Goal: Task Accomplishment & Management: Manage account settings

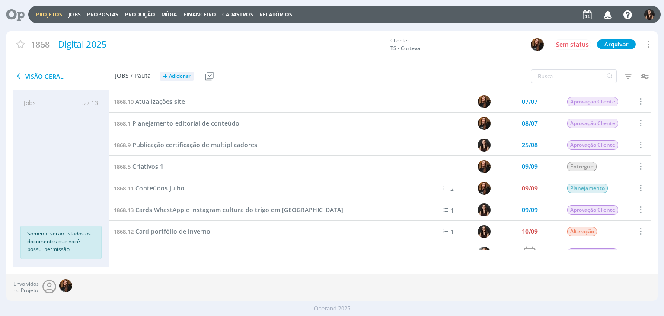
click at [9, 13] on icon at bounding box center [12, 14] width 18 height 17
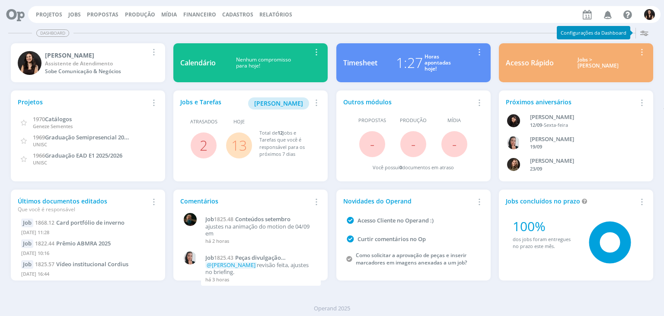
click at [241, 150] on link "13" at bounding box center [239, 145] width 16 height 19
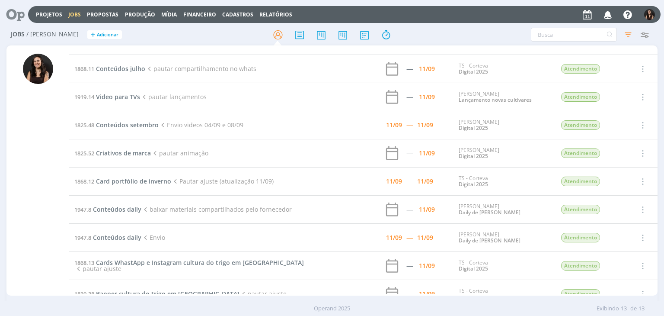
scroll to position [127, 0]
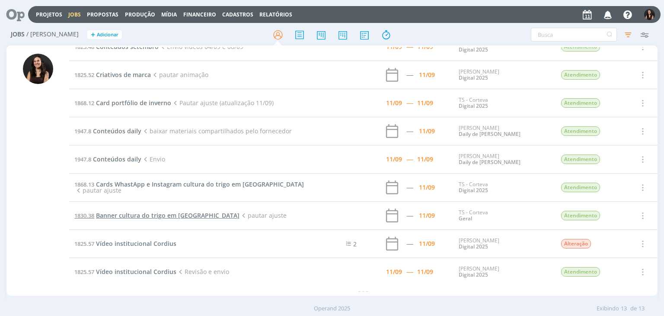
click at [123, 211] on span "Banner cultura do trigo em Dermacor" at bounding box center [168, 215] width 144 height 8
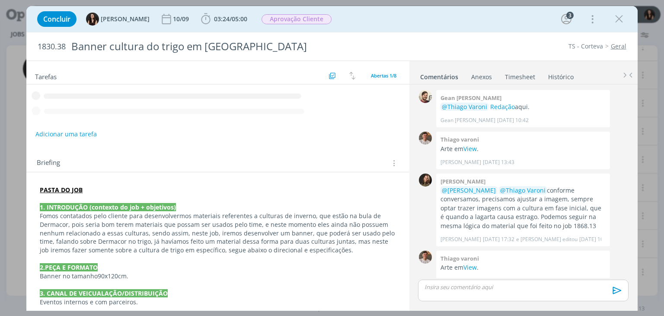
scroll to position [130, 0]
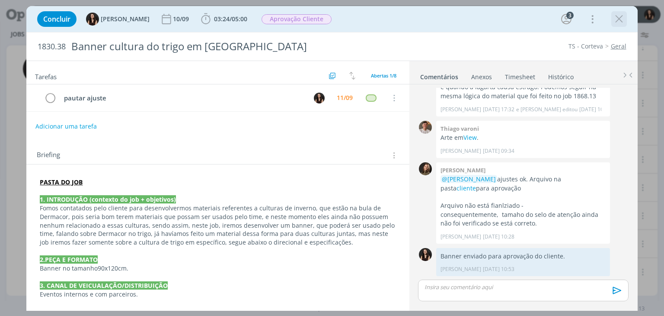
click at [623, 16] on icon "dialog" at bounding box center [619, 19] width 13 height 13
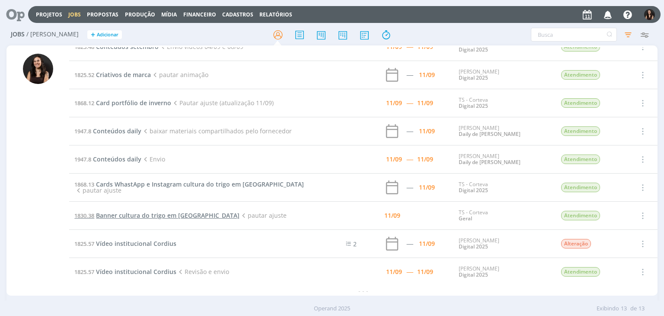
click at [168, 215] on span "Banner cultura do trigo em Dermacor" at bounding box center [168, 215] width 144 height 8
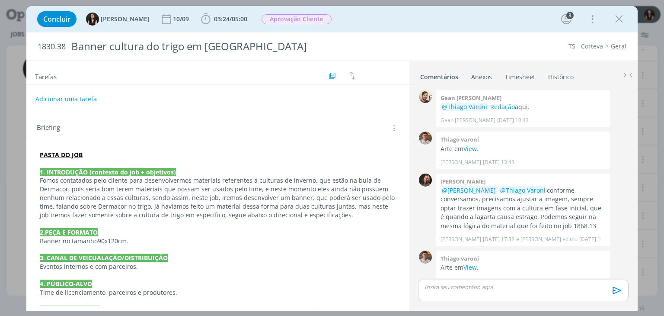
scroll to position [130, 0]
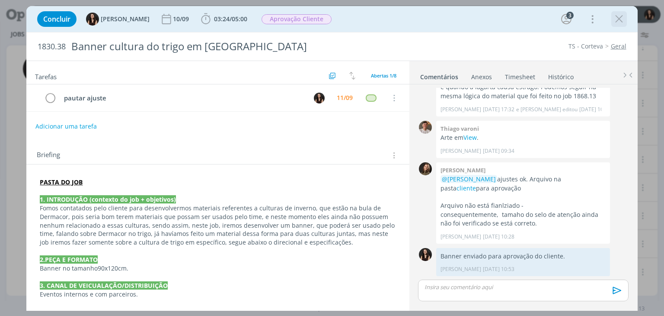
click at [623, 24] on icon "dialog" at bounding box center [619, 19] width 13 height 13
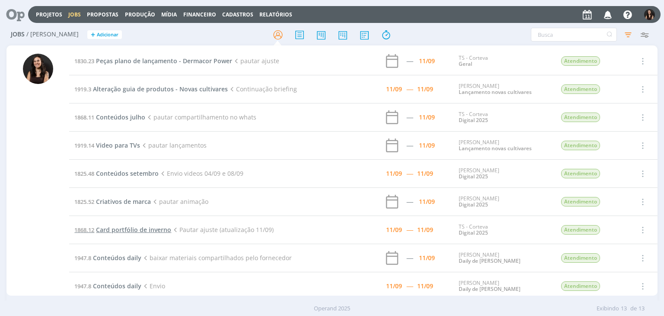
click at [153, 230] on span "Card portfólio de inverno" at bounding box center [133, 229] width 75 height 8
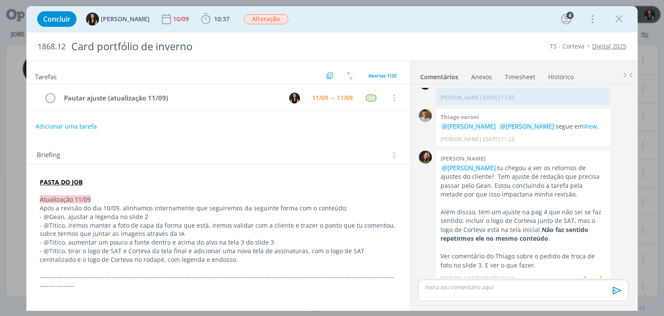
scroll to position [597, 0]
click at [214, 20] on span "10:37" at bounding box center [222, 19] width 16 height 8
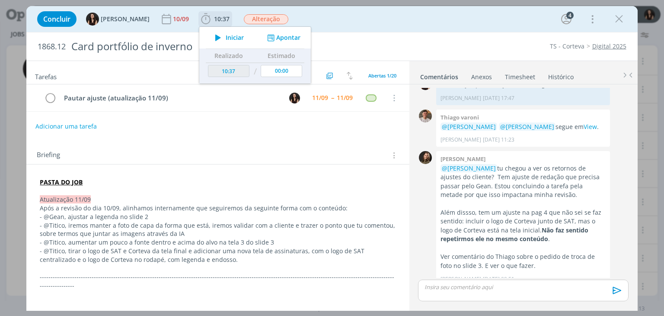
click at [221, 44] on div "Iniciar Apontar" at bounding box center [255, 38] width 112 height 22
click at [279, 38] on button "Apontar" at bounding box center [283, 37] width 36 height 9
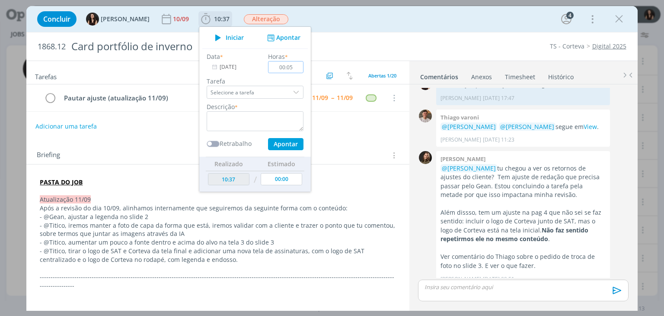
type input "00:05"
click at [242, 117] on textarea "dialog" at bounding box center [255, 121] width 97 height 20
click at [207, 144] on input "dialog" at bounding box center [207, 144] width 0 height 0
click at [207, 144] on span "dialog" at bounding box center [213, 144] width 13 height 6
click at [220, 108] on label "Descrição" at bounding box center [221, 106] width 28 height 9
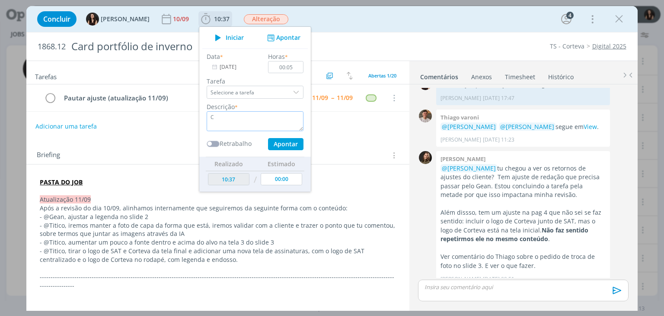
click at [217, 113] on textarea "C" at bounding box center [255, 121] width 97 height 20
type textarea "Conferência ajustes com revisão"
click at [277, 139] on button "Apontar" at bounding box center [285, 144] width 35 height 12
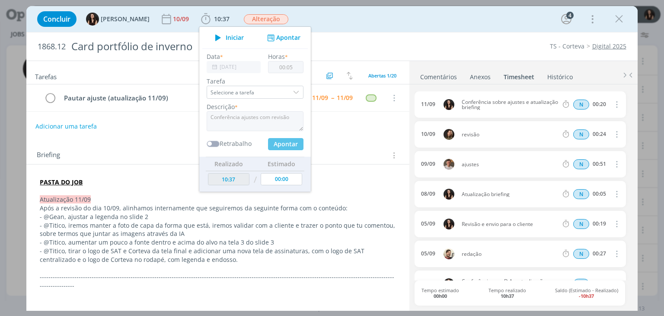
click at [447, 80] on link "Comentários" at bounding box center [439, 75] width 38 height 13
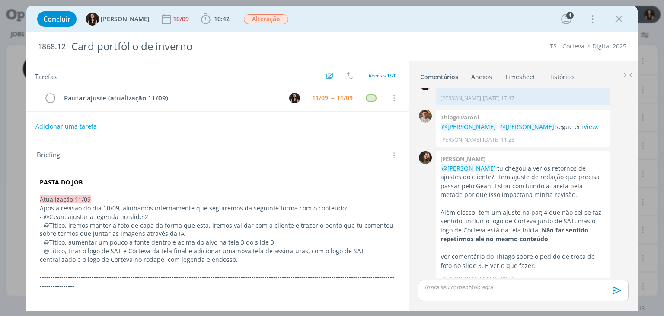
click at [510, 75] on link "Timesheet" at bounding box center [520, 75] width 31 height 13
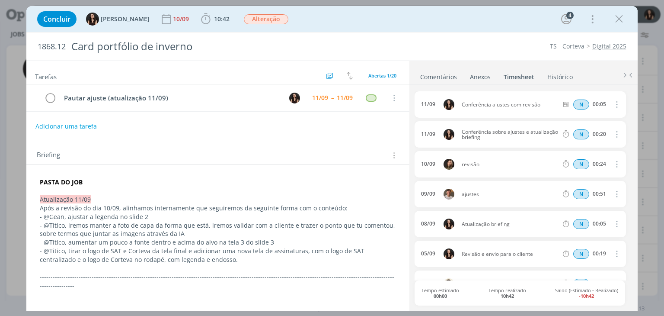
click at [448, 78] on link "Comentários" at bounding box center [439, 75] width 38 height 13
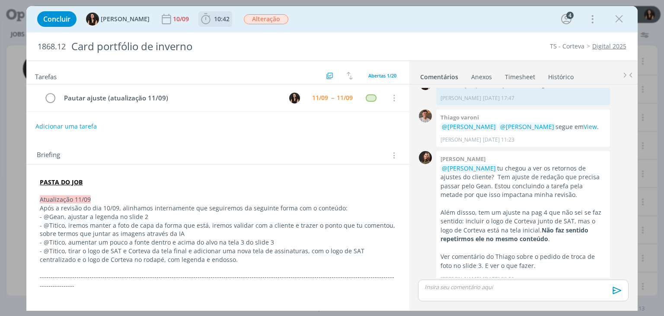
click at [214, 22] on span "10:42" at bounding box center [222, 19] width 16 height 8
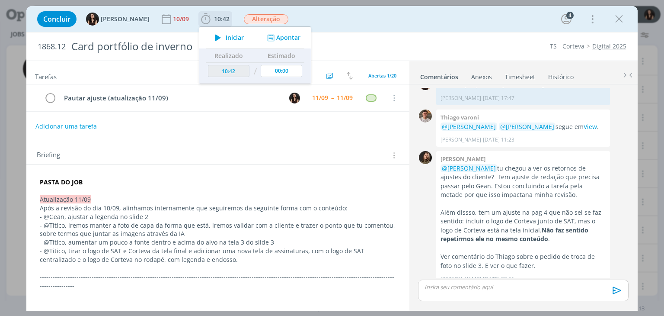
click at [211, 37] on icon "dialog" at bounding box center [218, 37] width 15 height 11
click at [67, 120] on button "Adicionar uma tarefa" at bounding box center [65, 125] width 61 height 15
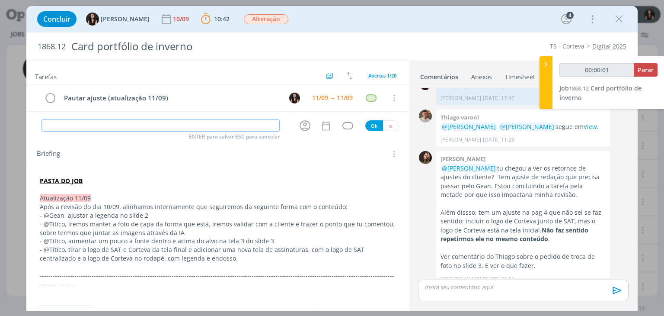
type input "00:00:02"
type input "Ajust"
type input "00:00:03"
type input "Ajustes a"
type input "00:00:04"
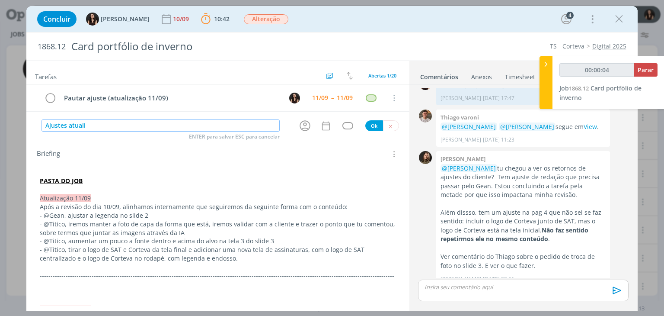
type input "Ajustes atualiz"
type input "00:00:05"
type input "Ajustes atualização"
type input "00:00:06"
type input "Ajustes atualização"
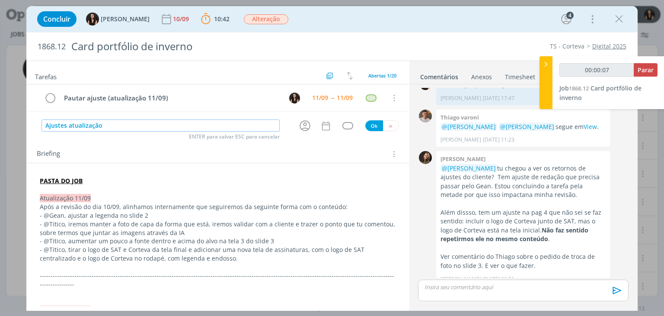
type input "00:00:08"
type input "Ajustes atualização 11/*0"
type input "00:00:09"
type input "Ajustes atualização 11/*09"
type input "00:00:10"
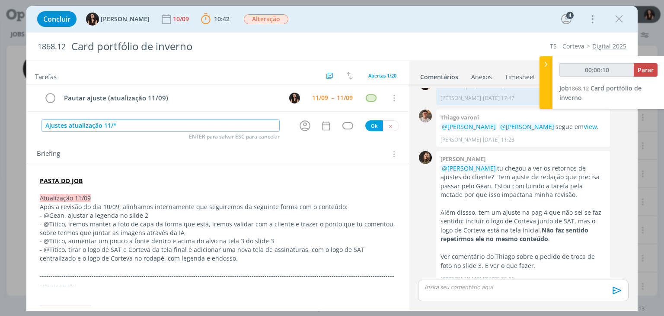
type input "Ajustes atualização 11/"
type input "00:00:11"
type input "Ajustes atualização 11/09"
type input "00:00:12"
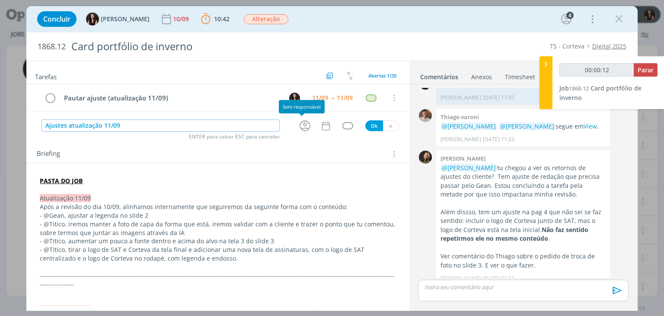
click at [302, 122] on icon "dialog" at bounding box center [305, 126] width 11 height 11
type input "Ajustes atualização 11/09"
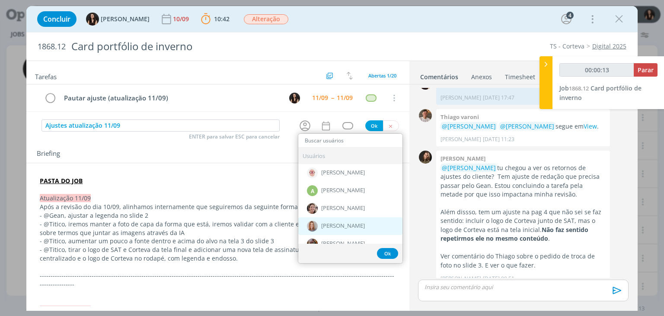
type input "00:00:14"
type input "ge"
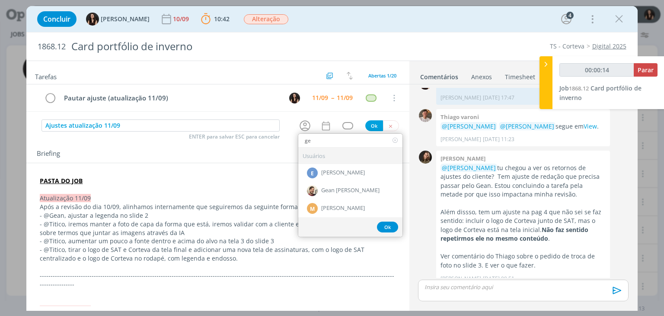
type input "00:00:15"
type input "ge"
click at [335, 191] on span "Gean [PERSON_NAME]" at bounding box center [350, 190] width 58 height 7
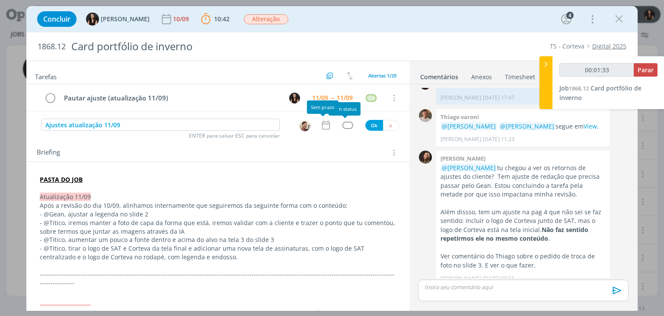
click at [299, 120] on div "dialog" at bounding box center [306, 126] width 14 height 12
click at [304, 125] on img "dialog" at bounding box center [305, 125] width 11 height 11
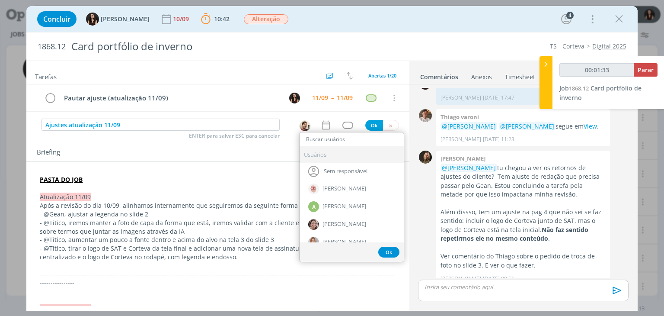
type input "00:01:34"
type input "th"
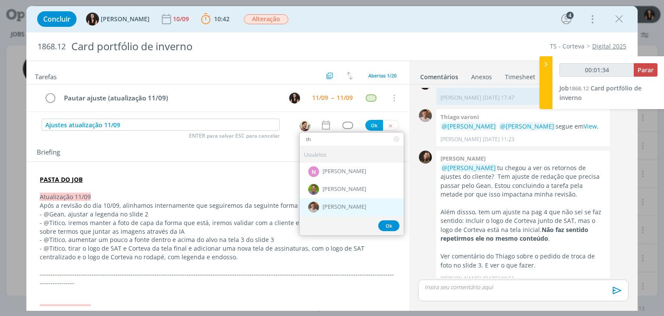
type input "00:01:35"
type input "th"
click at [319, 209] on div "[PERSON_NAME]" at bounding box center [352, 207] width 104 height 18
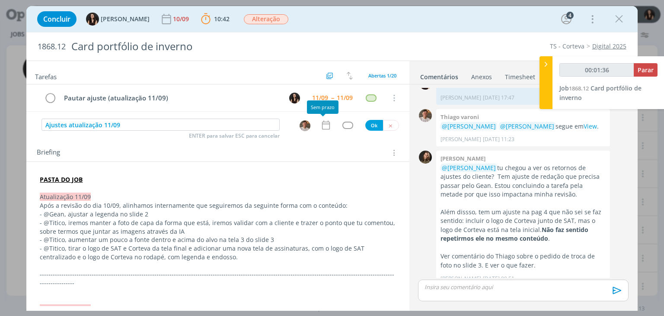
click at [322, 119] on icon "dialog" at bounding box center [325, 124] width 11 height 11
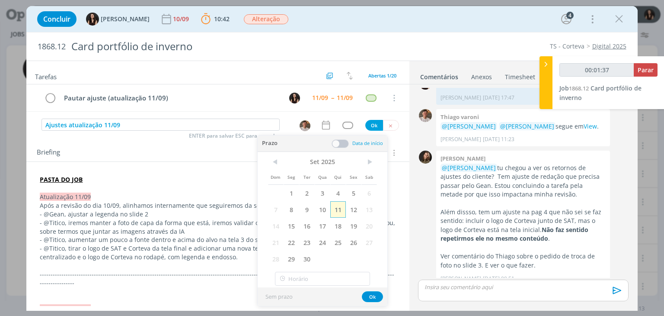
click at [339, 212] on span "11" at bounding box center [338, 209] width 16 height 16
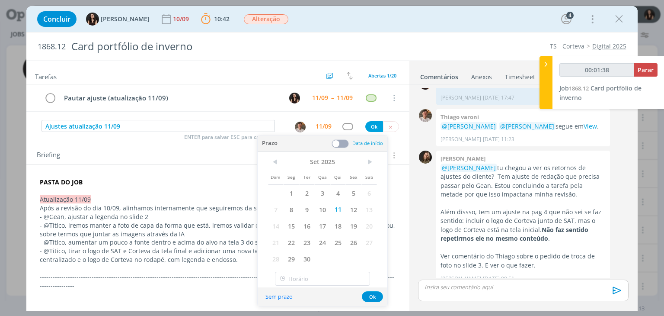
click at [333, 138] on div "Prazo Data de início" at bounding box center [323, 143] width 130 height 16
click at [341, 150] on div "Prazo Data de início" at bounding box center [323, 143] width 130 height 16
click at [341, 143] on span at bounding box center [340, 143] width 17 height 9
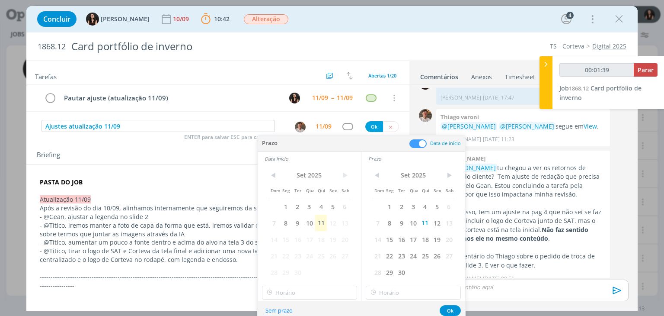
click at [329, 221] on span "12" at bounding box center [333, 222] width 12 height 16
click at [324, 224] on span "11" at bounding box center [321, 222] width 12 height 16
type input "00:01:40"
click at [328, 299] on div "< Set 2025 > Dom Seg Ter Qua Qui Sex Sab 1 2 3 4 5 6 7 8 9 10 11 12 13 14 15 16…" at bounding box center [309, 233] width 103 height 136
type input "14:00"
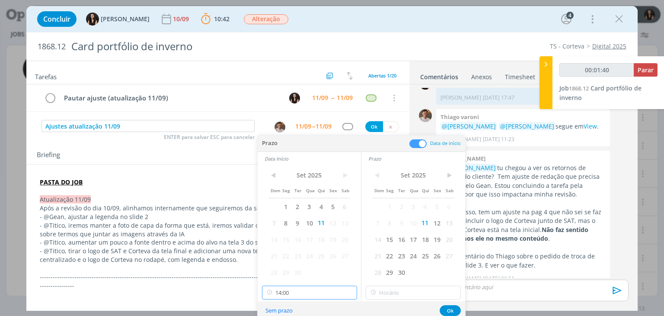
click at [328, 296] on input "14:00" at bounding box center [309, 292] width 95 height 14
type input "00:01:42"
click at [297, 206] on div "17:15" at bounding box center [310, 212] width 97 height 16
type input "17:15"
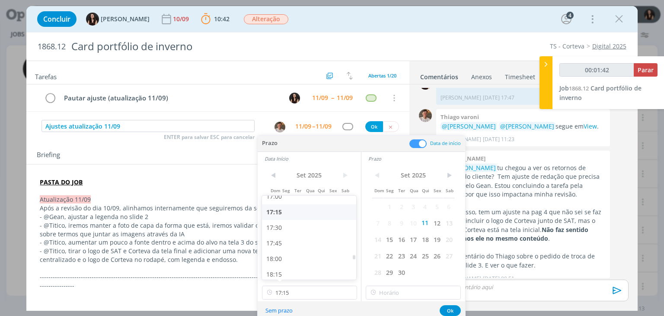
type input "00:01:43"
type input "17:15"
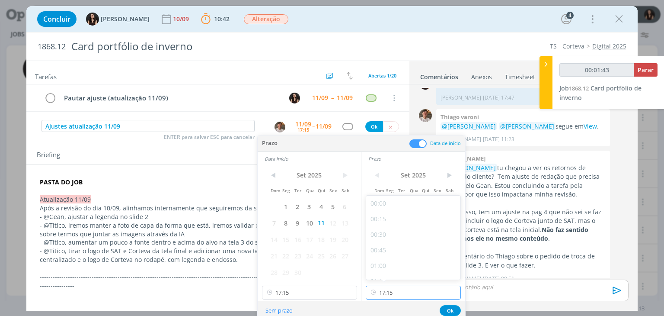
click at [400, 294] on input "17:15" at bounding box center [413, 292] width 95 height 14
type input "00:01:45"
click at [390, 229] on div "18:00" at bounding box center [414, 229] width 97 height 16
type input "18:00"
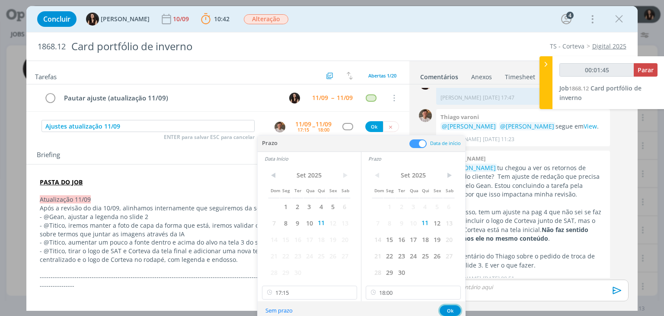
click at [455, 310] on button "Ok" at bounding box center [450, 310] width 21 height 11
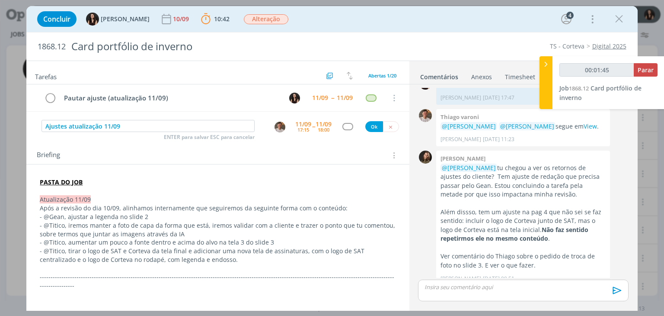
click at [342, 125] on div "dialog" at bounding box center [347, 126] width 11 height 7
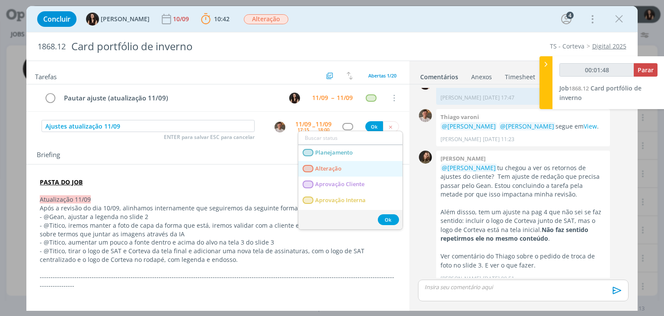
type input "00:01:49"
click at [341, 167] on span "Alteração" at bounding box center [329, 168] width 26 height 7
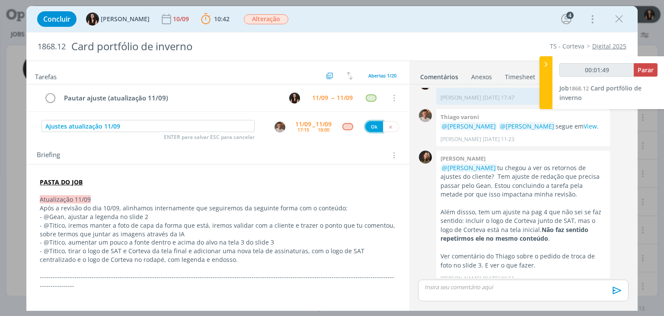
click at [370, 122] on button "Ok" at bounding box center [374, 126] width 18 height 11
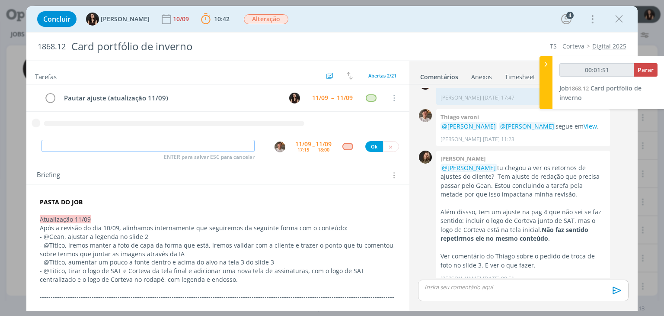
scroll to position [86, 0]
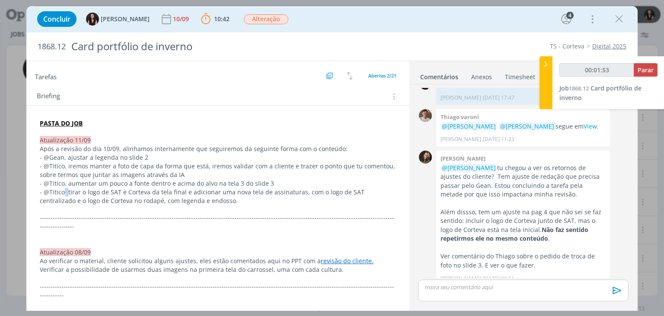
click at [64, 191] on p "- @Titico, tirar o logo de SAT e Corteva da tela final e adicionar uma nova tel…" at bounding box center [218, 196] width 356 height 17
click at [63, 191] on p "- @Titico, tirar o logo de SAT e Corteva da tela final e adicionar uma nova tel…" at bounding box center [217, 196] width 355 height 17
drag, startPoint x: 43, startPoint y: 184, endPoint x: 64, endPoint y: 182, distance: 20.8
click at [64, 182] on p "- @Titico, aumentar um pouco a fonte dentro e acima do alvo na tela 3 do slide 3" at bounding box center [217, 183] width 355 height 9
click at [48, 297] on button "dialog" at bounding box center [43, 298] width 12 height 10
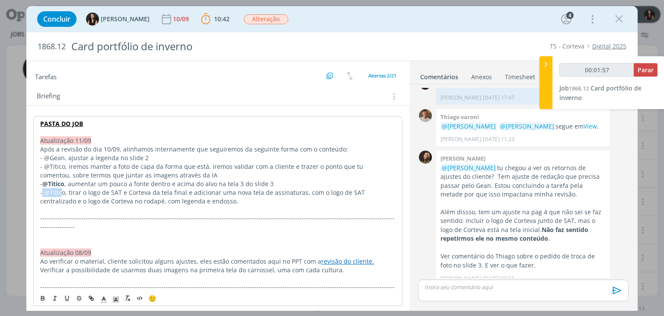
drag, startPoint x: 46, startPoint y: 192, endPoint x: 62, endPoint y: 192, distance: 16.4
click at [62, 192] on p "- @Titico, tirar o logo de SAT e Corteva da tela final e adicionar uma nova tel…" at bounding box center [217, 196] width 355 height 17
drag, startPoint x: 63, startPoint y: 193, endPoint x: 45, endPoint y: 191, distance: 17.8
click at [45, 191] on p "- @Titico, tirar o logo de SAT e Corteva da tela final e adicionar uma nova tel…" at bounding box center [217, 196] width 355 height 17
drag, startPoint x: 43, startPoint y: 298, endPoint x: 52, endPoint y: 255, distance: 43.7
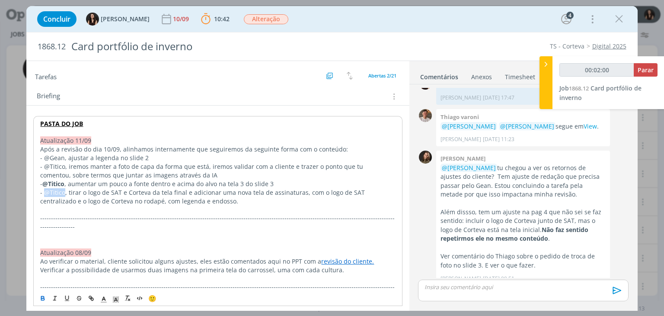
click at [43, 297] on icon "dialog" at bounding box center [42, 297] width 7 height 7
drag, startPoint x: 63, startPoint y: 163, endPoint x: 45, endPoint y: 165, distance: 17.4
click at [45, 165] on p "- @Titico, iremos manter a foto de capa da forma que está, iremos validar com a…" at bounding box center [217, 170] width 355 height 17
drag, startPoint x: 42, startPoint y: 298, endPoint x: 42, endPoint y: 293, distance: 5.2
click at [41, 297] on icon "dialog" at bounding box center [42, 297] width 7 height 7
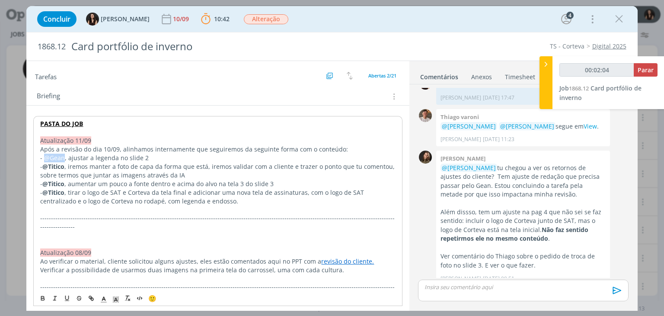
drag, startPoint x: 62, startPoint y: 159, endPoint x: 43, endPoint y: 156, distance: 19.3
click at [43, 156] on p "- @Gean, ajustar a legenda no slide 2" at bounding box center [217, 157] width 355 height 9
click at [42, 299] on icon "dialog" at bounding box center [43, 299] width 3 height 2
click at [189, 189] on p "- @Titico , tirar o logo de SAT e Corteva da tela final e adicionar uma nova te…" at bounding box center [217, 196] width 355 height 17
drag, startPoint x: 214, startPoint y: 147, endPoint x: 217, endPoint y: 140, distance: 7.9
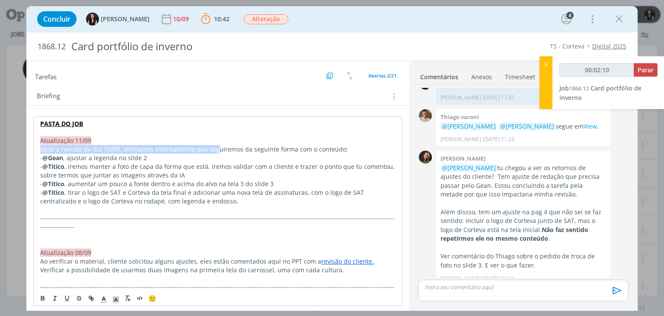
click at [217, 140] on p "Atualização 11/09" at bounding box center [217, 140] width 355 height 9
click at [197, 157] on p "- @Gean , ajustar a legenda no slide 2" at bounding box center [217, 157] width 355 height 9
type input "00:02:21"
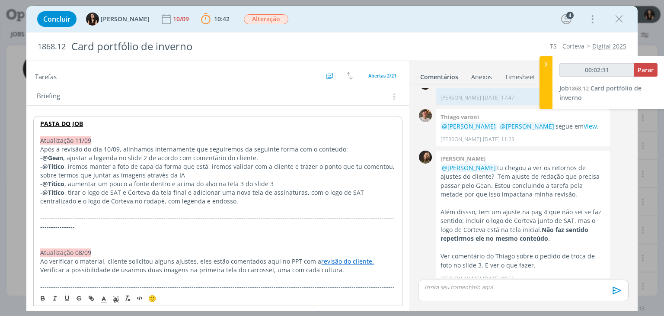
click at [206, 167] on p "- @Titico , iremos manter a foto de capa da forma que está, iremos validar com …" at bounding box center [217, 170] width 355 height 17
click at [201, 175] on p "- @Titico , iremos manter a foto de capa da forma que está, iremos validar com …" at bounding box center [217, 170] width 355 height 17
click at [230, 163] on p "- @Titico , iremos manter a foto de capa da forma que está, iremos validar com …" at bounding box center [218, 170] width 356 height 17
click at [270, 175] on p "- @Titico , iremos manter a foto de capa da forma que está e validar com a clie…" at bounding box center [218, 170] width 356 height 17
click at [209, 166] on p "- @Titico , iremos manter a foto de capa da forma que está e validar com a clie…" at bounding box center [218, 170] width 356 height 17
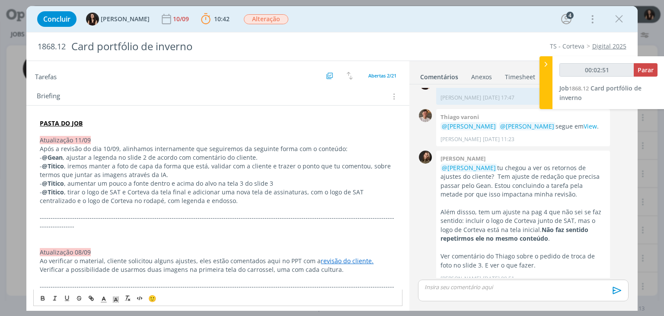
click at [204, 172] on p "- @Titico , iremos manter a foto de capa da forma que está, validar com a clien…" at bounding box center [218, 170] width 356 height 17
click at [280, 180] on p "- @Titico , aumentar um pouco a fonte dentro e acima do alvo na tela 3 do slide…" at bounding box center [218, 183] width 356 height 9
click at [259, 200] on p "- @Titico , tirar o logo de SAT e Corteva da tela final e adicionar uma nova te…" at bounding box center [218, 196] width 356 height 17
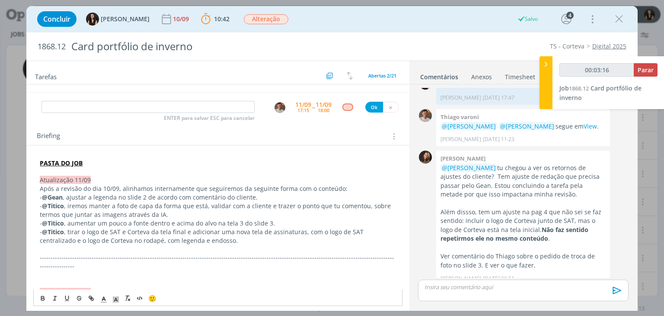
scroll to position [0, 0]
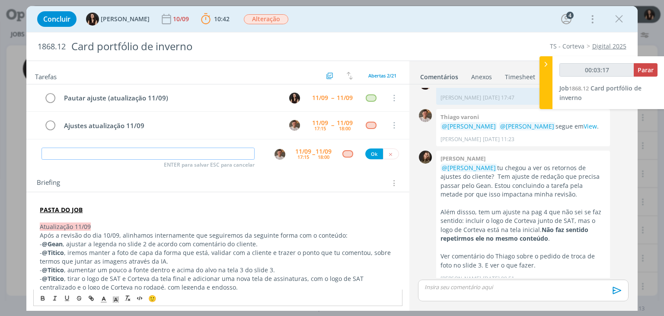
click at [220, 153] on input "dialog" at bounding box center [148, 153] width 213 height 12
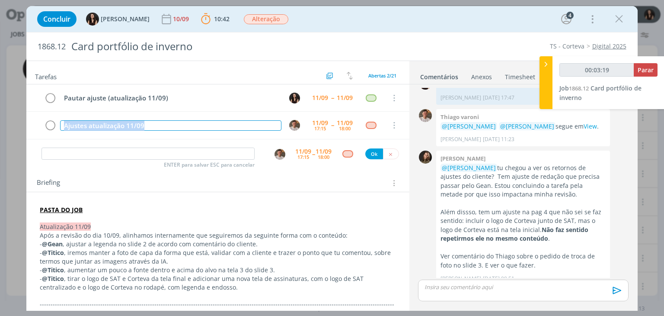
drag, startPoint x: 193, startPoint y: 128, endPoint x: 16, endPoint y: 144, distance: 177.9
click at [16, 144] on div "Concluir Isabelle Silva 10/09 10:42 Parar Apontar Data * 11/09/2025 Horas * 00:…" at bounding box center [332, 158] width 664 height 316
copy div "Ajustes atualização 11/09"
click at [52, 93] on icon "dialog" at bounding box center [50, 98] width 12 height 13
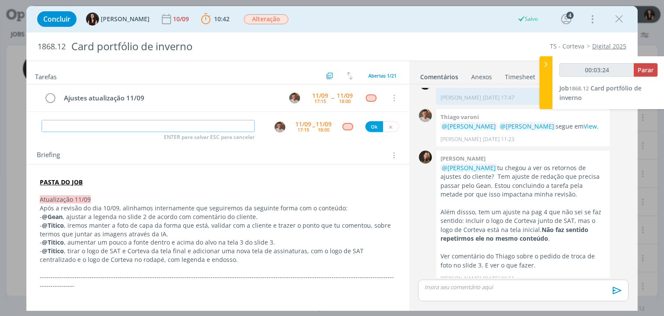
click at [83, 129] on input "dialog" at bounding box center [148, 126] width 213 height 12
type input "00:03:25"
paste input "Ajustes atualização 11/09"
type input "Ajustes atualização 11/09"
type input "00:03:26"
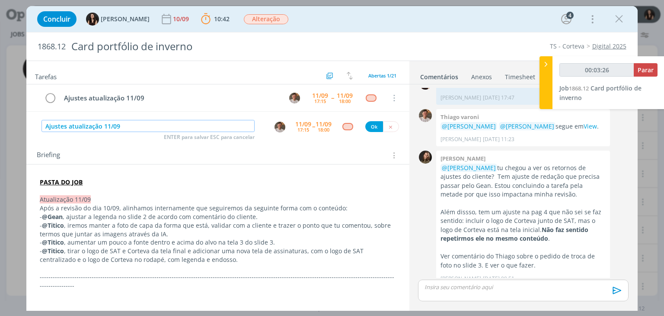
type input "Ajustes atualização 11/09"
click at [273, 115] on div "Ajustes atualização 11/09 11/09 17:15 -- 11/09 18:00 Cancelar" at bounding box center [217, 101] width 383 height 34
click at [277, 122] on img "dialog" at bounding box center [280, 126] width 11 height 11
type input "00:03:27"
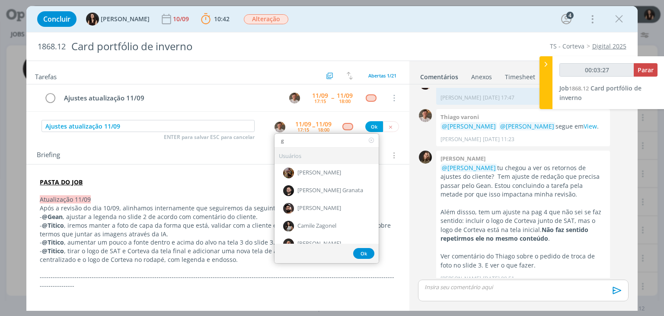
type input "ge"
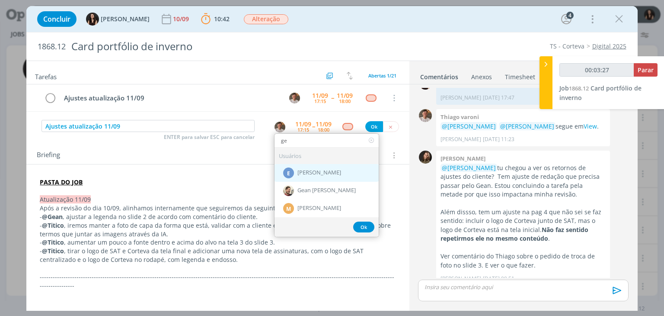
type input "00:03:28"
type input "ge"
click at [312, 189] on span "Gean [PERSON_NAME]" at bounding box center [326, 190] width 58 height 7
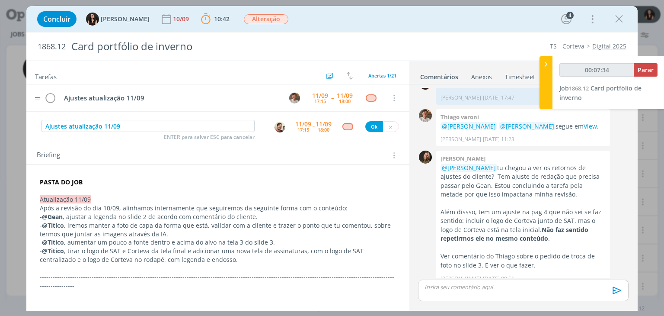
click at [404, 91] on tr "Ajustes atualização 11/09 11/09 17:15 -- 11/09 18:00 Cancelar" at bounding box center [217, 97] width 383 height 27
click at [325, 127] on div "18:00" at bounding box center [324, 129] width 12 height 5
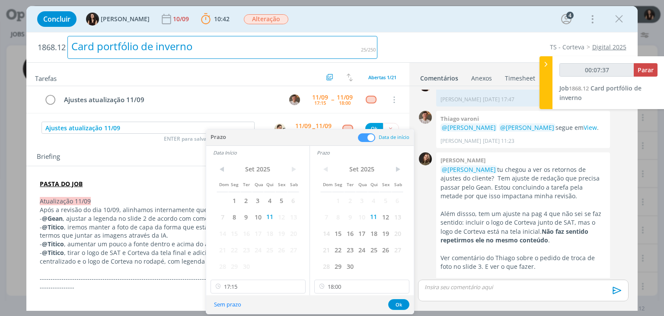
click at [307, 42] on div "Card portfólio de inverno" at bounding box center [222, 47] width 310 height 23
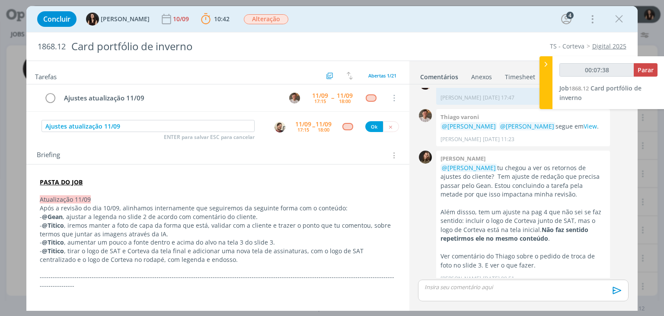
click at [320, 19] on div "Concluir Isabelle Silva 10/09 10:42 Parar Apontar Data * 11/09/2025 Horas * 00:…" at bounding box center [332, 19] width 598 height 21
click at [421, 37] on div "1868.12 Card portfólio de inverno TS - Corteva Digital 2025" at bounding box center [331, 46] width 611 height 28
click at [399, 30] on div "Concluir Isabelle Silva 10/09 10:42 Parar Apontar Data * 11/09/2025 Horas * 00:…" at bounding box center [331, 19] width 611 height 26
click at [392, 25] on div "Concluir Isabelle Silva 10/09 10:42 Parar Apontar Data * 11/09/2025 Horas * 00:…" at bounding box center [332, 19] width 598 height 21
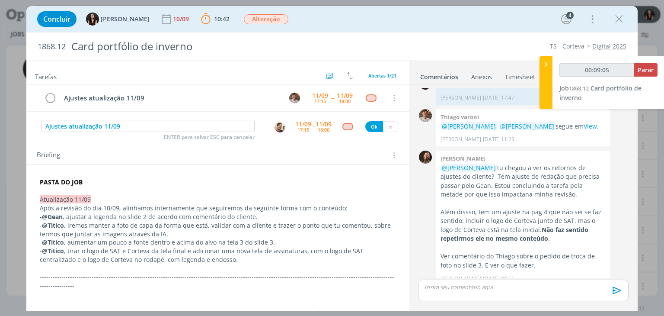
click at [429, 26] on div "Concluir Isabelle Silva 10/09 10:42 Parar Apontar Data * 11/09/2025 Horas * 00:…" at bounding box center [332, 19] width 598 height 21
click at [464, 292] on div "dialog" at bounding box center [523, 290] width 210 height 22
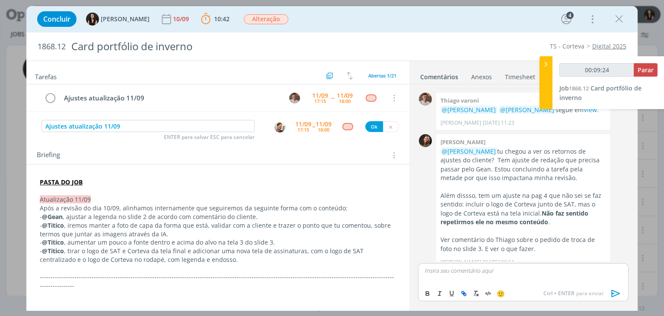
type input "00:09:25"
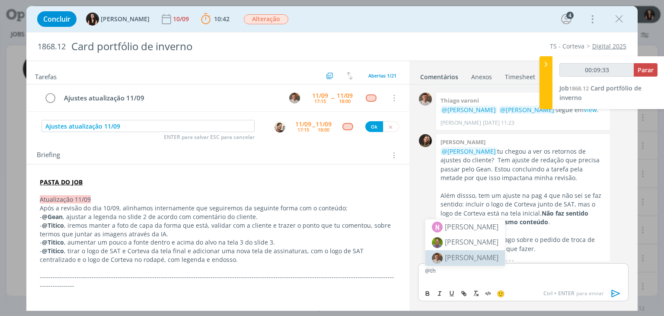
click at [465, 256] on span "[PERSON_NAME]" at bounding box center [472, 258] width 54 height 10
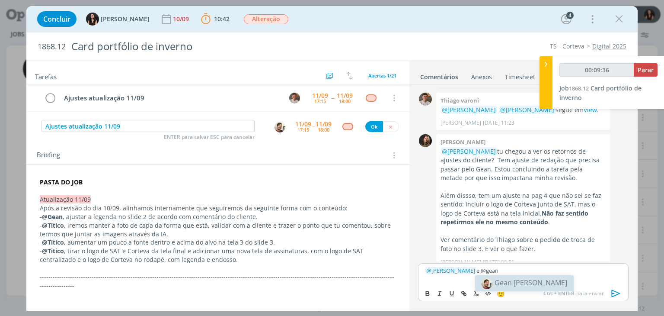
click at [499, 282] on span "Gean [PERSON_NAME]" at bounding box center [531, 283] width 73 height 10
drag, startPoint x: 531, startPoint y: 271, endPoint x: 471, endPoint y: 272, distance: 60.1
click at [471, 272] on p "﻿ @ Thiago Varoni ﻿ e ﻿ @ Gean Paulo Naue ﻿" at bounding box center [523, 270] width 196 height 8
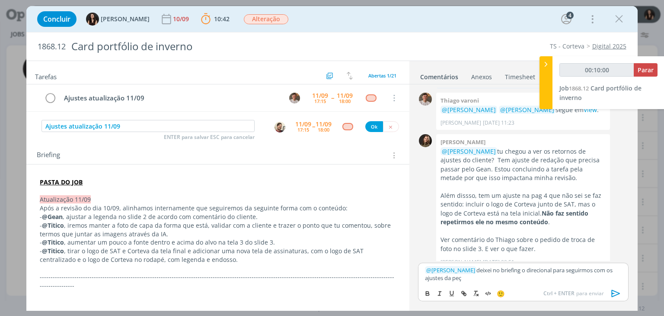
scroll to position [614, 0]
click at [617, 293] on icon "dialog" at bounding box center [616, 293] width 13 height 13
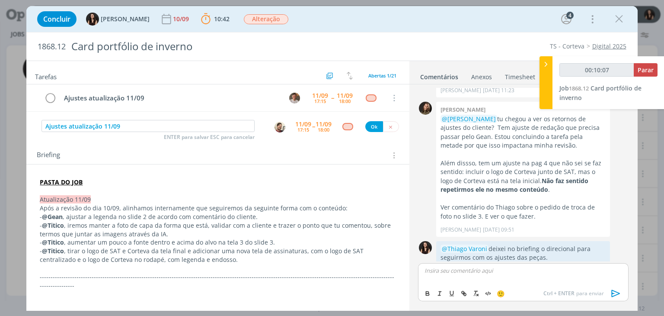
scroll to position [655, 0]
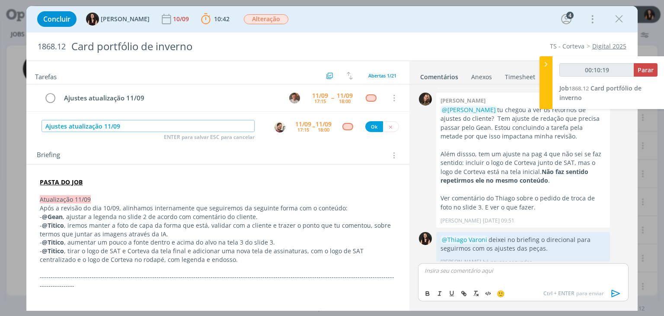
drag, startPoint x: 146, startPoint y: 126, endPoint x: 40, endPoint y: 118, distance: 106.6
click at [40, 118] on div "Ajustes atualização 11/09 ENTER para salvar ESC para cancelar 11/09 17:15 -- 11…" at bounding box center [217, 126] width 383 height 16
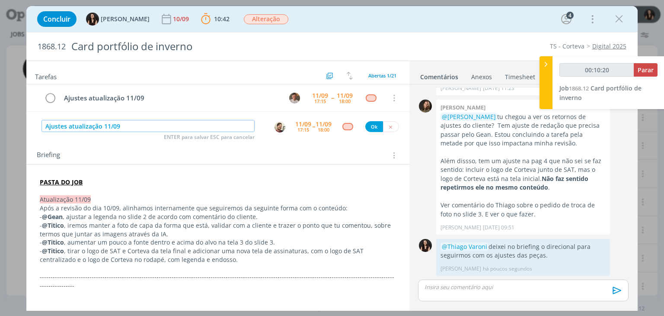
scroll to position [639, 0]
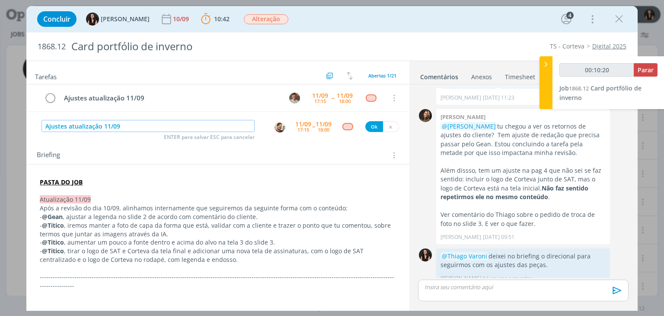
click at [63, 127] on input "Ajustes atualização 11/09" at bounding box center [148, 126] width 213 height 12
click at [50, 126] on input "Ajustes atualização 11/09" at bounding box center [148, 126] width 213 height 12
type input "00:10:23"
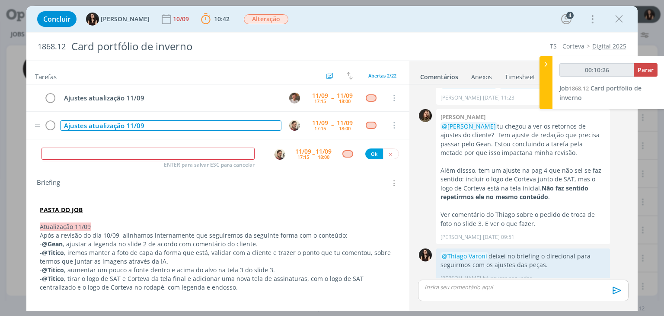
click at [67, 121] on div "Ajustes atualização 11/09" at bounding box center [170, 125] width 221 height 11
type input "00:10:27"
click at [213, 124] on div "Revisão ajustes atualização 11/09" at bounding box center [170, 125] width 221 height 11
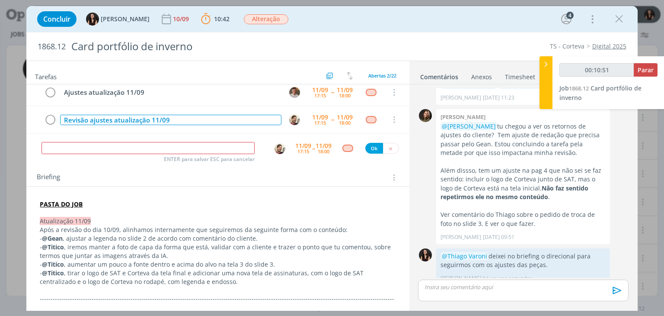
scroll to position [0, 0]
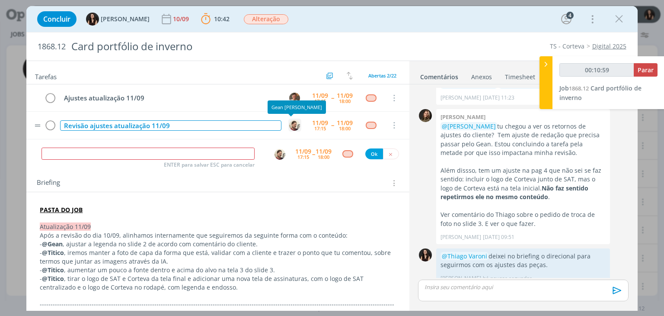
click at [296, 123] on img "dialog" at bounding box center [294, 125] width 11 height 11
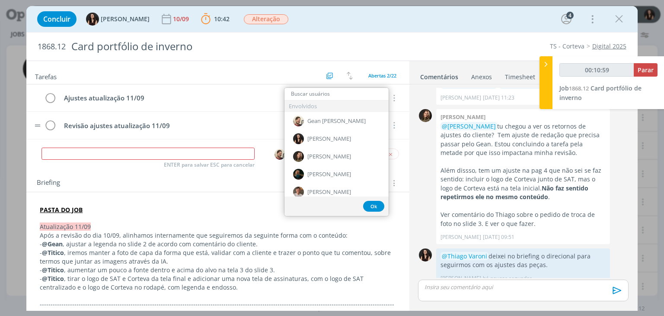
type input "00:11:00"
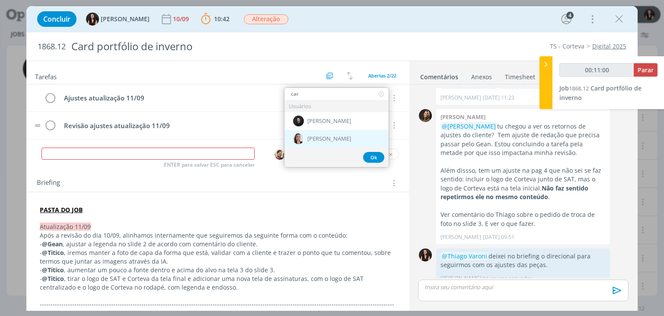
type input "car"
click at [303, 134] on picture "dialog" at bounding box center [298, 138] width 11 height 8
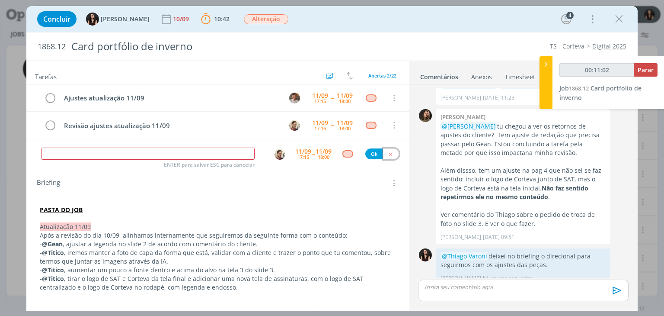
click at [388, 152] on icon "dialog" at bounding box center [391, 154] width 6 height 6
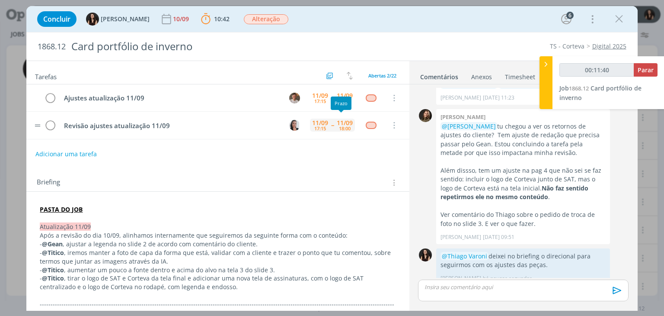
click at [337, 120] on div "11/09" at bounding box center [345, 123] width 16 height 6
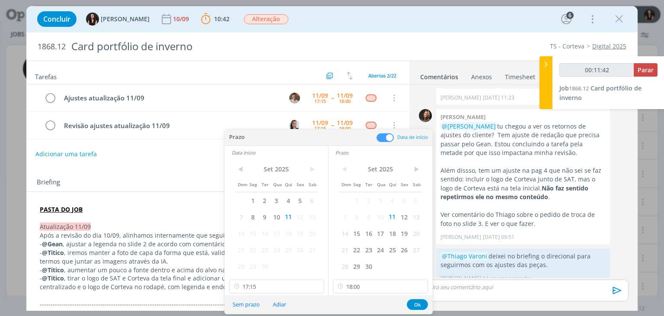
drag, startPoint x: 360, startPoint y: 232, endPoint x: 310, endPoint y: 235, distance: 50.7
click at [360, 231] on span "15" at bounding box center [357, 233] width 12 height 16
click at [254, 231] on span "15" at bounding box center [253, 233] width 12 height 16
click at [268, 285] on input "17:15" at bounding box center [276, 286] width 95 height 14
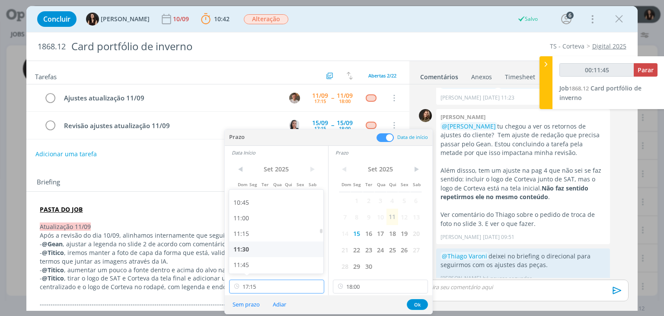
scroll to position [662, 0]
type input "00:11:46"
click at [256, 217] on div "11:00" at bounding box center [277, 220] width 97 height 16
type input "11:00"
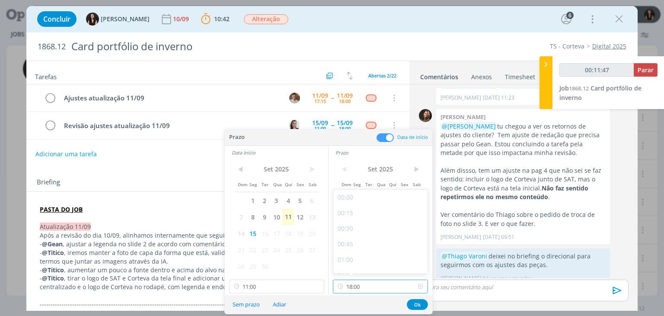
click at [359, 281] on input "18:00" at bounding box center [380, 286] width 95 height 14
type input "00:11:59"
click at [363, 216] on div "11:45" at bounding box center [381, 220] width 97 height 16
type input "11:45"
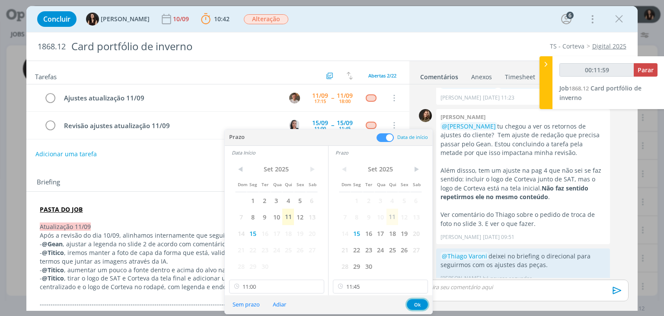
click at [421, 301] on button "Ok" at bounding box center [417, 304] width 21 height 11
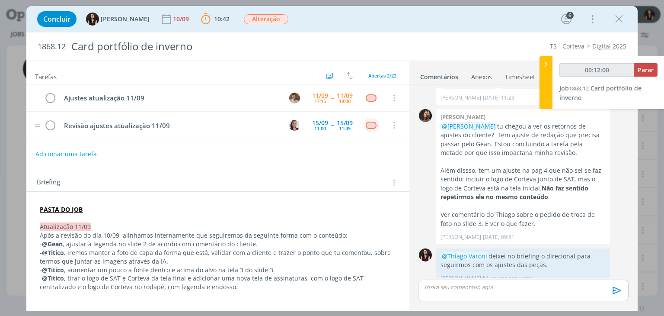
click at [366, 124] on div "dialog" at bounding box center [371, 124] width 11 height 7
click at [367, 125] on div "dialog" at bounding box center [371, 124] width 11 height 7
type input "00:12:03"
click at [367, 127] on div "dialog" at bounding box center [371, 124] width 11 height 7
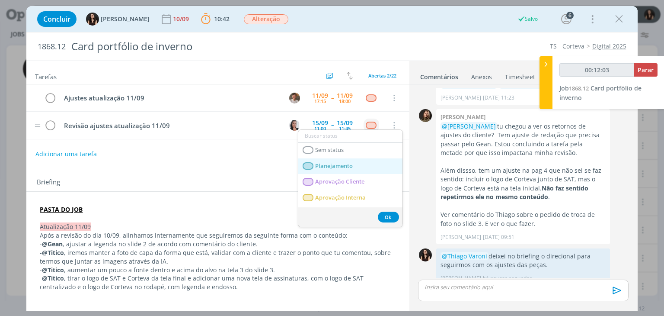
type input "00:12:05"
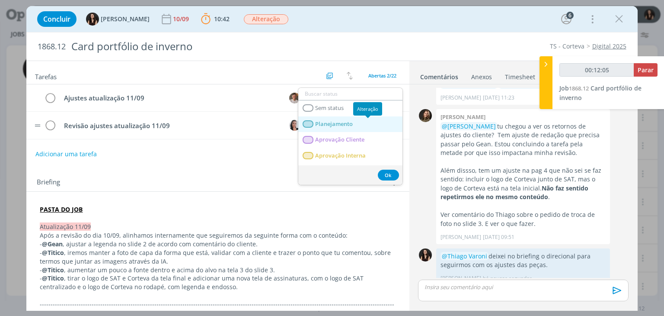
click at [367, 127] on link "Planejamento" at bounding box center [350, 124] width 104 height 16
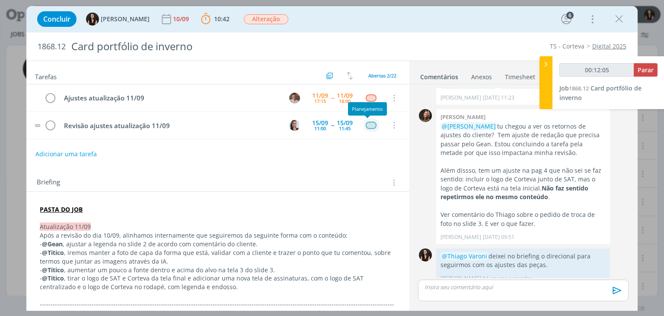
click at [367, 126] on div "dialog" at bounding box center [371, 124] width 11 height 7
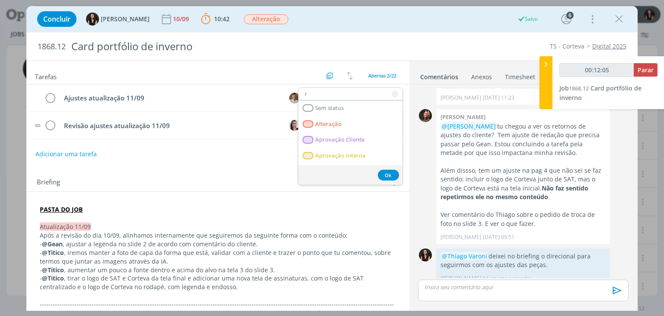
type input "re"
type input "00:12:06"
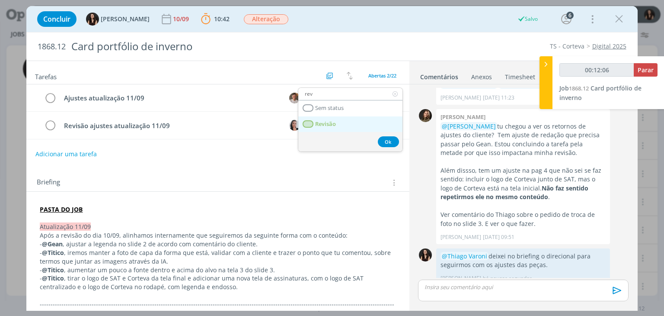
type input "rev"
click at [364, 128] on link "Revisão" at bounding box center [350, 124] width 104 height 16
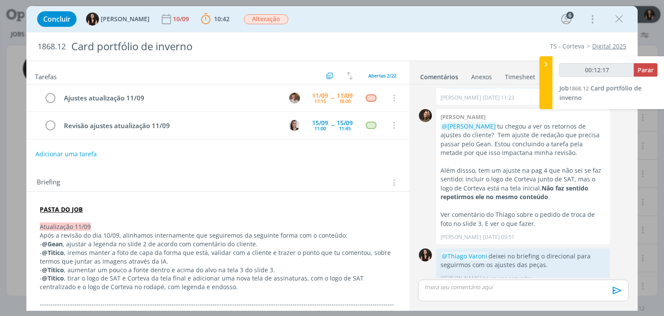
type input "00:12:18"
click at [645, 65] on button "Parar" at bounding box center [646, 69] width 24 height 13
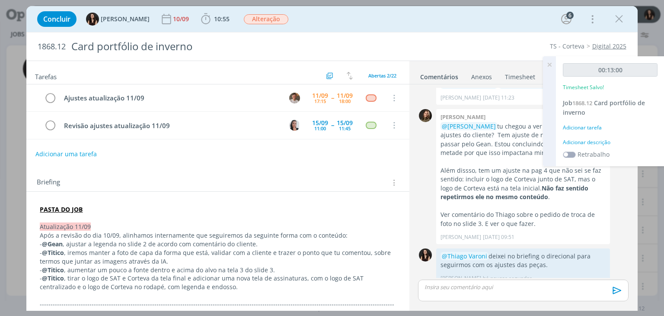
click at [599, 140] on div "Adicionar descrição" at bounding box center [610, 142] width 95 height 8
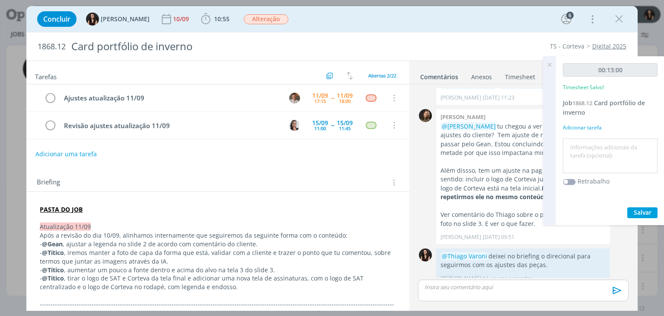
click at [604, 148] on textarea at bounding box center [610, 156] width 90 height 31
type textarea "Atualização pautas"
click at [634, 211] on span "Salvar" at bounding box center [643, 212] width 18 height 8
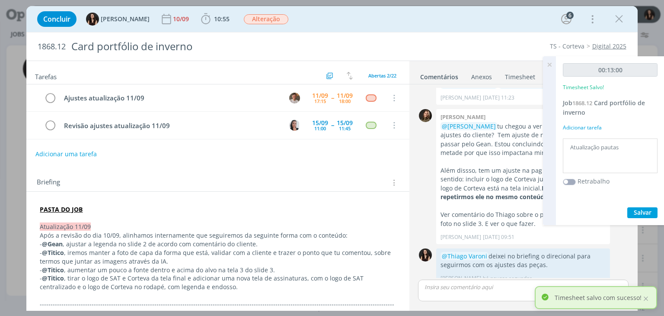
click at [550, 65] on icon at bounding box center [550, 64] width 16 height 17
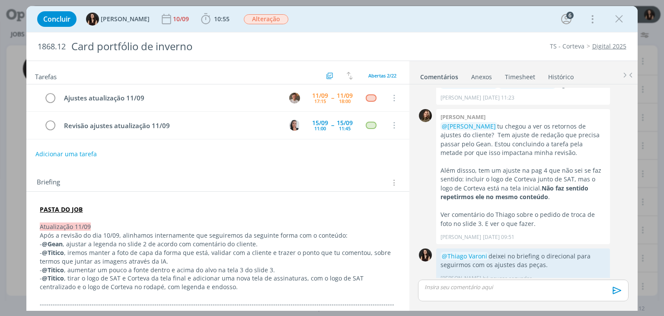
click at [316, 166] on div "Tarefas Usar Job de template Criar template a partir deste job Visualizar Templ…" at bounding box center [217, 183] width 383 height 245
click at [313, 180] on div "Briefing Briefings Predefinidos Versões do Briefing Ver Briefing do Projeto" at bounding box center [219, 182] width 364 height 11
click at [591, 21] on icon "dialog" at bounding box center [592, 19] width 12 height 14
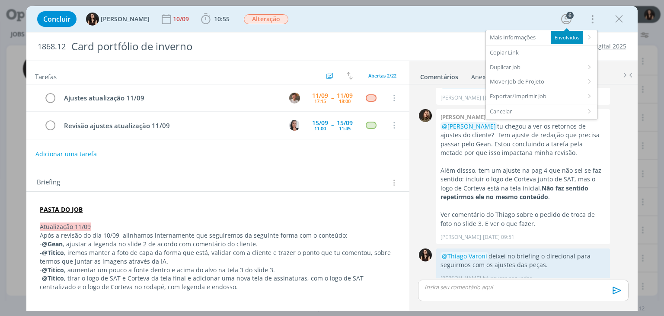
click at [539, 18] on div "Concluir Isabelle Silva 10/09 10:55 Iniciar Apontar Data * 11/09/2025 Horas * 0…" at bounding box center [332, 19] width 598 height 21
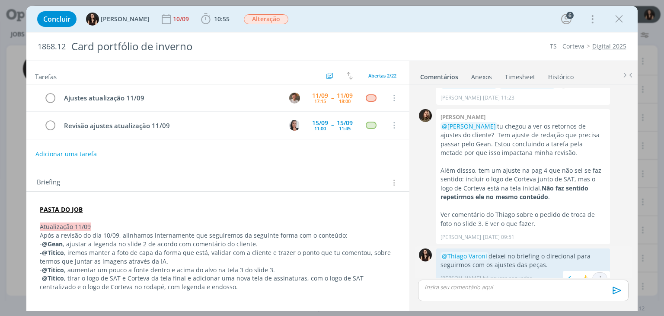
click at [596, 275] on icon "dialog" at bounding box center [600, 279] width 10 height 8
click at [581, 249] on link "Editar" at bounding box center [571, 253] width 68 height 14
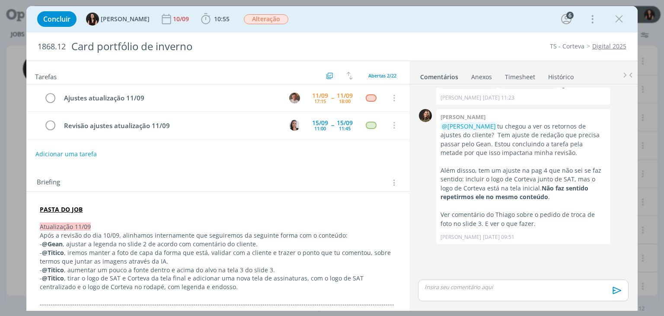
scroll to position [632, 0]
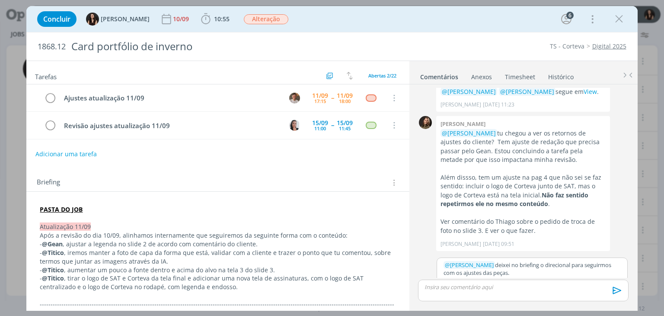
click at [548, 265] on p "﻿ @ Thiago Varoni ﻿ deixei no briefing o direcional para seguirmos com os ajust…" at bounding box center [532, 269] width 177 height 16
click at [517, 276] on body "Projetos Jobs Propostas Produção Mídia Financeiro Cadastros Relatórios Notifica…" at bounding box center [332, 158] width 664 height 316
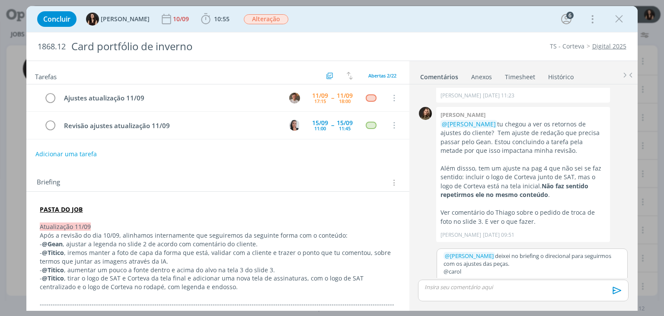
scroll to position [653, 0]
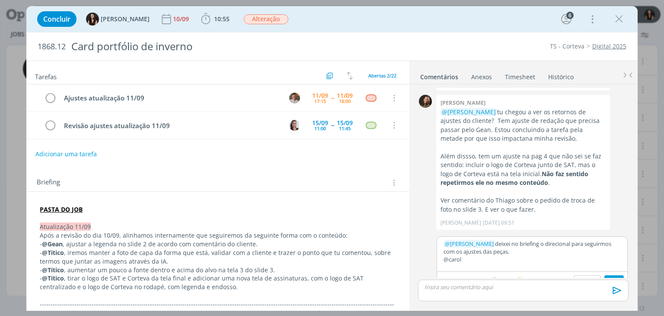
click at [481, 255] on p "@carol" at bounding box center [532, 259] width 177 height 8
click at [468, 264] on span "[PERSON_NAME]" at bounding box center [490, 262] width 54 height 10
click at [459, 255] on p "﻿ @ Caroline Pieczarka ﻿ , o ajuste de redação, comentado pela Julia acima já f…" at bounding box center [532, 263] width 177 height 16
click at [489, 260] on div "﻿ @ Thiago Varoni ﻿ deixei no briefing o direcional para seguirmos com os ajust…" at bounding box center [532, 260] width 191 height 56
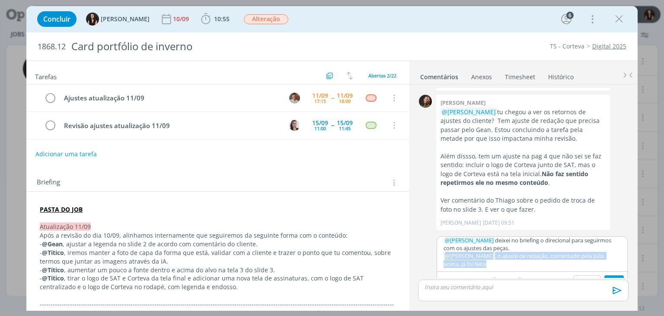
click at [494, 255] on p "﻿ @ Caroline Pieczarka ﻿ , o ajuste de redação, comentado pela Julia acima, já …" at bounding box center [532, 260] width 177 height 16
click at [606, 275] on button "Salvar" at bounding box center [613, 280] width 19 height 10
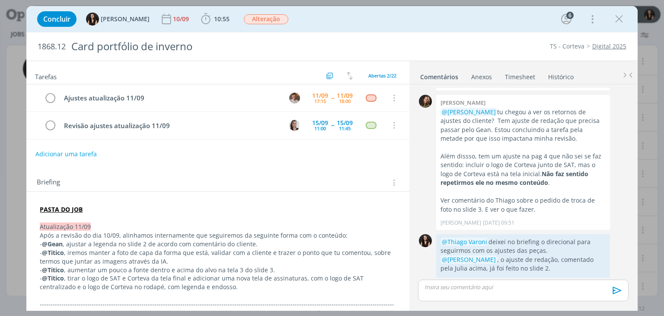
scroll to position [0, 0]
click at [69, 151] on button "Adicionar uma tarefa" at bounding box center [65, 153] width 61 height 15
type input "ajustar redação"
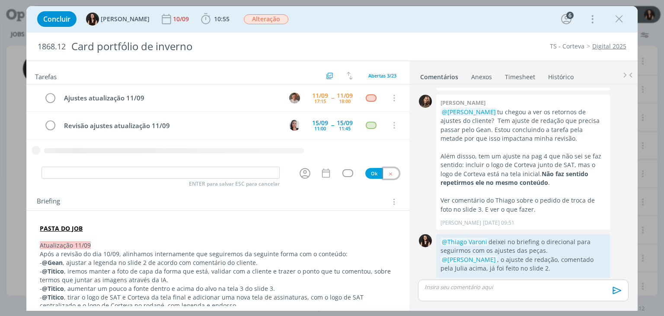
click at [388, 172] on icon "dialog" at bounding box center [391, 174] width 6 height 6
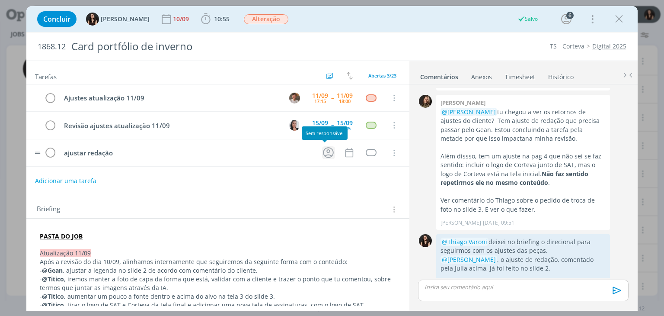
click at [327, 147] on icon "dialog" at bounding box center [328, 152] width 13 height 13
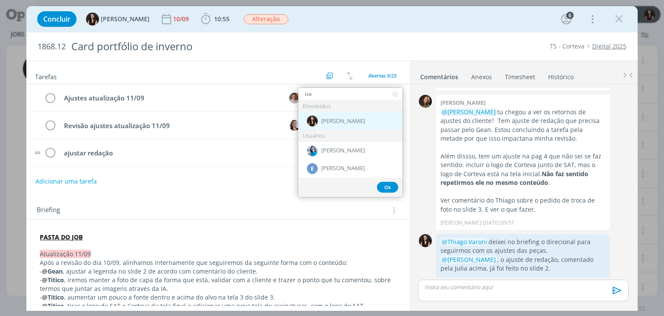
type input "isa"
click at [327, 118] on span "[PERSON_NAME]" at bounding box center [343, 121] width 44 height 7
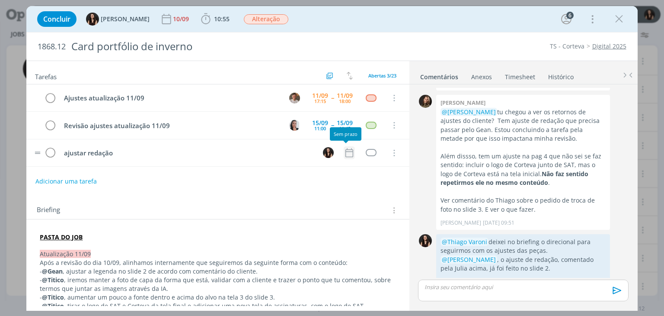
click at [344, 153] on icon "dialog" at bounding box center [349, 152] width 11 height 11
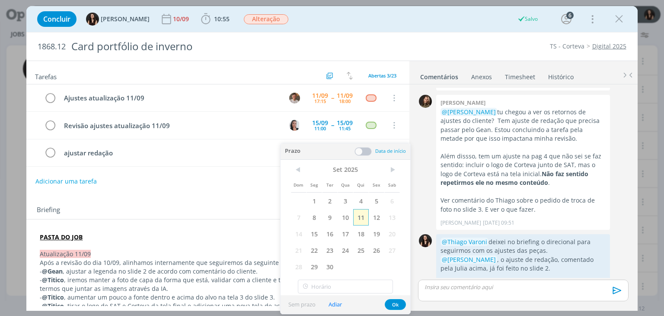
click at [358, 219] on span "11" at bounding box center [361, 217] width 16 height 16
click at [390, 308] on button "Ok" at bounding box center [395, 304] width 21 height 11
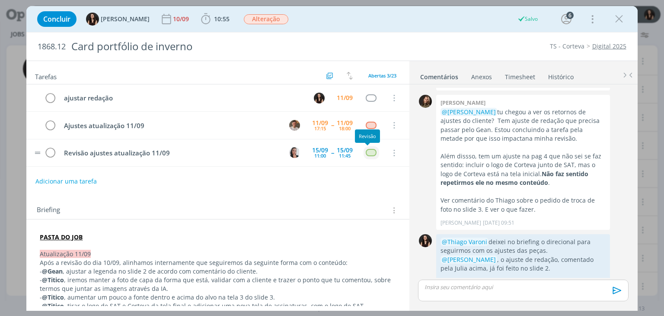
click at [367, 154] on div "dialog" at bounding box center [371, 152] width 11 height 7
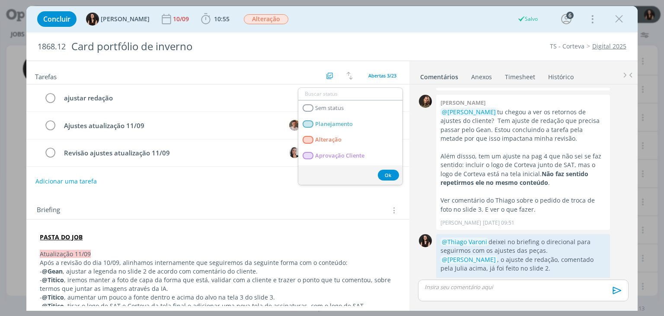
click at [323, 211] on div "Briefing Briefings Predefinidos Versões do Briefing Ver Briefing do Projeto" at bounding box center [219, 210] width 364 height 11
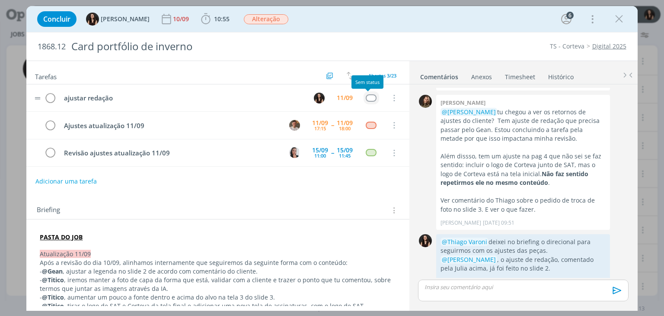
click at [366, 98] on div "dialog" at bounding box center [371, 97] width 11 height 7
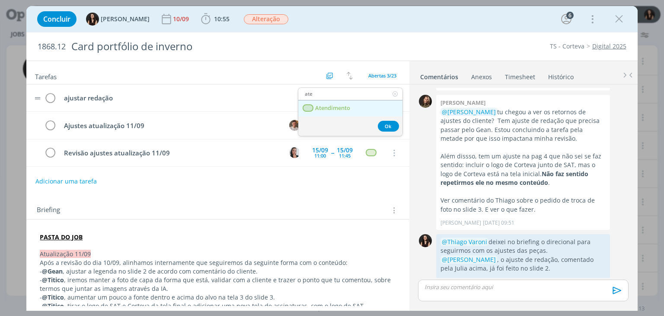
type input "ate"
click at [355, 112] on link "Atendimento" at bounding box center [350, 108] width 104 height 16
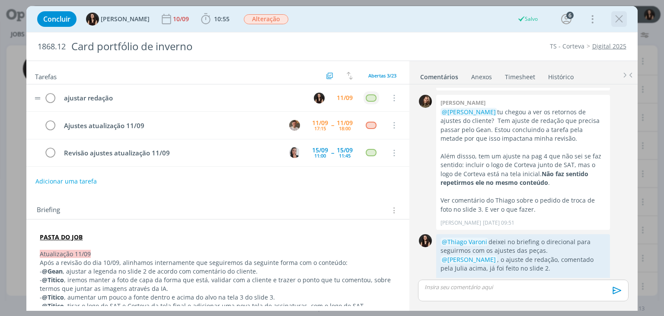
click at [615, 20] on icon "dialog" at bounding box center [619, 19] width 13 height 13
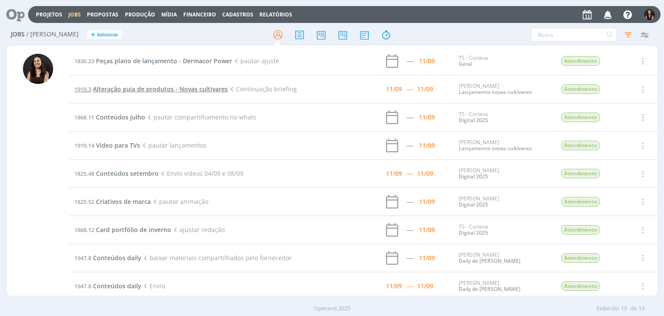
click at [138, 90] on span "Alteração guia de produtos - Novas cultivares" at bounding box center [160, 89] width 135 height 8
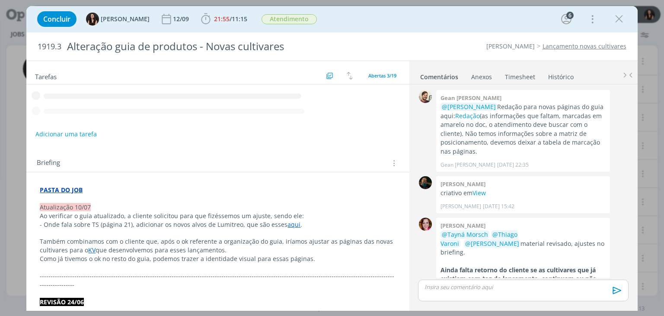
scroll to position [585, 0]
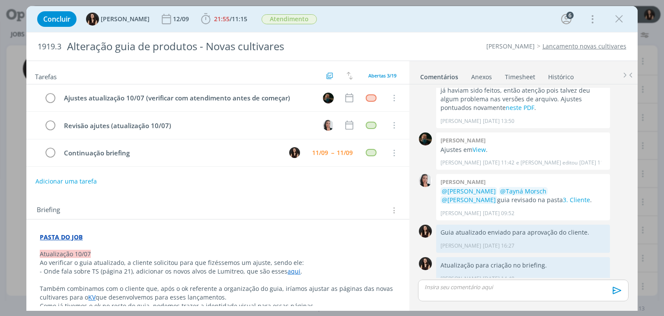
click at [627, 19] on div "Concluir Isabelle Silva 12/09 21:55 / 11:15 Iniciar Apontar Data * 11/09/2025 H…" at bounding box center [332, 19] width 598 height 21
click at [618, 25] on icon "dialog" at bounding box center [619, 19] width 13 height 13
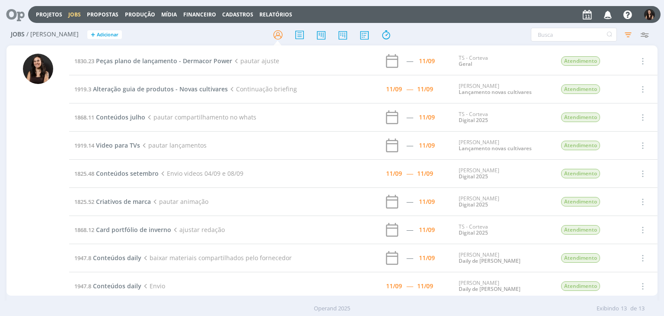
scroll to position [118, 0]
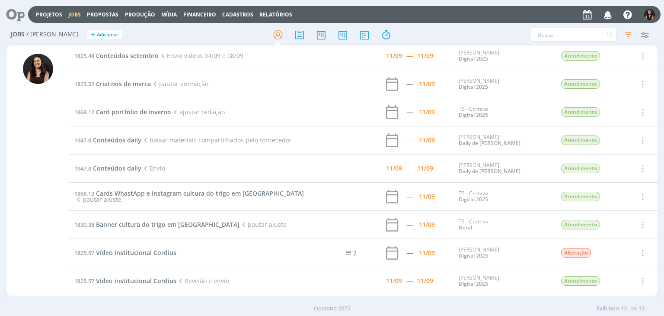
click at [122, 143] on span "Conteúdos daily" at bounding box center [117, 140] width 48 height 8
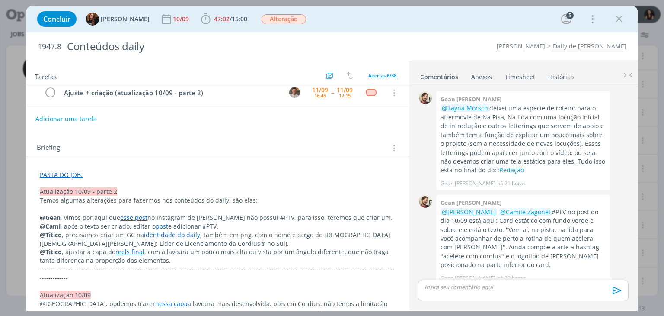
scroll to position [130, 0]
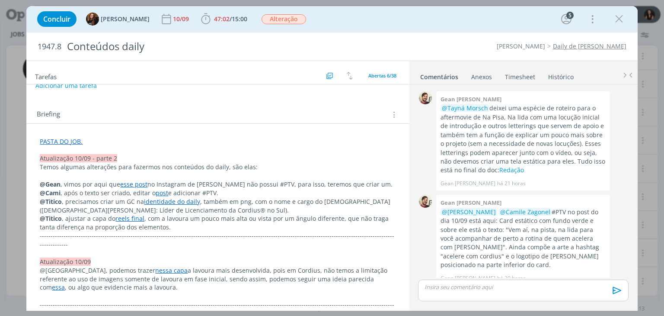
click at [212, 221] on span ", com a lavoura um pouco mais alta ou vista por um ângulo diferente, que não tr…" at bounding box center [215, 222] width 351 height 17
click at [208, 229] on p "@Titico , ajustar a capa do reels final , com a lavoura um pouco mais alta ou v…" at bounding box center [217, 222] width 355 height 17
click at [121, 203] on p "@Titico , precisamos criar um GC na identidade do daily , também em png, com o …" at bounding box center [217, 206] width 355 height 17
click at [135, 203] on p "@Titico , precisamos criar dois GC na identidade do daily , também em png, com …" at bounding box center [217, 206] width 355 height 17
click at [290, 201] on p "@Titico , precisamos criar dois GCs na identidade do daily , também em png, com…" at bounding box center [217, 206] width 355 height 17
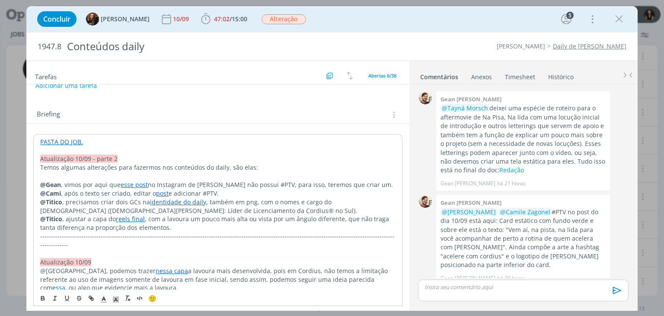
click at [271, 202] on p "@Titico , precisamos criar dois GCs na identidade do daily , também em png, com…" at bounding box center [217, 206] width 355 height 17
click at [317, 200] on p "@Titico , precisamos criar dois GCs na identidade do daily , também em png, com…" at bounding box center [217, 206] width 355 height 17
click at [329, 201] on p "@Titico , precisamos criar dois GCs na identidade do daily , também em png, com…" at bounding box center [217, 206] width 355 height 17
click at [347, 199] on p "@Titico , precisamos criar dois GCs na identidade do daily , também em png, com…" at bounding box center [217, 206] width 355 height 17
click at [352, 201] on p "@Titico , precisamos criar dois GCs na identidade do daily , também em png, com…" at bounding box center [217, 206] width 355 height 17
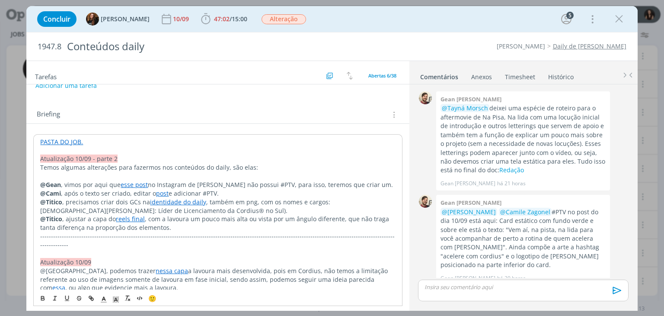
click at [141, 210] on p "@Titico , precisamos criar dois GCs na identidade do daily , também em png, com…" at bounding box center [217, 206] width 355 height 17
click at [185, 209] on p "@Titico , precisamos criar dois GCs na identidade do daily , também em png, com…" at bounding box center [217, 206] width 355 height 17
click at [240, 211] on p "@Titico , precisamos criar dois GCs na identidade do daily , também em png, com…" at bounding box center [217, 206] width 355 height 17
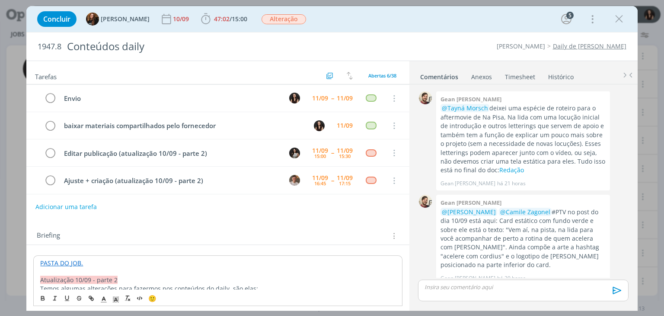
scroll to position [0, 0]
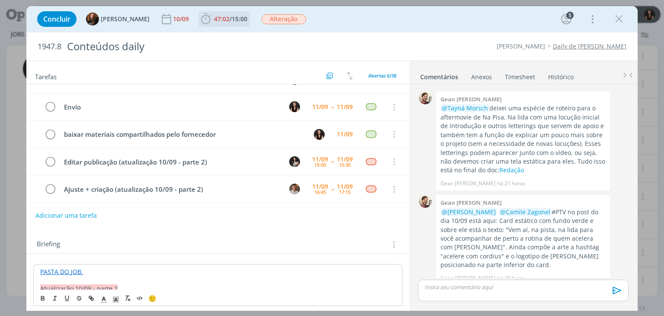
click at [232, 16] on span "15:00" at bounding box center [240, 19] width 16 height 8
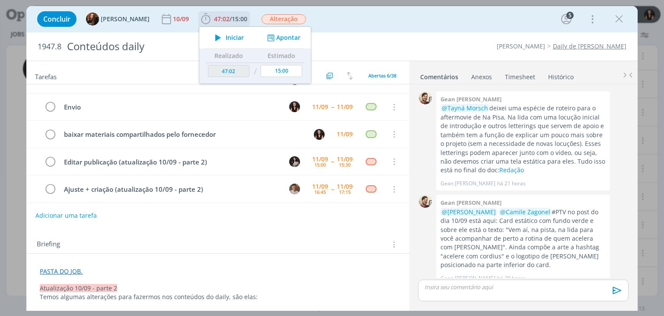
click at [270, 44] on div "Iniciar Apontar" at bounding box center [255, 38] width 112 height 22
click at [276, 38] on button "Apontar" at bounding box center [283, 37] width 36 height 9
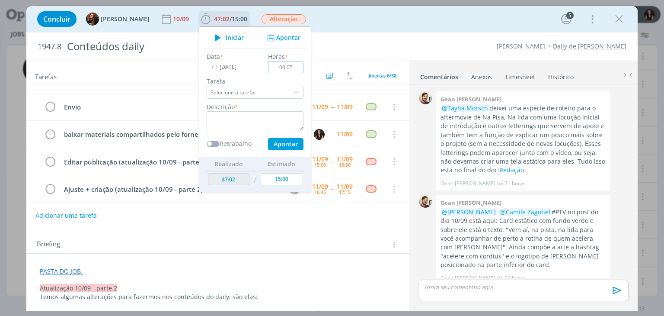
type input "00:05"
click at [283, 111] on textarea "dialog" at bounding box center [255, 121] width 97 height 20
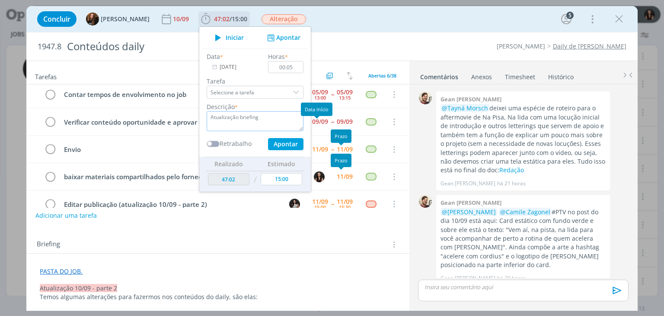
scroll to position [3, 0]
type textarea "Atualização briefing"
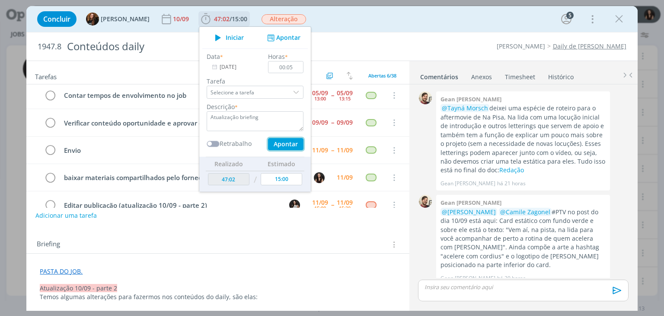
click at [269, 147] on button "Apontar" at bounding box center [285, 144] width 35 height 12
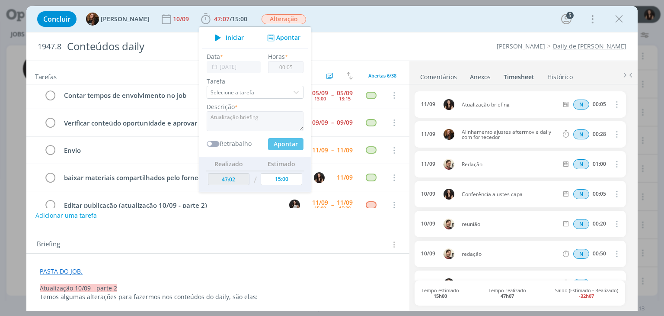
type input "47:07"
type input "00:00"
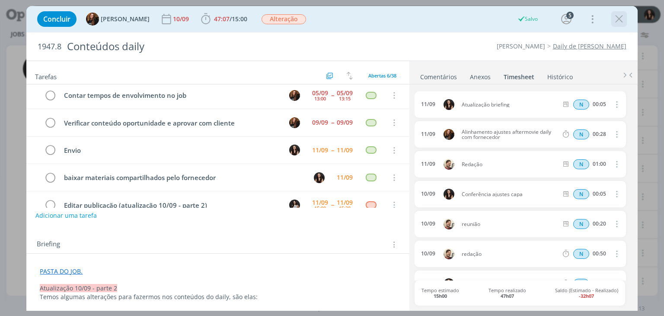
click at [617, 19] on icon "dialog" at bounding box center [619, 19] width 13 height 13
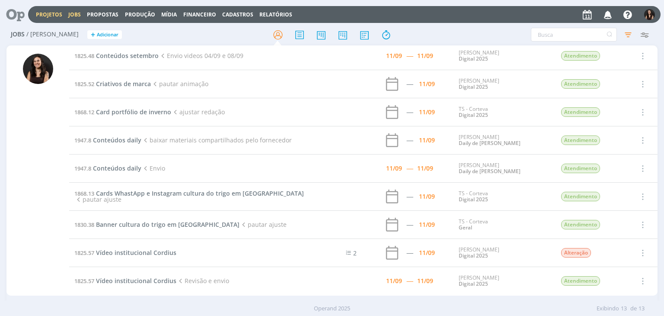
click at [42, 13] on link "Projetos" at bounding box center [49, 14] width 26 height 7
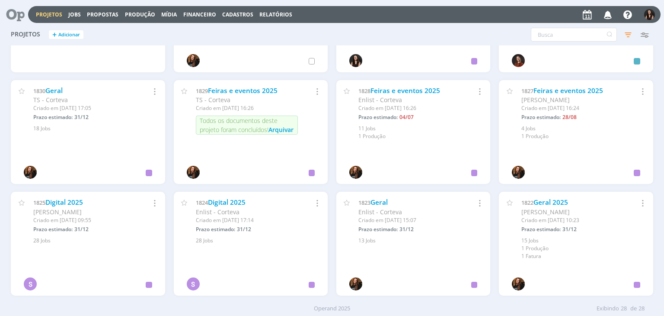
scroll to position [409, 0]
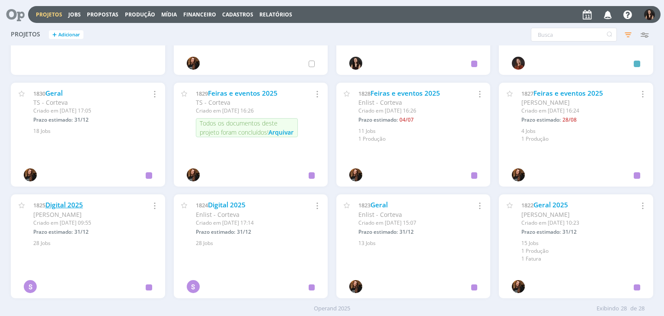
click at [83, 206] on link "Digital 2025" at bounding box center [64, 204] width 38 height 9
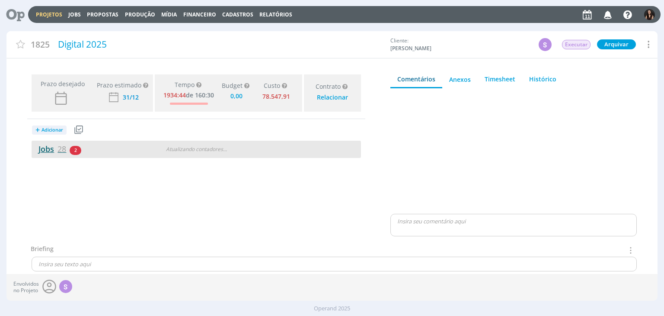
click at [54, 149] on link "Jobs 28" at bounding box center [49, 149] width 35 height 10
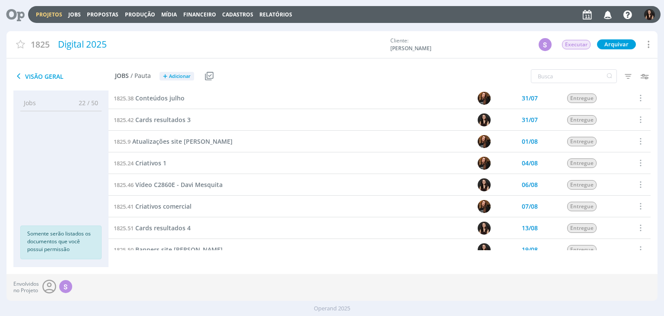
scroll to position [259, 0]
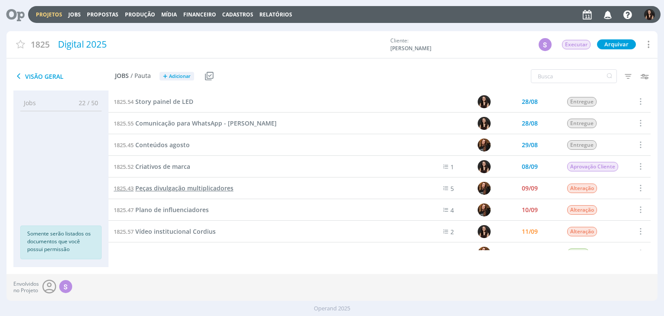
click at [196, 184] on span "Peças divulgação multiplicadores" at bounding box center [184, 188] width 98 height 8
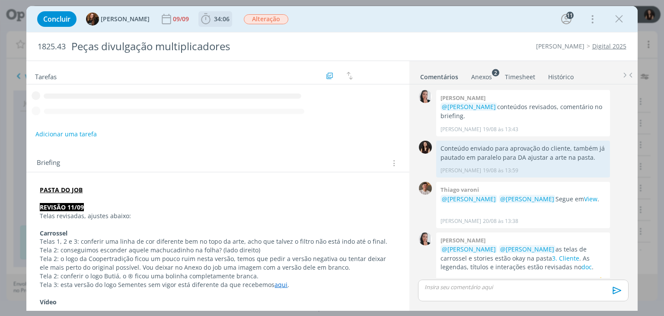
scroll to position [737, 0]
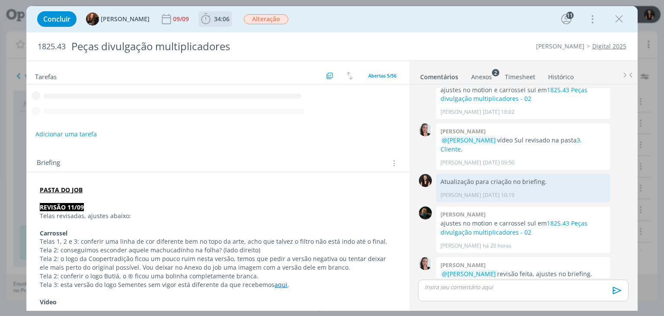
click at [202, 16] on icon "dialog" at bounding box center [205, 18] width 9 height 11
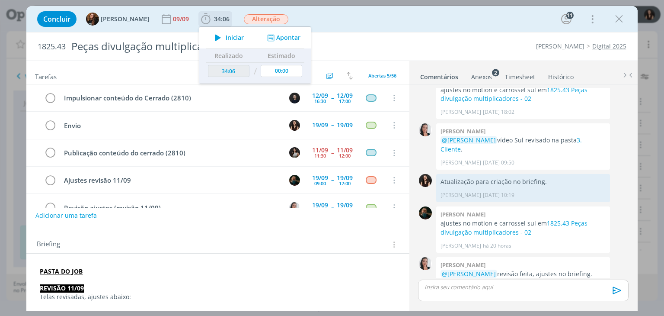
click at [275, 42] on div "Iniciar Apontar" at bounding box center [255, 38] width 112 height 22
click at [275, 37] on button "Apontar" at bounding box center [283, 37] width 36 height 9
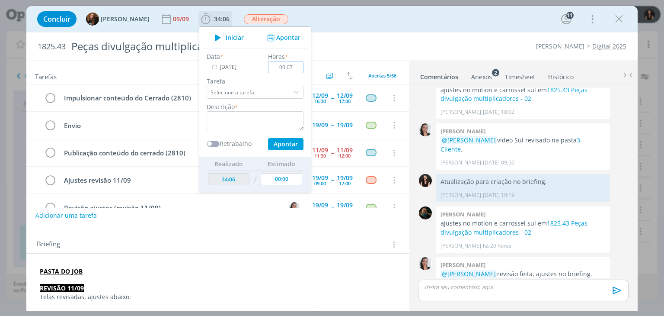
type input "00:07"
click at [261, 128] on textarea "dialog" at bounding box center [255, 121] width 97 height 20
type textarea "Alinhamento com revisão"
click at [269, 140] on button "Apontar" at bounding box center [285, 144] width 35 height 12
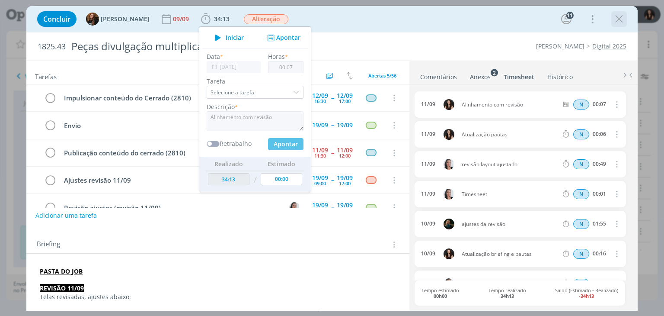
click at [617, 18] on icon "dialog" at bounding box center [619, 19] width 13 height 13
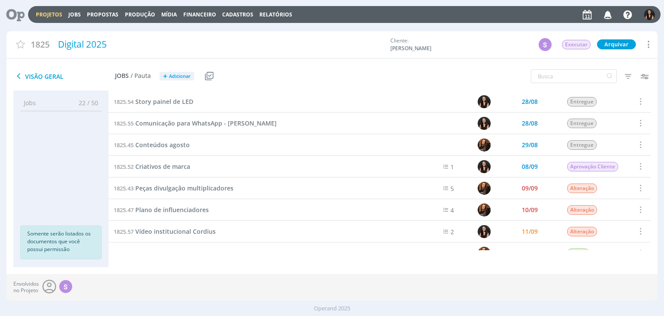
click at [38, 16] on link "Projetos" at bounding box center [49, 14] width 26 height 7
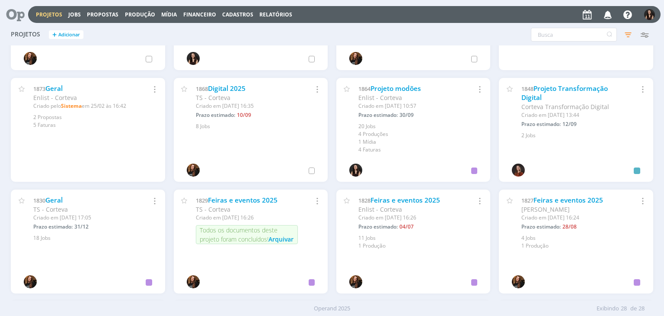
scroll to position [476, 0]
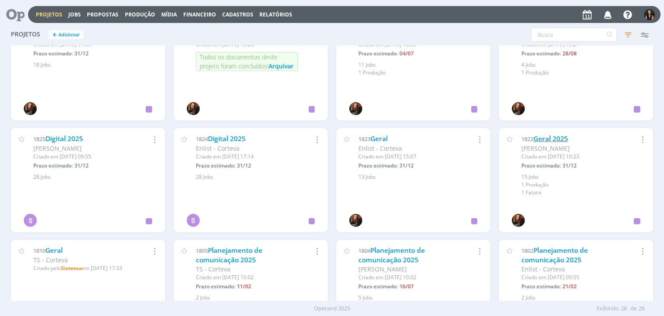
click at [547, 135] on link "Geral 2025" at bounding box center [551, 138] width 35 height 9
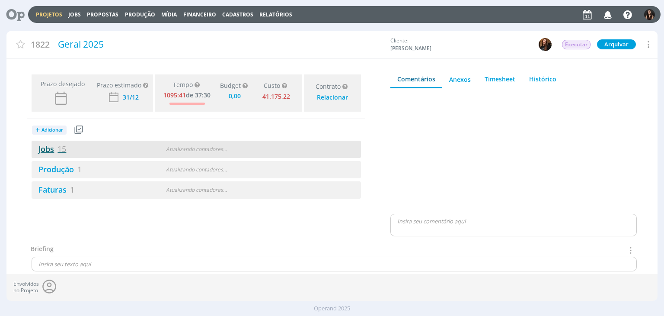
click at [50, 146] on link "Jobs 15" at bounding box center [49, 149] width 35 height 10
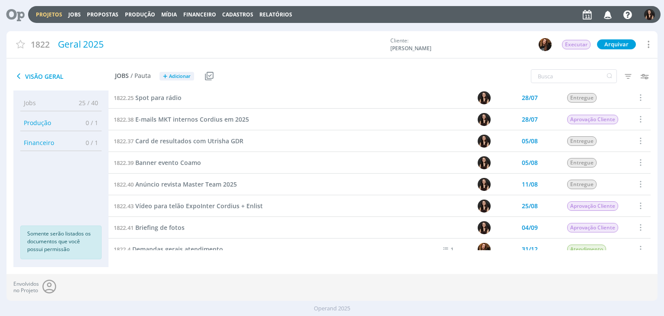
scroll to position [165, 0]
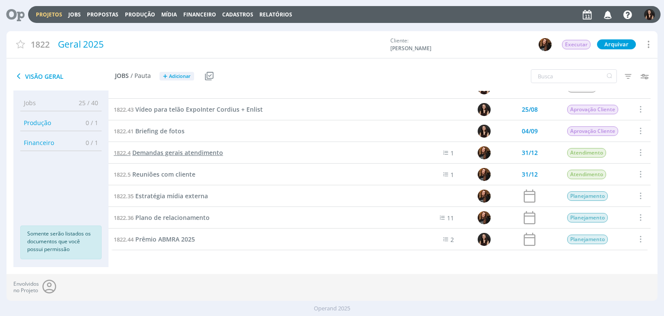
click at [193, 151] on span "Demandas gerais atendimento" at bounding box center [177, 152] width 91 height 8
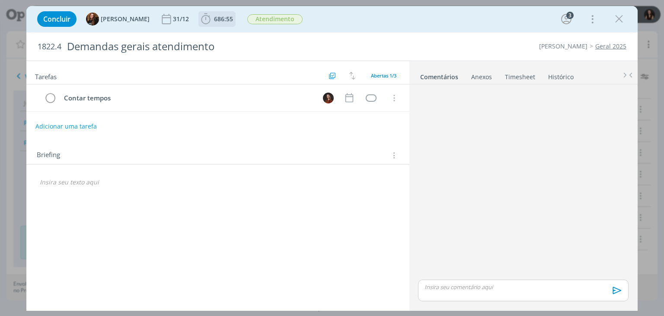
click at [214, 22] on span "686:55" at bounding box center [223, 19] width 19 height 8
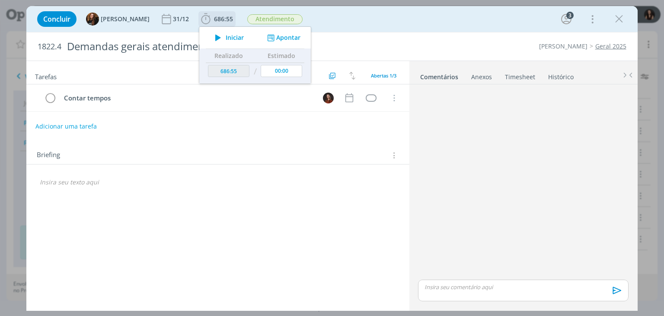
click at [274, 44] on div "Iniciar Apontar" at bounding box center [255, 38] width 112 height 22
click at [274, 41] on button "Apontar" at bounding box center [283, 37] width 36 height 9
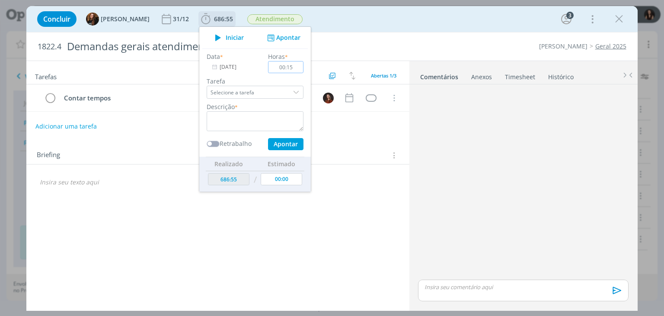
type input "00:15"
click at [250, 115] on textarea "dialog" at bounding box center [255, 121] width 97 height 20
type textarea "Conferência e-mails"
click at [274, 142] on button "Apontar" at bounding box center [285, 144] width 35 height 12
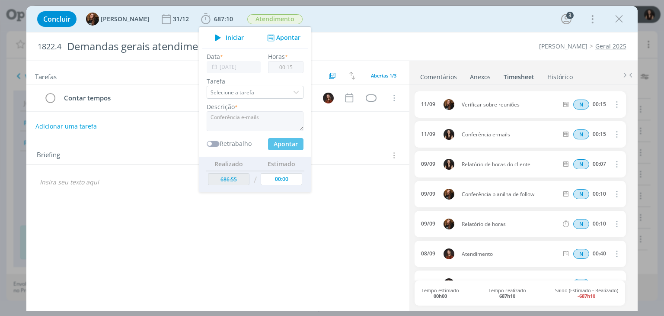
type input "00:00"
type input "687:10"
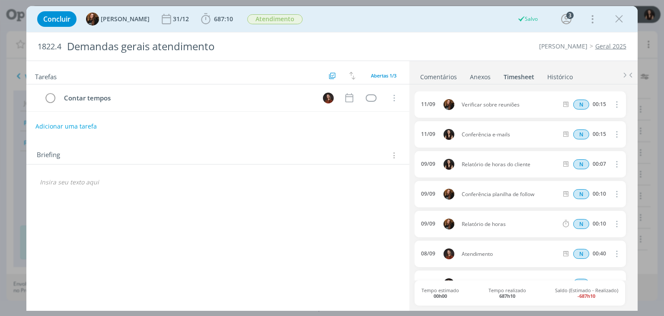
drag, startPoint x: 614, startPoint y: 24, endPoint x: 569, endPoint y: 44, distance: 48.6
click at [612, 24] on div "dialog" at bounding box center [619, 19] width 16 height 16
click at [622, 23] on icon "dialog" at bounding box center [619, 19] width 13 height 13
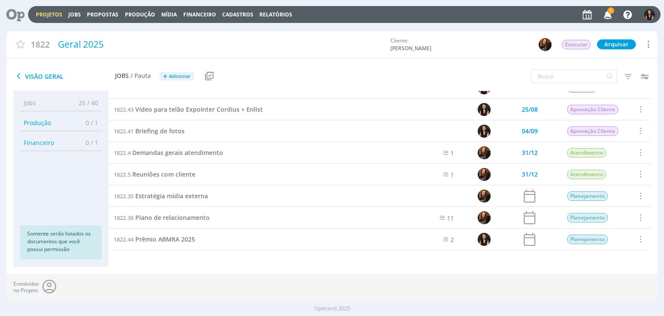
click at [605, 10] on icon "button" at bounding box center [608, 14] width 15 height 15
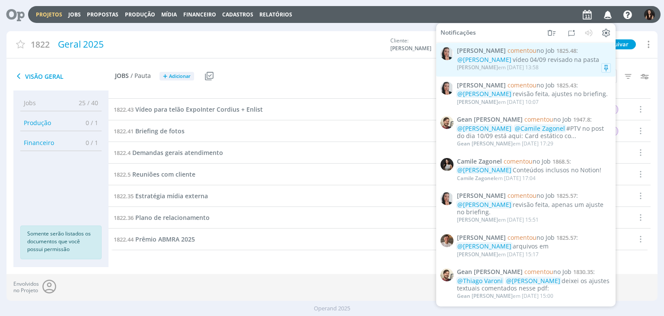
click at [526, 63] on div "@Isabelle Silva vídeo 04/09 revisado na pasta" at bounding box center [534, 59] width 154 height 7
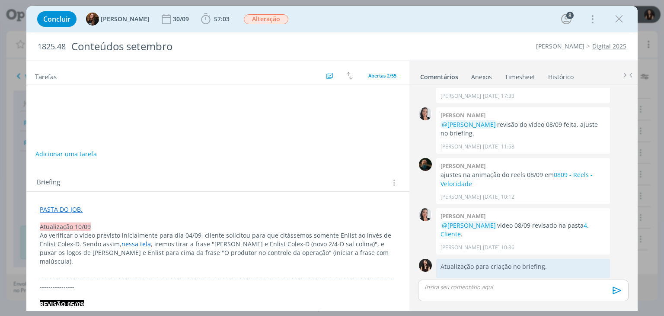
scroll to position [1037, 0]
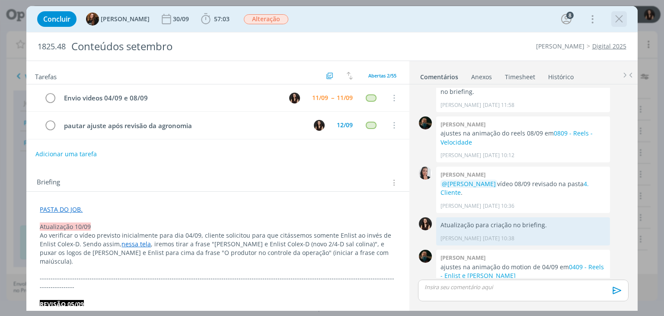
click at [618, 23] on icon "dialog" at bounding box center [619, 19] width 13 height 13
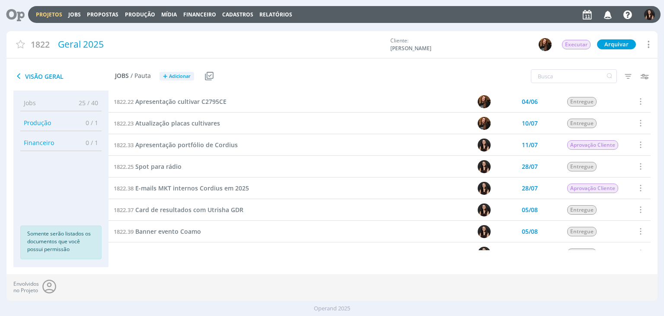
click at [10, 14] on icon at bounding box center [12, 14] width 18 height 17
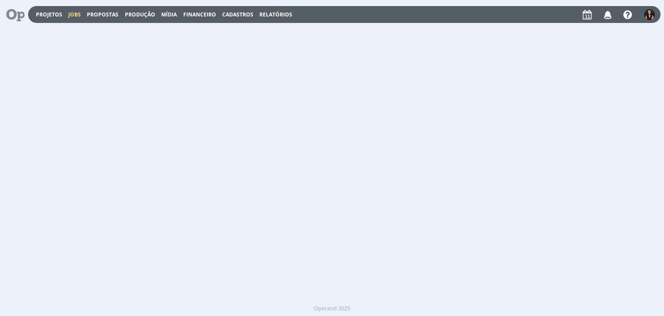
click at [74, 16] on link "Jobs" at bounding box center [74, 14] width 13 height 7
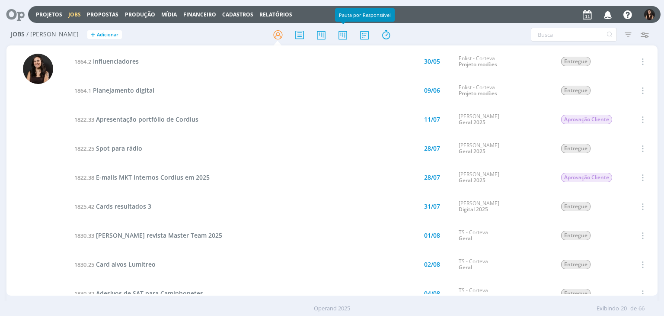
click at [332, 34] on div at bounding box center [332, 35] width 217 height 16
click at [341, 36] on icon at bounding box center [343, 34] width 16 height 17
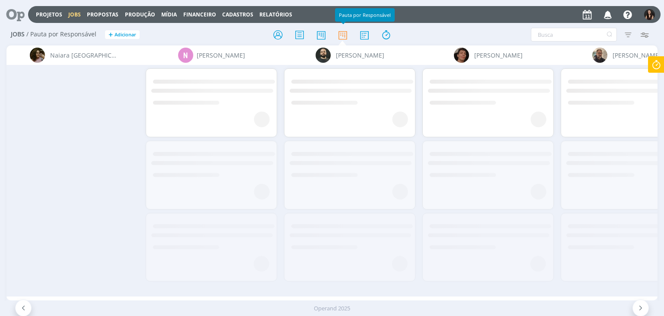
scroll to position [0, 4475]
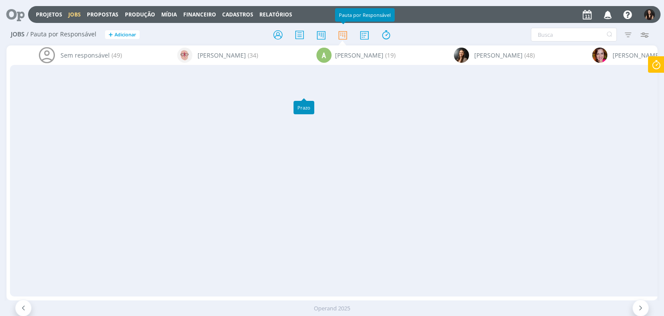
scroll to position [216, 0]
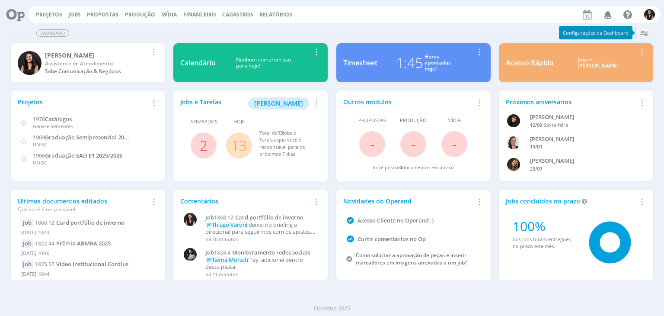
click at [240, 149] on link "13" at bounding box center [239, 145] width 16 height 19
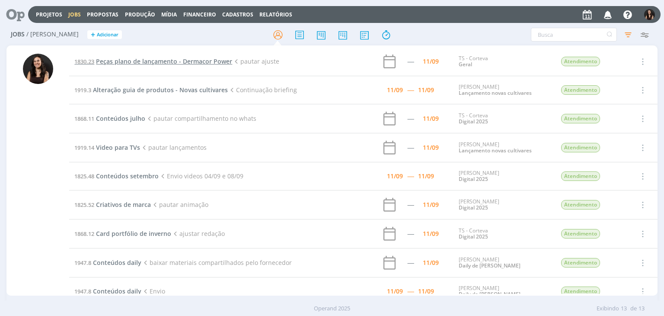
click at [117, 60] on span "Peças plano de lançamento - Dermacor Power" at bounding box center [164, 61] width 136 height 8
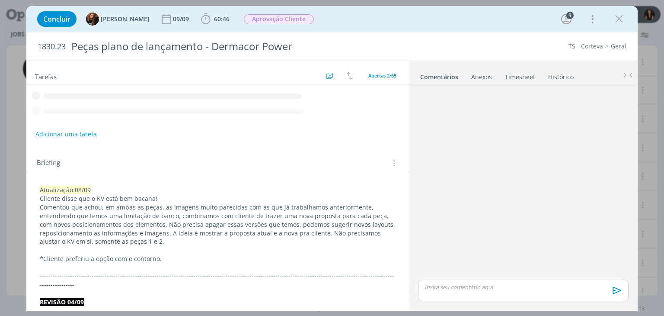
drag, startPoint x: 617, startPoint y: 15, endPoint x: 620, endPoint y: 21, distance: 6.8
click at [622, 19] on icon "dialog" at bounding box center [619, 19] width 13 height 13
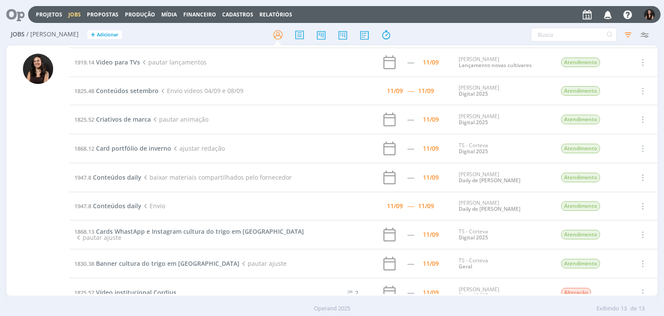
scroll to position [86, 0]
click at [114, 144] on span "Card portfólio de inverno" at bounding box center [133, 147] width 75 height 8
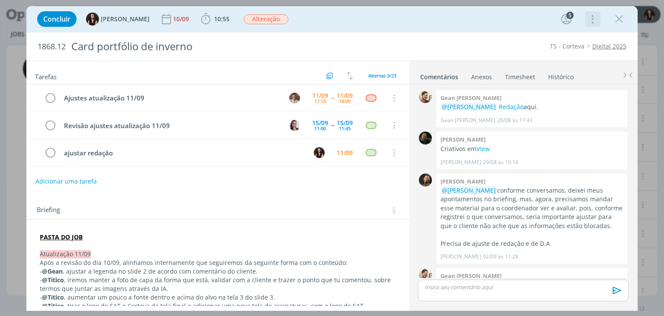
scroll to position [630, 0]
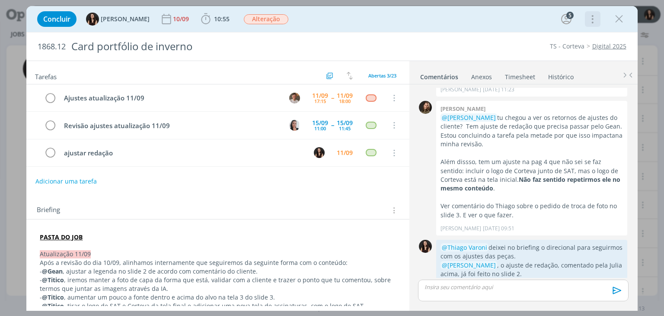
click at [591, 20] on icon "dialog" at bounding box center [592, 19] width 12 height 14
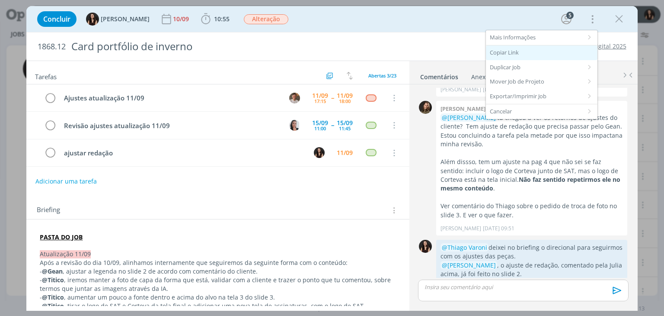
click at [538, 48] on div "Copiar Link" at bounding box center [542, 52] width 112 height 15
click at [201, 21] on icon "dialog" at bounding box center [205, 19] width 13 height 13
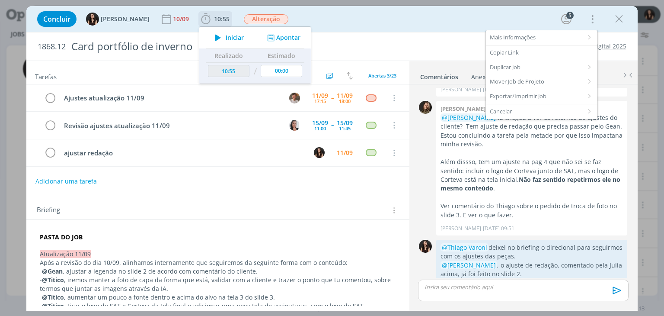
click at [278, 35] on button "Apontar" at bounding box center [283, 37] width 36 height 9
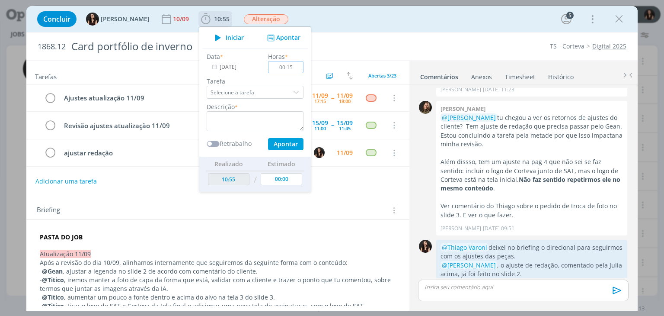
type input "00:15"
click at [262, 125] on textarea "dialog" at bounding box center [255, 121] width 97 height 20
click at [225, 118] on textarea "Confer^|encia ajuste com redação" at bounding box center [255, 121] width 97 height 20
click at [281, 123] on textarea "Conferência ajuste com redação" at bounding box center [255, 121] width 97 height 20
type textarea "Conferência ajuste com redação"
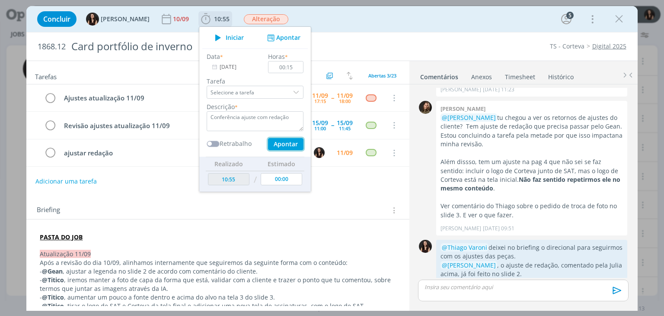
click at [279, 145] on button "Apontar" at bounding box center [285, 144] width 35 height 12
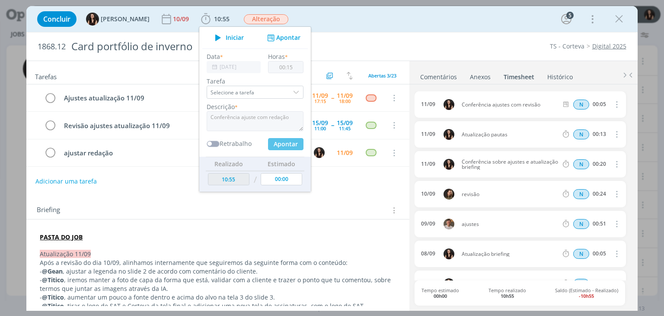
type input "11:10"
click at [323, 22] on div "Concluir Isabelle Silva 10/09 10:55 Iniciar Apontar Data * 11/09/2025 Horas * 0…" at bounding box center [332, 19] width 598 height 21
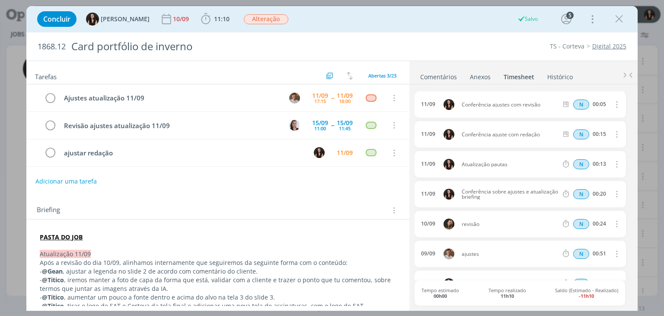
click at [441, 77] on link "Comentários" at bounding box center [439, 75] width 38 height 13
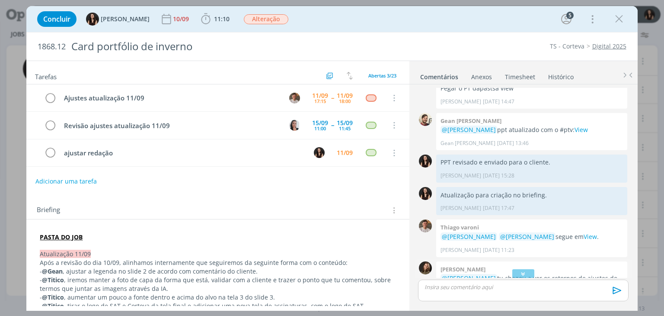
scroll to position [457, 0]
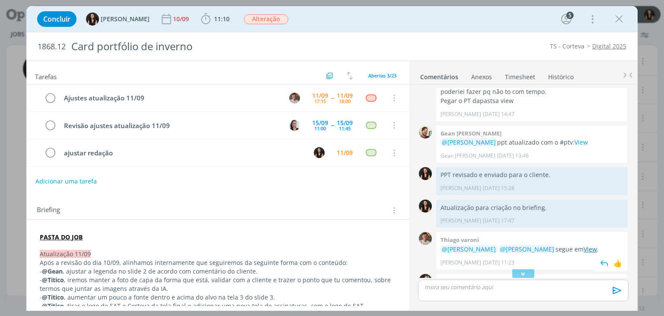
click at [584, 245] on link "View" at bounding box center [590, 249] width 13 height 8
click at [53, 153] on icon "dialog" at bounding box center [50, 153] width 12 height 13
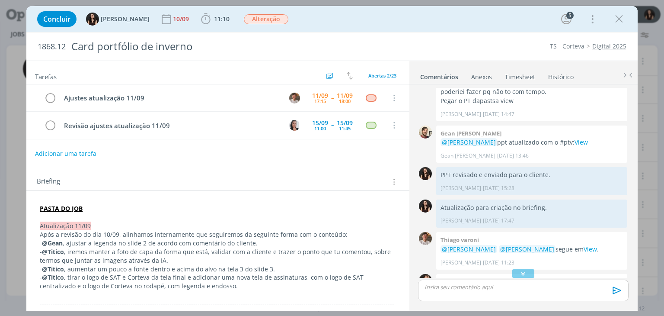
click at [49, 153] on button "Adicionar uma tarefa" at bounding box center [65, 153] width 61 height 15
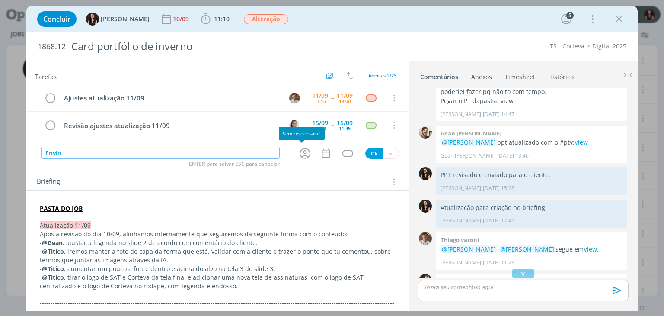
click at [300, 153] on icon "dialog" at bounding box center [304, 153] width 13 height 13
type input "Envio"
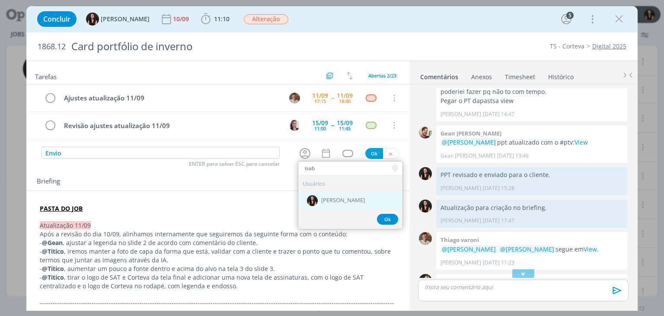
type input "isab"
click at [330, 198] on span "[PERSON_NAME]" at bounding box center [343, 200] width 44 height 7
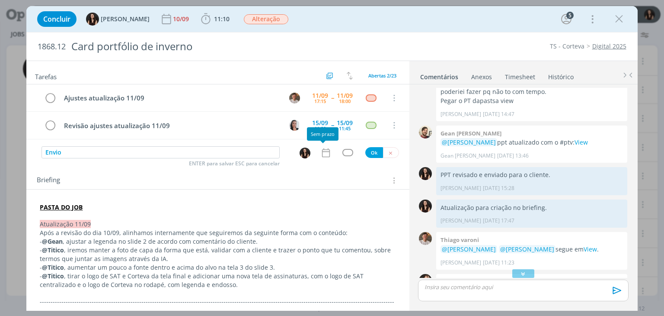
click at [325, 151] on icon "dialog" at bounding box center [325, 152] width 11 height 11
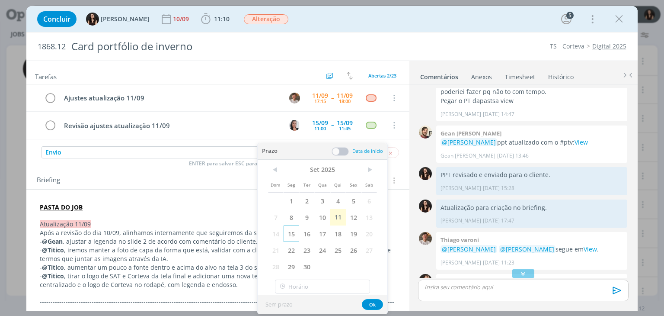
click at [296, 234] on span "15" at bounding box center [292, 233] width 16 height 16
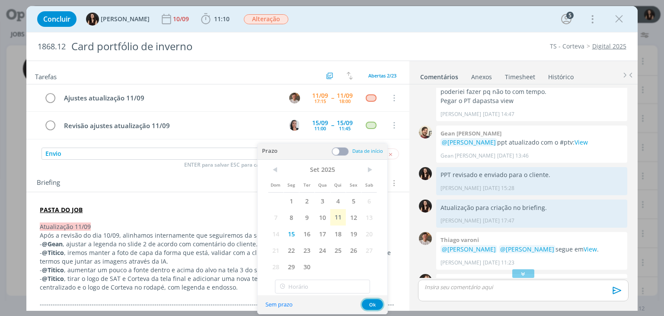
click at [374, 303] on button "Ok" at bounding box center [372, 304] width 21 height 11
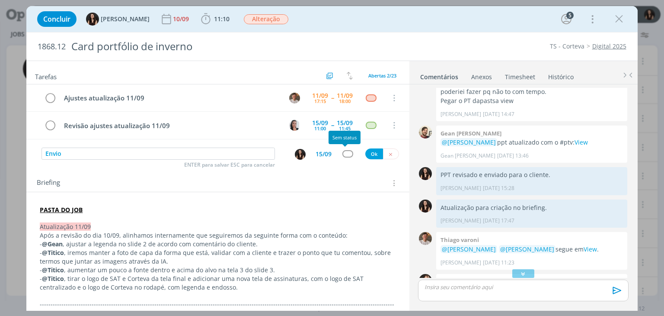
click at [343, 151] on div "dialog" at bounding box center [347, 153] width 11 height 7
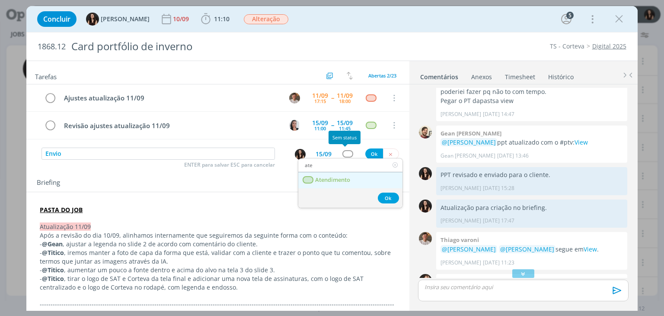
type input "ate"
click at [351, 180] on link "Atendimento" at bounding box center [350, 180] width 104 height 16
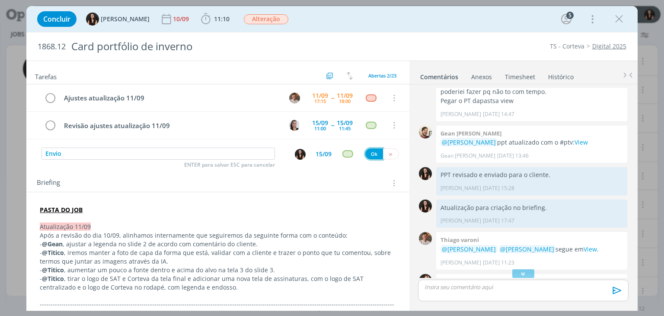
click at [370, 151] on button "Ok" at bounding box center [374, 153] width 18 height 11
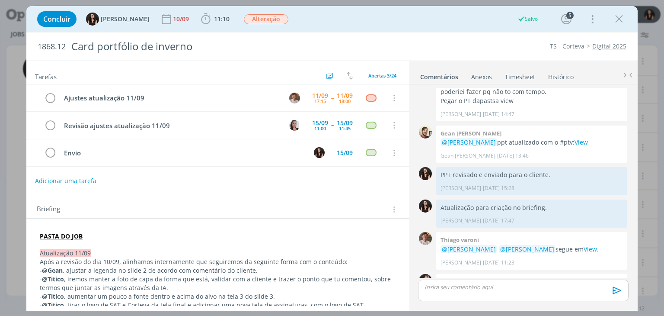
scroll to position [630, 0]
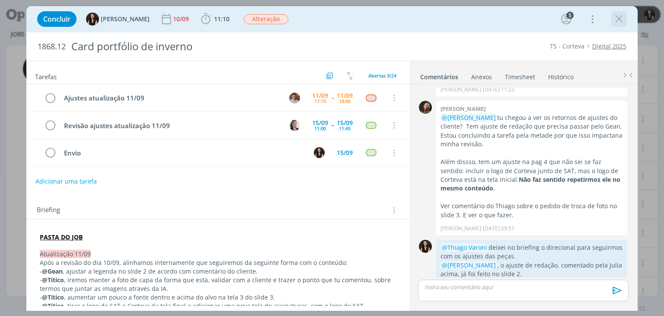
click at [613, 21] on icon "dialog" at bounding box center [619, 19] width 13 height 13
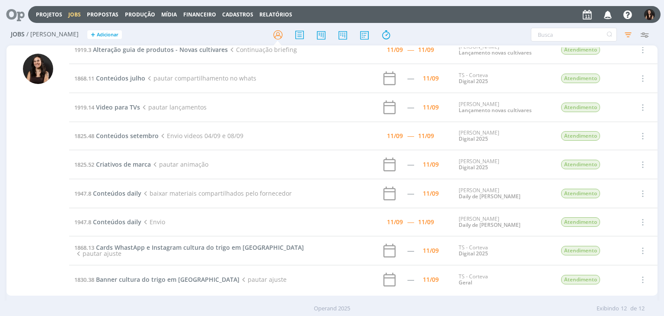
scroll to position [105, 0]
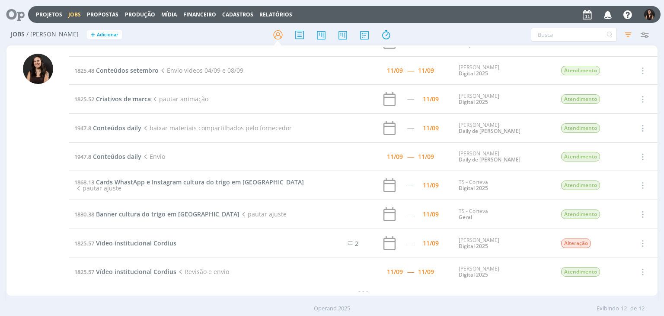
click at [45, 10] on div "Projetos Jobs Propostas Produção Mídia Financeiro Cadastros Relatórios Notifica…" at bounding box center [344, 14] width 633 height 17
click at [47, 11] on link "Projetos" at bounding box center [49, 14] width 26 height 7
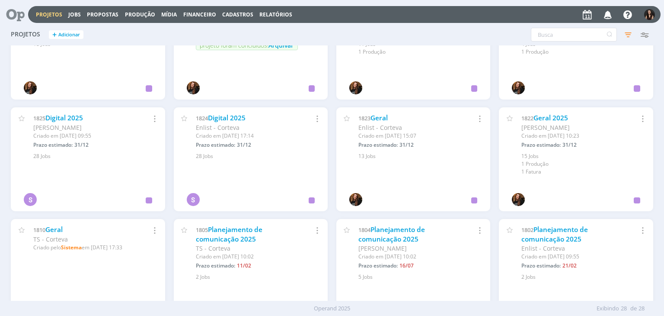
scroll to position [496, 0]
click at [61, 120] on link "Digital 2025" at bounding box center [64, 118] width 38 height 9
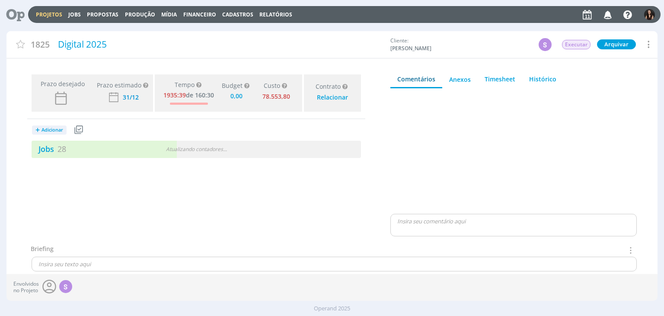
type input "0,00"
click at [45, 150] on link "Jobs 28" at bounding box center [49, 149] width 35 height 10
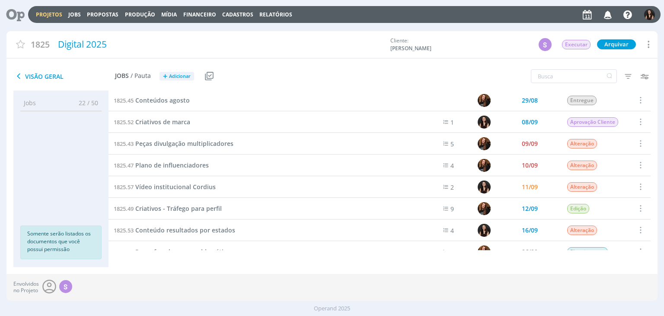
scroll to position [403, 0]
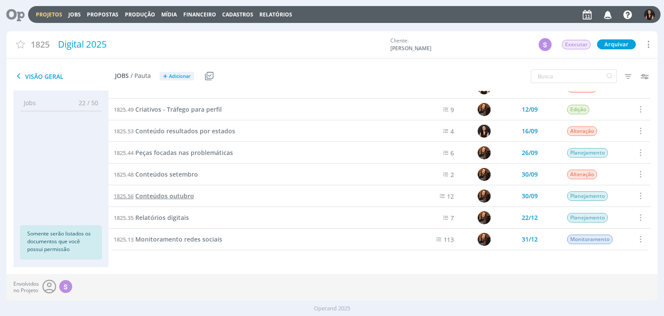
click at [172, 197] on span "Conteúdos outubro" at bounding box center [164, 196] width 59 height 8
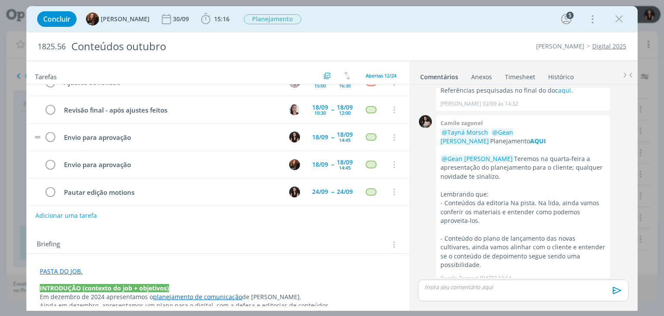
scroll to position [208, 0]
click at [87, 216] on button "Adicionar uma tarefa" at bounding box center [65, 215] width 61 height 15
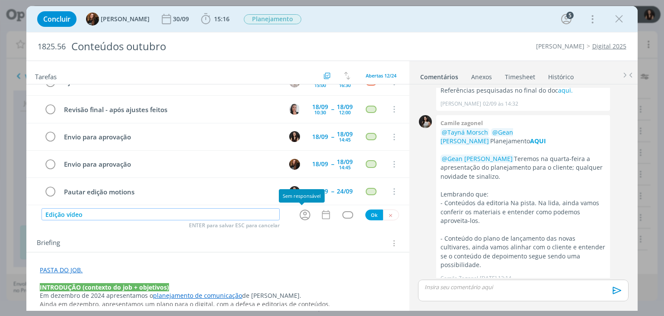
click at [299, 209] on icon "dialog" at bounding box center [304, 214] width 13 height 13
type input "Edição vídeo"
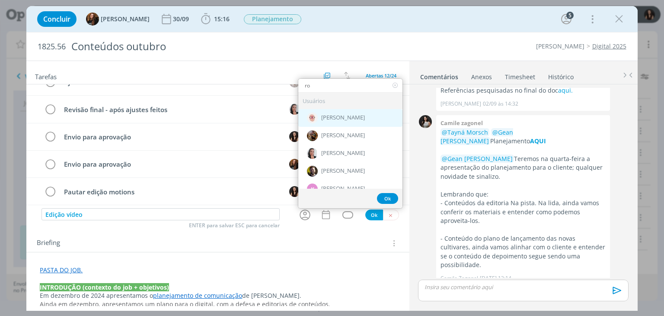
type input "r"
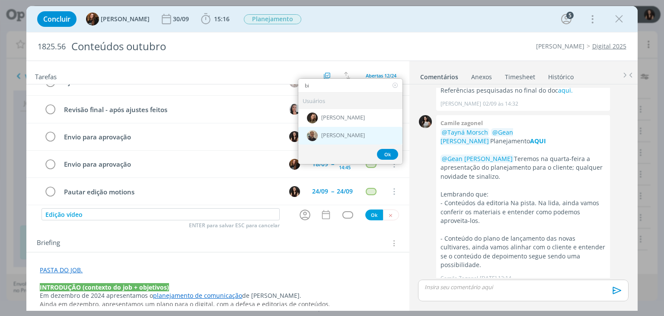
type input "bi"
click at [339, 135] on span "[PERSON_NAME]" at bounding box center [343, 135] width 44 height 7
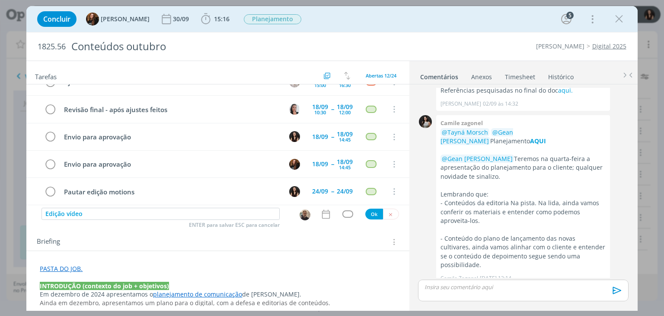
click at [322, 211] on icon "dialog" at bounding box center [325, 213] width 11 height 11
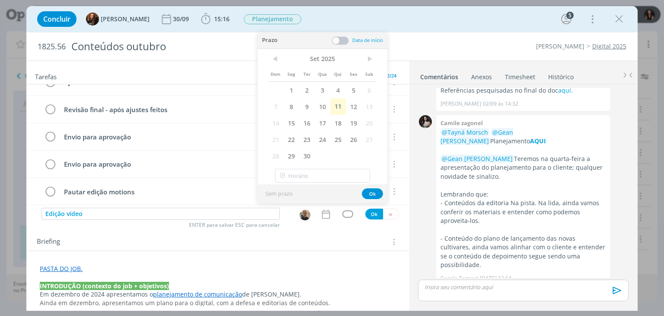
click at [283, 89] on span at bounding box center [276, 90] width 16 height 16
click at [293, 90] on span "1" at bounding box center [292, 90] width 16 height 16
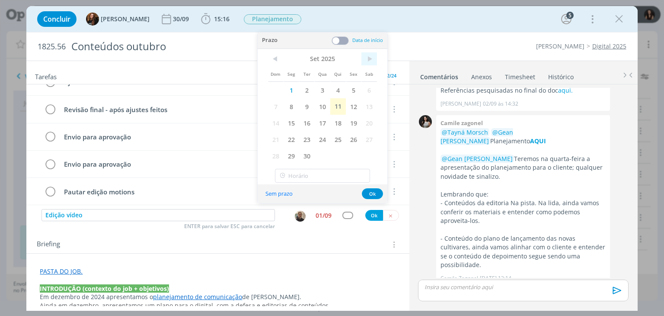
click at [371, 58] on span ">" at bounding box center [369, 58] width 16 height 13
click at [324, 90] on span "1" at bounding box center [323, 90] width 16 height 16
click at [339, 44] on span at bounding box center [340, 40] width 17 height 9
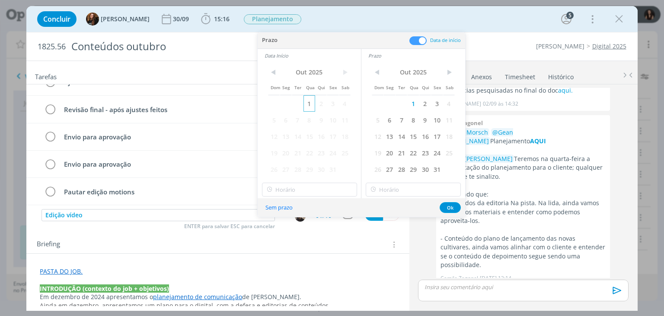
click at [310, 102] on span "1" at bounding box center [310, 103] width 12 height 16
click at [293, 191] on input "15:00" at bounding box center [309, 189] width 95 height 14
click at [296, 249] on div "09:00" at bounding box center [310, 248] width 97 height 16
type input "09:00"
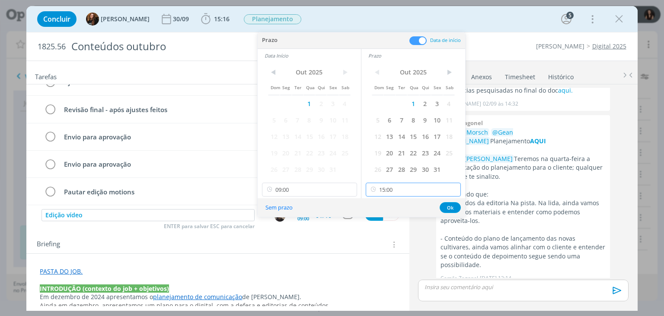
click at [400, 190] on input "15:00" at bounding box center [413, 189] width 95 height 14
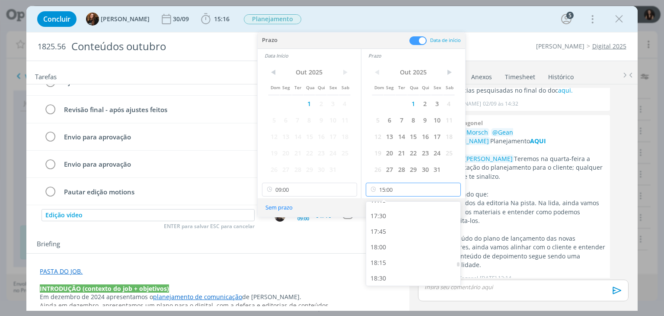
scroll to position [1084, 0]
click at [392, 240] on div "18:00" at bounding box center [414, 246] width 97 height 16
type input "18:00"
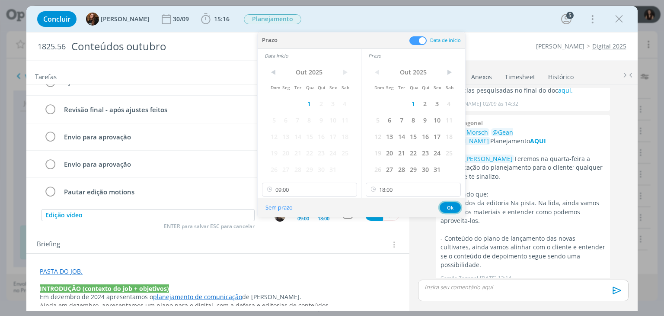
click at [454, 209] on button "Ok" at bounding box center [450, 207] width 21 height 11
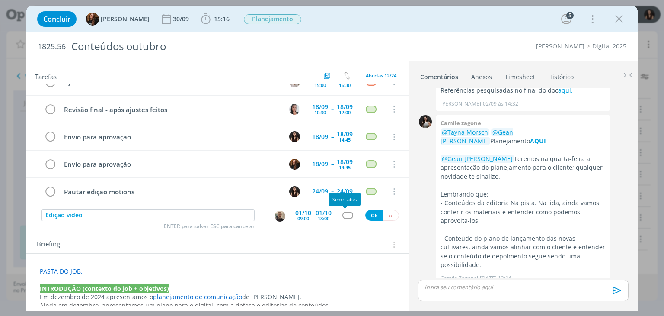
click at [342, 214] on div "dialog" at bounding box center [347, 214] width 11 height 7
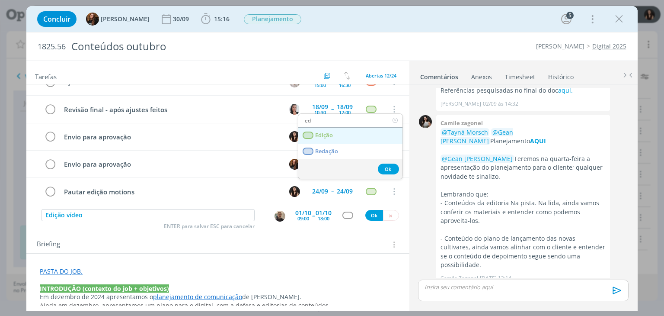
type input "ed"
click at [341, 135] on link "Edição" at bounding box center [350, 136] width 104 height 16
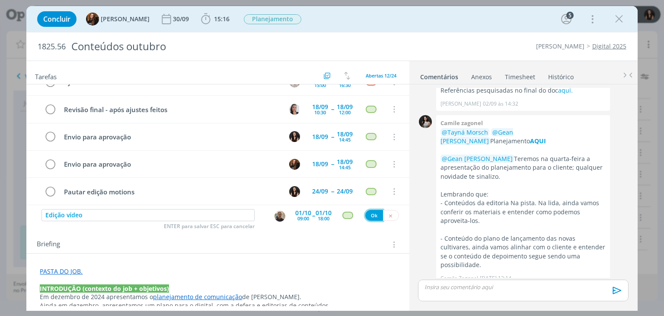
click at [366, 213] on button "Ok" at bounding box center [374, 215] width 18 height 11
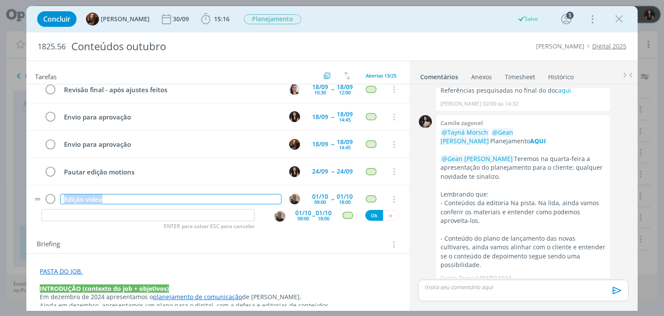
drag, startPoint x: 112, startPoint y: 194, endPoint x: 43, endPoint y: 189, distance: 68.5
click at [43, 189] on tr "Edição vídeo 01/10 09:00 -- 01/10 18:00 Cancelar" at bounding box center [217, 198] width 383 height 27
copy div "Edição vídeo"
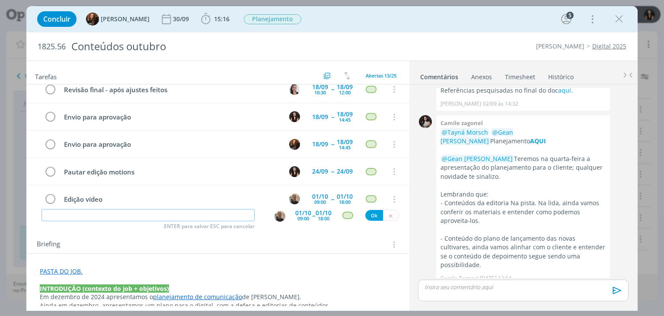
click at [88, 217] on input "dialog" at bounding box center [148, 215] width 213 height 12
paste input "Edição vídeo"
type input "Edição vídeo"
click at [307, 213] on div "01/10" at bounding box center [303, 213] width 16 height 6
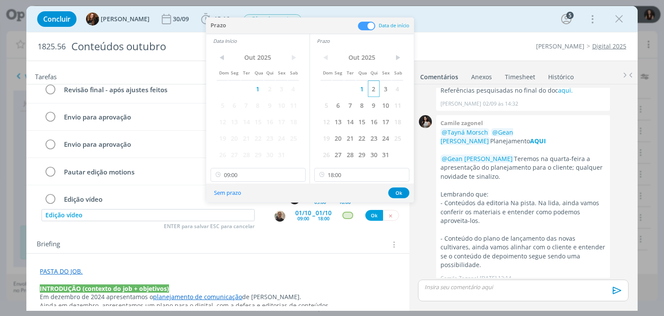
click at [374, 83] on span "2" at bounding box center [374, 88] width 12 height 16
click at [266, 87] on span "2" at bounding box center [270, 88] width 12 height 16
click at [398, 189] on button "Ok" at bounding box center [398, 192] width 21 height 11
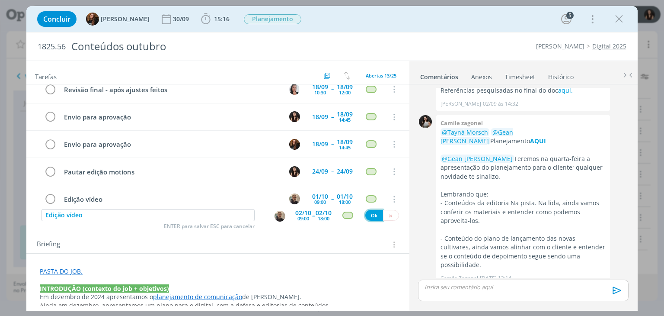
click at [365, 219] on button "Ok" at bounding box center [374, 215] width 18 height 11
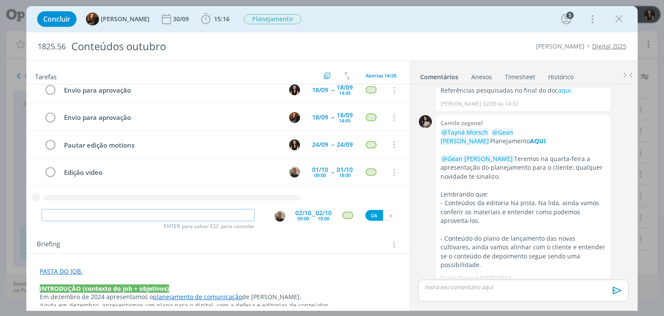
paste input "Edição vídeo"
type input "Edição vídeo"
click at [298, 216] on div "09:00" at bounding box center [303, 218] width 12 height 5
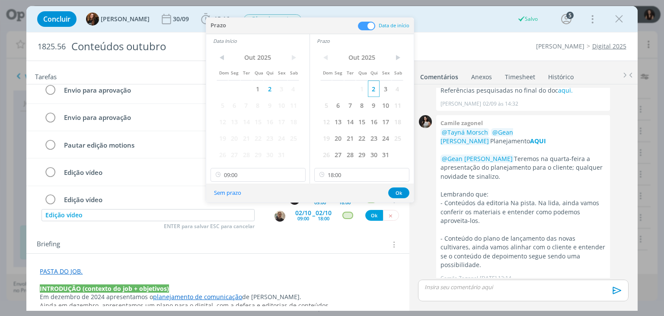
drag, startPoint x: 382, startPoint y: 89, endPoint x: 368, endPoint y: 94, distance: 14.8
click at [383, 89] on span "3" at bounding box center [386, 88] width 12 height 16
click at [277, 87] on span "3" at bounding box center [281, 88] width 12 height 16
click at [394, 189] on button "Ok" at bounding box center [398, 192] width 21 height 11
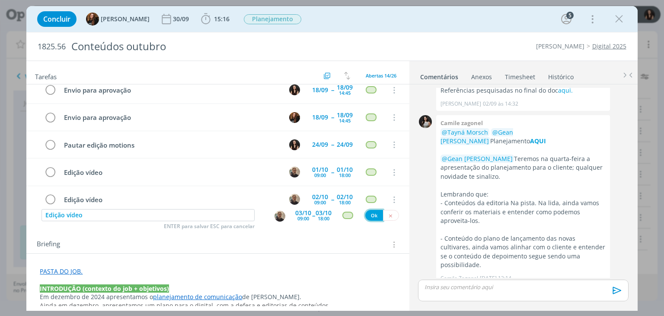
click at [374, 213] on button "Ok" at bounding box center [374, 215] width 18 height 11
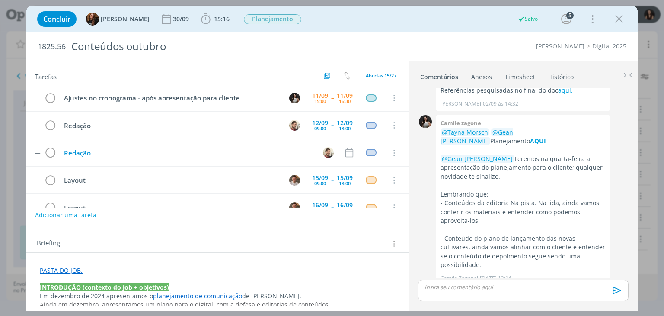
scroll to position [0, 0]
click at [618, 22] on icon "dialog" at bounding box center [619, 19] width 13 height 13
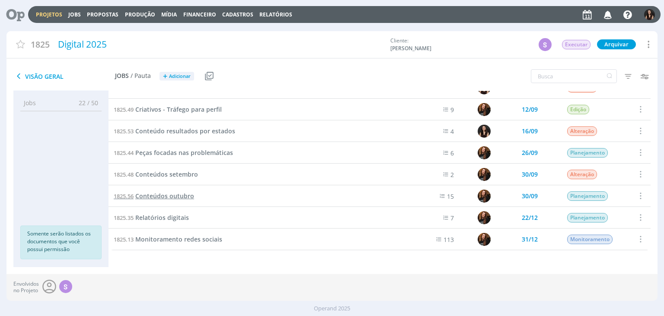
click at [166, 198] on span "Conteúdos outubro" at bounding box center [164, 196] width 59 height 8
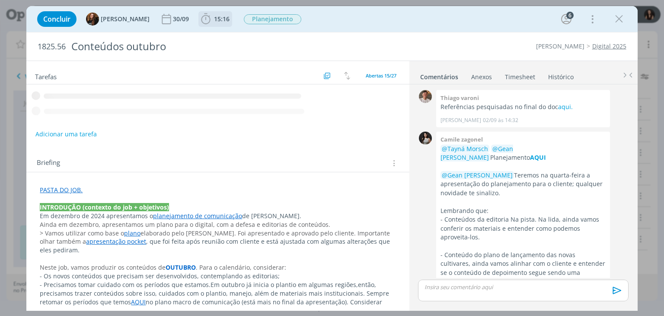
scroll to position [16, 0]
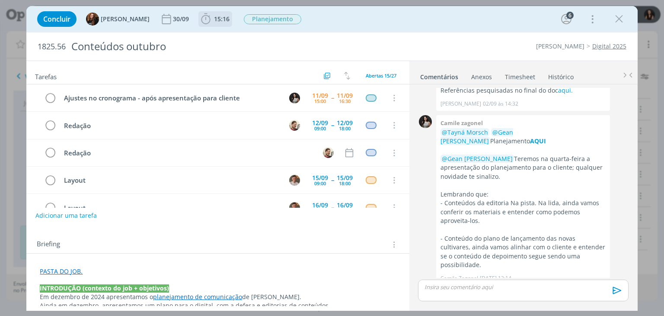
click at [214, 16] on span "15:16" at bounding box center [222, 19] width 16 height 8
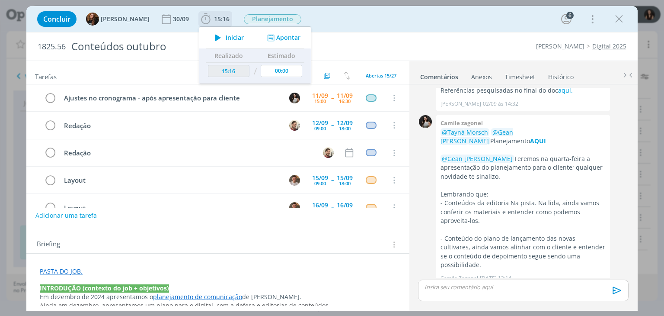
click at [265, 35] on icon "dialog" at bounding box center [270, 38] width 11 height 8
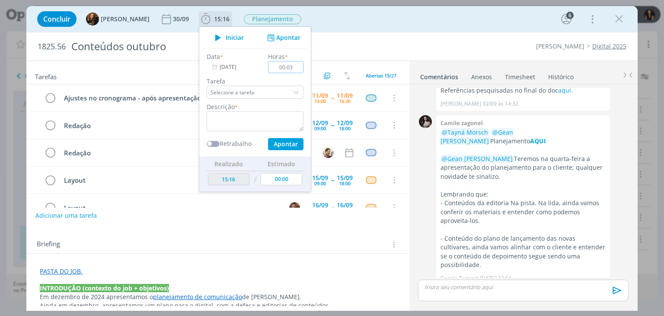
type input "00:03"
click at [244, 116] on textarea "dialog" at bounding box center [255, 121] width 97 height 20
type textarea "Atualização pautas"
click at [271, 147] on button "Apontar" at bounding box center [285, 144] width 35 height 12
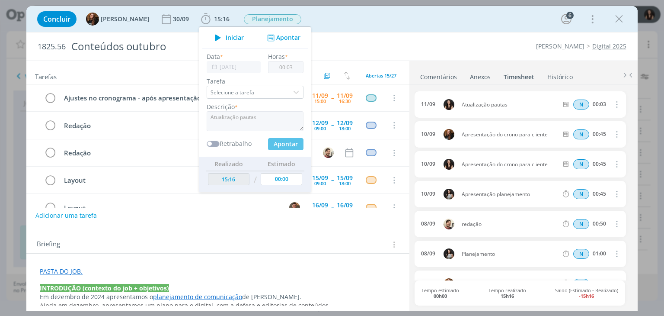
type input "15:19"
type input "00:00"
click at [373, 26] on div "Concluir Tayná Morsch 30/09 15:19 Iniciar Apontar Data * 11/09/2025 Horas * 00:…" at bounding box center [332, 19] width 598 height 21
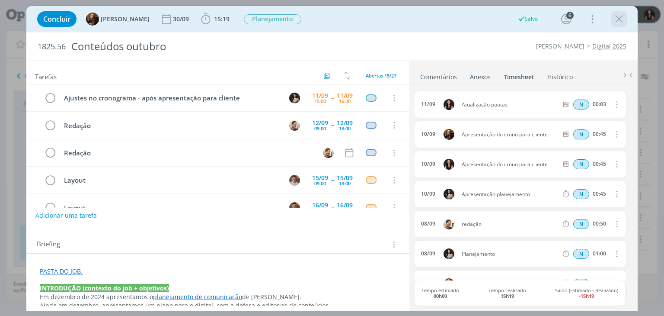
click at [620, 14] on icon "dialog" at bounding box center [619, 19] width 13 height 13
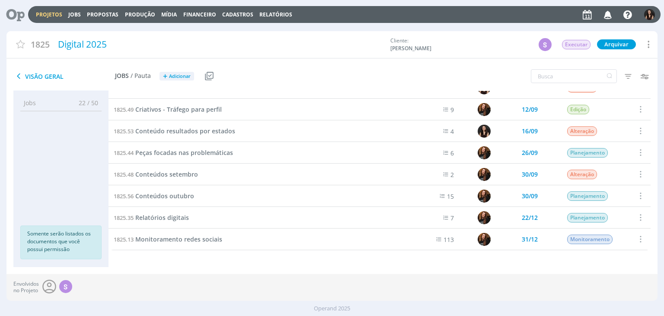
click at [14, 16] on icon at bounding box center [12, 14] width 18 height 17
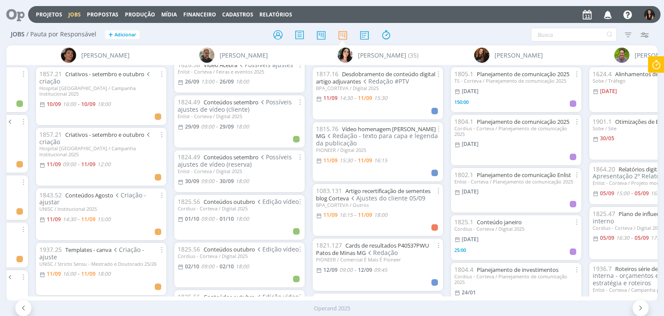
scroll to position [1070, 0]
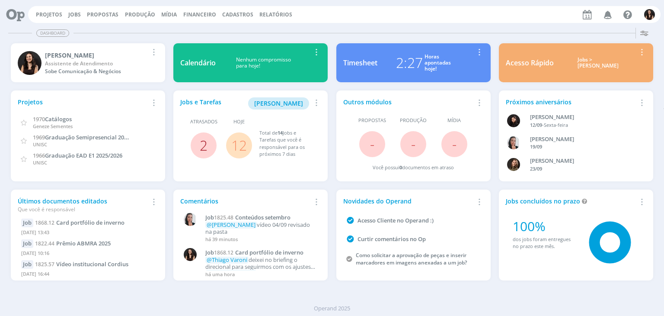
click at [203, 143] on link "2" at bounding box center [204, 145] width 8 height 19
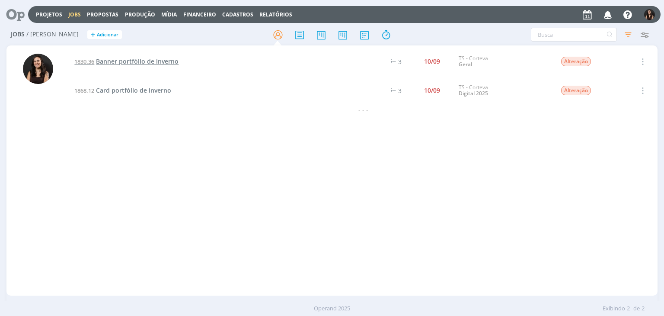
click at [134, 60] on span "Banner portfólio de inverno" at bounding box center [137, 61] width 83 height 8
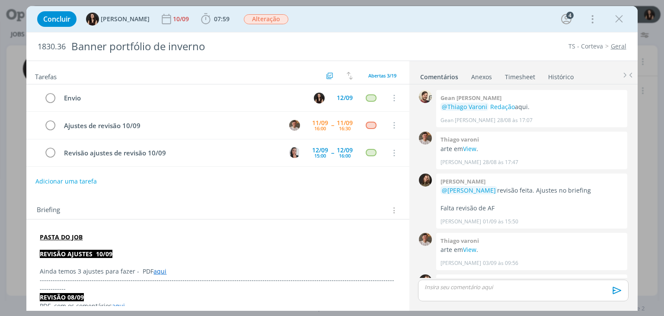
scroll to position [585, 0]
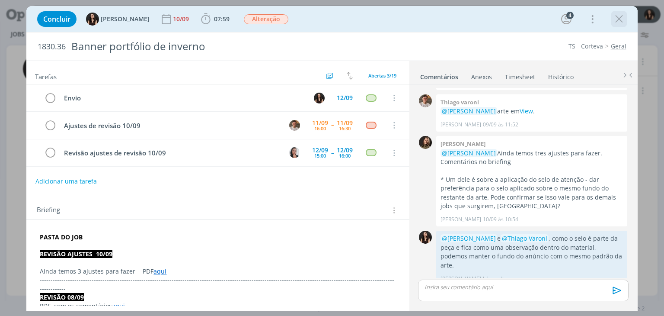
click at [621, 21] on icon "dialog" at bounding box center [619, 19] width 13 height 13
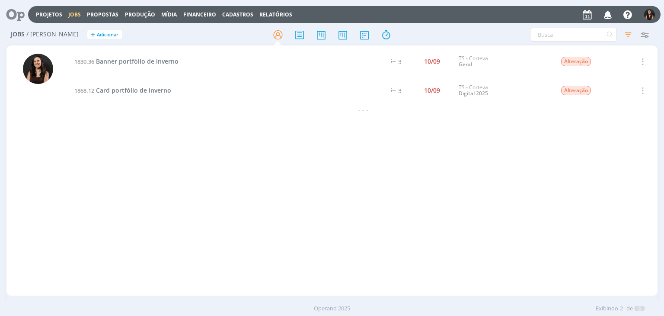
click at [145, 96] on div "Projetos Jobs Propostas Produção [GEOGRAPHIC_DATA] Financeiro Cadastros Relatór…" at bounding box center [332, 158] width 664 height 316
click at [147, 92] on span "Card portfólio de inverno" at bounding box center [133, 90] width 75 height 8
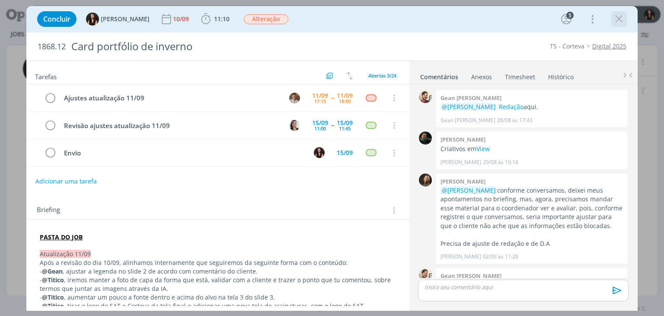
scroll to position [630, 0]
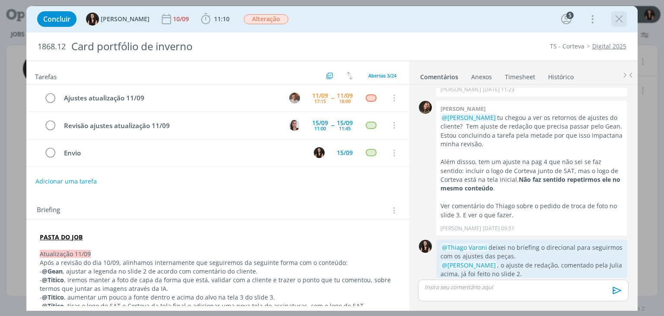
click at [620, 25] on icon "dialog" at bounding box center [619, 19] width 13 height 13
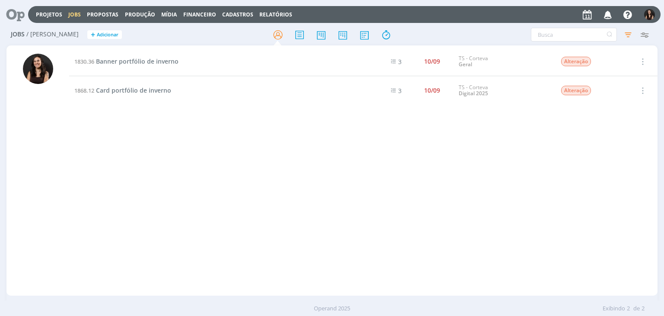
click at [9, 12] on icon at bounding box center [12, 14] width 18 height 17
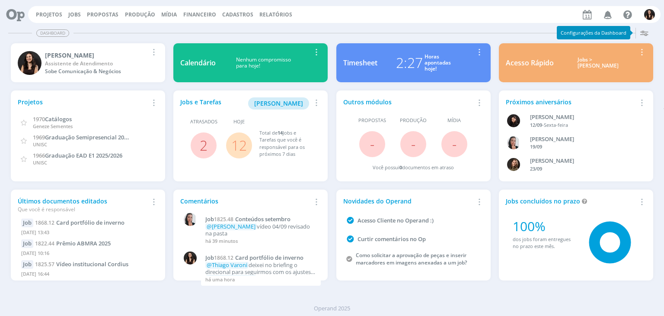
click at [235, 136] on link "12" at bounding box center [239, 145] width 16 height 19
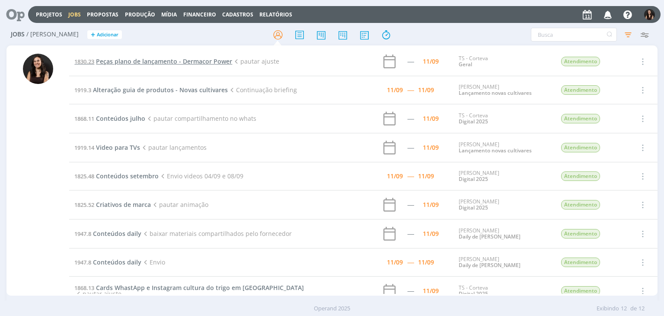
click at [127, 61] on span "Peças plano de lançamento - Dermacor Power" at bounding box center [164, 61] width 136 height 8
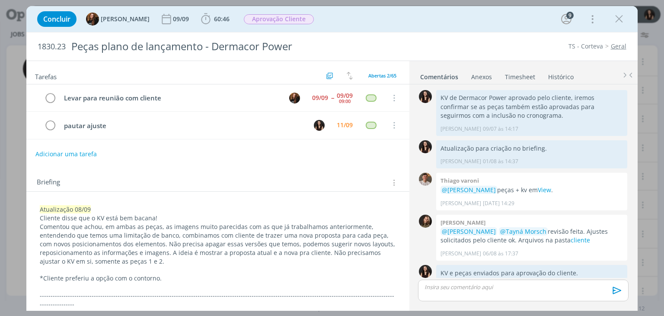
scroll to position [799, 0]
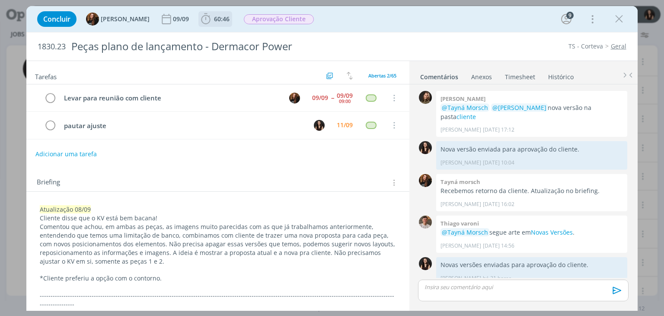
click at [206, 24] on span "60:46" at bounding box center [215, 19] width 32 height 13
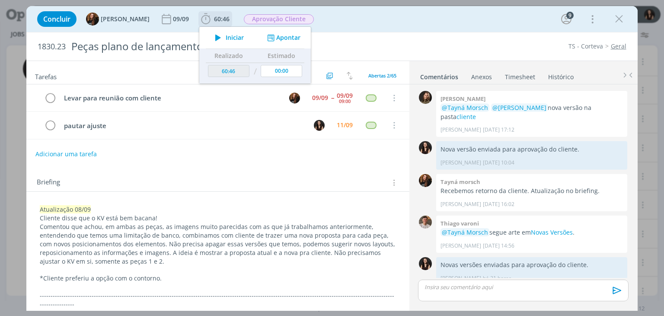
click at [216, 35] on icon "dialog" at bounding box center [218, 37] width 15 height 11
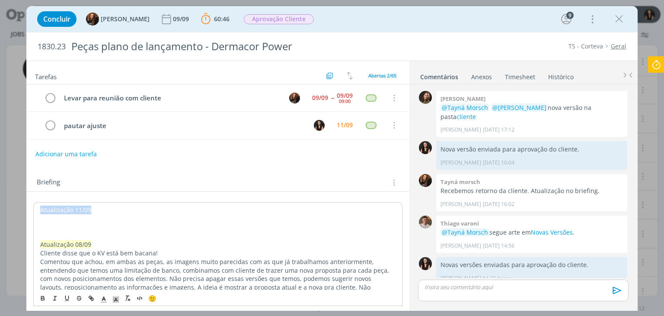
drag, startPoint x: 102, startPoint y: 208, endPoint x: 36, endPoint y: 211, distance: 66.2
click at [114, 299] on icon "dialog" at bounding box center [116, 299] width 8 height 8
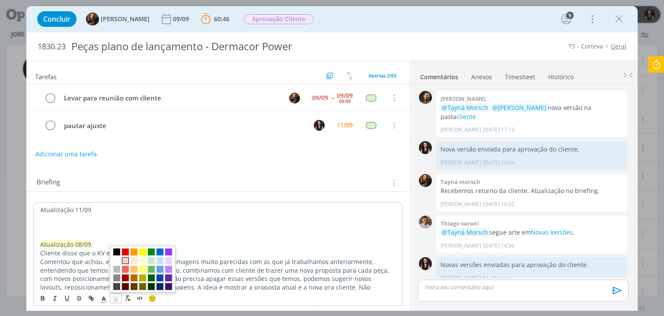
click at [126, 260] on span "dialog" at bounding box center [125, 260] width 7 height 7
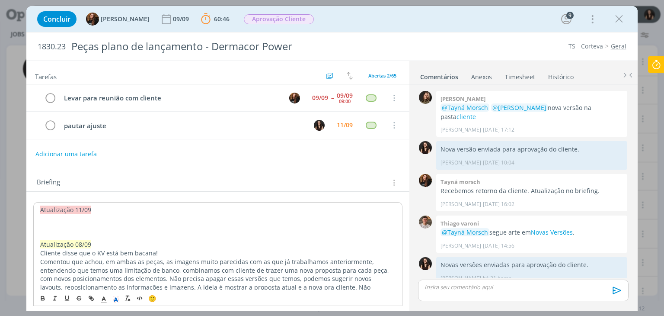
click at [82, 218] on p "dialog" at bounding box center [217, 218] width 355 height 9
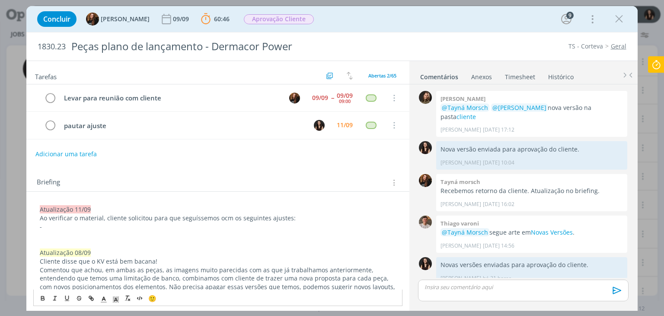
click at [69, 222] on p "-" at bounding box center [218, 226] width 356 height 9
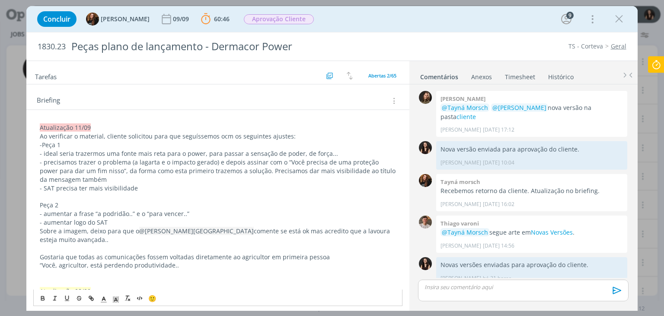
scroll to position [81, 0]
click at [121, 143] on p "- Peça 1" at bounding box center [218, 145] width 356 height 9
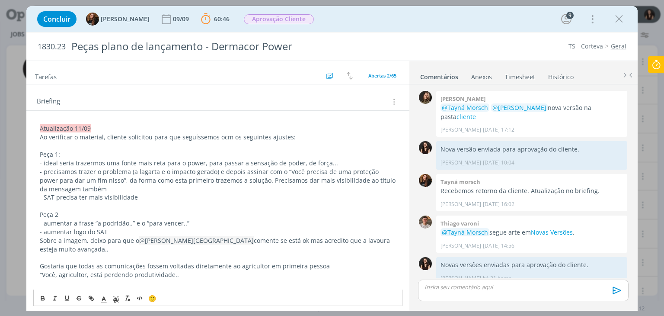
drag, startPoint x: 100, startPoint y: 147, endPoint x: 64, endPoint y: 144, distance: 36.4
click at [64, 144] on p "dialog" at bounding box center [218, 145] width 356 height 9
drag, startPoint x: 39, startPoint y: 153, endPoint x: 64, endPoint y: 157, distance: 25.0
click at [65, 151] on p "Peça 1:" at bounding box center [218, 154] width 356 height 9
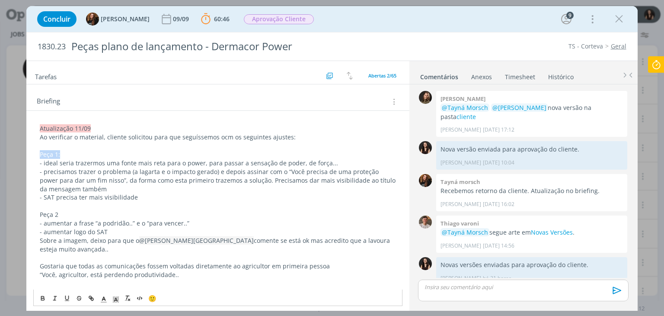
drag, startPoint x: 65, startPoint y: 153, endPoint x: 40, endPoint y: 152, distance: 25.5
click at [40, 152] on p "Peça 1:" at bounding box center [218, 154] width 356 height 9
click at [46, 294] on button "dialog" at bounding box center [43, 298] width 12 height 10
click at [84, 171] on span "- precisamos trazer o problema (a lagarta e o impacto gerado) e depois assinar …" at bounding box center [219, 180] width 358 height 26
drag, startPoint x: 45, startPoint y: 160, endPoint x: 68, endPoint y: 177, distance: 28.8
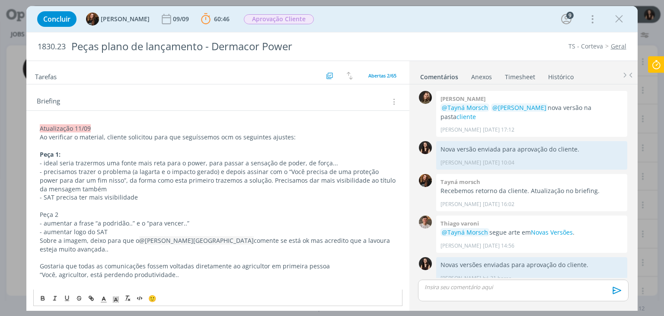
click at [45, 161] on span "- ideal seria trazermos uma fonte mais reta para o power, para passar a sensaçã…" at bounding box center [189, 163] width 298 height 8
click at [272, 162] on span "- Cliente entende que a fonte do "power" precisaria trazer a sensação de poder,…" at bounding box center [171, 163] width 263 height 8
click at [287, 160] on p "- Cliente entende que a fonte do "power" precisaria trazer a sensação de poder,…" at bounding box center [218, 163] width 356 height 9
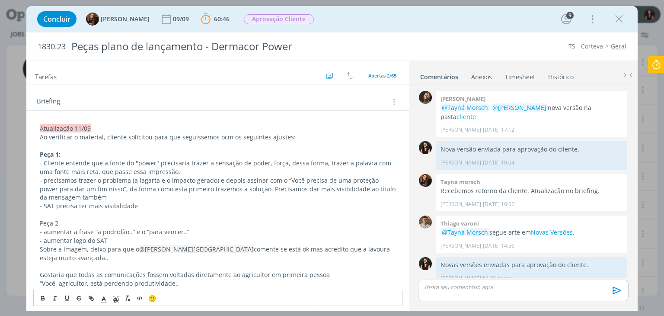
click at [98, 173] on span "- Cliente entende que a fonte do "power" precisaria trazer a sensação de poder,…" at bounding box center [216, 167] width 353 height 17
click at [101, 173] on span "- Cliente entende que a fonte do "power" precisaria trazer a sensação de poder,…" at bounding box center [216, 167] width 353 height 17
click at [175, 172] on span "- Cliente entende que a fonte do "power" precisaria trazer a sensação de poder,…" at bounding box center [216, 167] width 353 height 17
click at [47, 180] on span "- precisamos trazer o problema (a lagarta e o impacto gerado) e depois assinar …" at bounding box center [219, 189] width 358 height 26
click at [137, 188] on span "- A ideia será sempre trazermos a problemática e depois a solução, sendo assim,…" at bounding box center [211, 189] width 343 height 26
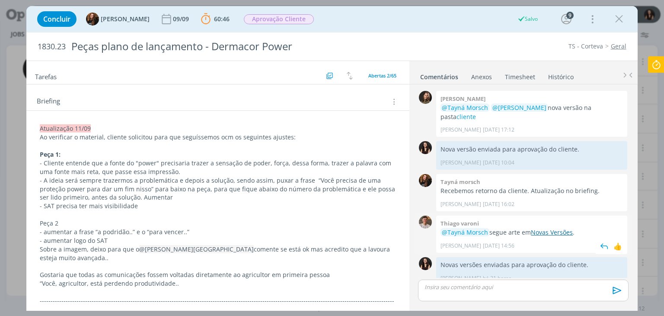
click at [558, 228] on link "Novas Versões" at bounding box center [552, 232] width 42 height 8
click at [204, 201] on p "- SAT precisa ter mais visibilidade" at bounding box center [218, 205] width 356 height 9
click at [202, 194] on p "- A ideia será sempre trazermos a problemática e depois a solução, sendo assim,…" at bounding box center [217, 189] width 355 height 26
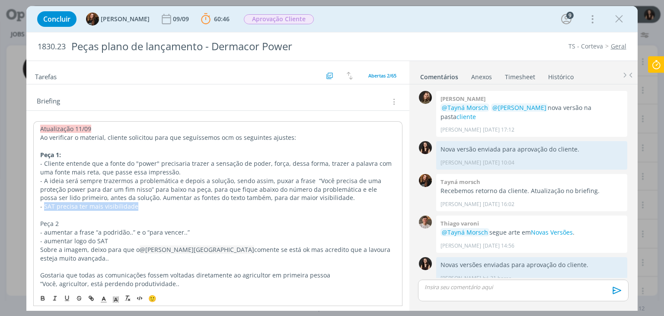
drag, startPoint x: 147, startPoint y: 205, endPoint x: 43, endPoint y: 204, distance: 103.3
click at [43, 204] on p "- SAT precisa ter mais visibilidade" at bounding box center [217, 206] width 355 height 9
drag, startPoint x: 70, startPoint y: 223, endPoint x: 37, endPoint y: 221, distance: 32.9
drag, startPoint x: 77, startPoint y: 220, endPoint x: 22, endPoint y: 222, distance: 55.0
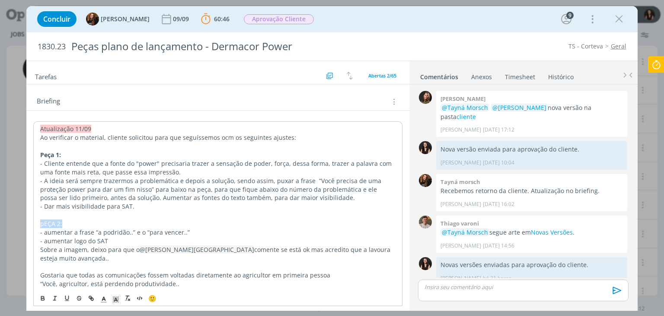
click at [22, 222] on div "Concluir Tayná Morsch 09/09 60:46 Parar Apontar Data * 11/09/2025 Horas * 00:00…" at bounding box center [332, 158] width 664 height 316
drag, startPoint x: 67, startPoint y: 225, endPoint x: 33, endPoint y: 219, distance: 34.7
click at [46, 296] on icon "dialog" at bounding box center [42, 297] width 7 height 7
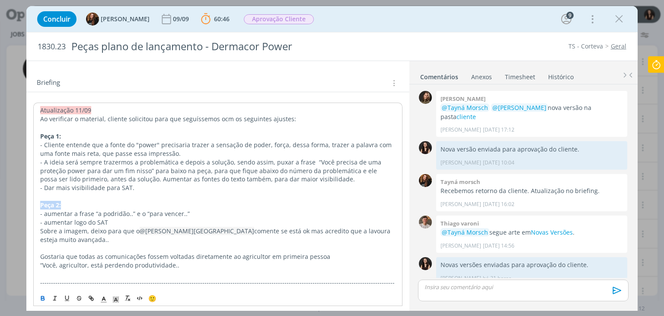
scroll to position [124, 0]
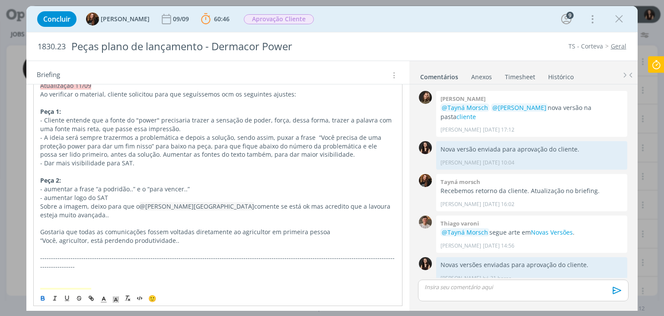
click at [186, 196] on p "- aumentar logo do SAT" at bounding box center [217, 197] width 355 height 9
click at [125, 168] on p "dialog" at bounding box center [217, 171] width 355 height 9
click at [78, 111] on p "Peça 1:" at bounding box center [217, 111] width 355 height 9
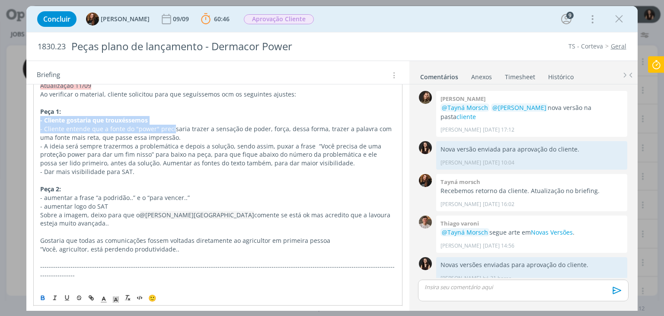
drag, startPoint x: 38, startPoint y: 121, endPoint x: 172, endPoint y: 124, distance: 134.1
drag, startPoint x: 42, startPoint y: 302, endPoint x: 47, endPoint y: 296, distance: 8.0
click at [42, 301] on button "dialog" at bounding box center [43, 298] width 12 height 10
click at [42, 301] on icon "dialog" at bounding box center [42, 297] width 7 height 7
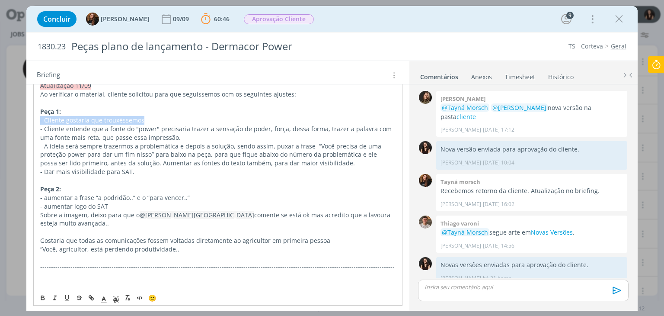
click at [170, 118] on p "- Cliente gostaria que trouxéssemos" at bounding box center [217, 120] width 355 height 9
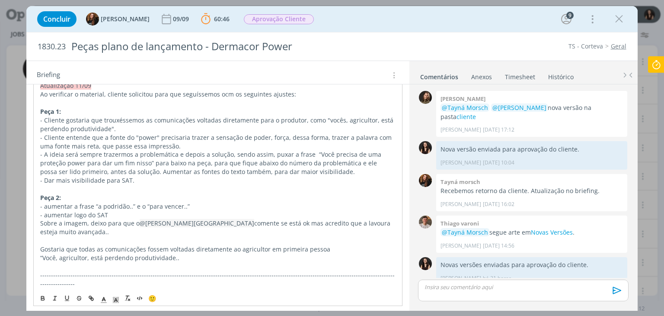
click at [107, 129] on p "- Cliente gostaria que trouxéssemos as comunicações voltadas diretamente para o…" at bounding box center [217, 124] width 355 height 17
click at [66, 136] on span "- Cliente entende que a fonte do "power" precisaria trazer a sensação de poder,…" at bounding box center [216, 141] width 353 height 17
click at [47, 203] on span "- aumentar a frase “a podridão..” e o “para vencer..”" at bounding box center [115, 205] width 150 height 8
click at [155, 206] on span "- Aumentar a fonte da frase “a podridão..” e o “para vencer..”" at bounding box center [128, 205] width 176 height 8
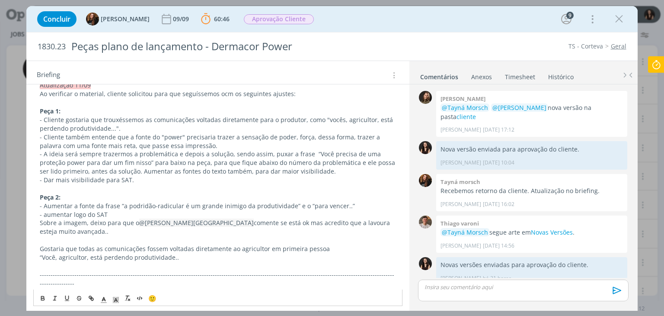
click at [299, 205] on span "- Aumentar a fonte da frase “a podridão-radicular é um grande inimigo da produt…" at bounding box center [197, 205] width 315 height 8
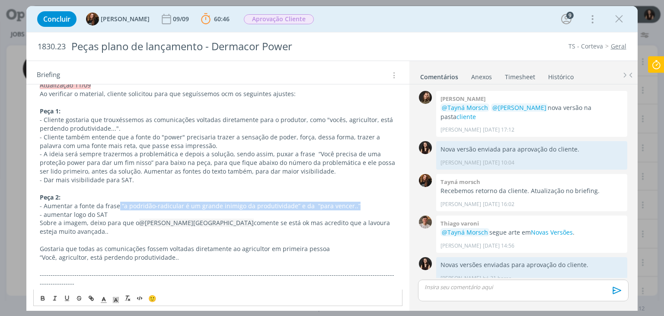
drag, startPoint x: 358, startPoint y: 206, endPoint x: 117, endPoint y: 205, distance: 241.3
click at [117, 205] on p "- Aumentar a fonte da frase “a podridão-radicular é um grande inimigo da produt…" at bounding box center [218, 205] width 356 height 9
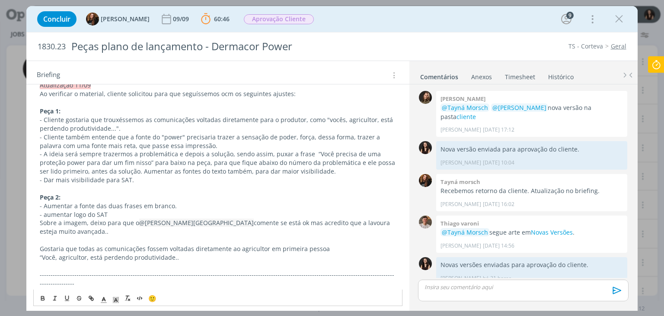
click at [47, 212] on span "- aumentar logo do SAT" at bounding box center [74, 214] width 68 height 8
click at [73, 211] on span "- Aumentar logo do SAT" at bounding box center [74, 214] width 68 height 8
click at [143, 206] on span "- Aumentar a fonte das duas frases em branco." at bounding box center [108, 205] width 137 height 8
drag, startPoint x: 114, startPoint y: 213, endPoint x: 42, endPoint y: 212, distance: 71.8
click at [42, 212] on p "- Aumentar o logo do SAT" at bounding box center [218, 214] width 356 height 9
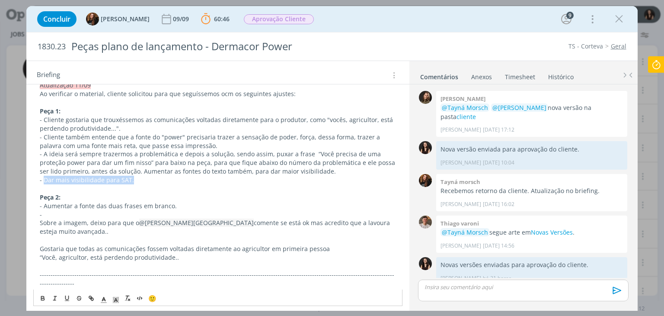
drag, startPoint x: 111, startPoint y: 180, endPoint x: 44, endPoint y: 180, distance: 66.6
click at [44, 180] on p "- Dar mais visibilidade para SAT." at bounding box center [218, 180] width 356 height 9
copy span "Dar mais visibilidade para SAT."
click at [55, 213] on p "-" at bounding box center [218, 214] width 356 height 9
drag, startPoint x: 392, startPoint y: 225, endPoint x: 29, endPoint y: 222, distance: 362.3
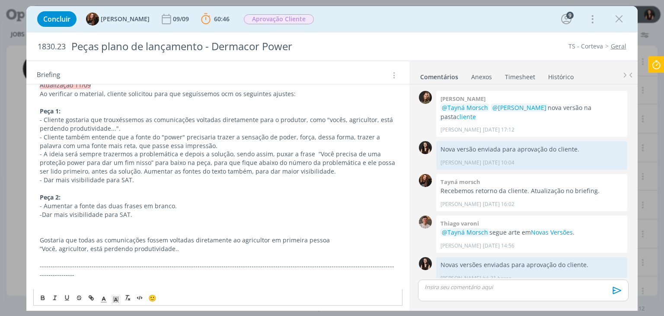
drag, startPoint x: 173, startPoint y: 252, endPoint x: 27, endPoint y: 238, distance: 146.8
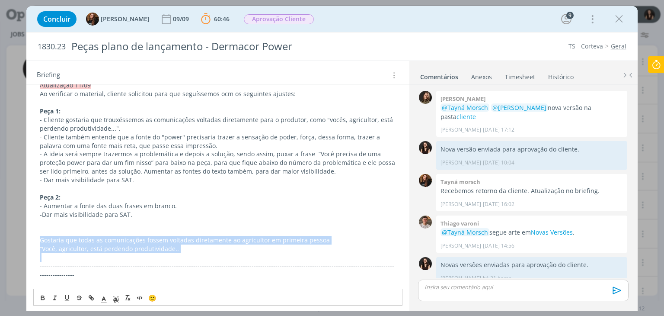
drag, startPoint x: 36, startPoint y: 238, endPoint x: 182, endPoint y: 268, distance: 149.2
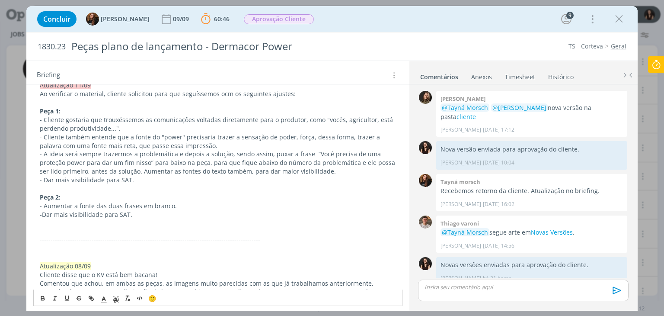
click at [272, 242] on p "-------------------------------------------------------------------------------…" at bounding box center [218, 240] width 356 height 9
drag, startPoint x: 244, startPoint y: 241, endPoint x: 128, endPoint y: 243, distance: 115.9
drag, startPoint x: 123, startPoint y: 239, endPoint x: 270, endPoint y: 246, distance: 147.2
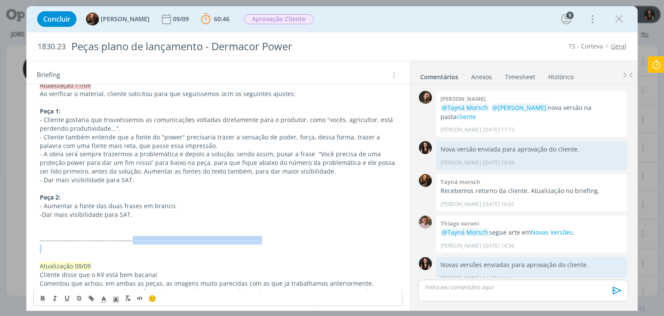
copy span "-----------------------------------------------------------"
click at [280, 241] on p "-------------------------------------------------------------------------------…" at bounding box center [218, 240] width 356 height 9
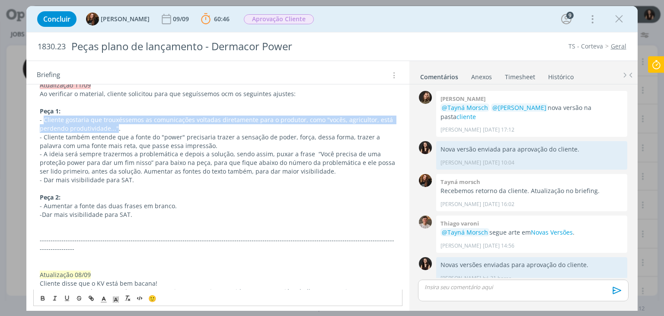
drag, startPoint x: 44, startPoint y: 118, endPoint x: 115, endPoint y: 128, distance: 72.0
click at [115, 128] on p "- Cliente gostaria que trouxéssemos as comunicações voltadas diretamente para o…" at bounding box center [218, 123] width 356 height 17
copy p "Cliente gostaria que trouxéssemos as comunicações voltadas diretamente para o p…"
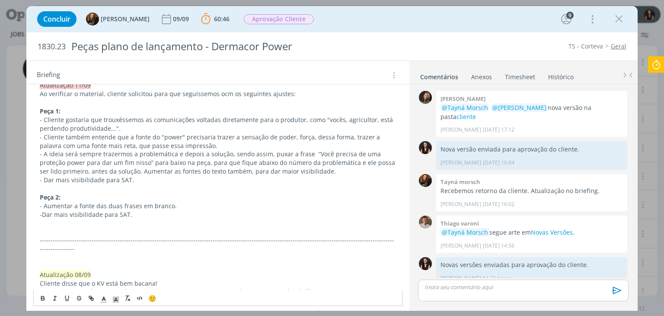
click at [72, 196] on p "Peça 2:" at bounding box center [218, 197] width 356 height 9
click at [88, 197] on p "Peça 2:" at bounding box center [218, 197] width 356 height 9
click at [42, 205] on span "- Aumentar a fonte das duas frases em branco." at bounding box center [108, 205] width 137 height 8
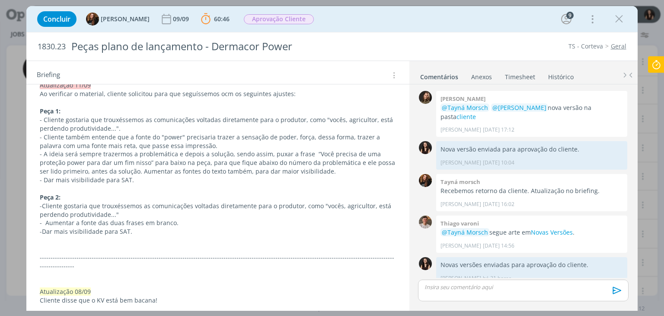
click at [241, 208] on p "- Cliente gostaria que trouxéssemos as comunicações voltadas diretamente para o…" at bounding box center [218, 209] width 356 height 17
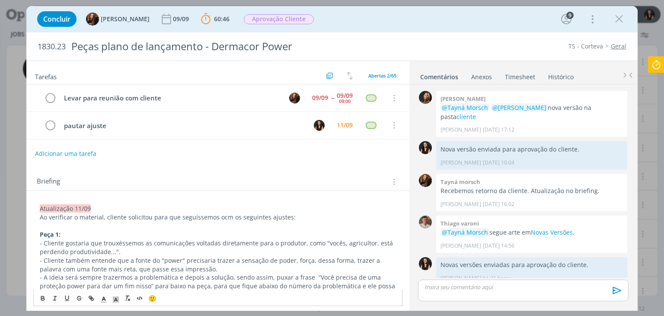
click at [77, 148] on button "Adicionar uma tarefa" at bounding box center [65, 153] width 61 height 15
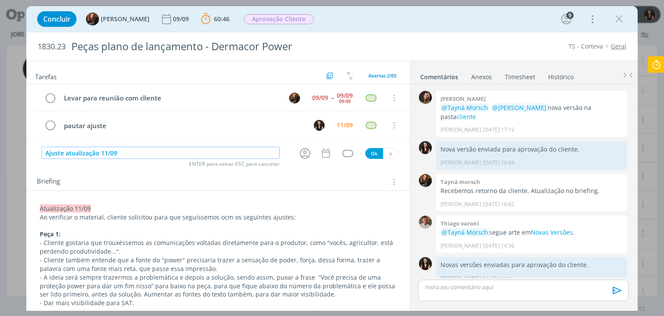
click at [66, 150] on input "Ajuste atualização 11/09" at bounding box center [161, 153] width 238 height 12
click at [129, 150] on input "Ajustes atualização 11/09" at bounding box center [161, 153] width 238 height 12
click at [305, 150] on icon "dialog" at bounding box center [304, 153] width 13 height 13
type input "Ajustes atualização 11/09"
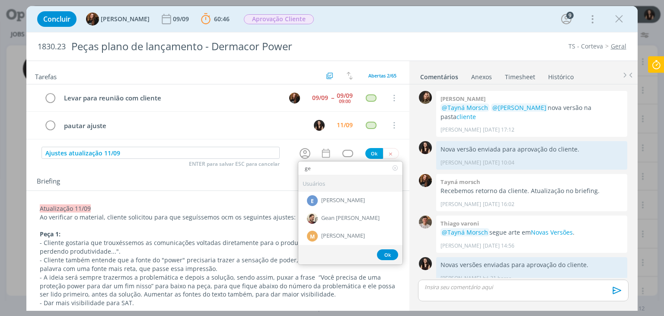
type input "ge"
click at [327, 220] on div "Gean [PERSON_NAME]" at bounding box center [350, 218] width 104 height 18
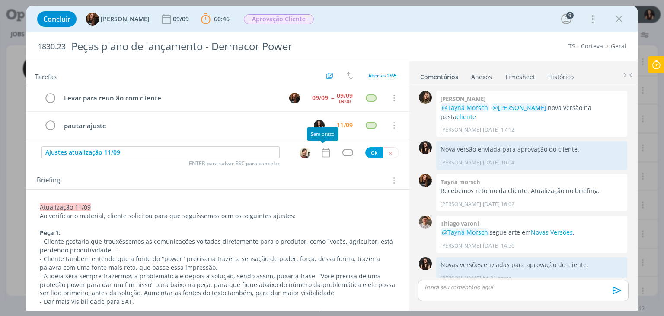
click at [326, 155] on icon "dialog" at bounding box center [326, 152] width 8 height 9
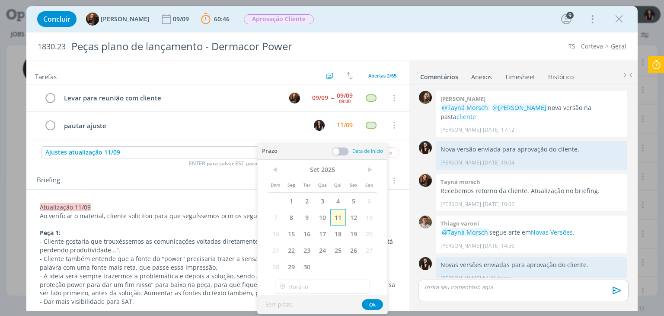
click at [339, 213] on span "11" at bounding box center [338, 217] width 16 height 16
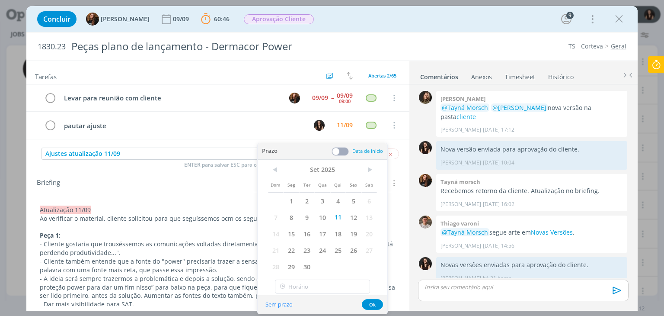
click at [339, 213] on span "11" at bounding box center [338, 217] width 16 height 16
drag, startPoint x: 309, startPoint y: 235, endPoint x: 358, endPoint y: 161, distance: 88.6
click at [309, 235] on span "16" at bounding box center [307, 233] width 16 height 16
click at [343, 154] on span at bounding box center [340, 151] width 17 height 9
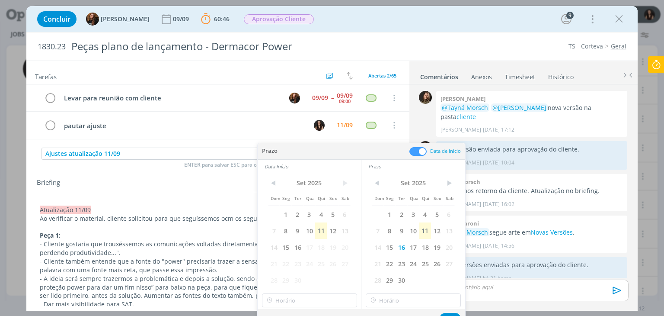
click at [303, 247] on div "Dom Seg Ter Qua Qui Sex Sab 1 2 3 4 5 6 7 8 9 10 11 12 13 14 15 16 17 18 19 20 …" at bounding box center [309, 232] width 83 height 112
click at [301, 248] on span "16" at bounding box center [298, 247] width 12 height 16
click at [297, 300] on input "15:00" at bounding box center [309, 300] width 95 height 14
click at [292, 238] on div "13:00" at bounding box center [310, 239] width 97 height 16
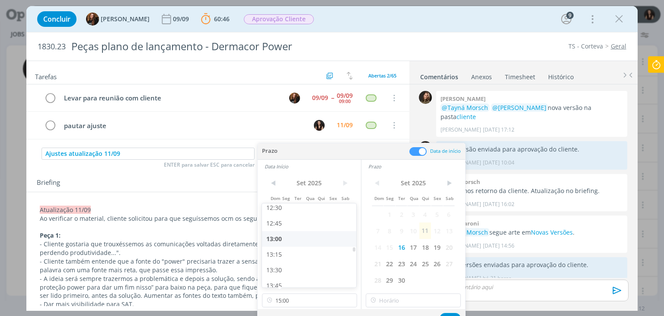
type input "13:00"
click at [389, 298] on input "15:00" at bounding box center [413, 300] width 95 height 14
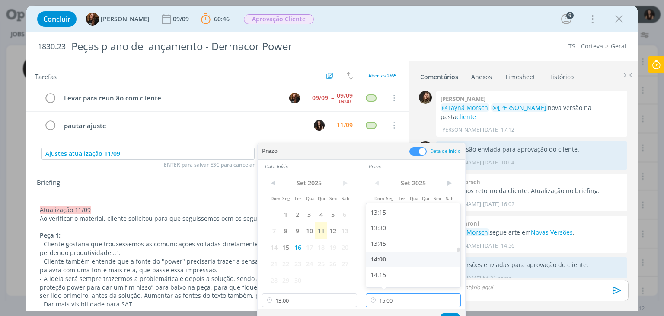
scroll to position [825, 0]
click at [391, 245] on div "13:45" at bounding box center [414, 242] width 97 height 16
type input "13:45"
click at [451, 313] on button "Ok" at bounding box center [450, 318] width 21 height 11
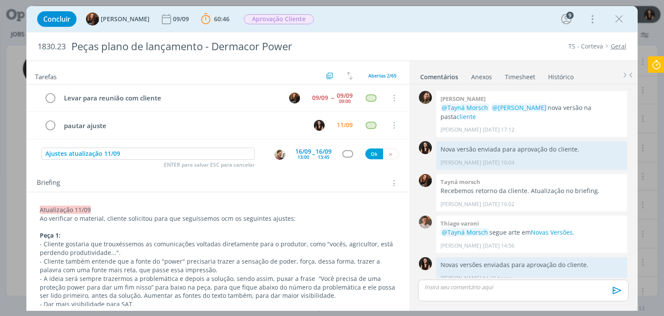
click at [345, 152] on div "dialog" at bounding box center [347, 153] width 11 height 7
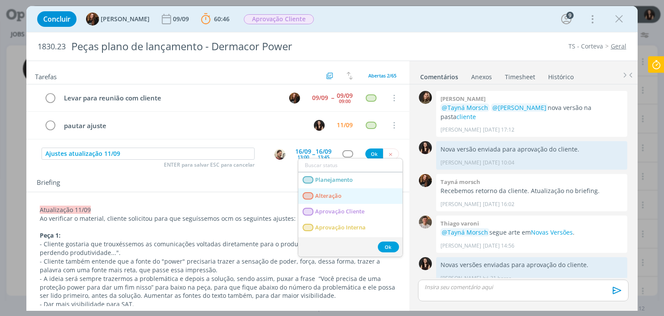
click at [348, 197] on link "Alteração" at bounding box center [350, 196] width 104 height 16
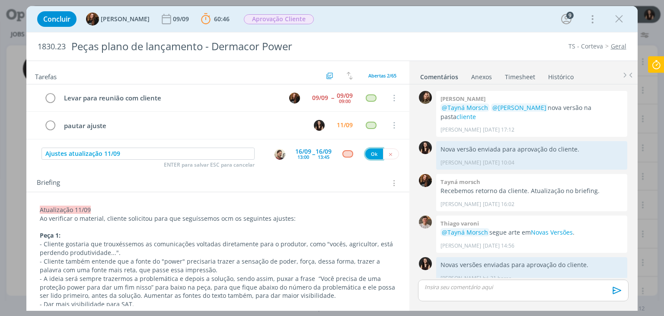
click at [365, 152] on button "Ok" at bounding box center [374, 153] width 18 height 11
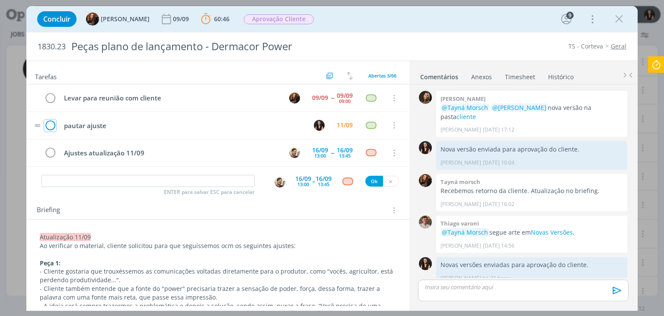
click at [55, 124] on icon "dialog" at bounding box center [50, 125] width 12 height 13
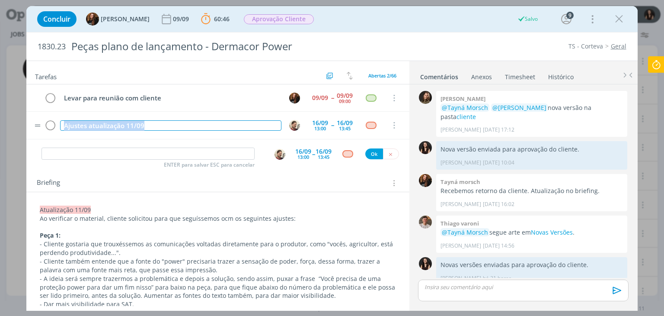
drag, startPoint x: 91, startPoint y: 125, endPoint x: 32, endPoint y: 121, distance: 58.9
click at [32, 121] on tr "Ajustes atualização 11/09 16/09 13:00 -- 16/09 13:45 Cancelar" at bounding box center [217, 125] width 383 height 27
copy div "Ajustes atualização 11/09"
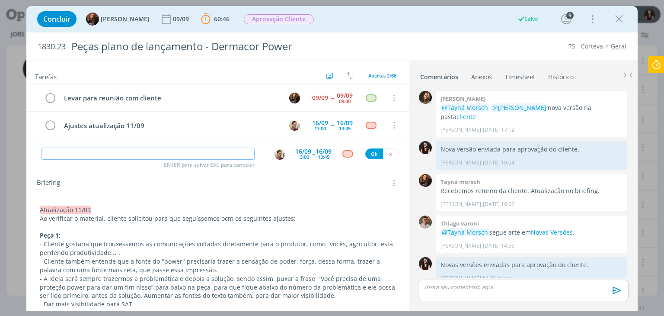
click at [121, 154] on input "dialog" at bounding box center [148, 153] width 213 height 12
paste input "Ajustes atualização 11/09"
click at [275, 153] on img "dialog" at bounding box center [280, 154] width 11 height 11
type input "Ajustes atualização 11/09"
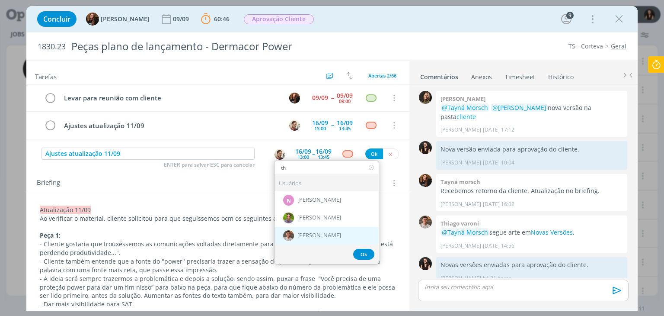
type input "th"
click at [297, 232] on span "[PERSON_NAME]" at bounding box center [319, 235] width 44 height 7
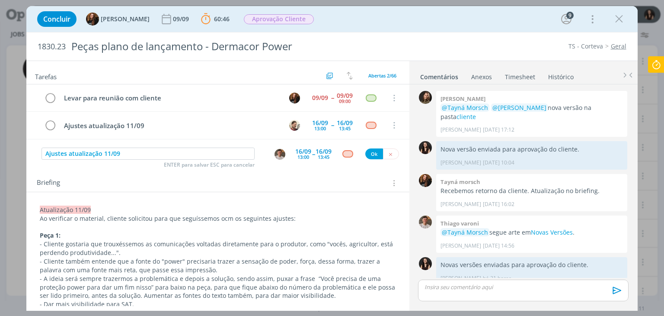
click at [324, 156] on div "13:45" at bounding box center [324, 156] width 12 height 5
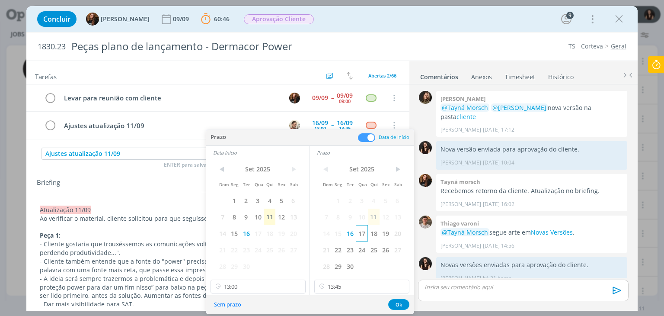
click at [365, 230] on span "17" at bounding box center [362, 233] width 12 height 16
click at [256, 235] on span "17" at bounding box center [258, 233] width 12 height 16
click at [262, 289] on input "13:00" at bounding box center [258, 286] width 95 height 14
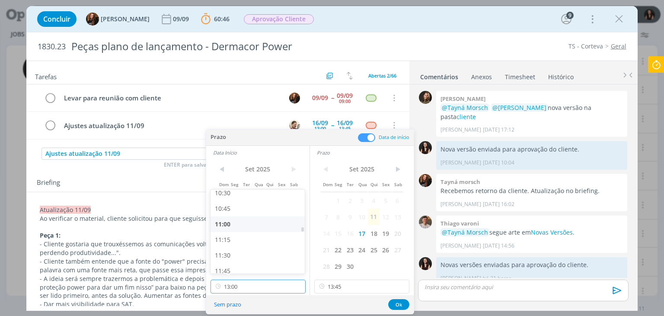
scroll to position [657, 0]
click at [232, 221] on div "11:00" at bounding box center [259, 225] width 97 height 16
type input "11:00"
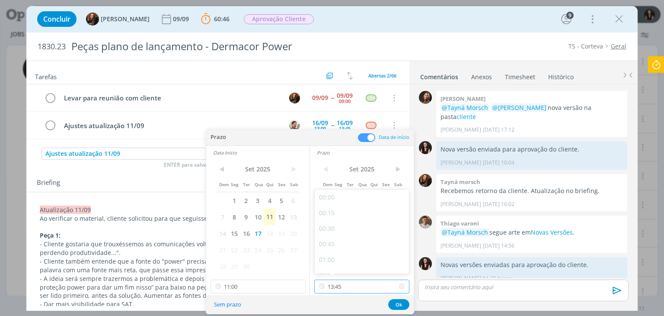
click at [342, 287] on input "13:45" at bounding box center [361, 286] width 95 height 14
click at [338, 237] on div "12:00" at bounding box center [363, 241] width 97 height 16
type input "12:00"
click at [401, 299] on button "Ok" at bounding box center [398, 304] width 21 height 11
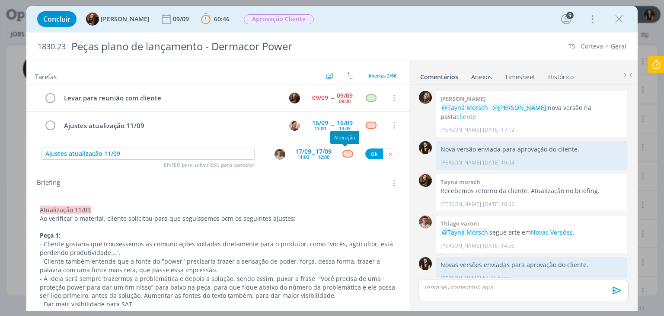
click at [344, 152] on div "dialog" at bounding box center [347, 153] width 11 height 7
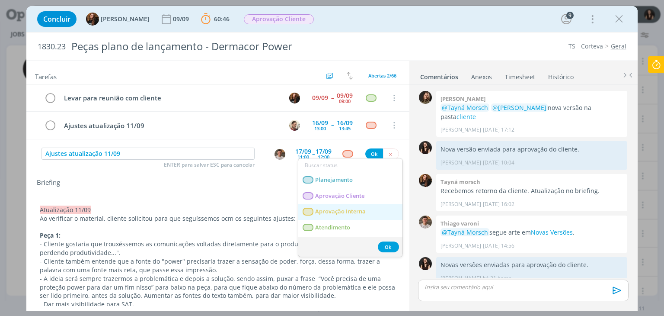
type input "a"
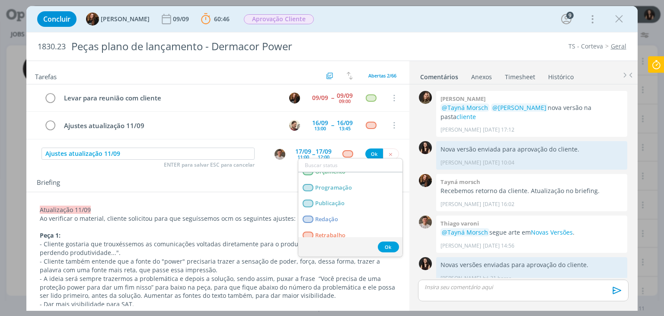
scroll to position [173, 0]
click at [265, 177] on div "Briefing Briefings Predefinidos Versões do Briefing Ver Briefing do Projeto" at bounding box center [219, 182] width 364 height 11
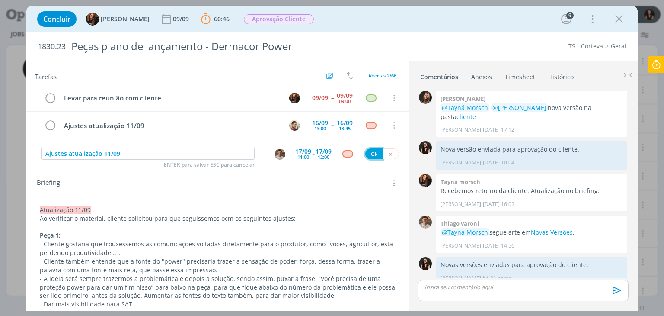
click at [368, 151] on button "Ok" at bounding box center [374, 153] width 18 height 11
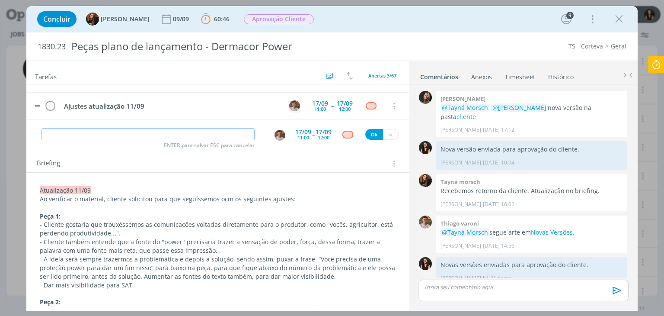
scroll to position [0, 0]
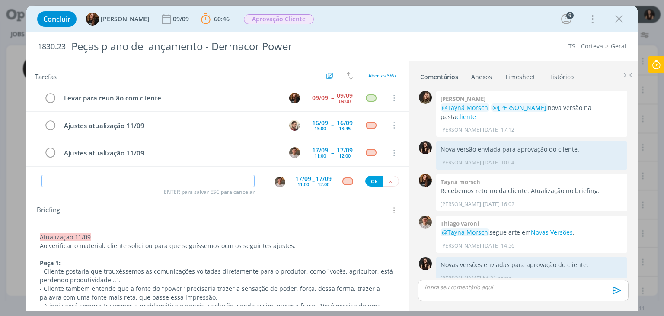
click at [202, 183] on input "dialog" at bounding box center [148, 181] width 213 height 12
click at [275, 178] on img "dialog" at bounding box center [280, 181] width 11 height 11
type input "Revisão ajustes atualização 11/09"
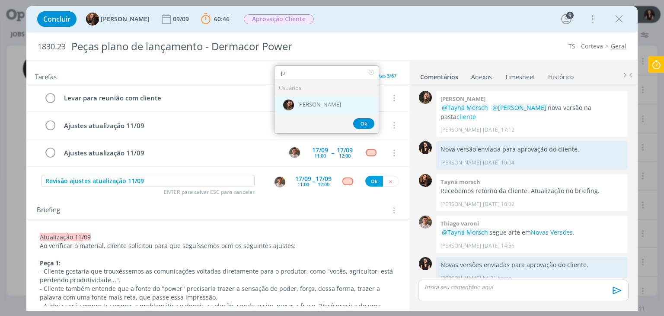
type input "ju"
click at [328, 109] on div "[PERSON_NAME]" at bounding box center [327, 105] width 104 height 18
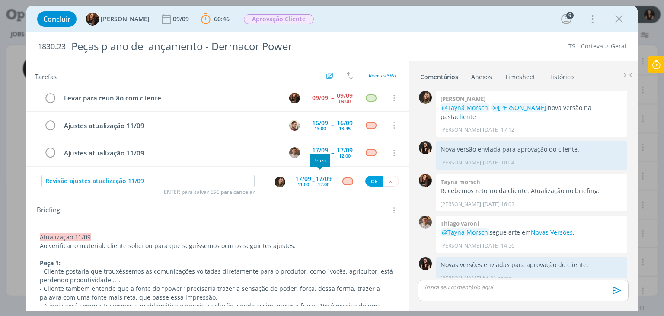
click at [318, 182] on div "12:00" at bounding box center [324, 184] width 12 height 5
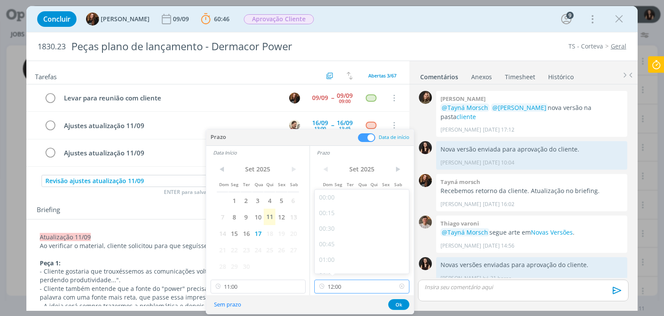
click at [348, 279] on input "12:00" at bounding box center [361, 286] width 95 height 14
click at [346, 244] on div "18:00" at bounding box center [363, 248] width 97 height 16
type input "18:00"
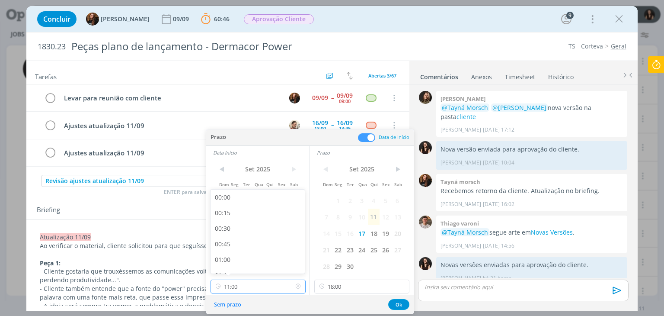
click at [245, 282] on input "11:00" at bounding box center [258, 286] width 95 height 14
click at [246, 237] on div "17:30" at bounding box center [259, 235] width 97 height 16
type input "17:30"
click at [400, 304] on button "Ok" at bounding box center [398, 304] width 21 height 11
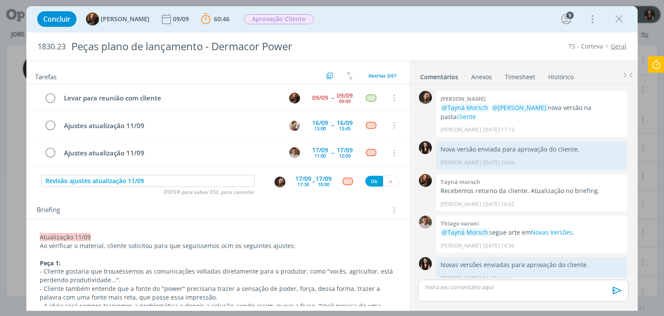
click at [345, 177] on div "dialog" at bounding box center [347, 180] width 11 height 7
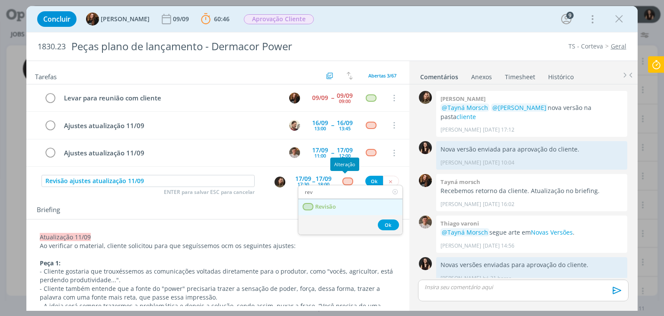
type input "rev"
click at [345, 204] on link "Revisão" at bounding box center [350, 207] width 104 height 16
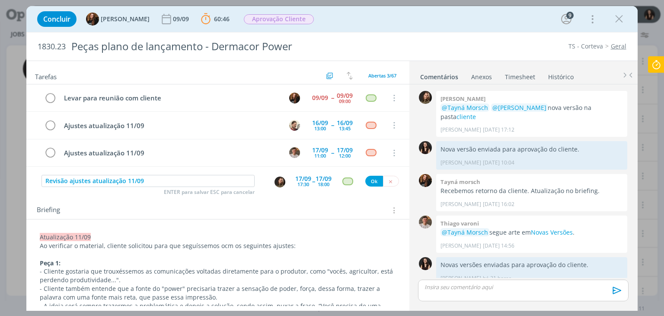
drag, startPoint x: 369, startPoint y: 185, endPoint x: 374, endPoint y: 176, distance: 11.0
click at [371, 179] on div "Revisão ajustes atualização 11/09 ENTER para salvar ESC para cancelar 17/09 17:…" at bounding box center [217, 181] width 383 height 16
click at [373, 177] on button "Ok" at bounding box center [374, 181] width 18 height 11
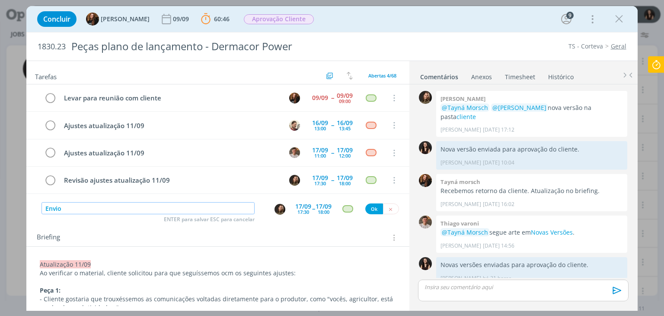
click at [275, 208] on img "dialog" at bounding box center [280, 209] width 11 height 11
type input "Envio"
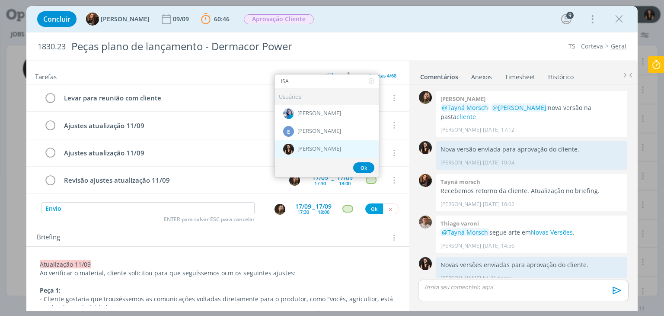
type input "ISA"
click at [300, 146] on span "[PERSON_NAME]" at bounding box center [319, 148] width 44 height 7
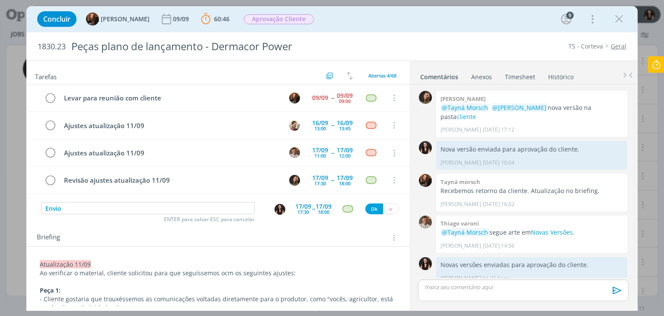
click at [301, 209] on div "17:30" at bounding box center [303, 211] width 12 height 5
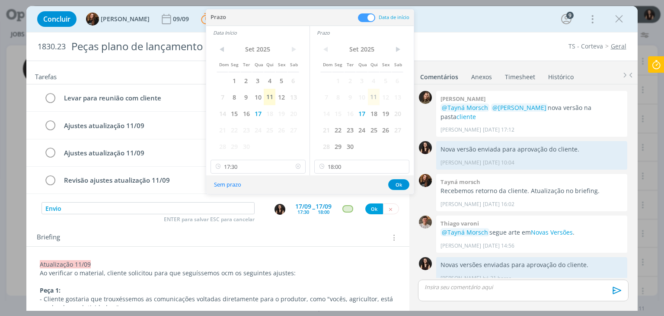
click at [301, 165] on icon at bounding box center [298, 167] width 11 height 14
click at [403, 167] on icon at bounding box center [401, 167] width 11 height 14
click at [399, 184] on button "Ok" at bounding box center [398, 184] width 21 height 11
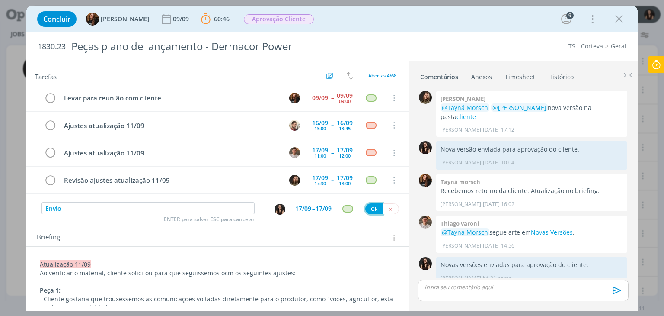
click at [370, 208] on button "Ok" at bounding box center [374, 208] width 18 height 11
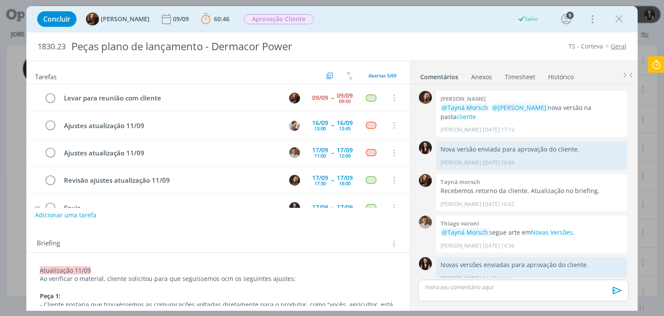
scroll to position [0, 0]
click at [266, 22] on span "Aprovação Cliente" at bounding box center [279, 19] width 70 height 10
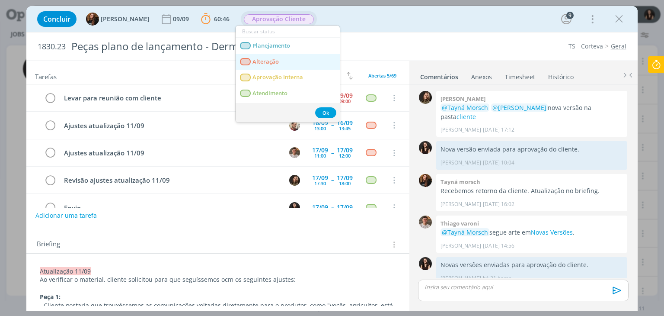
click at [272, 61] on span "Alteração" at bounding box center [266, 61] width 26 height 7
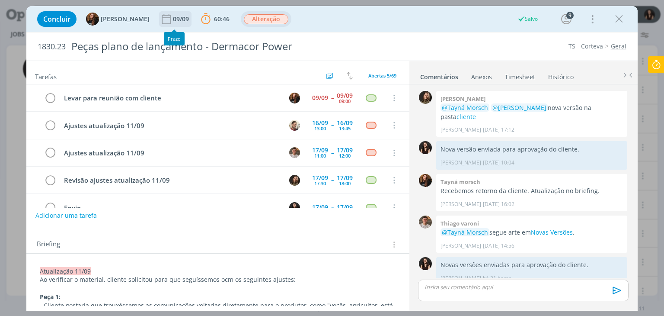
click at [173, 21] on div "09/09" at bounding box center [182, 19] width 18 height 6
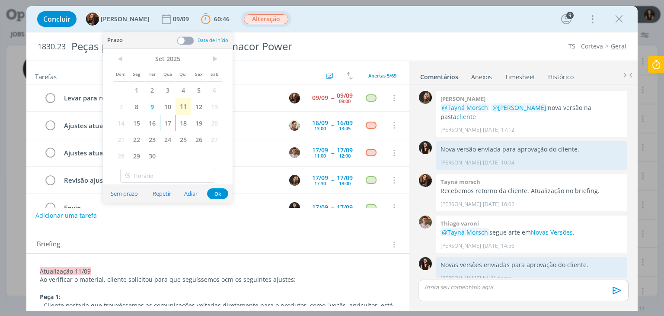
click at [169, 120] on span "17" at bounding box center [168, 123] width 16 height 16
click at [211, 194] on button "Ok" at bounding box center [217, 193] width 21 height 11
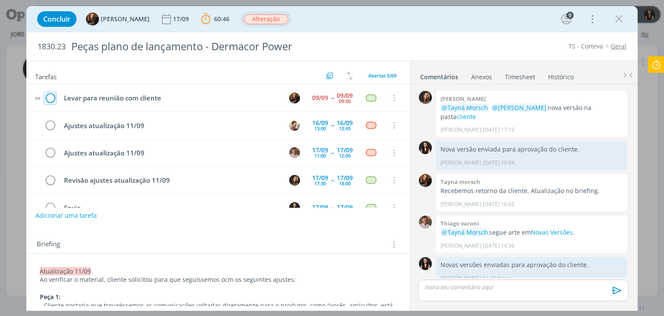
click at [54, 99] on icon "dialog" at bounding box center [50, 98] width 12 height 13
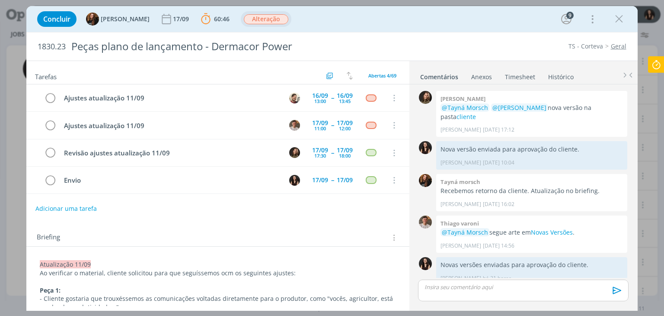
click at [452, 291] on p "dialog" at bounding box center [523, 287] width 196 height 8
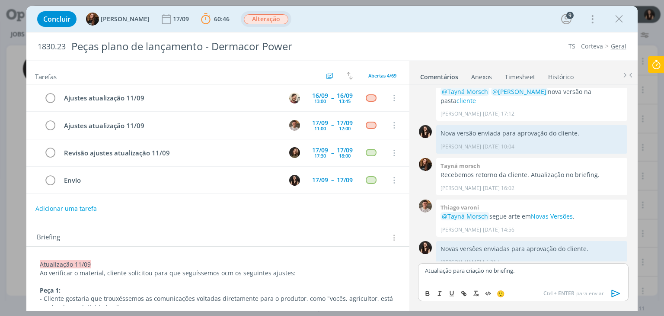
click at [615, 292] on icon "dialog" at bounding box center [616, 293] width 13 height 13
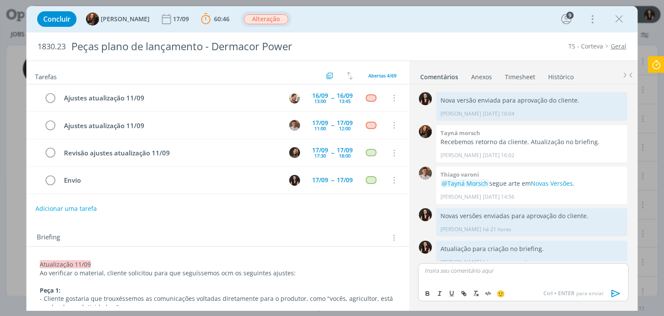
click at [654, 60] on icon at bounding box center [657, 64] width 16 height 17
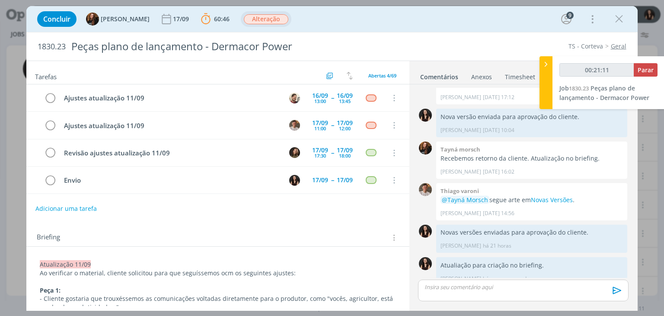
type input "00:21:12"
click at [647, 65] on button "Parar" at bounding box center [646, 69] width 24 height 13
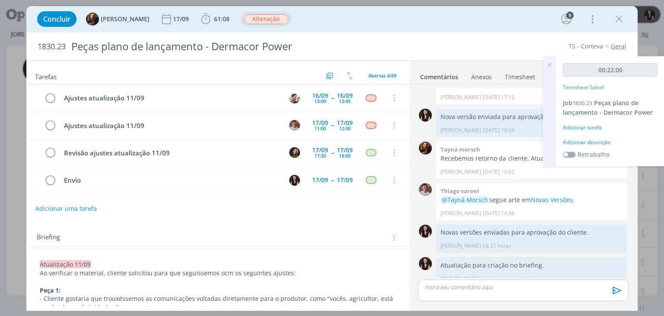
click at [596, 146] on div "00:22:00 Timesheet Salvo! Job 1830.23 Peças plano de lançamento - Dermacor Powe…" at bounding box center [610, 111] width 109 height 110
click at [595, 141] on div "Adicionar descrição" at bounding box center [610, 142] width 95 height 8
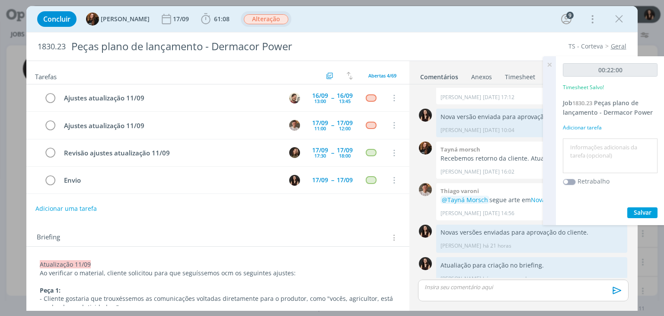
click at [600, 154] on textarea at bounding box center [610, 156] width 90 height 31
type textarea "Atualização pautas e briefing"
click at [642, 217] on button "Salvar" at bounding box center [642, 212] width 30 height 11
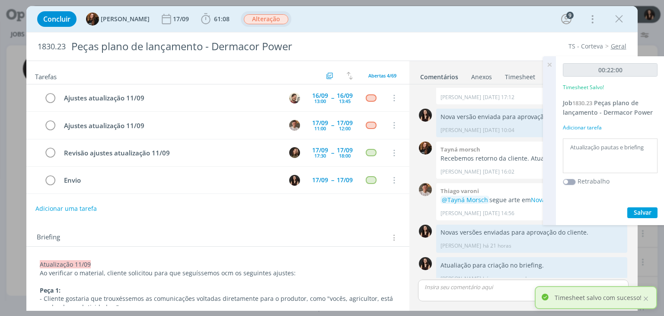
click at [552, 62] on icon at bounding box center [550, 64] width 16 height 17
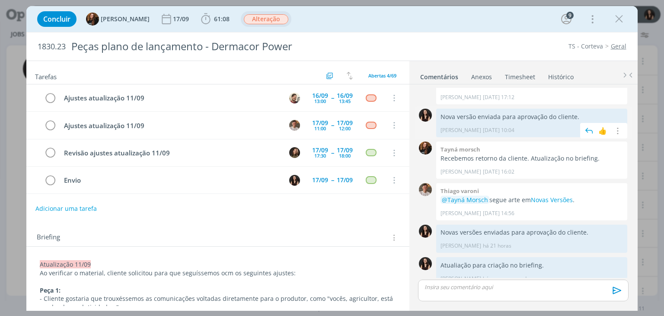
scroll to position [0, 0]
click at [617, 13] on icon "dialog" at bounding box center [619, 19] width 13 height 13
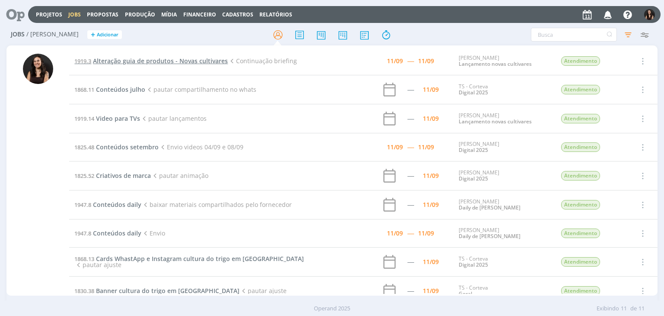
click at [166, 61] on span "Alteração guia de produtos - Novas cultivares" at bounding box center [160, 61] width 135 height 8
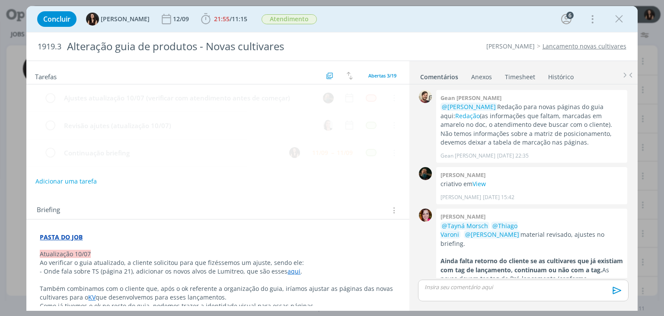
scroll to position [550, 0]
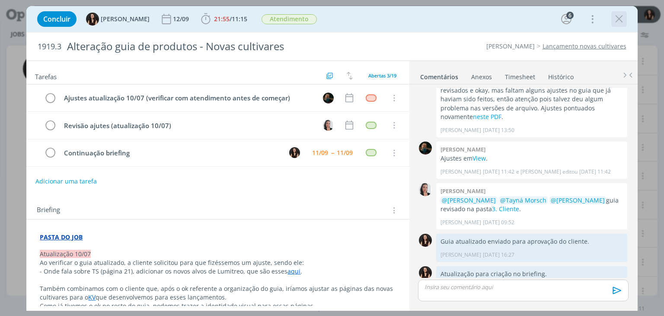
click at [621, 18] on icon "dialog" at bounding box center [619, 19] width 13 height 13
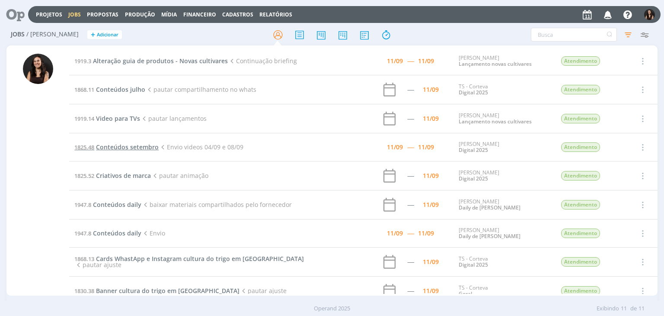
click at [124, 144] on span "Conteúdos setembro" at bounding box center [127, 147] width 63 height 8
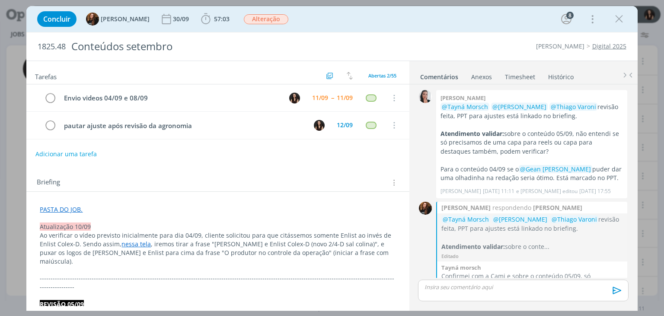
scroll to position [910, 0]
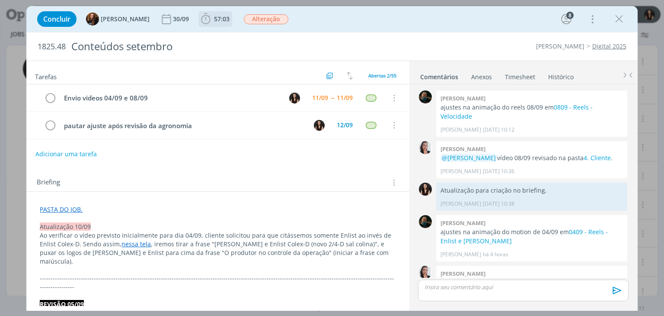
click at [218, 17] on span "57:03" at bounding box center [222, 19] width 16 height 8
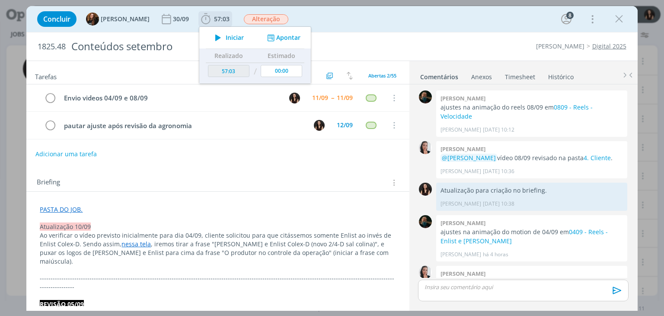
click at [226, 35] on span "Iniciar" at bounding box center [235, 38] width 18 height 6
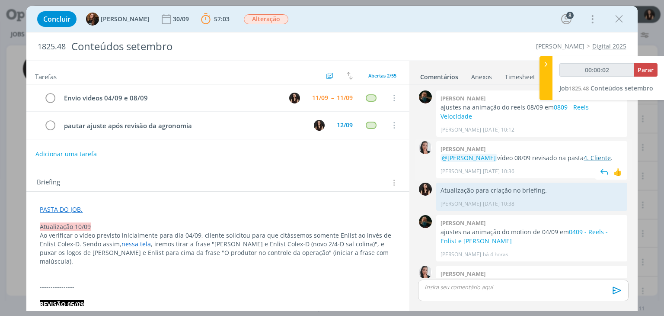
click at [586, 153] on link "4. Cliente" at bounding box center [597, 157] width 27 height 8
click at [586, 278] on link "4. Cliente" at bounding box center [597, 282] width 27 height 8
click at [76, 146] on button "Adicionar uma tarefa" at bounding box center [65, 153] width 61 height 15
type input "00:03:26"
type input "Pu"
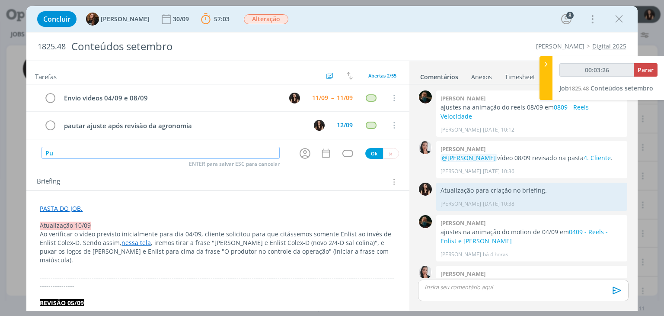
type input "00:03:27"
type input "Publicaç"
type input "00:03:28"
type input "Publicação"
type input "00:03:36"
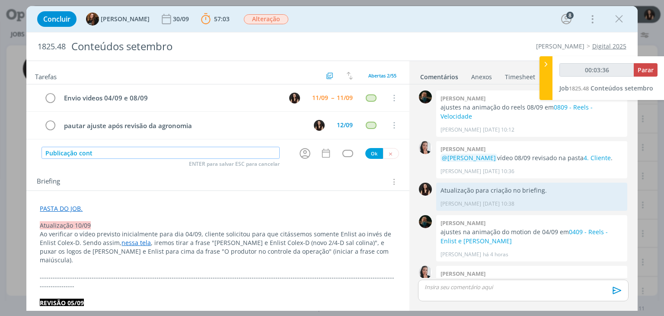
type input "Publicação conte"
type input "00:03:37"
type input "Publicação conteúdo"
type input "00:03:38"
type input "Publicação conteúd"
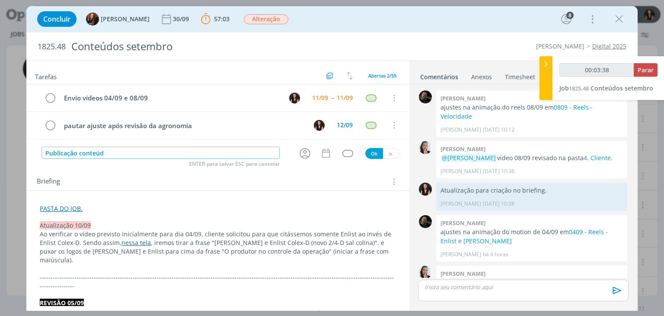
type input "00:03:39"
type input "Publicação"
type input "00:03:40"
type input "Publicação ree"
type input "00:03:41"
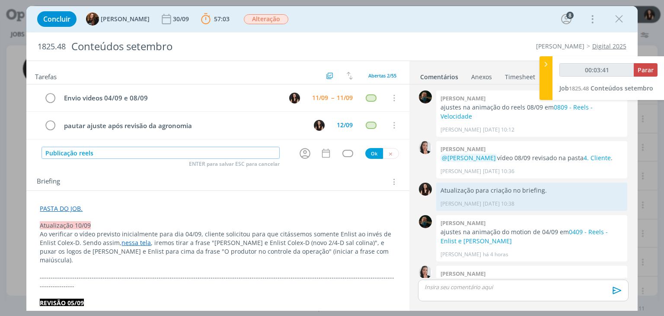
type input "Publicação reels 0"
type input "00:03:42"
type input "Publicação reels 04/0"
type input "00:03:44"
type input "Publicação reels 04/09"
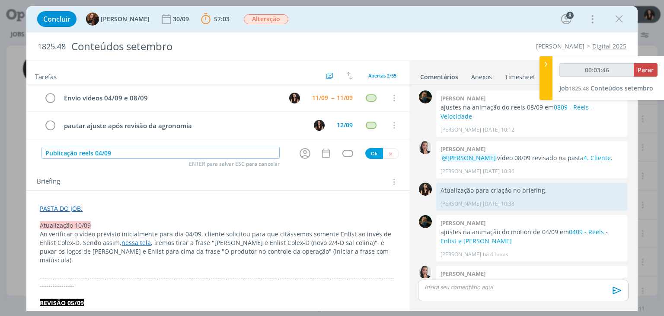
type input "00:03:47"
type input "Publicação reels 04/09"
click at [595, 278] on link "4. Cliente" at bounding box center [597, 282] width 27 height 8
click at [301, 148] on icon "dialog" at bounding box center [304, 153] width 13 height 13
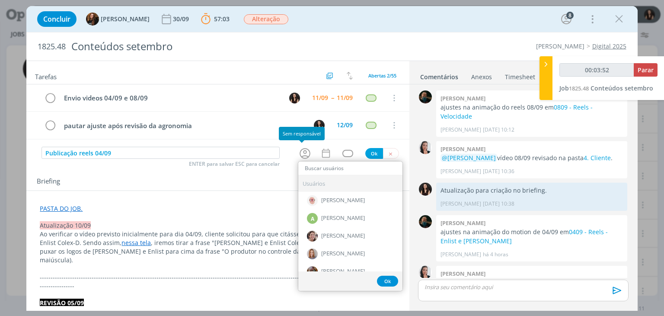
type input "00:03:53"
type input "cam"
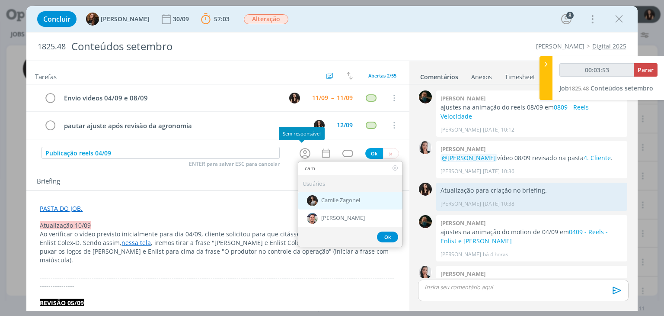
type input "00:03:54"
type input "cam"
click at [332, 202] on div "Camile Zagonel" at bounding box center [350, 200] width 104 height 18
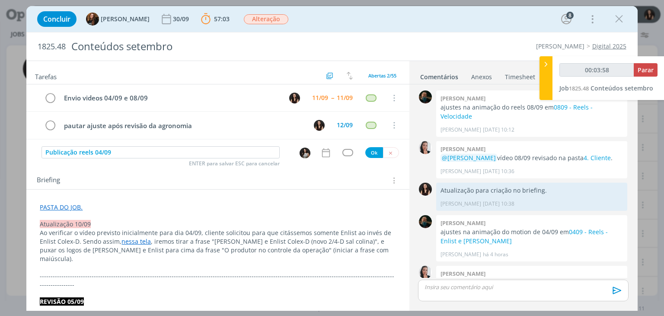
drag, startPoint x: 352, startPoint y: 146, endPoint x: 346, endPoint y: 151, distance: 8.0
click at [352, 146] on div "Publicação reels 04/09 ENTER para salvar ESC para cancelar Ok" at bounding box center [217, 152] width 383 height 13
click at [346, 151] on div "dialog" at bounding box center [347, 152] width 11 height 7
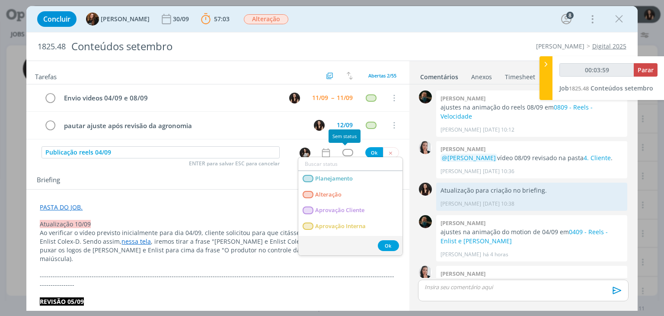
type input "00:04:00"
type input "pu"
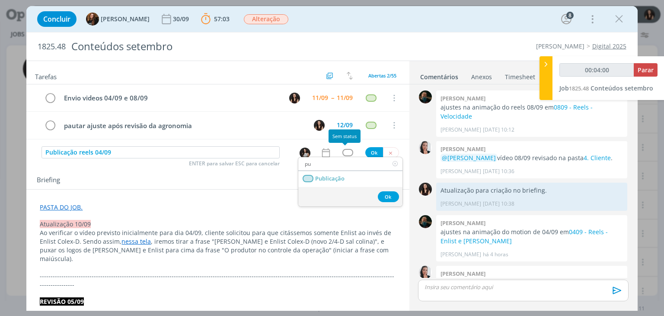
type input "00:04:01"
type input "pu"
click at [336, 184] on link "Publicação" at bounding box center [350, 179] width 104 height 16
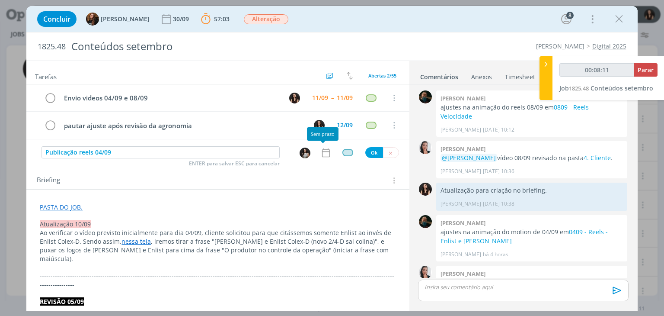
click at [323, 152] on icon "dialog" at bounding box center [325, 152] width 11 height 11
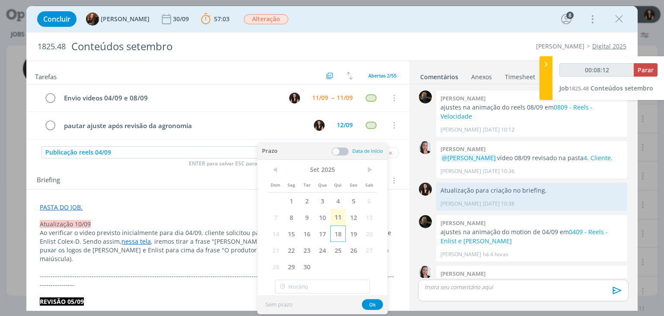
click at [343, 234] on span "18" at bounding box center [338, 233] width 16 height 16
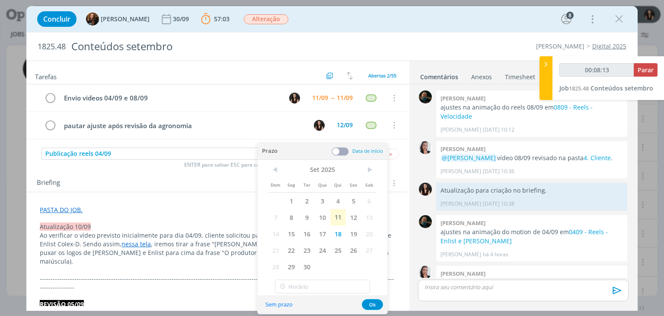
click at [344, 149] on span at bounding box center [340, 151] width 17 height 9
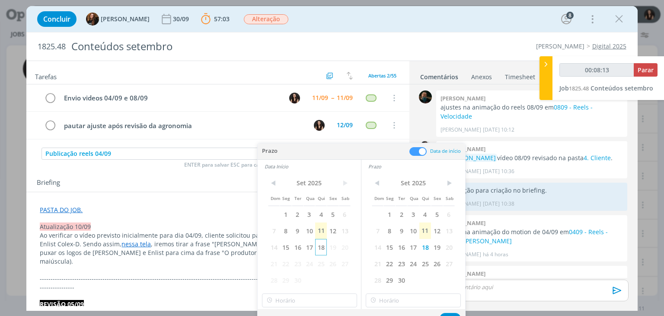
click at [325, 245] on span "18" at bounding box center [321, 247] width 12 height 16
type input "00:08:14"
type input "16:00"
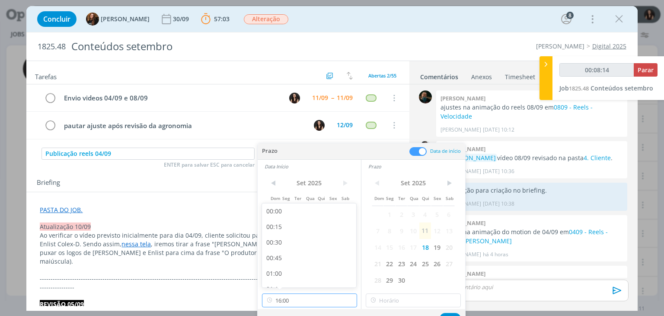
click at [325, 294] on input "16:00" at bounding box center [309, 300] width 95 height 14
type input "00:08:18"
click at [291, 213] on div "11:30" at bounding box center [310, 213] width 97 height 16
type input "11:30"
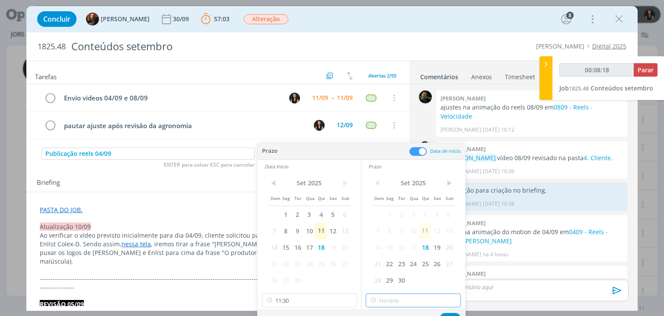
type input "16:00"
click at [388, 304] on input "16:00" at bounding box center [413, 300] width 95 height 14
type input "00:08:22"
click at [391, 246] on div "12:00" at bounding box center [414, 244] width 97 height 16
type input "12:00"
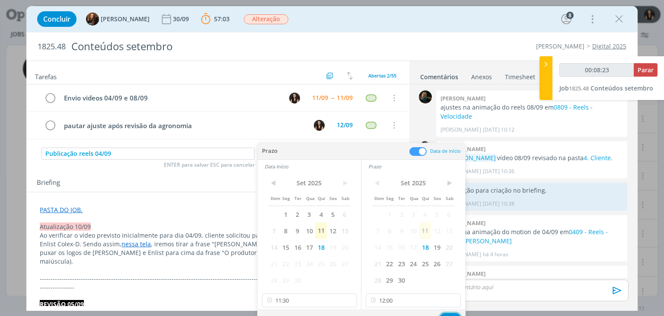
click at [450, 313] on button "Ok" at bounding box center [450, 318] width 21 height 11
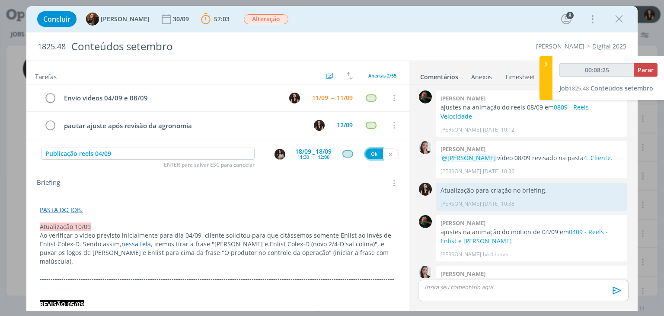
click at [369, 151] on button "Ok" at bounding box center [374, 153] width 18 height 11
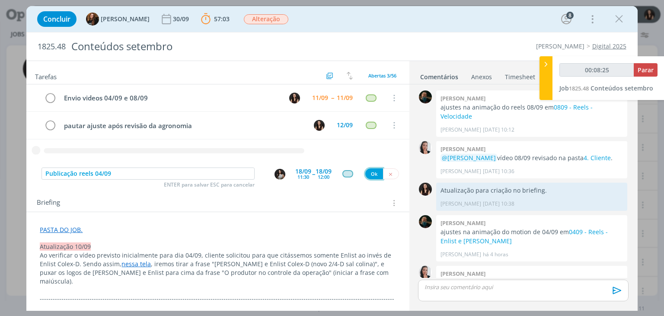
type input "00:08:26"
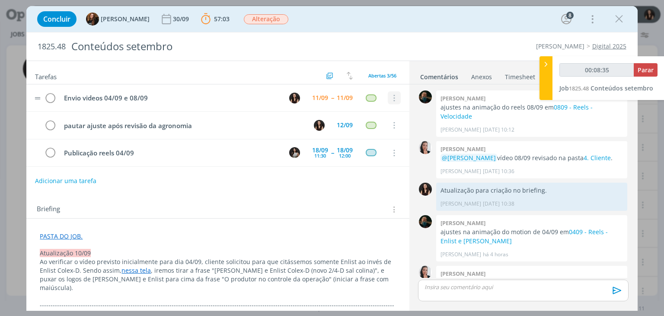
click at [390, 99] on icon "dialog" at bounding box center [394, 98] width 10 height 8
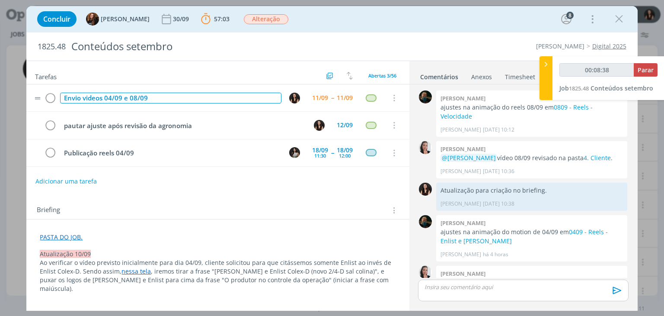
click at [158, 93] on div "Envio videos 04/09 e 08/09" at bounding box center [170, 98] width 221 height 11
drag, startPoint x: 130, startPoint y: 98, endPoint x: 99, endPoint y: 99, distance: 30.7
click at [99, 99] on div "Envio videos 04/09 e 08/09" at bounding box center [170, 98] width 221 height 11
type input "00:08:42"
drag, startPoint x: 142, startPoint y: 96, endPoint x: 83, endPoint y: 104, distance: 59.4
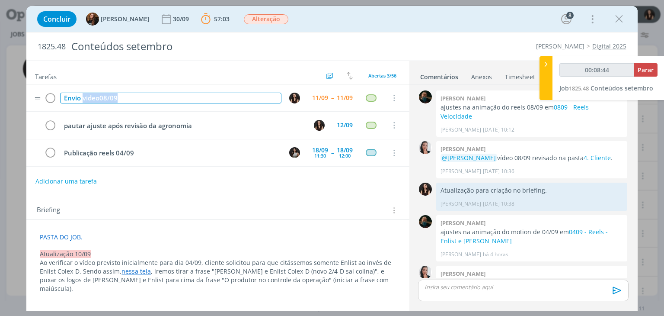
click at [83, 104] on td "Envio video08/09" at bounding box center [168, 97] width 221 height 15
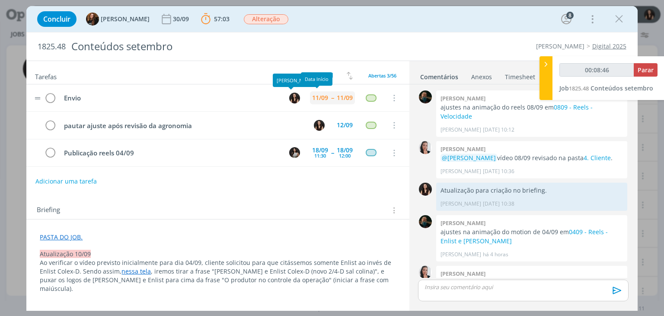
click at [312, 97] on div "11/09" at bounding box center [320, 98] width 16 height 6
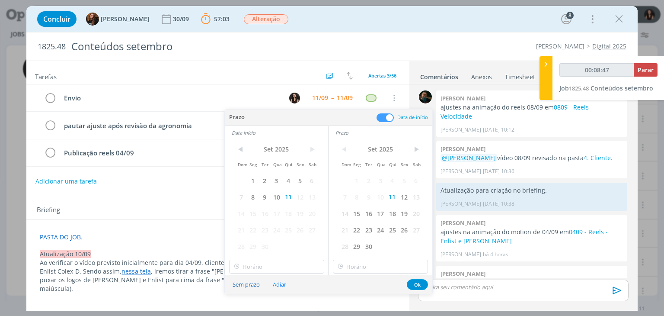
click at [249, 284] on button "Sem prazo" at bounding box center [246, 284] width 38 height 12
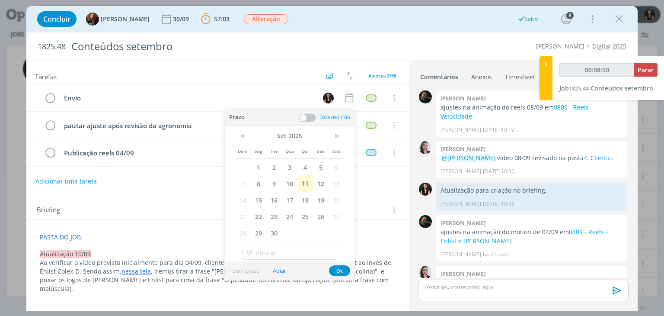
click at [329, 272] on div "Sem prazo Adiar Ok" at bounding box center [290, 270] width 130 height 19
click at [339, 268] on button "Ok" at bounding box center [339, 270] width 21 height 11
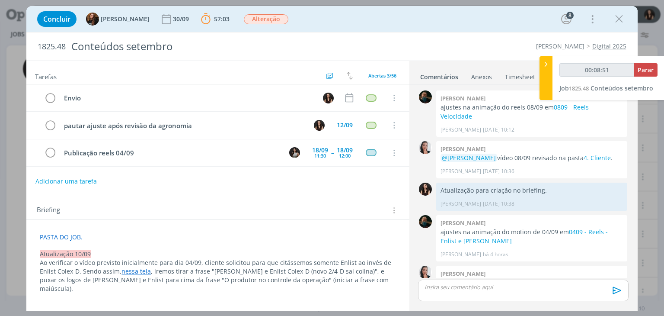
click at [486, 288] on p "dialog" at bounding box center [523, 287] width 196 height 8
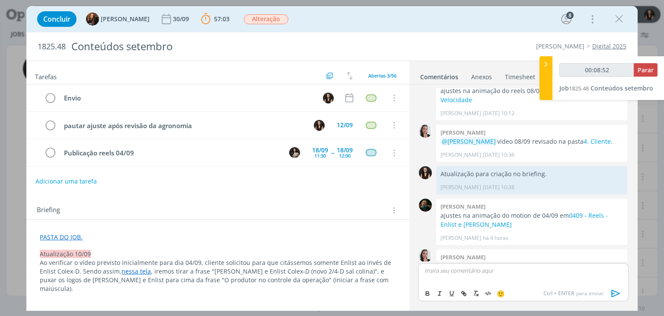
type input "00:08:53"
click at [489, 283] on span "Camile Zagonel" at bounding box center [470, 283] width 50 height 10
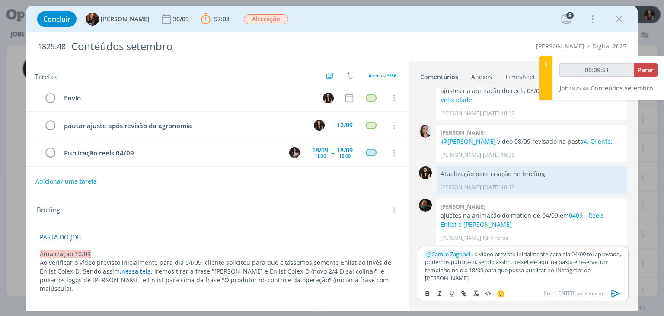
click at [576, 270] on p "﻿ @ Camile Zagonel ﻿ , o vídeo previsto inicialmente para dia 04/09 foi aprovad…" at bounding box center [523, 266] width 196 height 32
click at [578, 273] on p "﻿ @ Camile Zagonel ﻿ , o vídeo previsto inicialmente para dia 04/09 foi aprovad…" at bounding box center [523, 266] width 196 height 32
click at [69, 233] on link "PASTA DO JOB." at bounding box center [61, 237] width 43 height 8
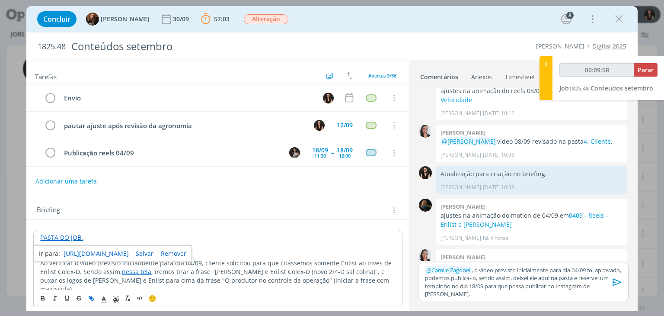
click at [78, 254] on link "https://sobeae.sharepoint.com/:f:/s/SOBEAE/EtsI0ODvYqRIv0cZhQt1pyABjwYLeRQuY3Bv…" at bounding box center [96, 253] width 65 height 11
click at [320, 233] on p "PASTA DO JOB." at bounding box center [217, 237] width 355 height 9
click at [613, 282] on icon "dialog" at bounding box center [617, 281] width 9 height 7
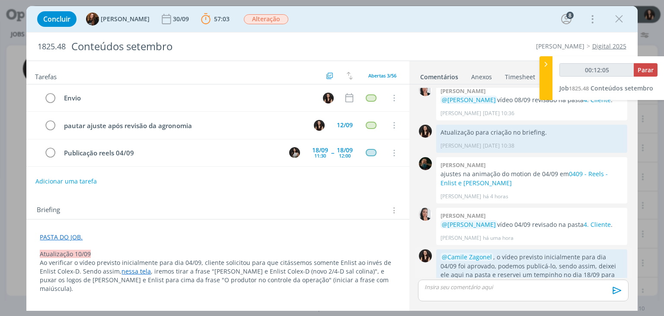
scroll to position [969, 0]
click at [89, 180] on button "Adicionar uma tarefa" at bounding box center [65, 180] width 61 height 15
type input "00:14:04"
type input "Criar"
type input "00:14:05"
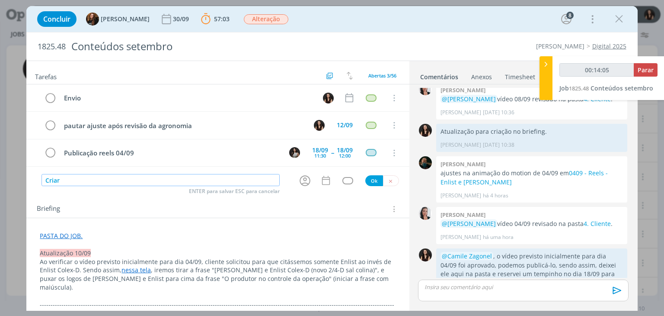
type input "Criar"
type input "00:14:06"
type input "Criar PTV"
type input "00:14:07"
type input "Criar PTV"
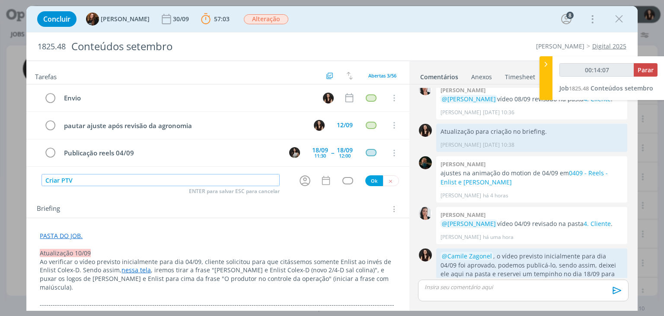
type input "00:14:08"
type input "Criar PTV par"
type input "00:14:09"
type input "Criar PTV para ví"
type input "00:14:10"
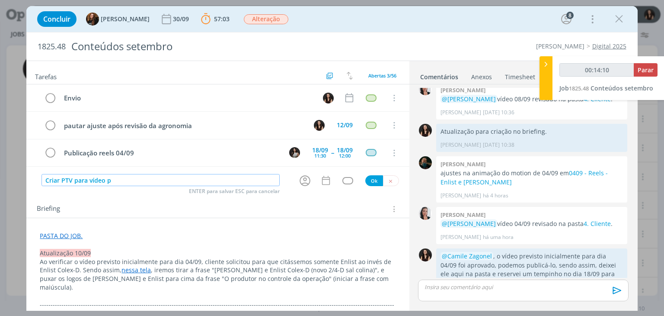
type input "Criar PTV para vídeo pr"
type input "00:14:11"
type input "Criar PTV para vídeo previsa"
type input "00:14:12"
type input "Criar PTV para vídeo previsto"
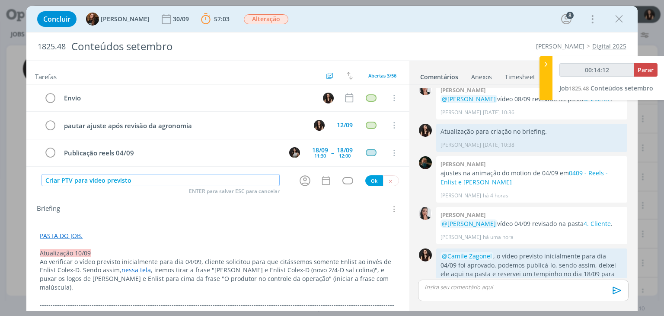
type input "00:14:13"
type input "Criar PTV para vídeo previsto inic"
type input "00:14:14"
type input "Criar PTV para vídeo previsto inicialmente"
type input "00:14:15"
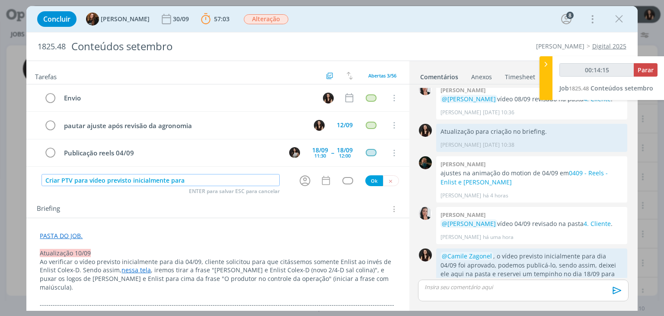
type input "Criar PTV para vídeo previsto inicialmente para d"
type input "00:14:16"
type input "Criar PTV para vídeo previsto inicialmente para dia 04"
type input "00:14:17"
type input "Criar PTV para vídeo previsto inicialmente para dia 04/"
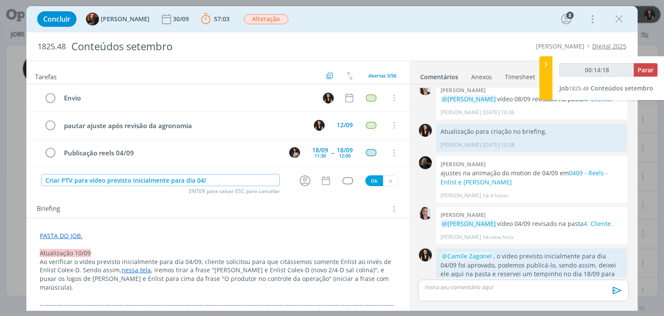
type input "00:14:19"
type input "Criar PTV para vídeo previsto inicialmente para dia 04/0"
type input "00:14:20"
type input "Criar PTV para vídeo previsto inicialmente para dia 04/09"
type input "00:14:21"
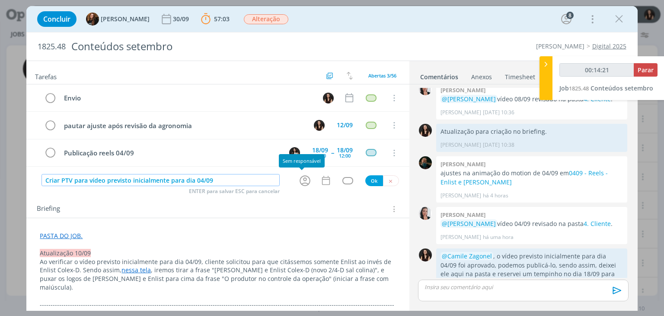
click at [304, 182] on icon "dialog" at bounding box center [305, 180] width 11 height 11
type input "Criar PTV para vídeo previsto inicialmente para dia 04/09"
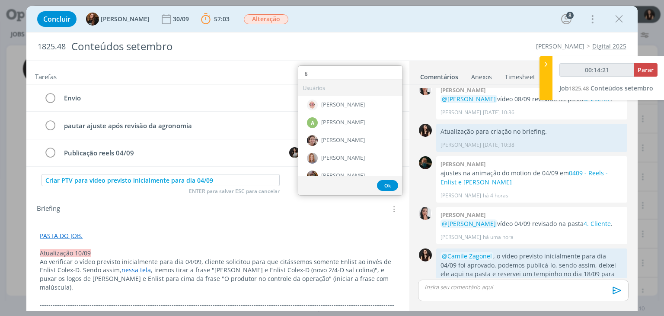
type input "ge"
type input "00:14:22"
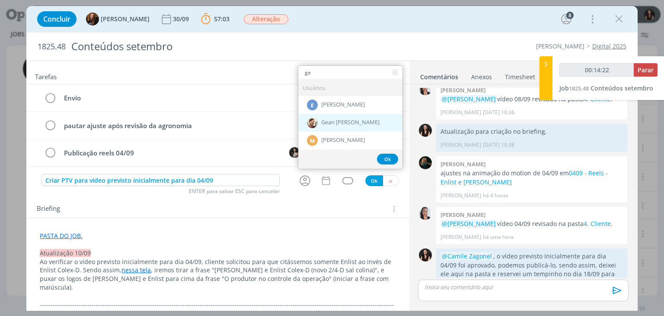
type input "ge"
click at [341, 122] on span "Gean [PERSON_NAME]" at bounding box center [350, 122] width 58 height 7
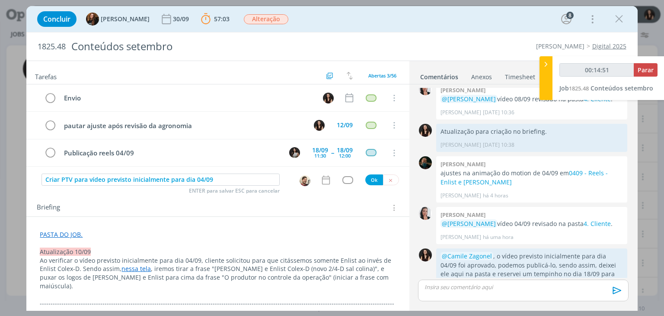
click at [313, 179] on div "dialog" at bounding box center [307, 179] width 28 height 13
click at [320, 179] on icon "dialog" at bounding box center [325, 179] width 11 height 11
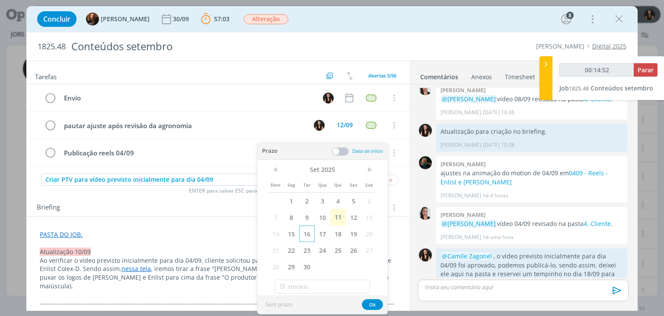
click at [310, 230] on span "16" at bounding box center [307, 233] width 16 height 16
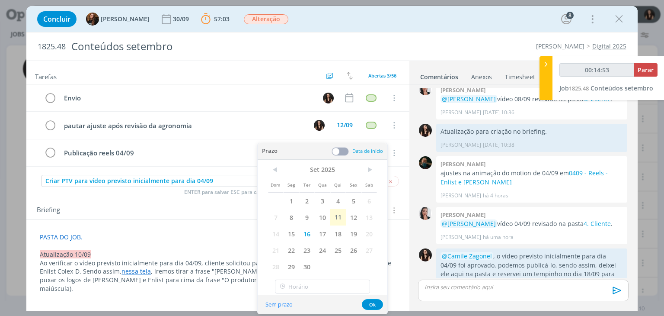
click at [340, 149] on span at bounding box center [340, 151] width 17 height 9
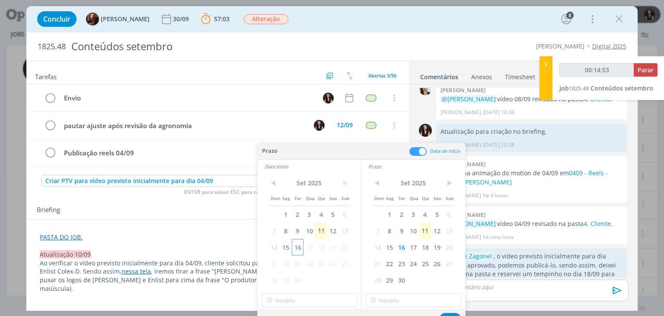
click at [293, 248] on span "16" at bounding box center [298, 247] width 12 height 16
type input "00:14:54"
type input "16:00"
click at [295, 300] on input "16:00" at bounding box center [309, 300] width 95 height 14
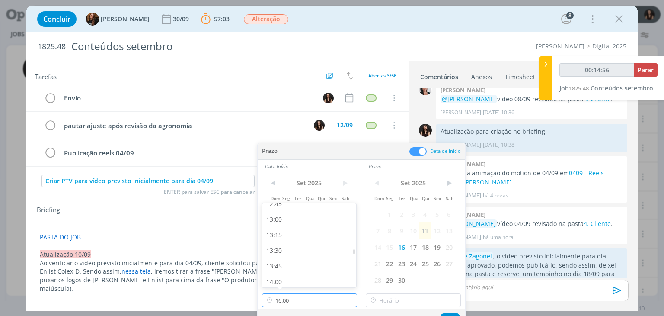
scroll to position [801, 0]
type input "00:14:57"
click at [300, 266] on div "13:45" at bounding box center [310, 267] width 97 height 16
type input "13:45"
type input "00:14:58"
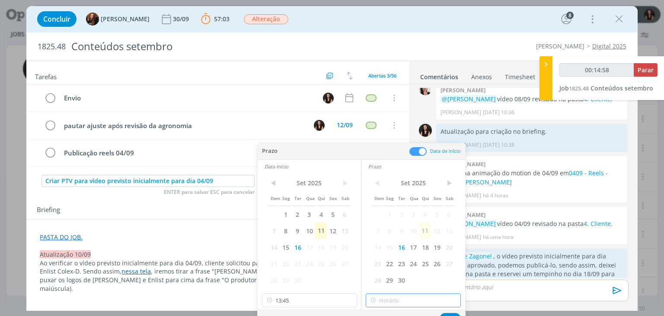
type input "16:00"
click at [392, 298] on input "16:00" at bounding box center [413, 300] width 95 height 14
type input "00:15:05"
click at [395, 254] on div "14:15" at bounding box center [414, 254] width 97 height 16
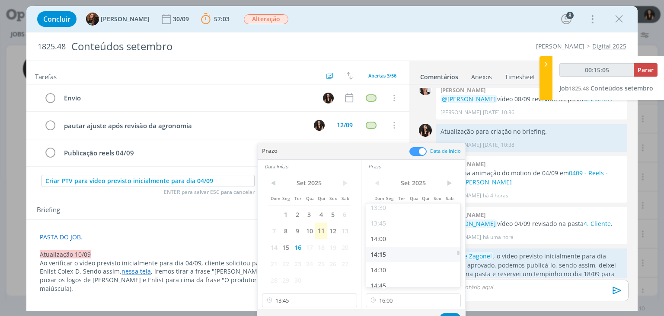
type input "14:15"
click at [451, 313] on button "Ok" at bounding box center [450, 318] width 21 height 11
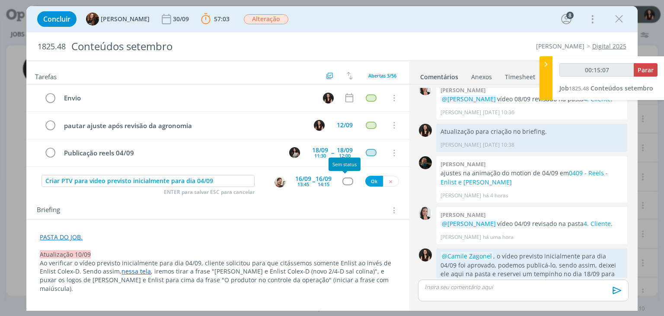
click at [342, 180] on div "dialog" at bounding box center [347, 180] width 11 height 7
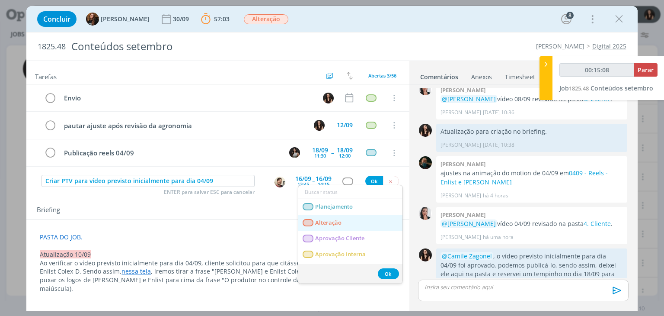
type input "00:15:09"
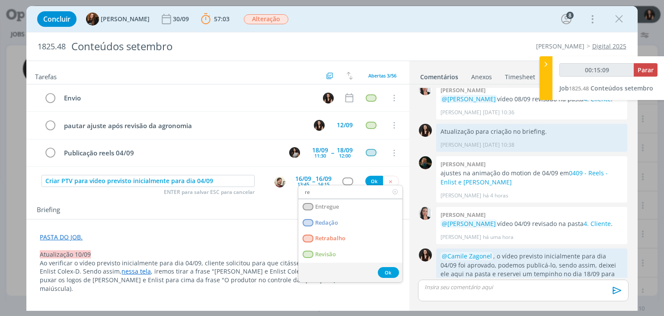
type input "re"
click at [337, 217] on link "Redação" at bounding box center [350, 223] width 104 height 16
type input "00:15:10"
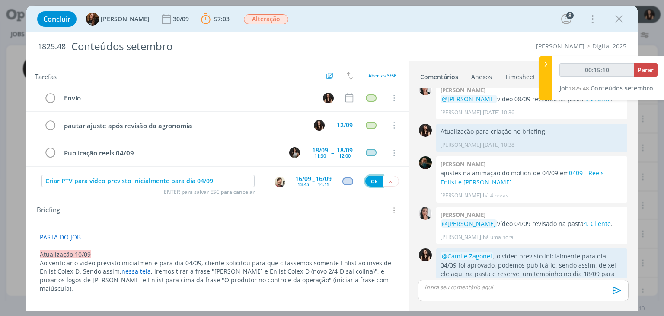
click at [373, 180] on button "Ok" at bounding box center [374, 181] width 18 height 11
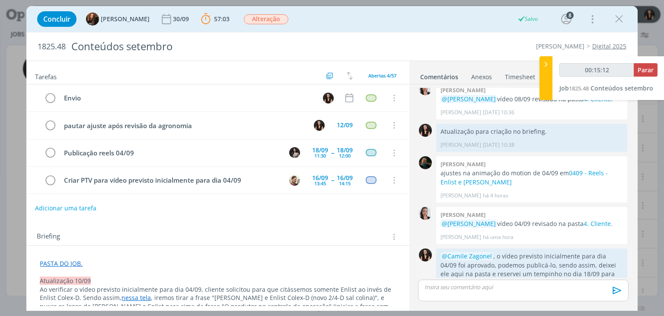
click at [614, 293] on icon "dialog" at bounding box center [618, 297] width 10 height 8
click at [597, 264] on link "Editar" at bounding box center [588, 271] width 68 height 14
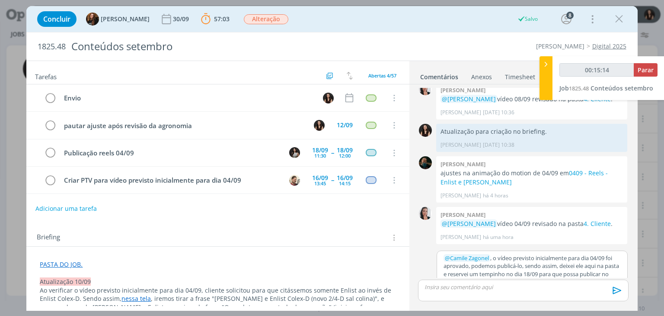
scroll to position [953, 0]
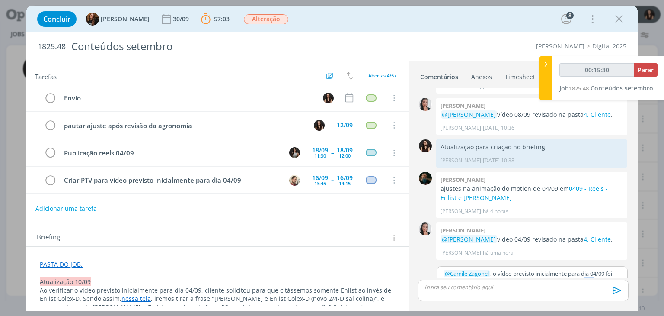
drag, startPoint x: 588, startPoint y: 255, endPoint x: 597, endPoint y: 254, distance: 8.2
click at [597, 269] on p "﻿ @ Camile Zagonel ﻿ , o vídeo previsto inicialmente para dia 04/09 foi aprovad…" at bounding box center [532, 285] width 177 height 32
click at [596, 269] on p "﻿ @ Camile Zagonel ﻿ , o vídeo previsto inicialmente para dia 04/09 foi aprovad…" at bounding box center [532, 285] width 177 height 32
click at [595, 269] on p "﻿ @ Camile Zagonel ﻿ , o vídeo previsto inicialmente para dia 04/09 foi aprovad…" at bounding box center [532, 285] width 177 height 32
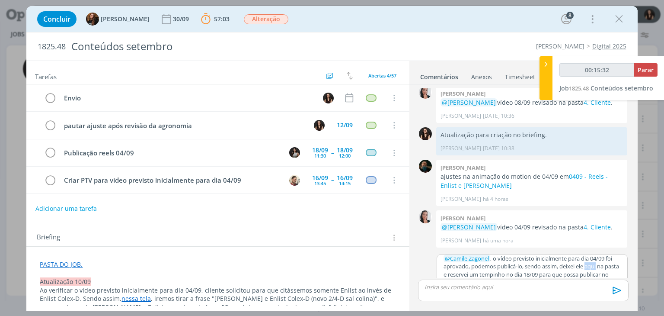
scroll to position [965, 0]
type input "00:15:33"
click at [480, 294] on icon "dialog" at bounding box center [482, 297] width 7 height 7
type input "aqui"
type input "00:15:34"
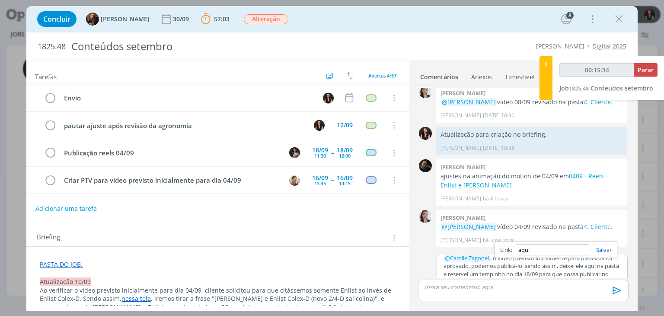
paste input "https://sobeae.sharepoint.com/:f:/s/SOBEAE/Elv6Di9hYxFIkabNrd-prFEBkO-EVRJKef1G…"
type input "https://sobeae.sharepoint.com/:f:/s/SOBEAE/Elv6Di9hYxFIkabNrd-prFEBkO-EVRJKef1G…"
click at [601, 246] on link "dialog" at bounding box center [600, 250] width 22 height 8
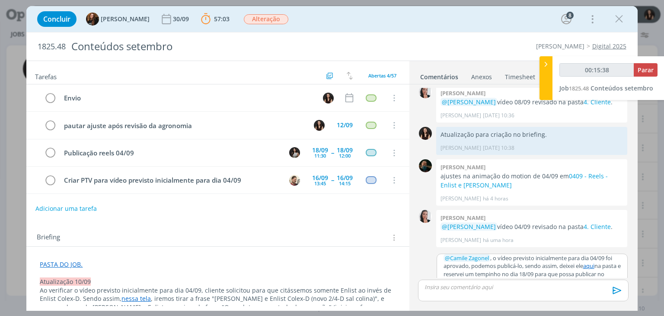
click at [551, 289] on div "🙂 Cancelar Salvar" at bounding box center [532, 297] width 190 height 16
click at [555, 254] on p "﻿ @ Camile Zagonel ﻿ , o vídeo previsto inicialmente para dia 04/09 foi aprovad…" at bounding box center [532, 270] width 177 height 32
type input "00:15:40"
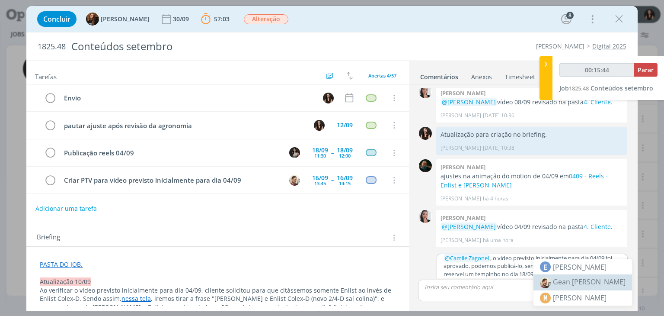
click at [565, 288] on body "Projetos Jobs Propostas Produção Mídia Financeiro Cadastros Relatórios 1 Notifi…" at bounding box center [332, 158] width 664 height 316
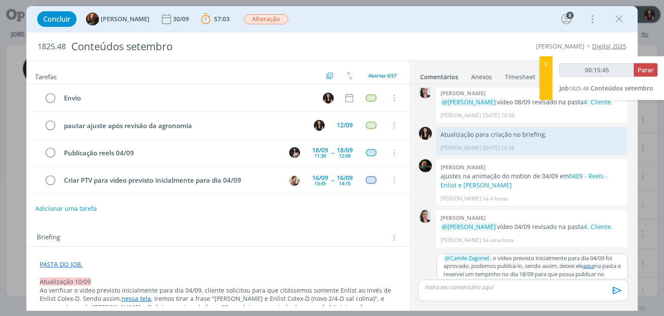
click at [552, 259] on div "﻿ @ Camile Zagonel ﻿ , o vídeo previsto inicialmente para dia 04/09 foi aprovad…" at bounding box center [532, 271] width 190 height 35
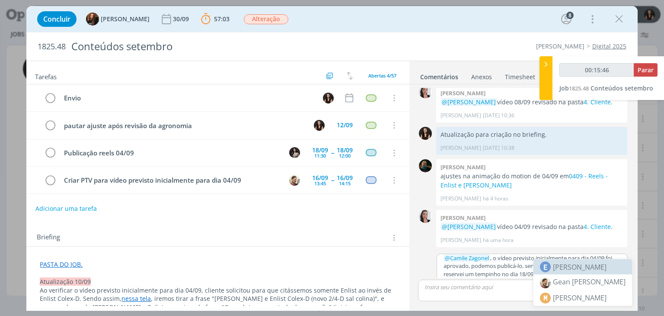
click at [557, 276] on li "Gean [PERSON_NAME]" at bounding box center [583, 282] width 99 height 16
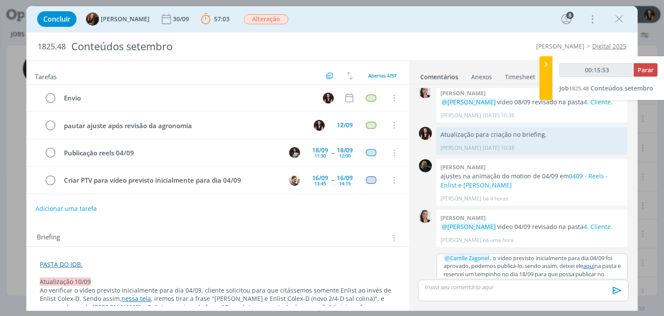
scroll to position [8, 0]
click at [612, 292] on button "Salvar" at bounding box center [613, 297] width 19 height 10
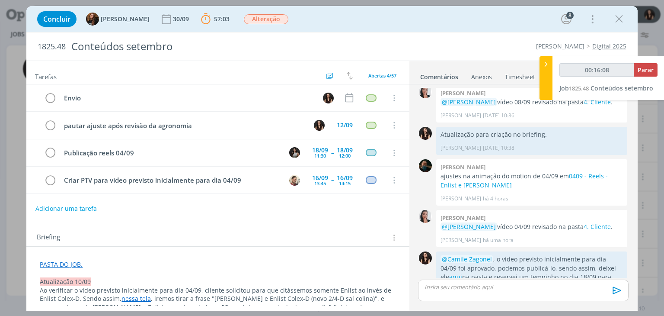
type input "00:16:09"
click at [643, 71] on span "Parar" at bounding box center [646, 70] width 16 height 8
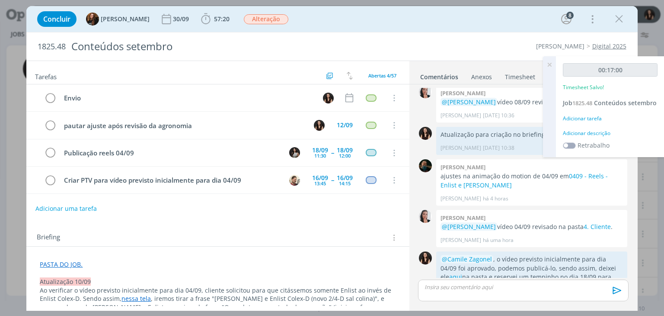
click at [591, 135] on div "Adicionar descrição" at bounding box center [610, 133] width 95 height 8
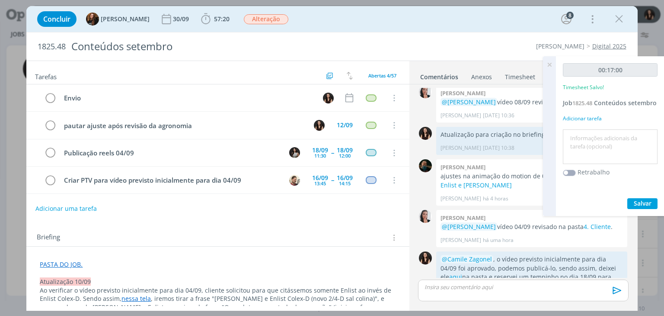
click at [591, 135] on textarea at bounding box center [610, 146] width 90 height 31
click at [606, 141] on textarea "Atualização patas e pautas" at bounding box center [610, 146] width 90 height 31
click at [607, 142] on textarea "Atualização patas e pautas" at bounding box center [610, 146] width 90 height 31
click at [621, 148] on textarea "Atualização pastas e pautas" at bounding box center [610, 146] width 90 height 31
type textarea "Atualização pastas e pautas"
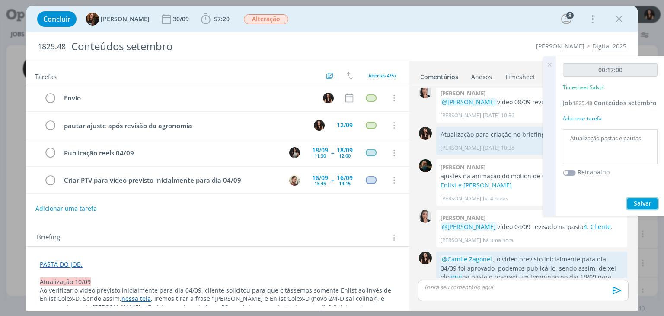
click at [643, 207] on button "Salvar" at bounding box center [642, 203] width 30 height 11
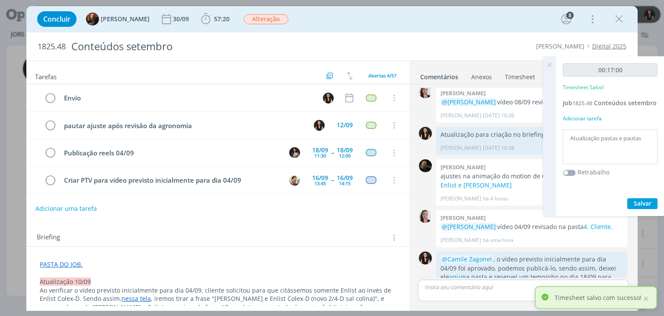
click at [547, 66] on icon at bounding box center [550, 64] width 16 height 17
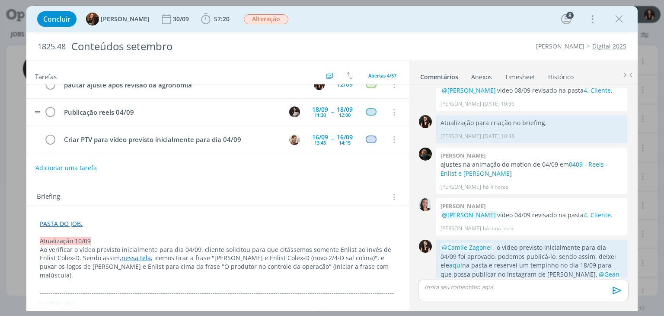
scroll to position [0, 0]
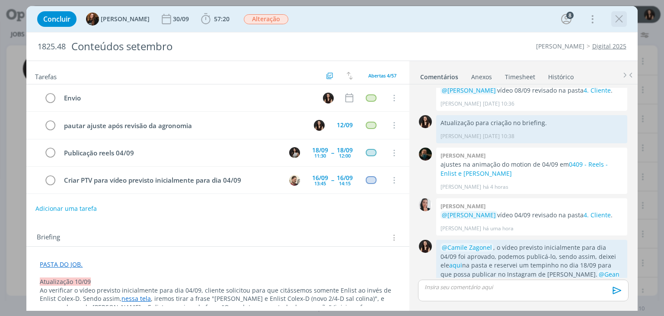
click at [615, 26] on div "dialog" at bounding box center [619, 19] width 16 height 16
click at [614, 20] on icon "dialog" at bounding box center [619, 19] width 13 height 13
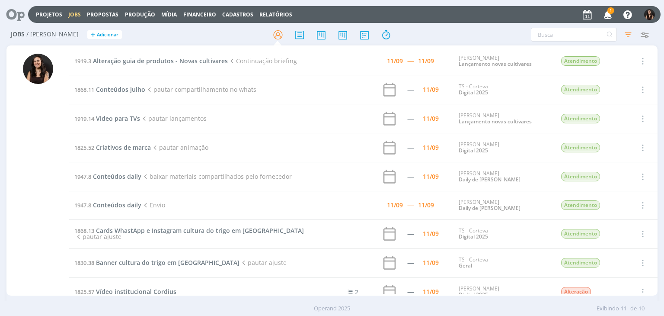
click at [612, 13] on span "1" at bounding box center [610, 10] width 7 height 6
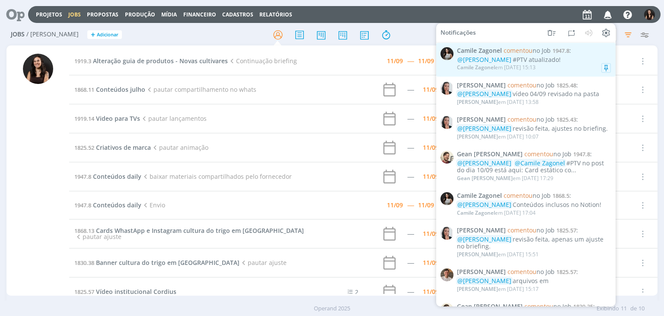
click at [559, 58] on div "@Isabelle Silva #PTV atualizado!" at bounding box center [534, 59] width 154 height 7
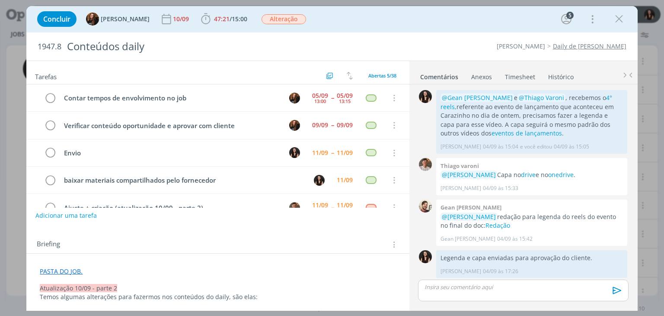
scroll to position [728, 0]
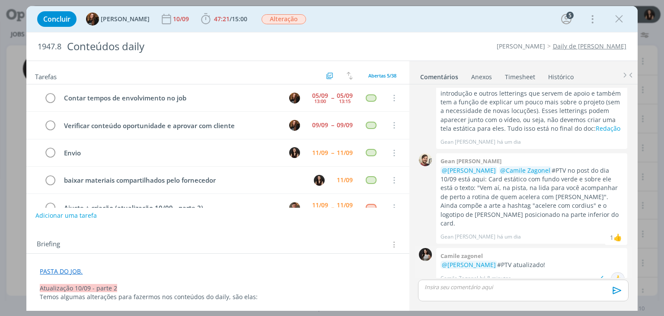
click at [616, 273] on div "👍" at bounding box center [618, 278] width 9 height 10
drag, startPoint x: 620, startPoint y: 19, endPoint x: 398, endPoint y: 69, distance: 227.7
click at [620, 19] on icon "dialog" at bounding box center [619, 19] width 13 height 13
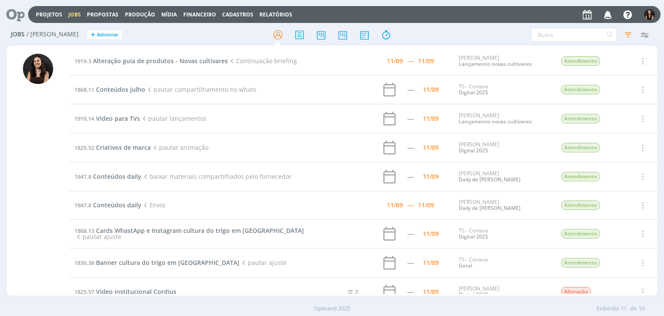
click at [11, 10] on icon at bounding box center [12, 14] width 18 height 17
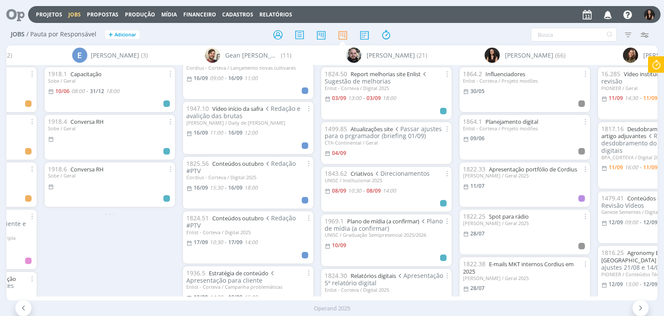
scroll to position [216, 0]
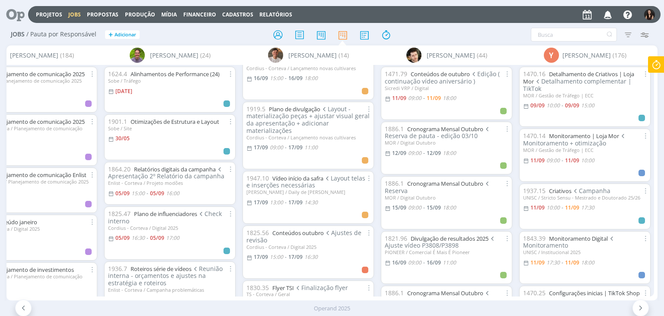
scroll to position [535, 0]
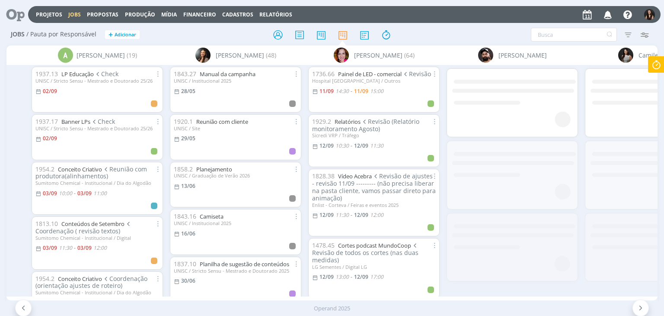
scroll to position [0, 297]
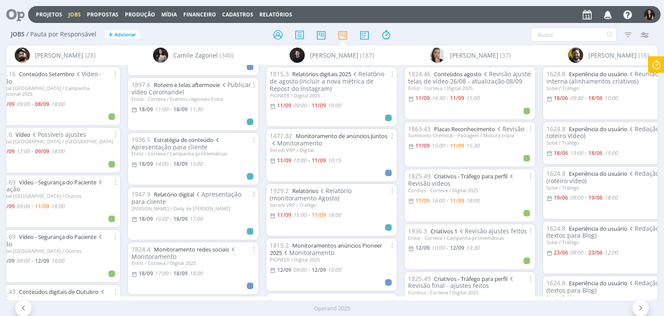
scroll to position [2205, 0]
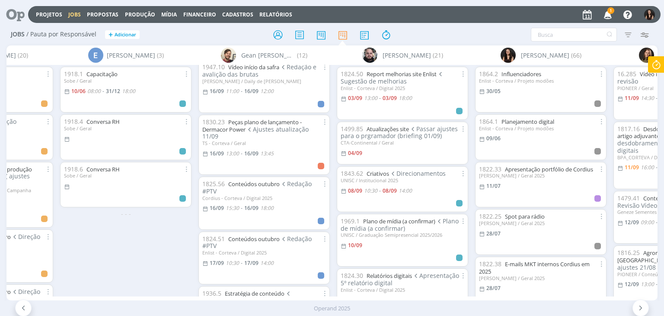
scroll to position [259, 0]
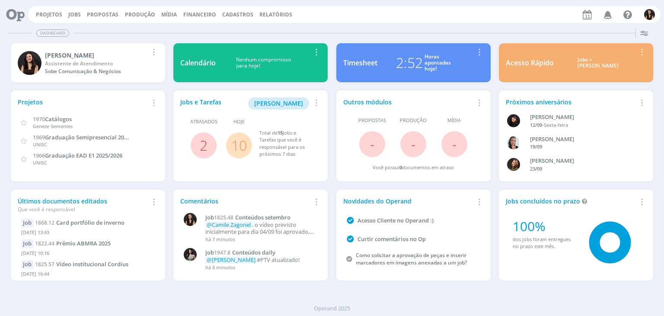
click at [236, 142] on link "10" at bounding box center [239, 145] width 16 height 19
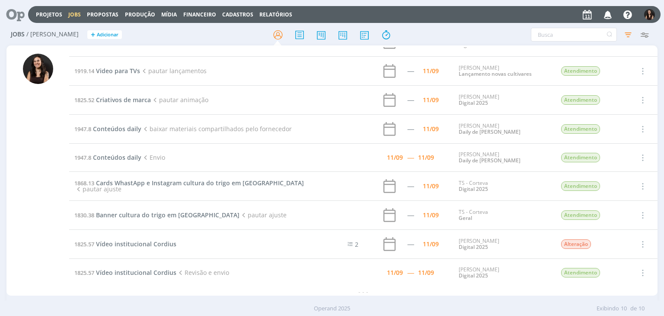
scroll to position [48, 0]
click at [135, 101] on span "Criativos de marca" at bounding box center [123, 99] width 55 height 8
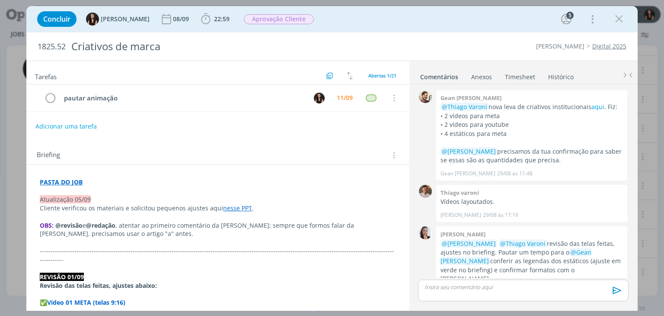
scroll to position [455, 0]
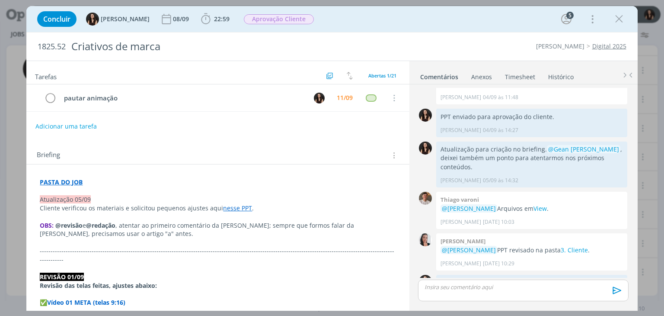
click at [407, 42] on div "Cordius - Corteva Digital 2025" at bounding box center [506, 46] width 249 height 9
click at [486, 22] on div "Concluir [PERSON_NAME] [DATE] 22:59 Iniciar Apontar Data * [DATE] Horas * 00:00…" at bounding box center [332, 19] width 598 height 21
click at [617, 16] on icon "dialog" at bounding box center [619, 19] width 13 height 13
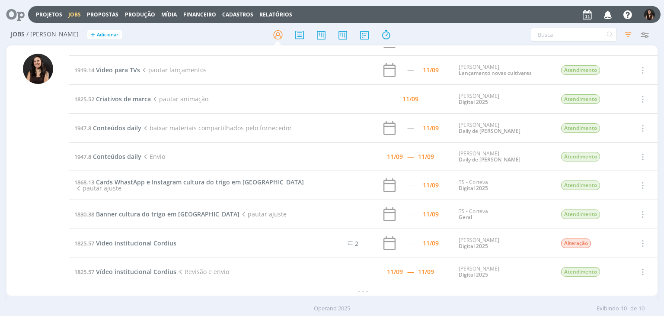
click at [118, 234] on td "1825.57 Vídeo institucional Cordius" at bounding box center [192, 243] width 246 height 29
click at [120, 240] on span "Vídeo institucional Cordius" at bounding box center [136, 243] width 80 height 8
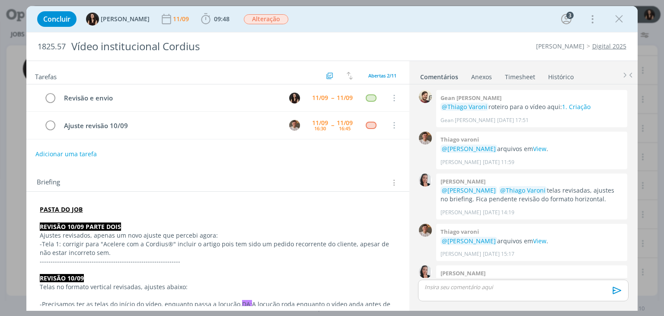
scroll to position [26, 0]
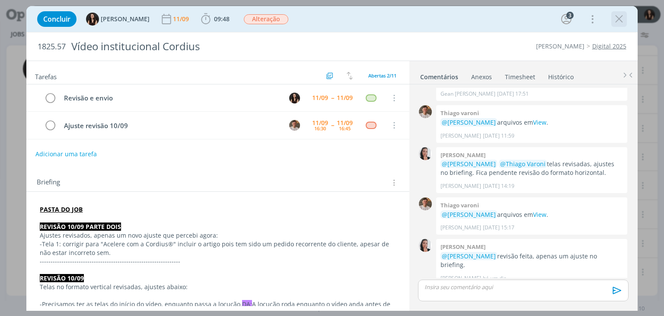
drag, startPoint x: 613, startPoint y: 27, endPoint x: 617, endPoint y: 18, distance: 10.6
click at [617, 18] on div "Concluir Isabelle Silva 11/09 09:48 Iniciar Apontar Data * 11/09/2025 Horas * 0…" at bounding box center [332, 19] width 598 height 21
drag, startPoint x: 617, startPoint y: 18, endPoint x: 567, endPoint y: 54, distance: 62.2
click at [618, 18] on icon "dialog" at bounding box center [619, 19] width 13 height 13
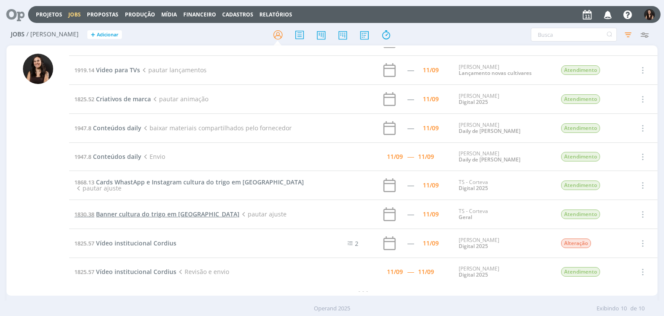
click at [183, 211] on span "Banner cultura do trigo em Dermacor" at bounding box center [168, 214] width 144 height 8
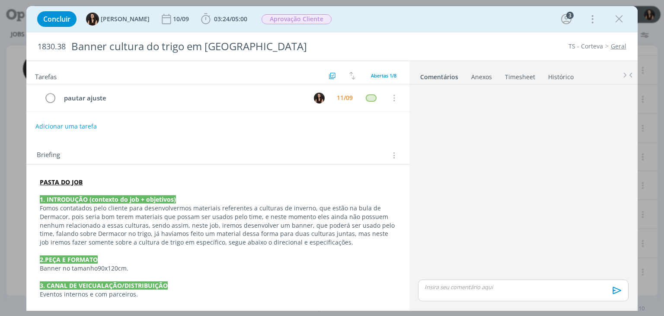
scroll to position [121, 0]
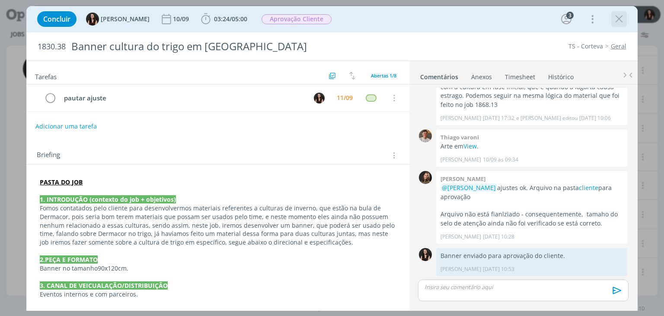
click at [618, 25] on icon "dialog" at bounding box center [619, 19] width 13 height 13
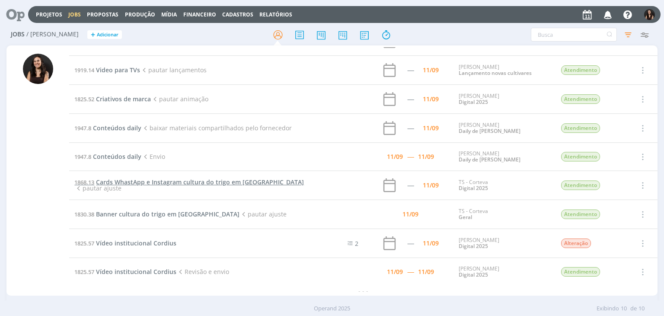
click at [174, 180] on span "Cards WhastApp e Instagram cultura do trigo em Dermacor" at bounding box center [200, 182] width 208 height 8
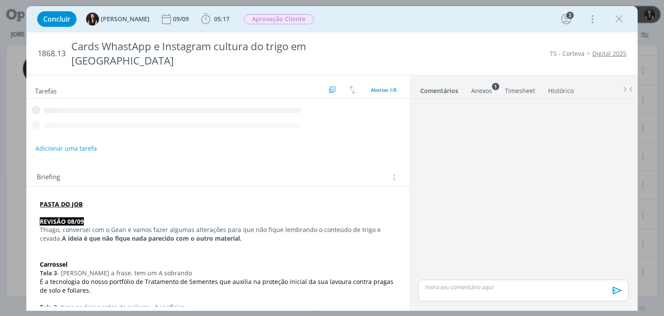
scroll to position [103, 0]
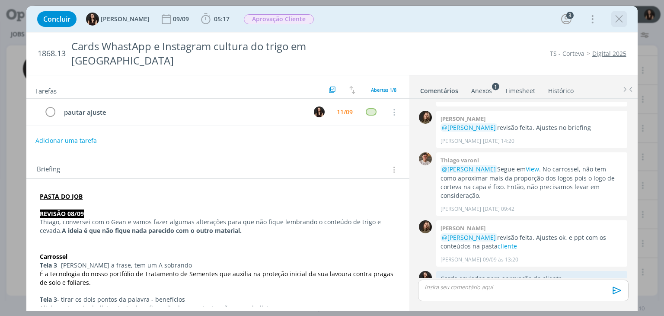
click at [617, 15] on icon "dialog" at bounding box center [619, 19] width 13 height 13
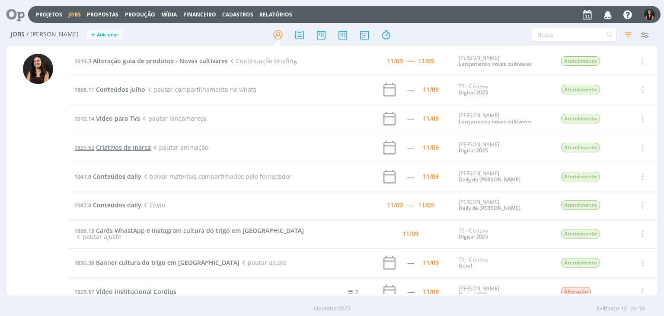
click at [122, 148] on span "Criativos de marca" at bounding box center [123, 147] width 55 height 8
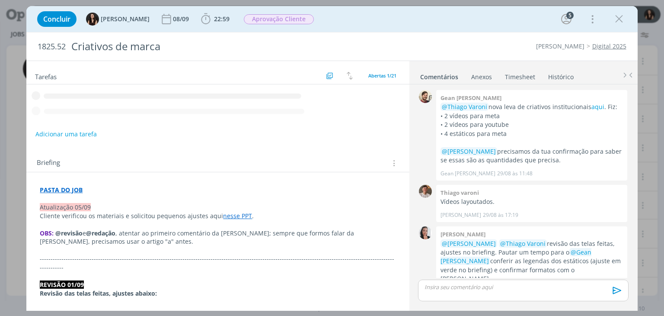
scroll to position [455, 0]
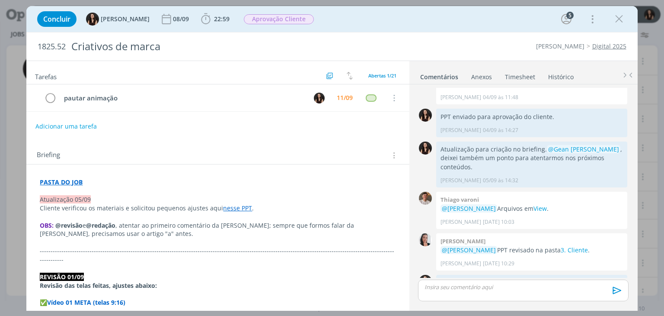
click at [242, 129] on div "Adicionar uma tarefa" at bounding box center [217, 126] width 383 height 16
click at [214, 17] on span "22:59" at bounding box center [222, 19] width 16 height 8
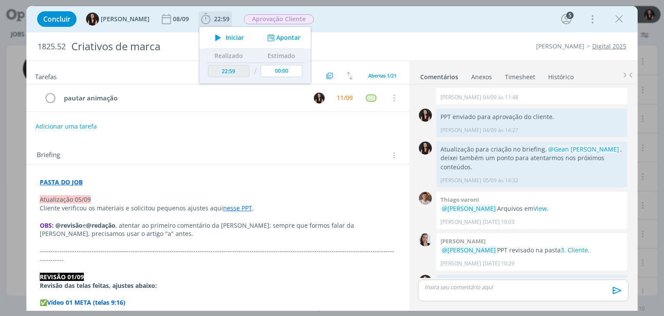
click at [213, 37] on icon "dialog" at bounding box center [218, 37] width 15 height 11
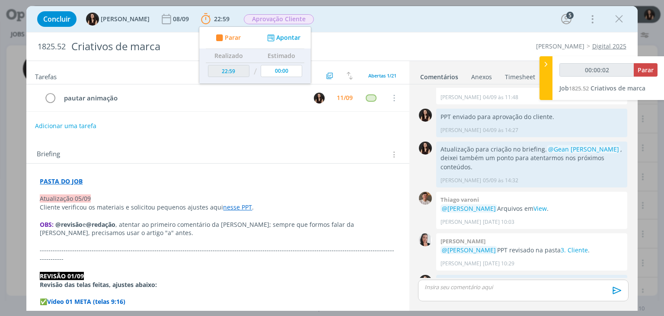
click at [88, 128] on button "Adicionar uma tarefa" at bounding box center [65, 125] width 61 height 15
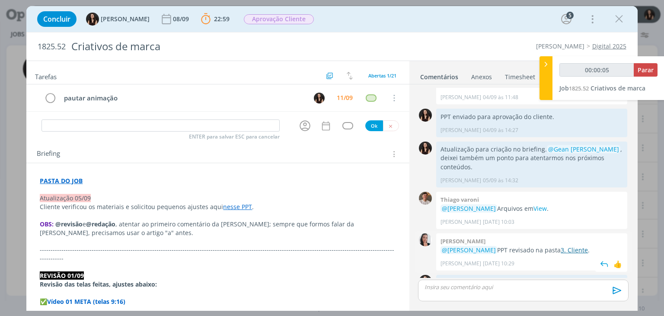
click at [564, 246] on link "3. Cliente" at bounding box center [574, 250] width 27 height 8
click at [230, 121] on input "dialog" at bounding box center [161, 125] width 238 height 12
type input "00:09:07"
click at [301, 123] on icon "dialog" at bounding box center [305, 126] width 11 height 11
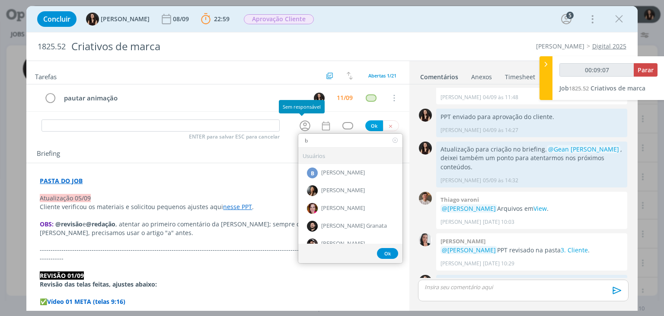
type input "br"
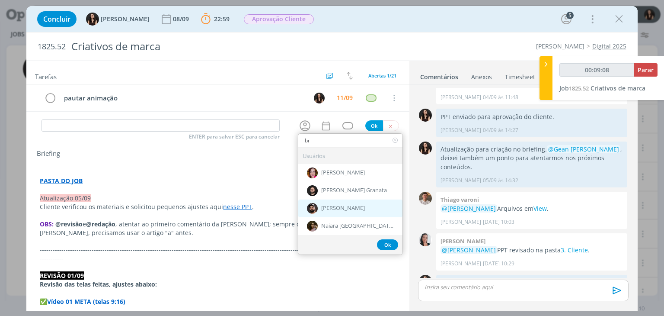
type input "00:09:09"
type input "br"
click at [335, 206] on span "[PERSON_NAME]" at bounding box center [343, 208] width 44 height 7
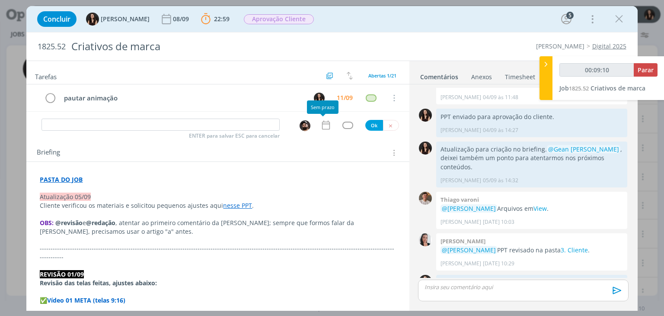
click at [326, 126] on icon "dialog" at bounding box center [326, 125] width 8 height 9
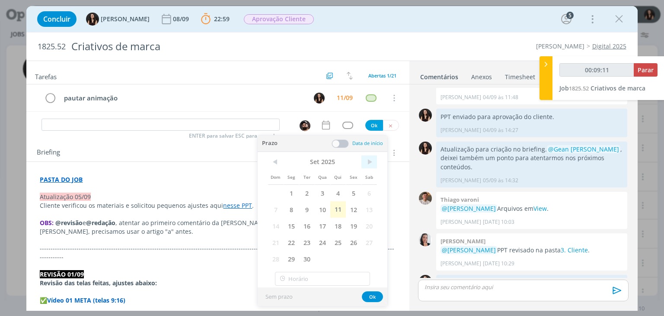
click at [371, 160] on span ">" at bounding box center [369, 161] width 16 height 13
click at [322, 192] on span "1" at bounding box center [323, 193] width 16 height 16
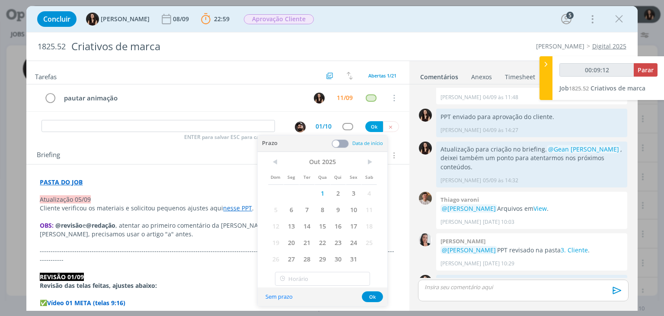
click at [344, 146] on span at bounding box center [340, 143] width 17 height 9
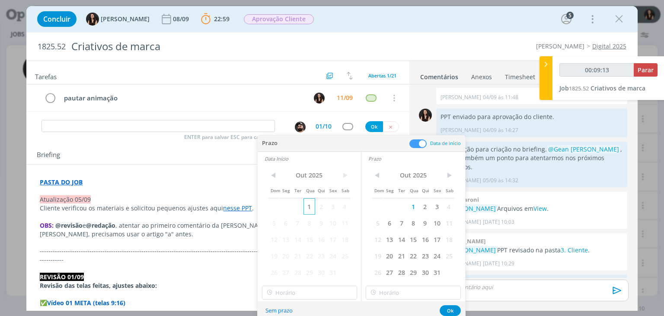
click at [312, 208] on span "1" at bounding box center [310, 206] width 12 height 16
type input "00:09:14"
type input "16:00"
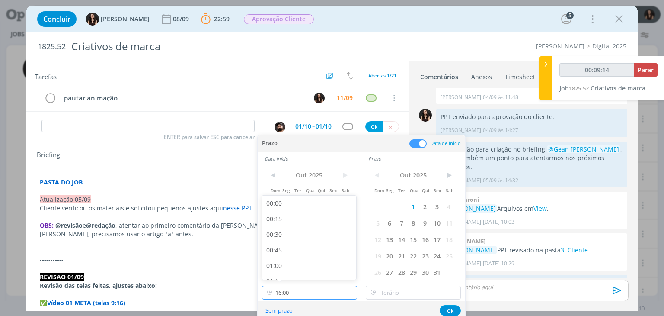
click at [313, 291] on input "16:00" at bounding box center [309, 292] width 95 height 14
type input "00:09:16"
click at [286, 216] on div "09:00" at bounding box center [310, 222] width 97 height 16
type input "09:00"
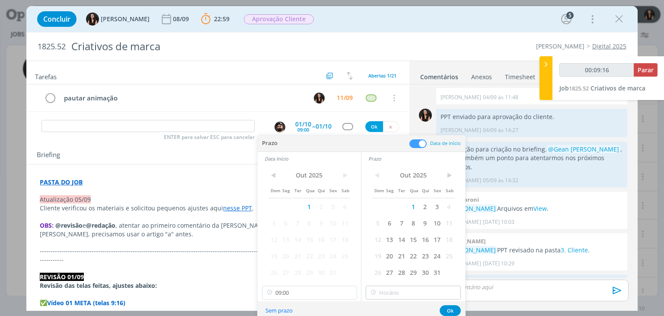
type input "00:09:17"
type input "16:00"
click at [402, 291] on input "16:00" at bounding box center [413, 292] width 95 height 14
type input "00:09:20"
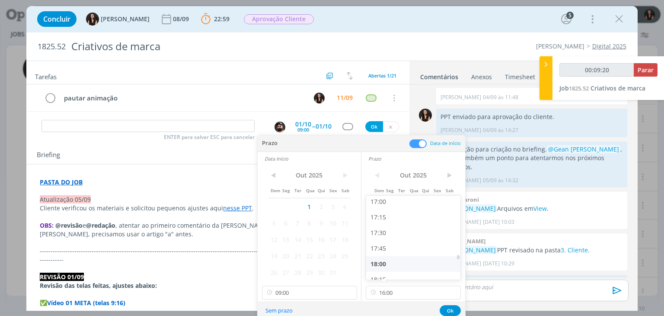
click at [390, 261] on div "18:00" at bounding box center [414, 264] width 97 height 16
type input "18:00"
click at [449, 307] on button "Ok" at bounding box center [450, 310] width 21 height 11
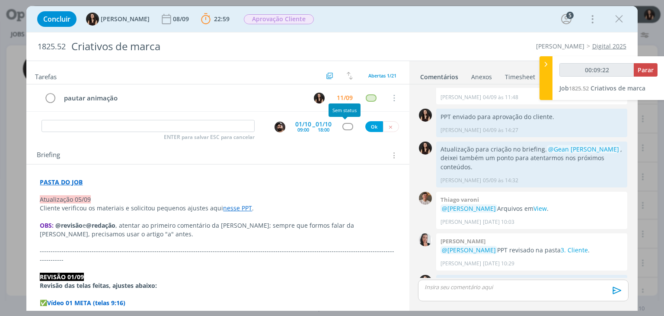
click at [342, 123] on div "dialog" at bounding box center [347, 126] width 11 height 7
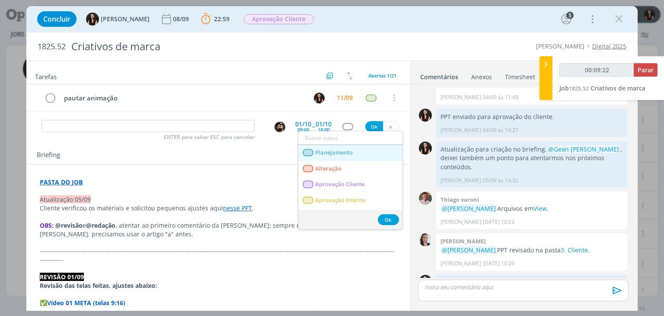
type input "00:09:23"
type input "ed"
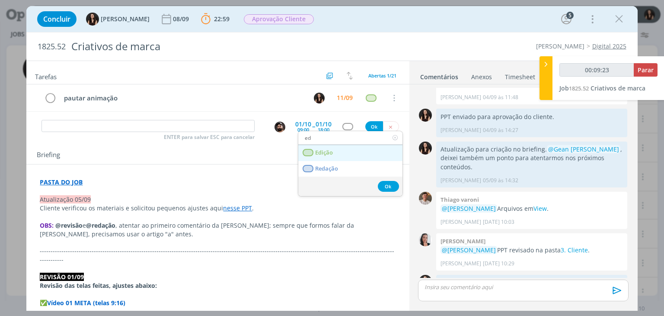
type input "00:09:24"
type input "ed"
click at [334, 156] on link "Edição" at bounding box center [350, 153] width 104 height 16
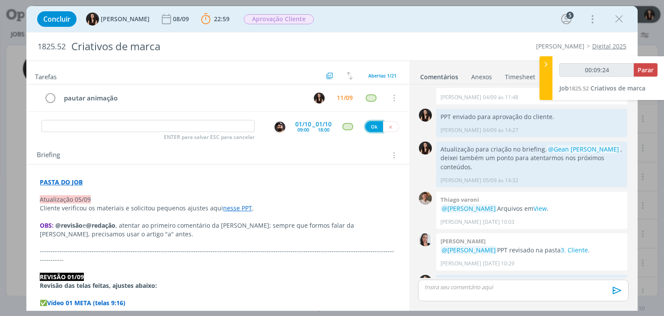
click at [369, 122] on button "Ok" at bounding box center [374, 126] width 18 height 11
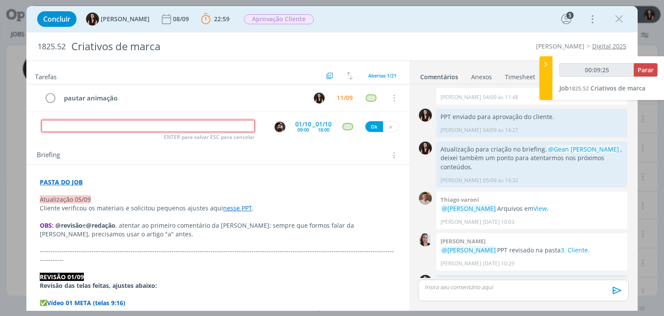
click at [211, 124] on input "dialog" at bounding box center [148, 126] width 213 height 12
type input "00:09:26"
type input "di"
type input "00:09:27"
type input "d"
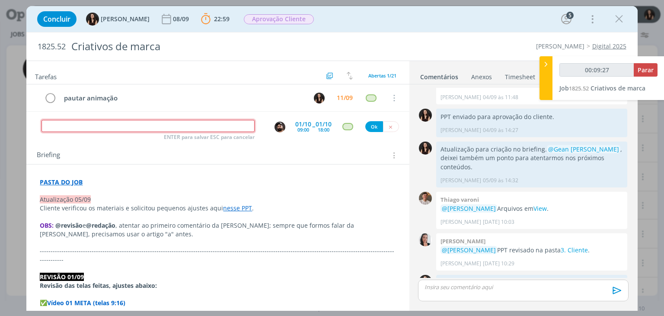
type input "A"
type input "00:09:28"
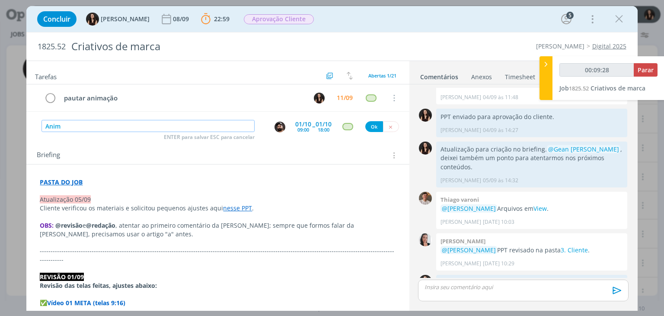
type input "Anima"
type input "00:09:29"
type input "Animação"
type input "00:09:30"
type input "Animação vídeo"
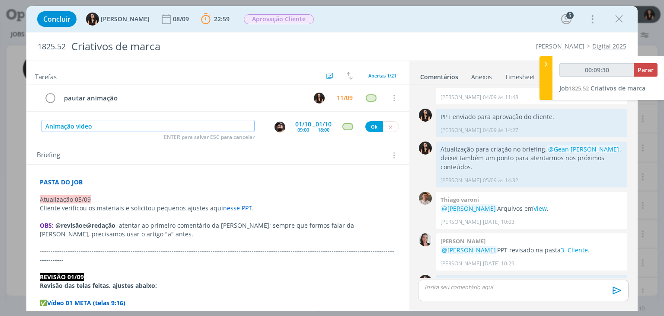
type input "00:09:31"
type input "Animação vídeo"
type input "00:09:41"
type input "Animação vídeo"
click at [547, 204] on link "View" at bounding box center [540, 208] width 13 height 8
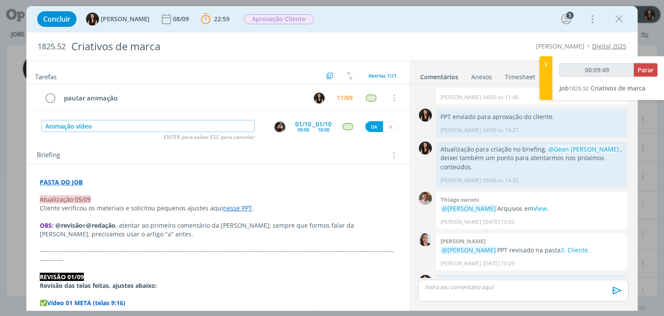
click at [190, 122] on input "Animação vídeo" at bounding box center [148, 126] width 213 height 12
type input "00:09:50"
type input "Animação vídeo 01"
type input "00:09:51"
type input "Animação vídeo 01 - m"
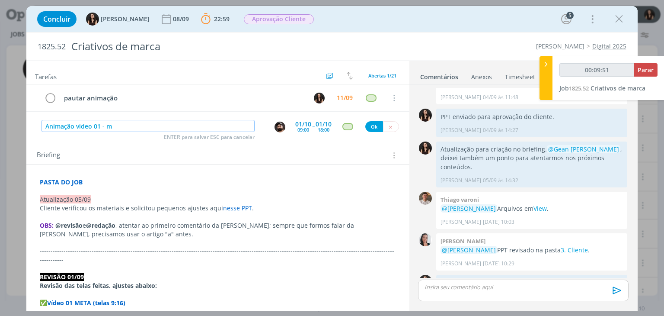
type input "00:09:52"
type input "Animação vídeo 01 - met"
type input "00:09:53"
type input "Animação vídeo 01 - meta"
type input "00:09:54"
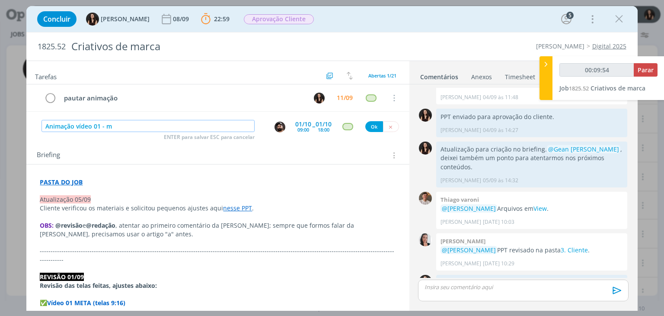
type input "Animação vídeo 01 -"
type input "00:09:55"
type input "Animação vídeo 01 - M"
type input "00:09:56"
type input "Animação vídeo 01 - Meta"
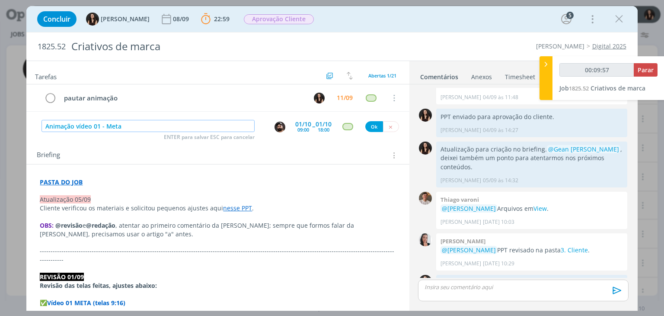
type input "00:09:58"
type input "Animação vídeo 01 - Meta"
click at [373, 126] on button "Ok" at bounding box center [374, 126] width 18 height 11
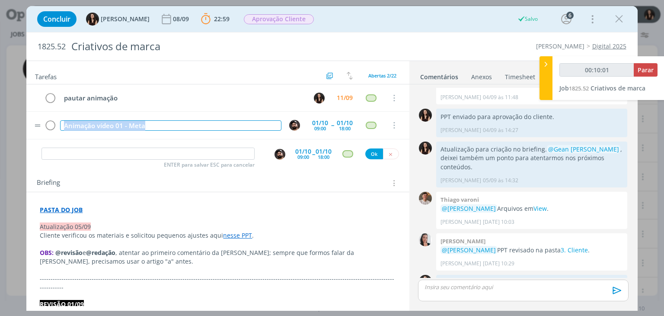
drag, startPoint x: 154, startPoint y: 124, endPoint x: 35, endPoint y: 117, distance: 118.6
click at [35, 117] on tr "Animação vídeo 01 - Meta 01/10 09:00 -- 01/10 18:00 Cancelar" at bounding box center [217, 125] width 383 height 27
copy div "Animação vídeo 01 - Meta"
type input "00:10:02"
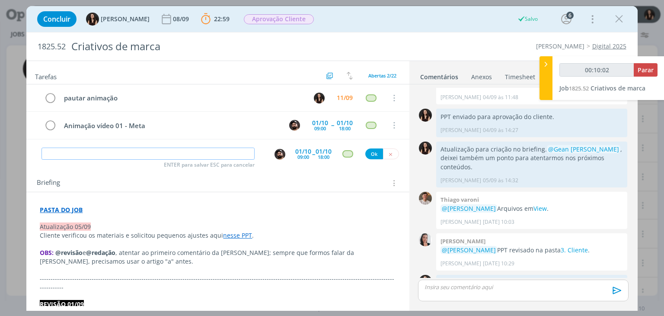
click at [104, 153] on input "dialog" at bounding box center [148, 153] width 213 height 12
paste input "Animação vídeo 01 - Meta"
type input "Animação vídeo 01 - Meta"
click at [99, 151] on input "Animação vídeo 01 - Meta" at bounding box center [148, 153] width 213 height 12
type input "00:10:04"
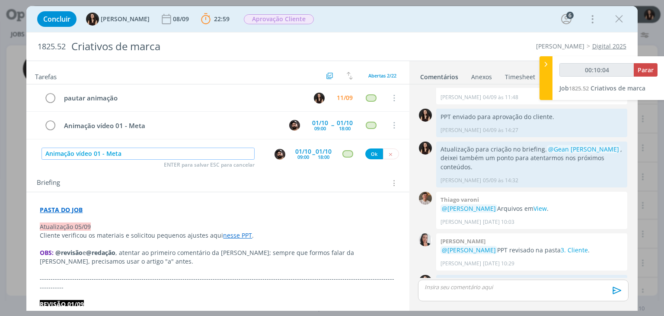
type input "Animação vídeo 02 - Meta"
type input "00:10:06"
type input "Animação vídeo 02 - Meta"
click at [300, 154] on div "09:00" at bounding box center [303, 156] width 12 height 5
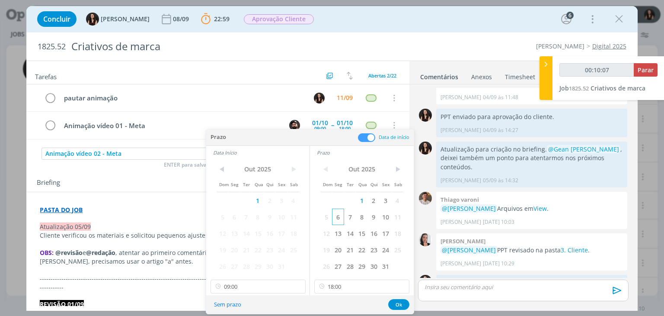
drag, startPoint x: 375, startPoint y: 201, endPoint x: 339, endPoint y: 212, distance: 37.1
click at [374, 201] on span "2" at bounding box center [374, 200] width 12 height 16
click at [268, 199] on span "2" at bounding box center [270, 200] width 12 height 16
click at [389, 301] on button "Ok" at bounding box center [398, 304] width 21 height 11
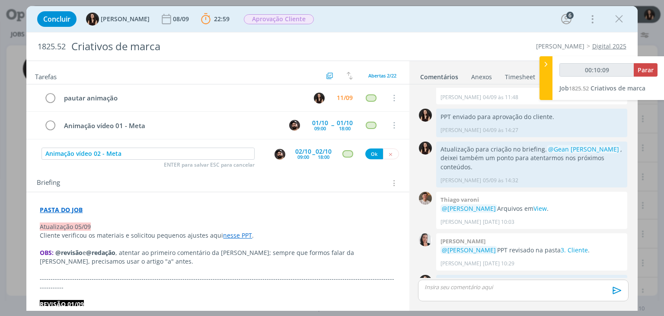
type input "00:10:10"
drag, startPoint x: 369, startPoint y: 153, endPoint x: 320, endPoint y: 161, distance: 49.9
click at [368, 153] on button "Ok" at bounding box center [374, 153] width 18 height 11
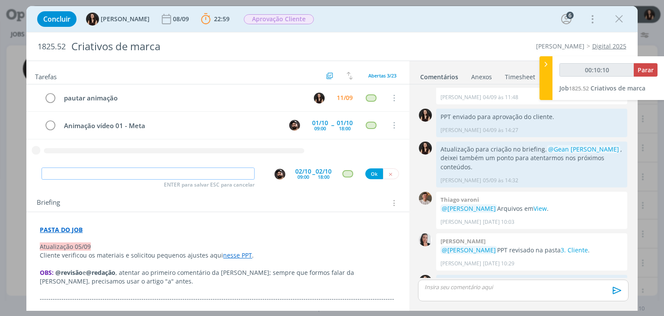
type input "00:10:11"
paste input "Animação vídeo 01 - Meta"
type input "Animação vídeo 01 - Meta"
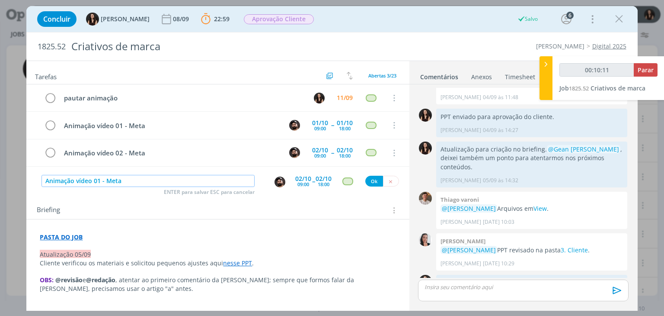
type input "00:10:12"
type input "Animação vídeo 01 -"
type input "00:10:13"
type input "Animação vídeo 01 - Y"
type input "00:10:14"
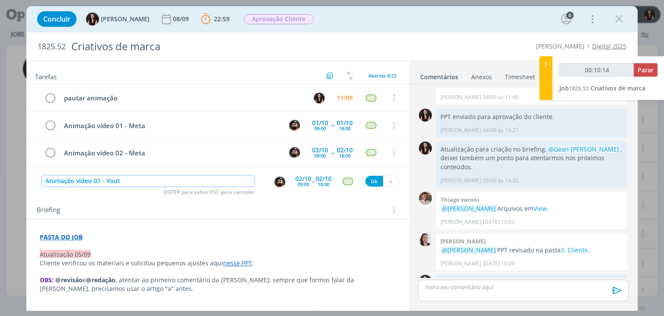
type input "Animação vídeo 01 - Youtu"
type input "00:10:15"
type input "Animação vídeo 01 - Youtube"
type input "00:10:17"
type input "Animação vídeo 01 - Youtube"
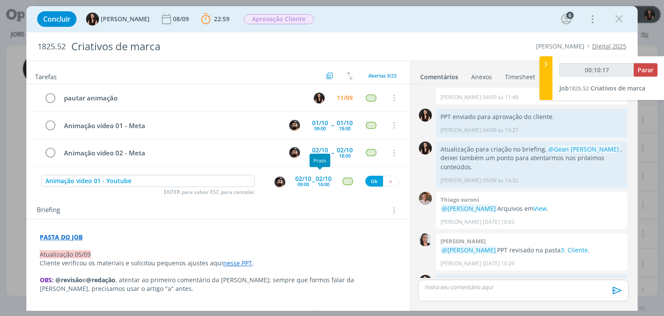
click at [326, 180] on div "02/10" at bounding box center [324, 179] width 16 height 6
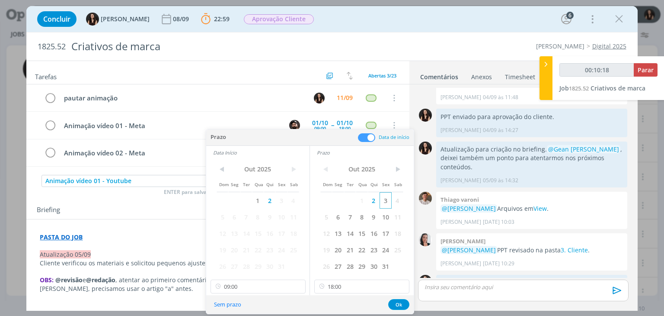
click at [380, 198] on span "3" at bounding box center [386, 200] width 12 height 16
click at [284, 197] on span "3" at bounding box center [281, 200] width 12 height 16
click at [405, 305] on button "Ok" at bounding box center [398, 304] width 21 height 11
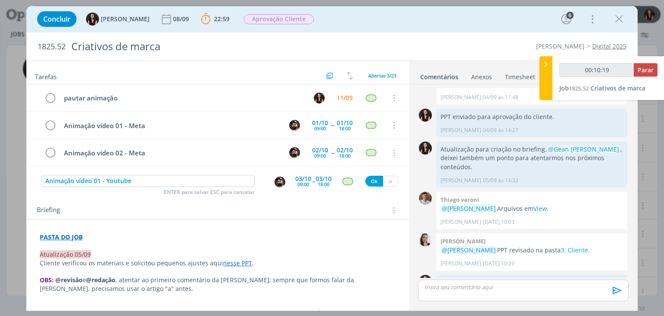
type input "00:10:20"
click at [367, 181] on button "Ok" at bounding box center [374, 181] width 18 height 11
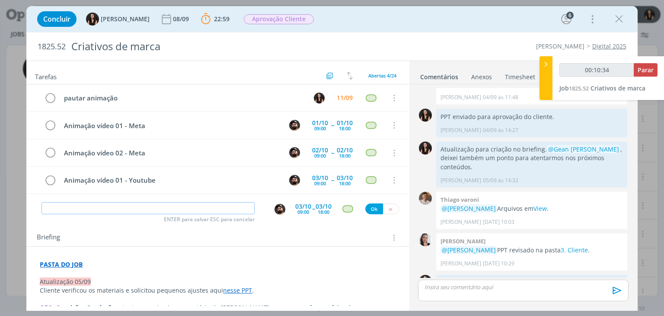
type input "00:10:35"
paste input "Animação vídeo 01 - Meta"
type input "Animação vídeo 01 - Meta"
type input "00:10:36"
type input "Animação vídeo 01 - M"
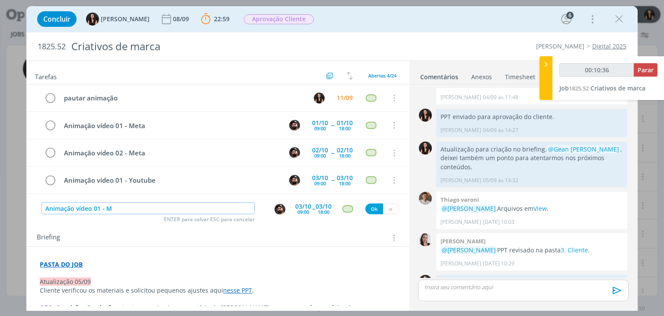
type input "00:10:37"
type input "Animação vídeo 01 - Y"
type input "00:10:40"
click at [118, 206] on input "Animação vídeo 01 - Y" at bounding box center [148, 208] width 213 height 12
type input "Animação vídeo 01 - Yo"
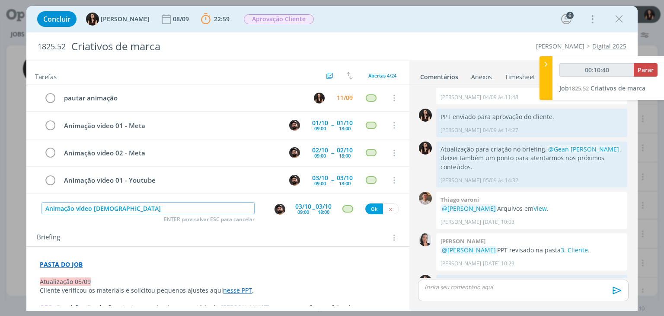
type input "00:10:41"
type input "Animação vídeo 01 - Youtube"
click at [97, 207] on input "Animação vídeo 01 - Youtube" at bounding box center [148, 208] width 213 height 12
type input "00:10:44"
type input "Animação vídeo 02 - Youtube"
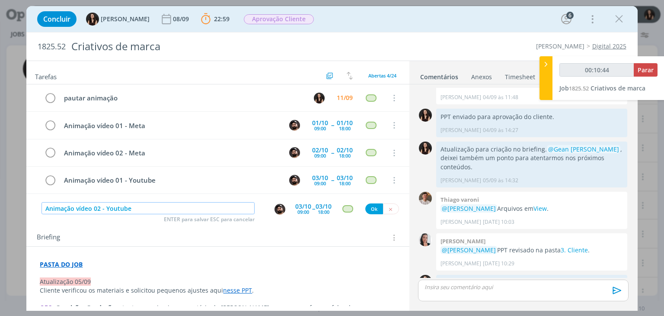
type input "00:10:45"
type input "Animação vídeo 02 - Youtube"
click at [298, 209] on div "09:00" at bounding box center [303, 211] width 12 height 5
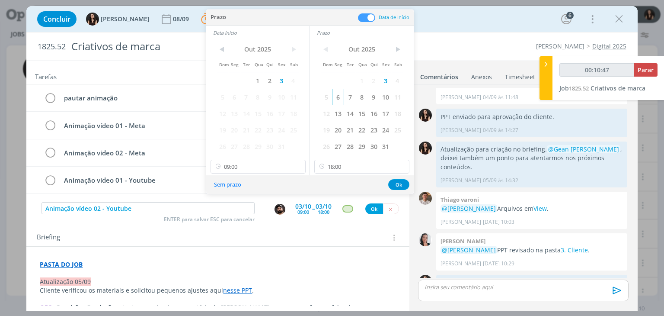
click at [336, 93] on span "6" at bounding box center [338, 97] width 12 height 16
click at [237, 99] on span "6" at bounding box center [234, 97] width 12 height 16
click at [398, 180] on button "Ok" at bounding box center [398, 184] width 21 height 11
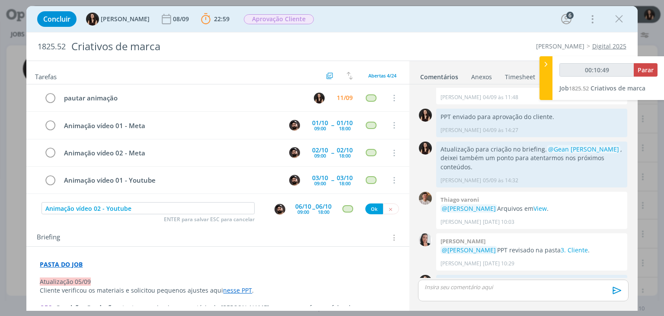
type input "00:10:50"
click at [369, 204] on button "Ok" at bounding box center [374, 208] width 18 height 11
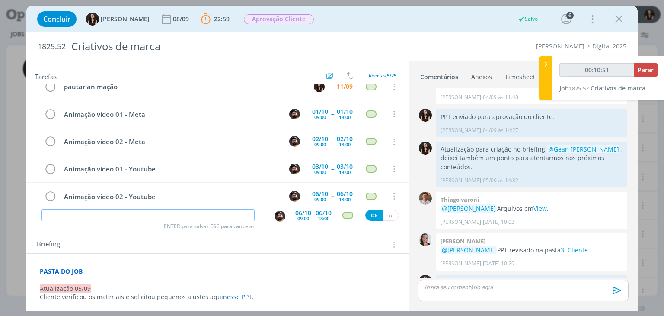
scroll to position [0, 0]
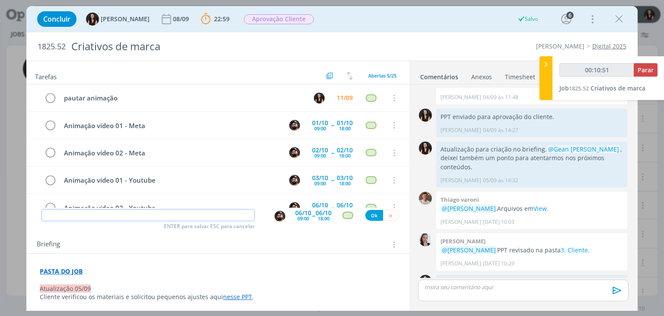
type input "00:10:52"
type input "Ajuste"
type input "00:10:53"
type input "Ajuste v"
type input "00:10:54"
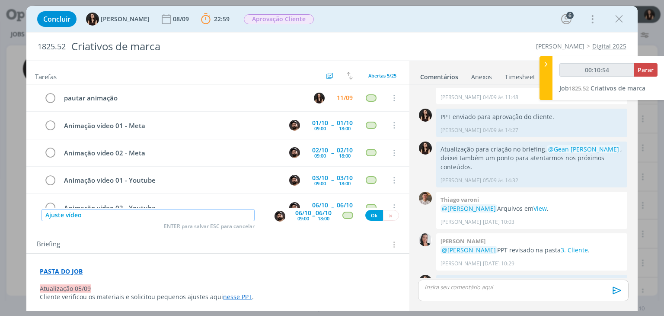
type input "Ajuste vídeo"
type input "00:10:55"
type input "Ajuste vídeo 01"
type input "00:10:56"
type input "Ajuste vídeo 01"
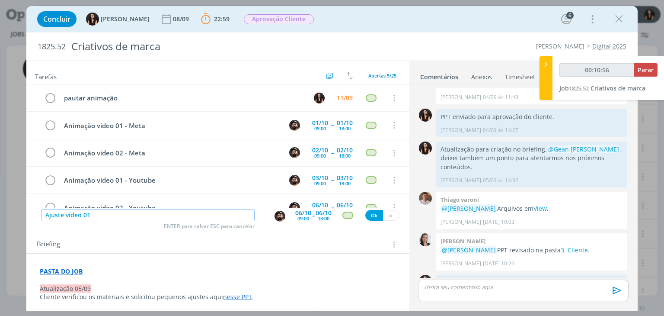
type input "00:10:57"
type input "Ajuste vídeo 01 - Me"
type input "00:10:58"
type input "Ajuste vídeo 01 - Meta"
drag, startPoint x: 111, startPoint y: 217, endPoint x: 43, endPoint y: 219, distance: 67.5
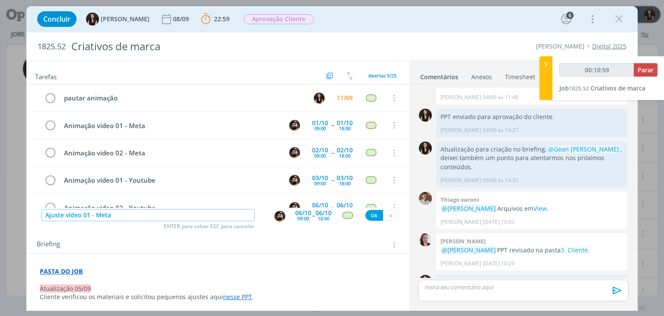
click at [43, 219] on input "Ajuste vídeo 01 - Meta" at bounding box center [148, 215] width 213 height 12
click at [123, 213] on input "Ajuste vídeo 01 - Meta" at bounding box center [148, 215] width 213 height 12
type input "00:11:02"
type input "Ajuste vídeo 01 - Meta"
click at [311, 214] on div "06/10 09:00 -- 06/10 18:00" at bounding box center [313, 216] width 36 height 16
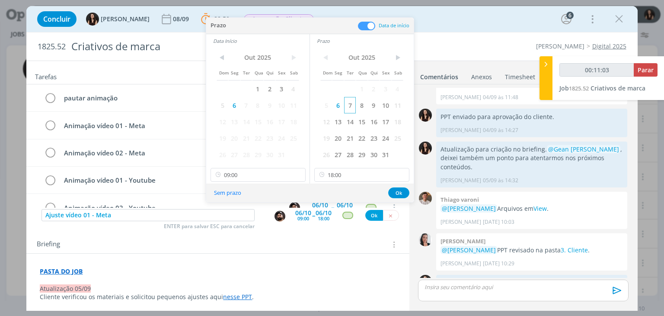
click at [351, 104] on span "7" at bounding box center [350, 105] width 12 height 16
click at [242, 103] on span "7" at bounding box center [246, 105] width 12 height 16
click at [396, 193] on button "Ok" at bounding box center [398, 192] width 21 height 11
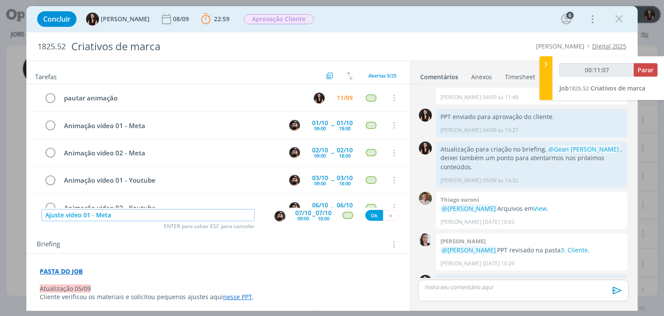
type input "00:11:08"
drag, startPoint x: 90, startPoint y: 215, endPoint x: 80, endPoint y: 217, distance: 10.2
click at [80, 217] on input "Ajuste vídeo 01 - Meta" at bounding box center [148, 215] width 213 height 12
type input "Ajuste vídeos - Meta"
type input "00:11:10"
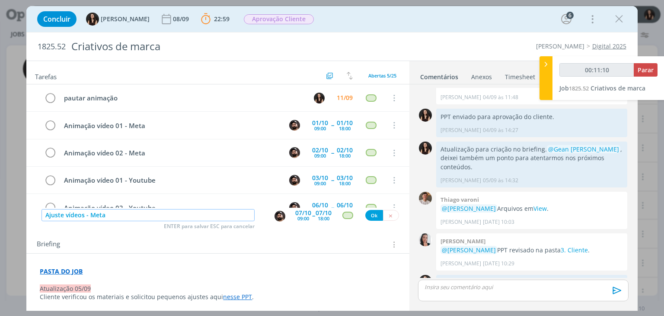
type input "Ajuste vídeos - Meta"
drag, startPoint x: 367, startPoint y: 216, endPoint x: 306, endPoint y: 226, distance: 61.8
click at [367, 216] on button "Ok" at bounding box center [374, 215] width 18 height 11
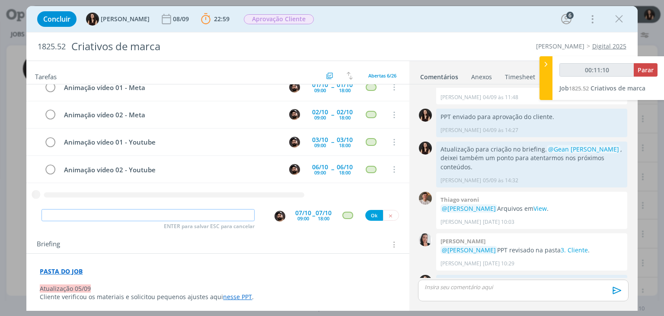
type input "00:11:11"
paste input "Ajuste vídeo 01 - Meta"
type input "Ajuste vídeo 01 - Meta"
type input "00:11:13"
drag, startPoint x: 88, startPoint y: 213, endPoint x: 80, endPoint y: 213, distance: 8.6
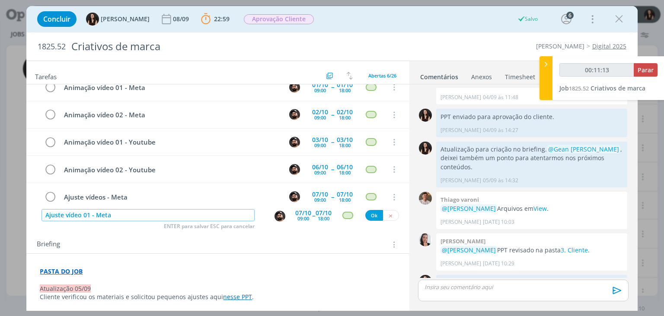
click at [80, 213] on input "Ajuste vídeo 01 - Meta" at bounding box center [148, 215] width 213 height 12
type input "Ajuste vídeos - Meta"
type input "00:11:14"
click at [116, 215] on input "Ajuste vídeos - Meta" at bounding box center [148, 215] width 213 height 12
type input "Ajuste vídeos - M"
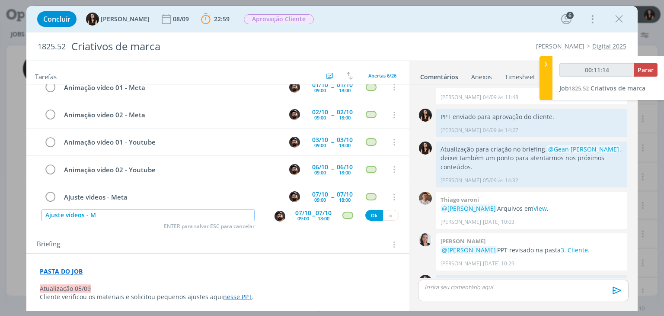
type input "00:11:15"
type input "Ajuste vídeos - Y"
type input "00:11:16"
type input "Ajuste vídeos - Yout"
type input "00:11:17"
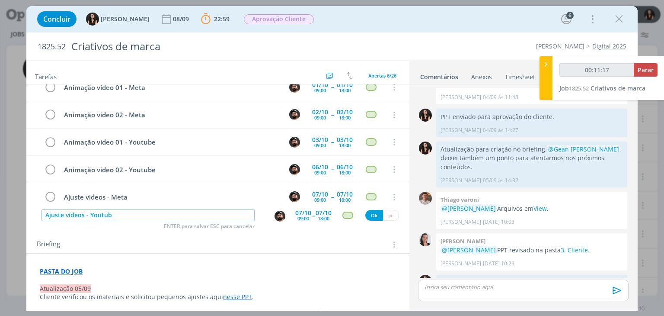
type input "Ajuste vídeos - Youtube"
type input "00:11:18"
type input "Ajuste vídeos - Youtube"
click at [325, 216] on div "18:00" at bounding box center [324, 218] width 12 height 5
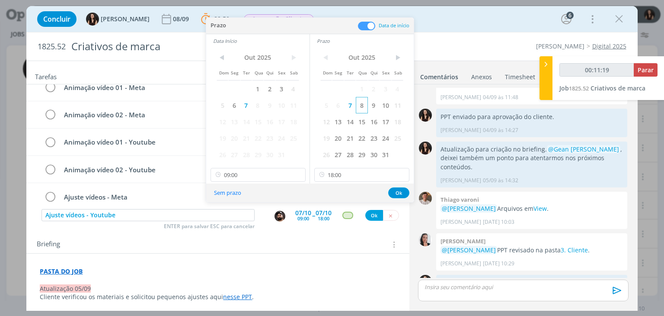
click at [361, 105] on span "8" at bounding box center [362, 105] width 12 height 16
click at [257, 103] on span "8" at bounding box center [258, 105] width 12 height 16
click at [408, 194] on button "Ok" at bounding box center [398, 192] width 21 height 11
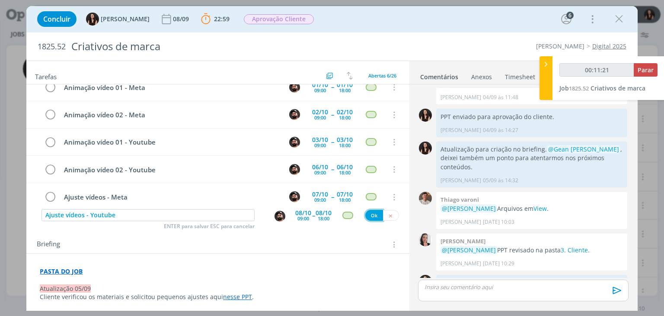
click at [365, 217] on button "Ok" at bounding box center [374, 215] width 18 height 11
type input "00:11:22"
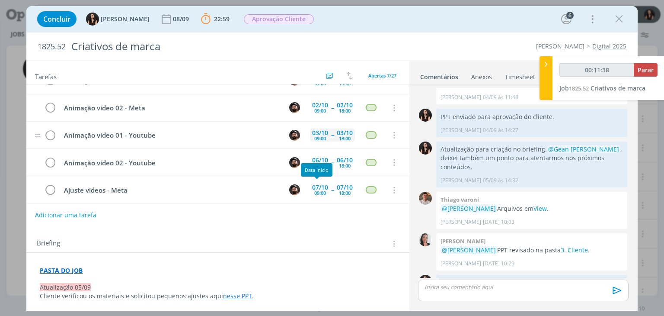
scroll to position [0, 0]
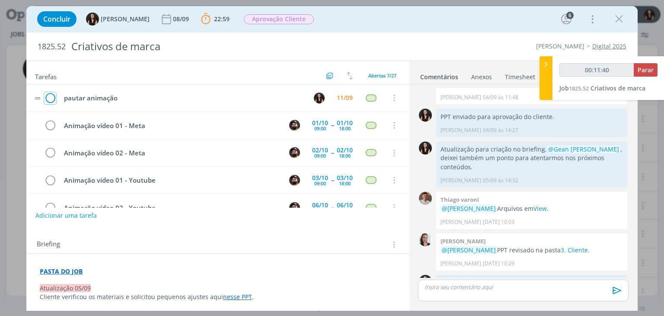
click at [51, 97] on icon "dialog" at bounding box center [50, 98] width 12 height 13
click at [464, 285] on p "dialog" at bounding box center [523, 287] width 196 height 8
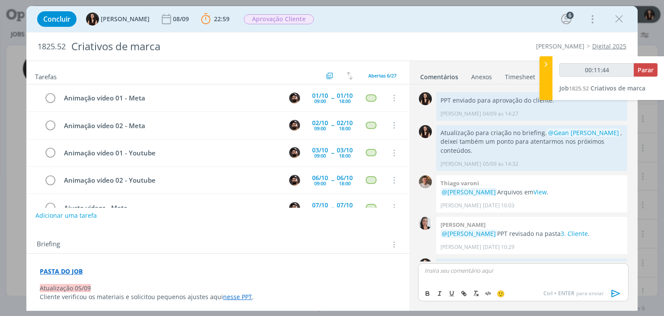
type input "00:11:45"
click at [454, 276] on li "[PERSON_NAME]" at bounding box center [465, 283] width 80 height 16
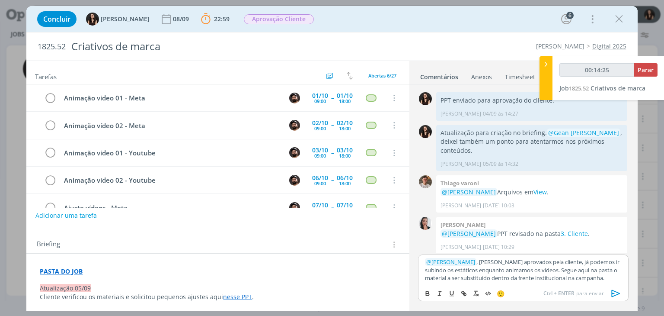
scroll to position [480, 0]
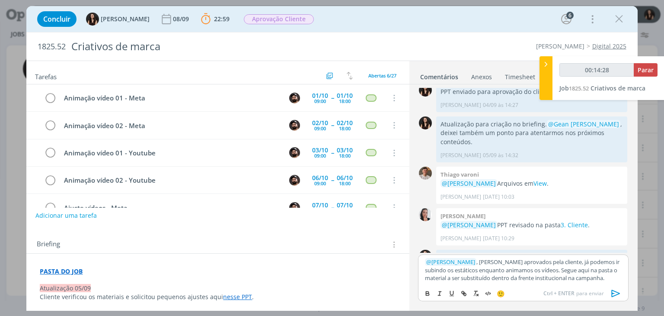
click at [563, 272] on p "﻿ @ Carlos Nunes ﻿ , materiasi aprovados pela cliente, já podemos ir subindo os…" at bounding box center [523, 270] width 196 height 24
type input "00:14:29"
click at [463, 290] on icon "dialog" at bounding box center [463, 293] width 7 height 7
type input "aqui"
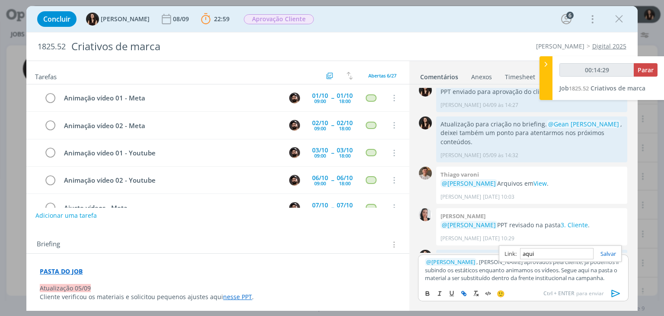
type input "00:14:30"
paste input "https://sobeae.sharepoint.com/:f:/s/SOBEAE/EiAbP_YXyLVOtx2vzoxFTx8B32EGE8JAOlxG…"
type input "https://sobeae.sharepoint.com/:f:/s/SOBEAE/EiAbP_YXyLVOtx2vzoxFTx8B32EGE8JAOlxG…"
type input "00:14:31"
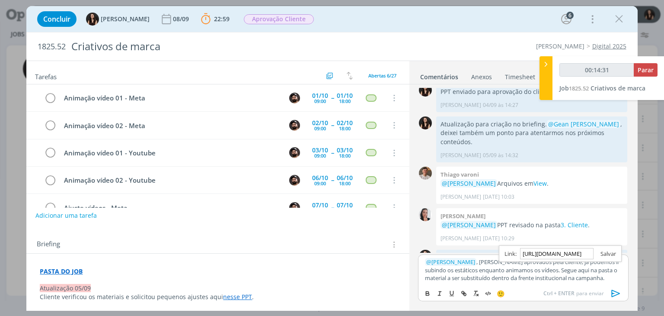
type input "https://sobeae.sharepoint.com/:f:/s/SOBEAE/EiAbP_YXyLVOtx2vzoxFTx8B32EGE8JAOlxG…"
click at [610, 250] on link "dialog" at bounding box center [605, 253] width 22 height 8
click at [576, 282] on div "﻿ @ Carlos Nunes ﻿ , materiasi aprovados pela cliente, já podemos ir subindo os…" at bounding box center [523, 269] width 210 height 30
click at [594, 279] on p "﻿ @ Carlos Nunes ﻿ , materiasi aprovados pela cliente, já podemos ir subindo os…" at bounding box center [523, 270] width 196 height 24
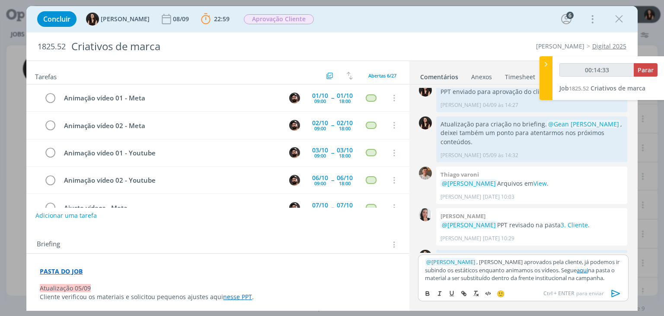
click at [577, 267] on link "aqui" at bounding box center [582, 270] width 11 height 8
click at [540, 256] on link "https://sobeae.sharepoint.com/:f:/s/SOBEAE/EiAbP_YXyLVOtx2vzoxFTx8B32EGE8JAOlxG…" at bounding box center [512, 253] width 59 height 11
click at [541, 251] on link "https://sobeae.sharepoint.com/:f:/s/SOBEAE/EiAbP_YXyLVOtx2vzoxFTx8B32EGE8JAOlxG…" at bounding box center [512, 253] width 59 height 11
click at [598, 280] on p "﻿ @ Carlos Nunes ﻿ , materiasi aprovados pela cliente, já podemos ir subindo os…" at bounding box center [523, 270] width 196 height 24
click at [614, 296] on icon "dialog" at bounding box center [616, 293] width 13 height 13
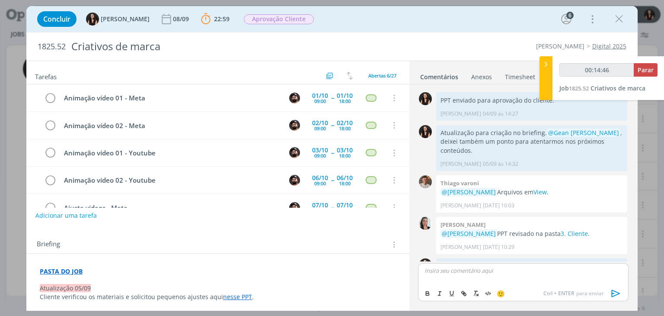
scroll to position [531, 0]
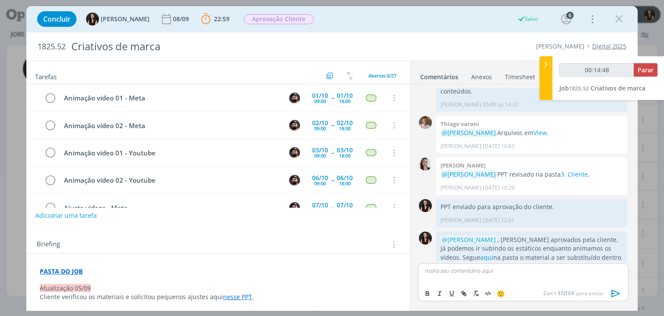
click at [615, 276] on icon "dialog" at bounding box center [618, 280] width 10 height 8
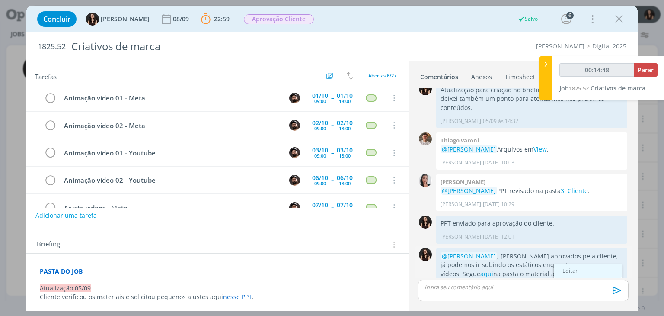
click at [581, 264] on link "Editar" at bounding box center [588, 271] width 68 height 14
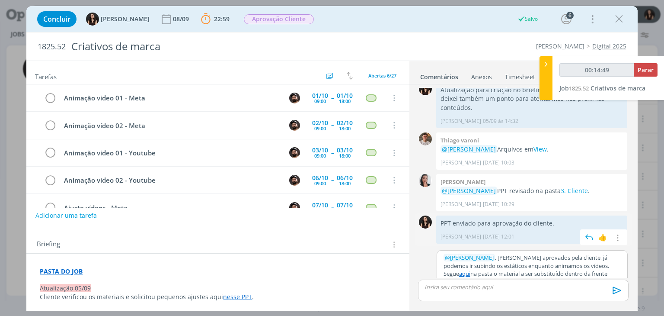
scroll to position [498, 0]
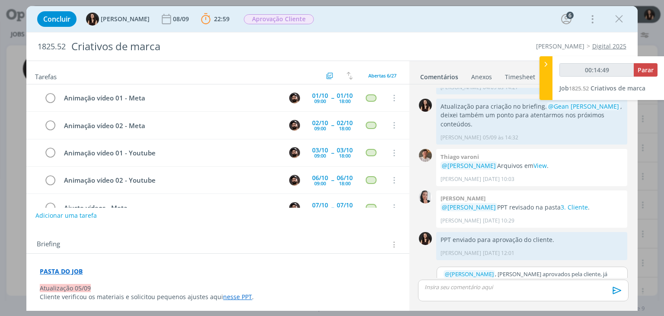
type input "00:14:50"
click at [512, 270] on p "﻿ @ Carlos Nunes ﻿ , materiasi aprovados pela cliente, já podemos ir subindo os…" at bounding box center [532, 286] width 177 height 32
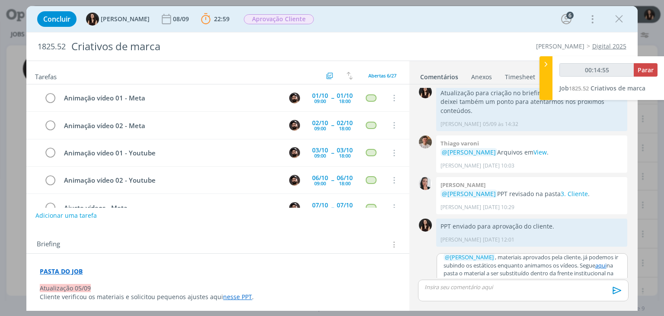
click at [536, 254] on p "﻿ @ Carlos Nunes ﻿ , materiais aprovados pela cliente, já podemos ir subindo os…" at bounding box center [532, 269] width 177 height 32
click at [614, 292] on button "Salvar" at bounding box center [613, 297] width 19 height 10
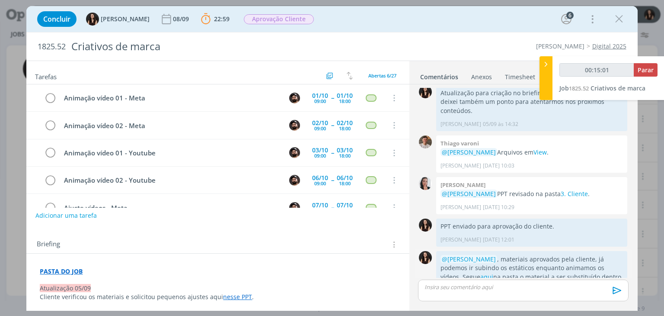
scroll to position [514, 0]
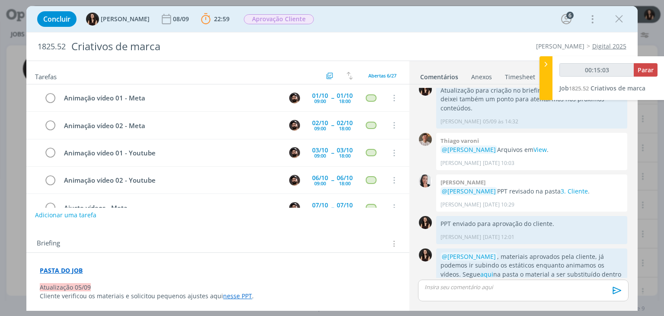
click at [66, 217] on button "Adicionar uma tarefa" at bounding box center [65, 215] width 61 height 15
type input "00:15:04"
type input "Su"
type input "00:15:05"
type input "Subir"
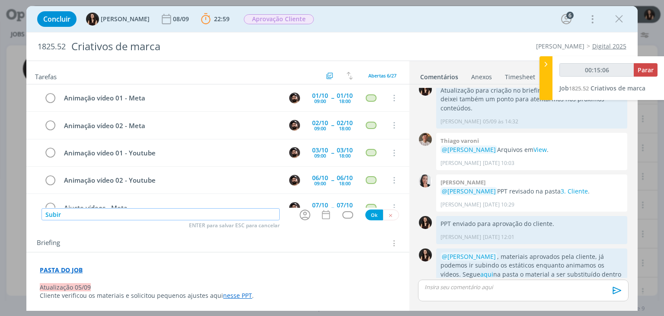
type input "00:15:07"
type input "Subir criat"
type input "00:15:08"
type input "Subir criativos es"
type input "00:15:09"
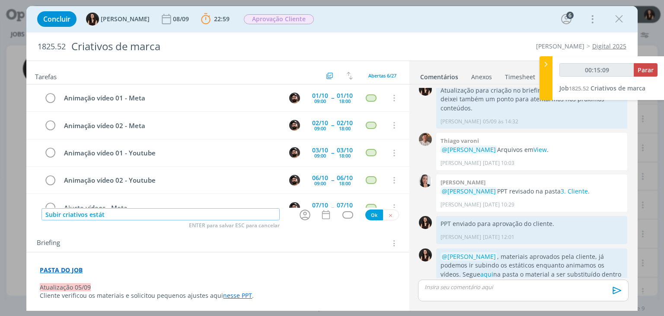
type input "Subir criativos estáti"
type input "00:15:10"
type input "Subir criativos estáticos"
type input "00:15:12"
type input "Subir criativos estáticos dentro d"
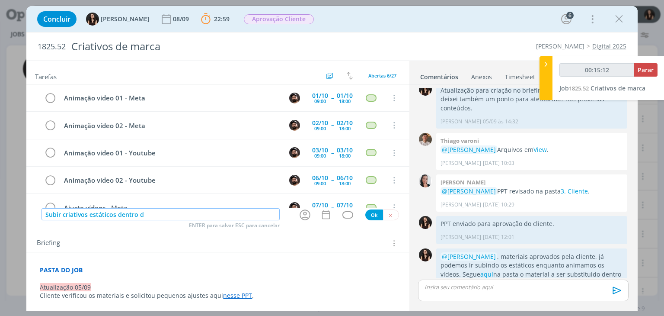
type input "00:15:13"
type input "Subir criativos estáticos dentro da campa"
type input "00:15:14"
type input "Subir criativos estáticos dentro da campanha"
type input "00:15:15"
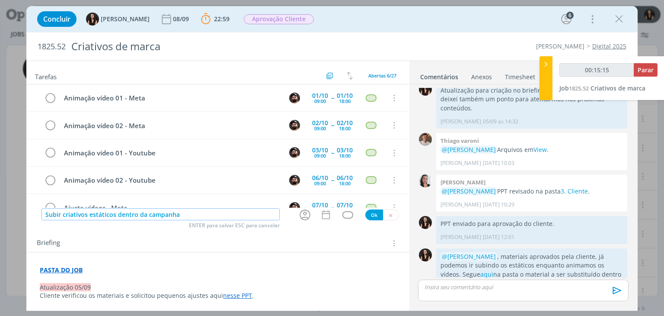
type input "Subir criativos estáticos dentro da campanha"
type input "00:15:16"
click at [301, 213] on icon "dialog" at bounding box center [304, 214] width 13 height 13
type input "Subir criativos estáticos dentro da campanha"
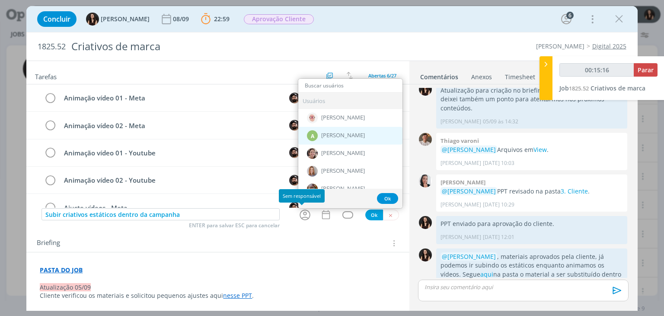
type input "00:15:17"
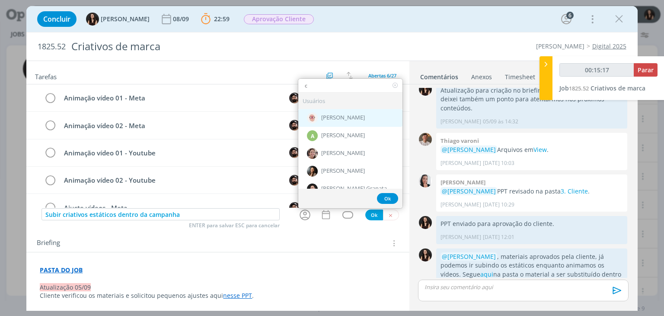
type input "ca"
type input "00:15:18"
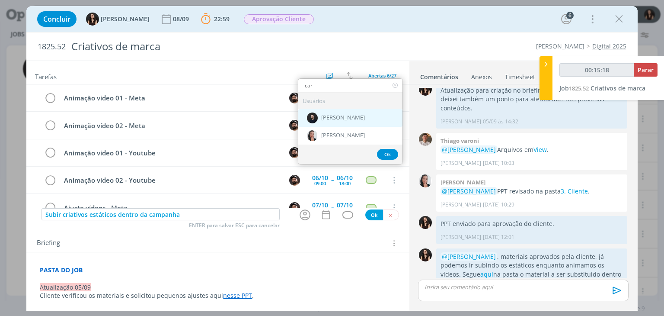
type input "car"
click at [329, 121] on div "[PERSON_NAME]" at bounding box center [350, 118] width 104 height 18
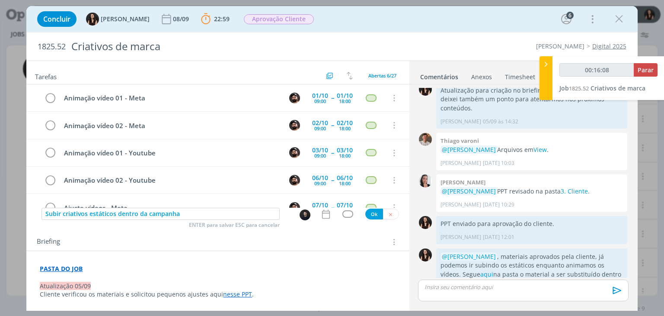
scroll to position [515, 0]
click at [322, 215] on icon "dialog" at bounding box center [325, 213] width 11 height 11
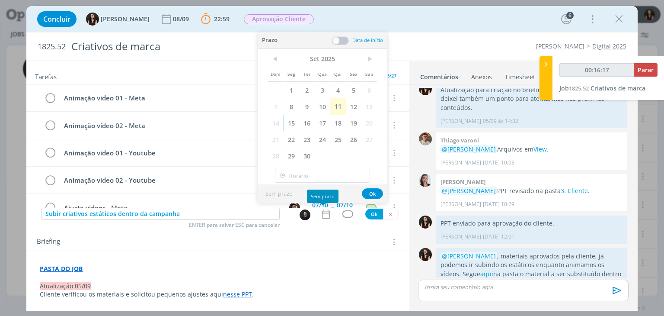
click at [296, 123] on span "15" at bounding box center [292, 123] width 16 height 16
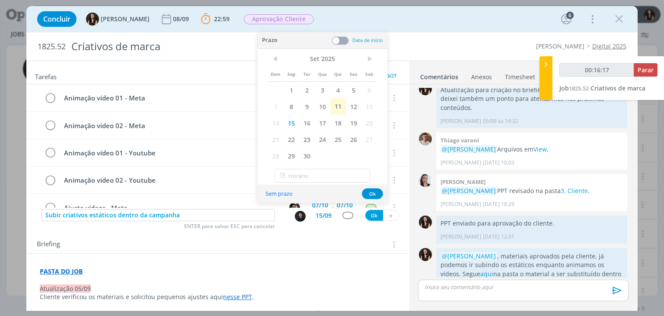
click at [341, 40] on span at bounding box center [340, 40] width 17 height 9
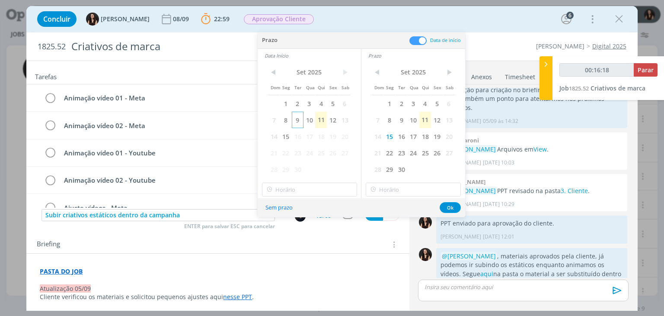
type input "00:16:19"
click at [285, 136] on span "15" at bounding box center [286, 136] width 12 height 16
type input "16:00"
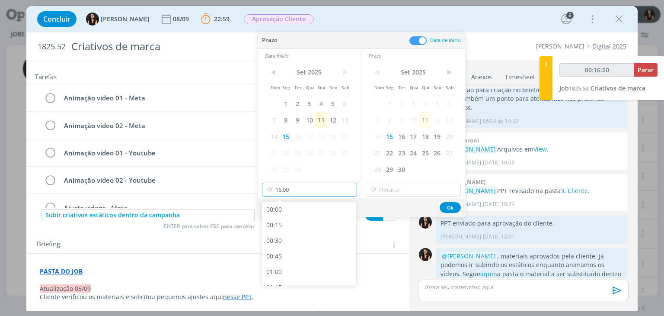
click at [302, 189] on input "16:00" at bounding box center [309, 189] width 95 height 14
type input "00:16:27"
click at [292, 224] on div "14:30" at bounding box center [310, 225] width 97 height 16
type input "14:30"
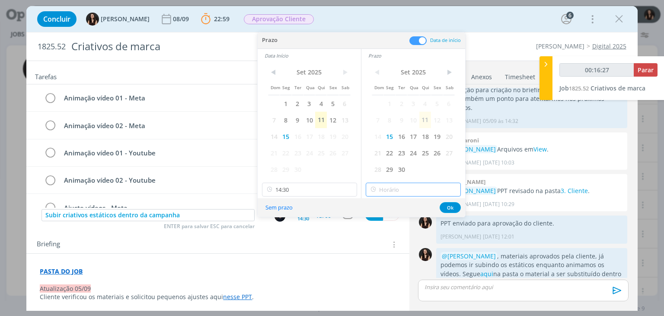
type input "16:00"
drag, startPoint x: 413, startPoint y: 192, endPoint x: 409, endPoint y: 199, distance: 8.2
click at [413, 192] on input "16:00" at bounding box center [413, 189] width 95 height 14
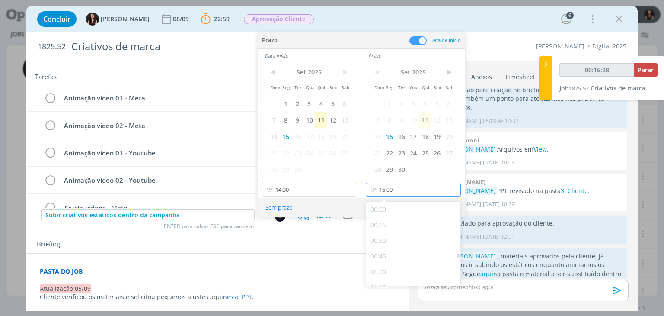
scroll to position [930, 0]
drag, startPoint x: 396, startPoint y: 272, endPoint x: 416, endPoint y: 255, distance: 27.0
click at [396, 272] on div "16:00" at bounding box center [414, 275] width 97 height 16
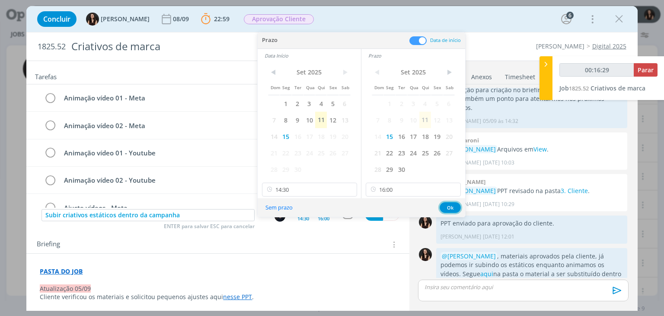
click at [451, 205] on button "Ok" at bounding box center [450, 207] width 21 height 11
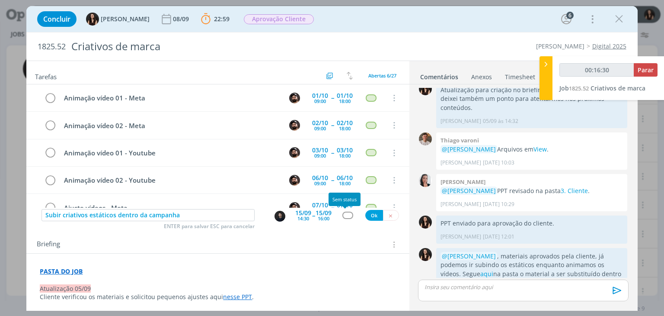
click at [346, 217] on div "dialog" at bounding box center [347, 214] width 11 height 7
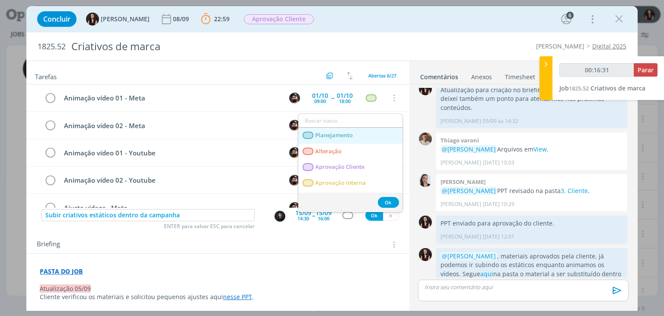
click at [348, 134] on span "Planejamento" at bounding box center [335, 135] width 38 height 7
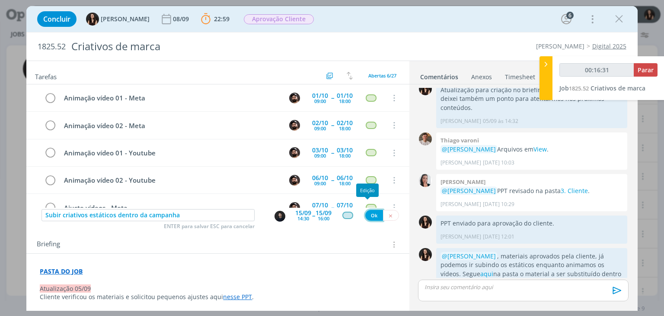
click at [371, 213] on button "Ok" at bounding box center [374, 215] width 18 height 11
type input "00:16:32"
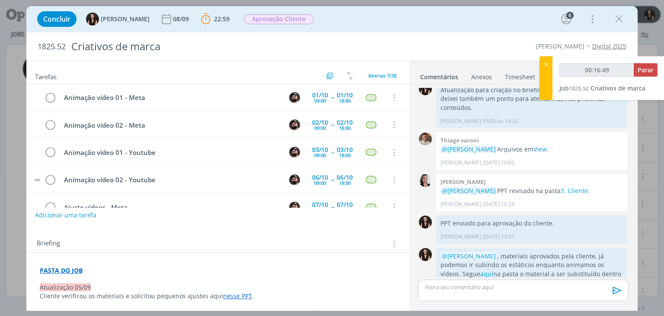
scroll to position [0, 0]
type input "00:16:50"
click at [637, 69] on button "Parar" at bounding box center [646, 69] width 24 height 13
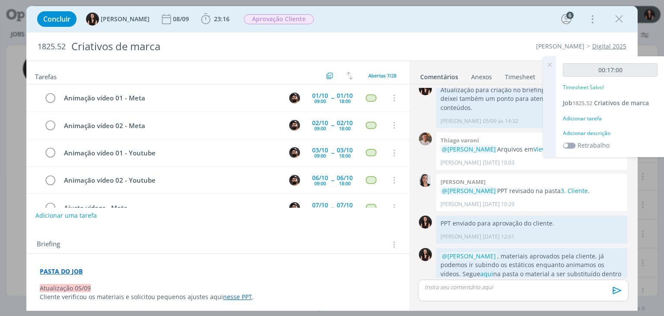
click at [607, 133] on div "Adicionar descrição" at bounding box center [610, 133] width 95 height 8
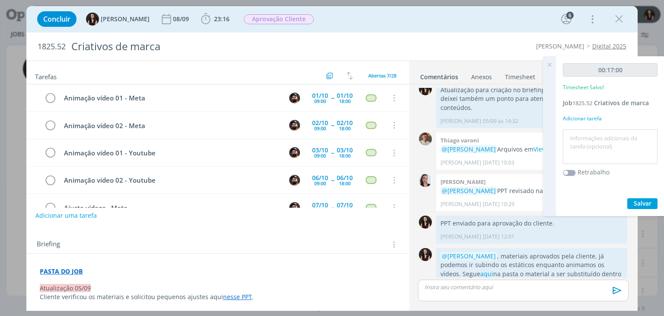
click at [607, 143] on textarea at bounding box center [610, 146] width 90 height 31
type textarea "Atualização pastas e pautas"
click at [635, 201] on span "Salvar" at bounding box center [643, 203] width 18 height 8
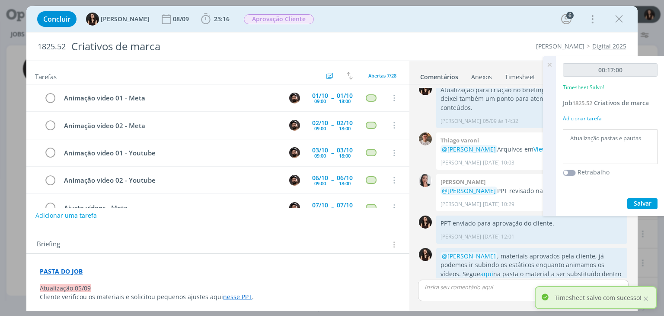
click at [547, 67] on icon at bounding box center [550, 64] width 16 height 17
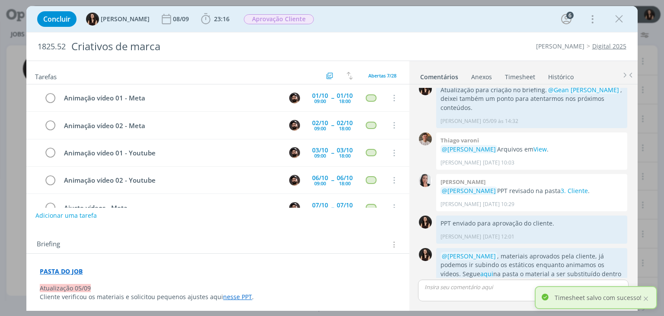
click at [263, 6] on div "Concluir Isabelle Silva 08/09 23:16 Iniciar Apontar Data * 11/09/2025 Horas * 0…" at bounding box center [331, 19] width 611 height 26
click at [259, 20] on span "Aprovação Cliente" at bounding box center [279, 19] width 70 height 10
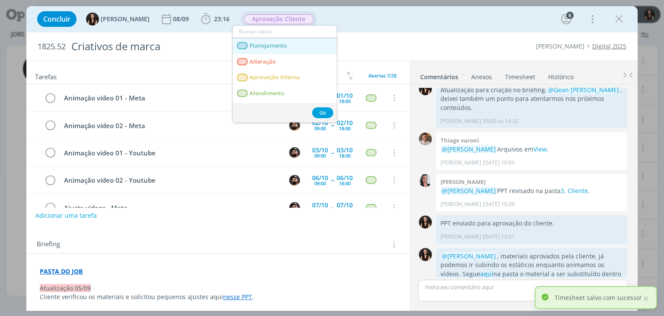
click at [285, 48] on span "Planejamento" at bounding box center [269, 45] width 38 height 7
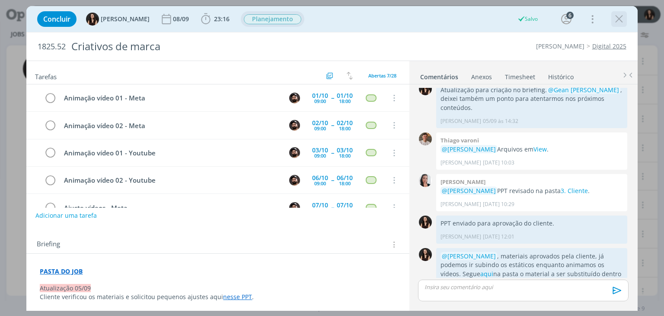
click at [616, 14] on icon "dialog" at bounding box center [619, 19] width 13 height 13
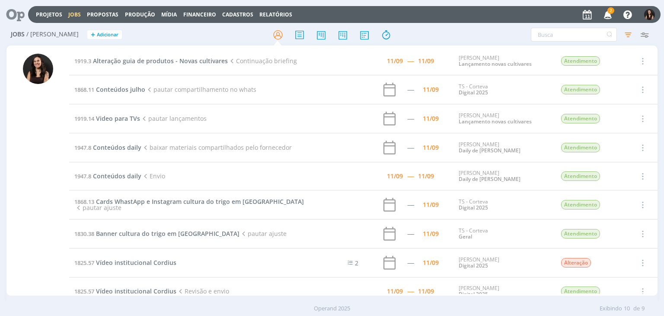
click at [604, 15] on icon "button" at bounding box center [608, 14] width 15 height 15
drag, startPoint x: 10, startPoint y: 14, endPoint x: 40, endPoint y: 4, distance: 31.4
click at [11, 14] on icon at bounding box center [12, 14] width 18 height 17
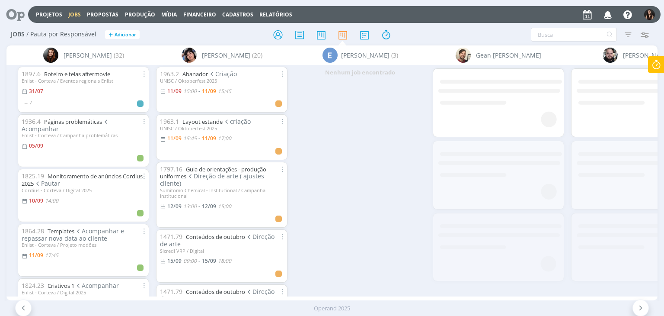
scroll to position [0, 1743]
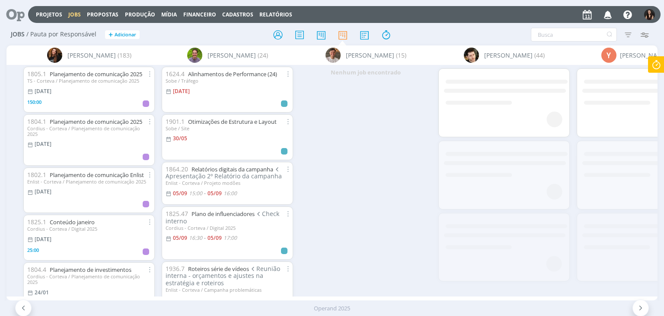
scroll to position [0, 4475]
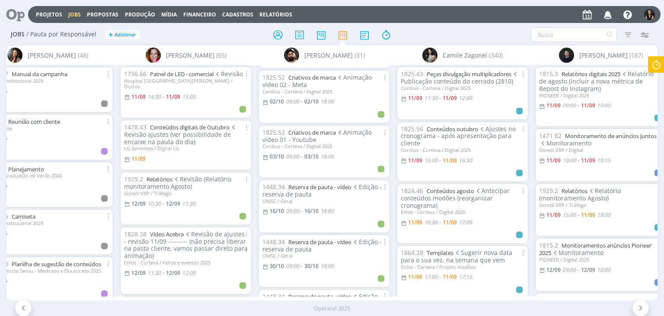
scroll to position [1081, 0]
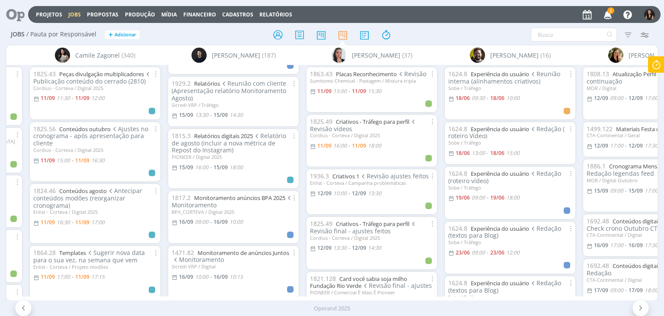
scroll to position [822, 0]
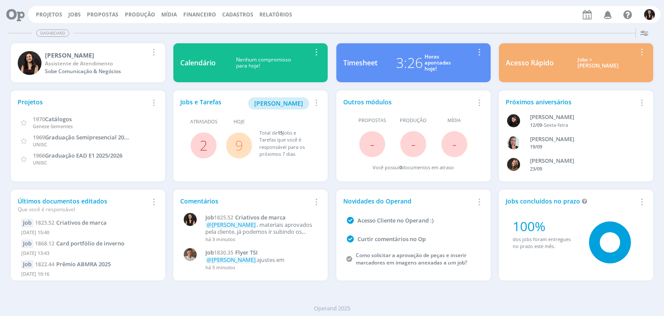
click at [237, 144] on link "9" at bounding box center [239, 145] width 8 height 19
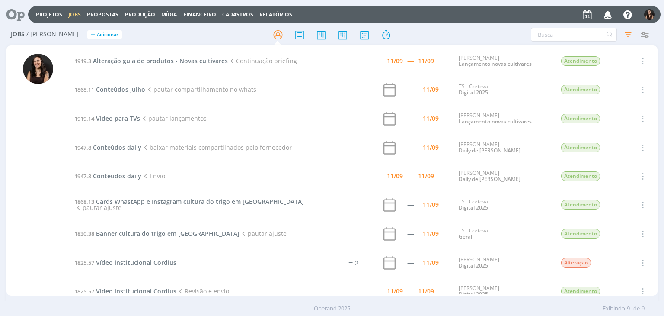
click at [21, 17] on icon at bounding box center [12, 14] width 18 height 17
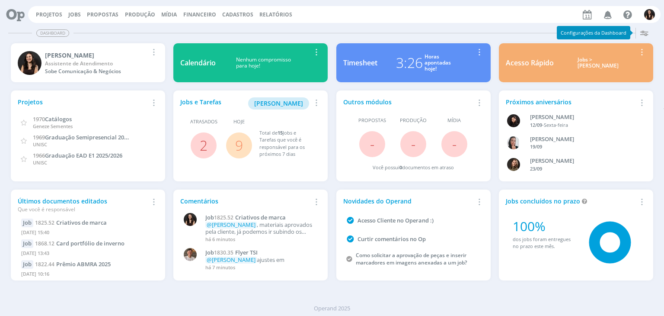
click at [606, 15] on icon "button" at bounding box center [608, 14] width 15 height 15
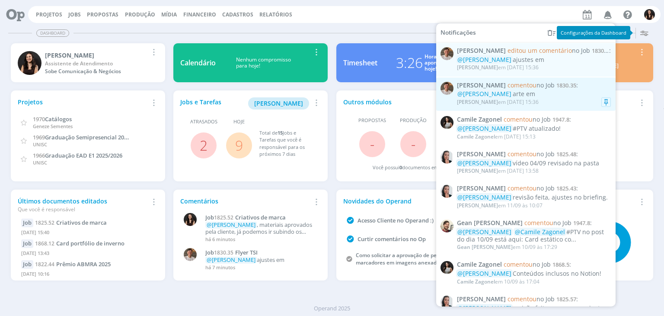
click at [536, 98] on div "[PERSON_NAME] em [DATE] 15:36" at bounding box center [534, 102] width 154 height 9
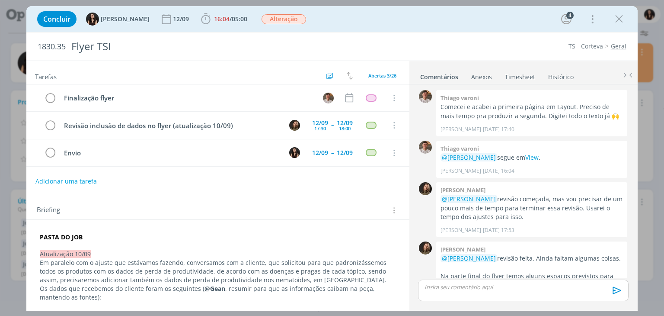
scroll to position [736, 0]
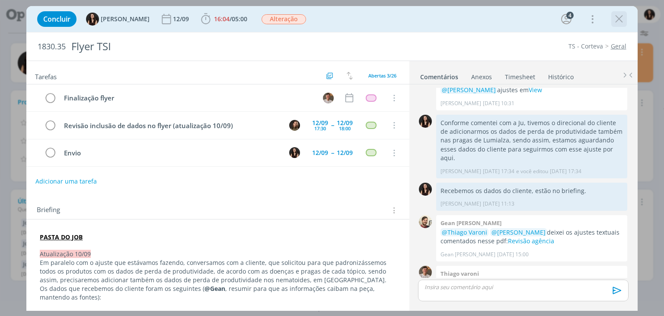
click at [621, 18] on icon "dialog" at bounding box center [619, 19] width 13 height 13
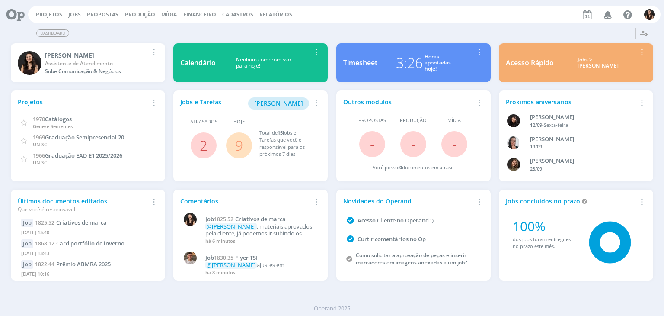
click at [607, 18] on icon "button" at bounding box center [608, 14] width 15 height 15
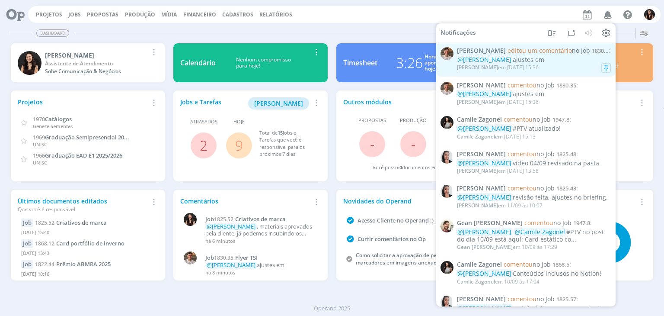
click at [550, 64] on div "[PERSON_NAME] em [DATE] 15:36" at bounding box center [534, 67] width 154 height 9
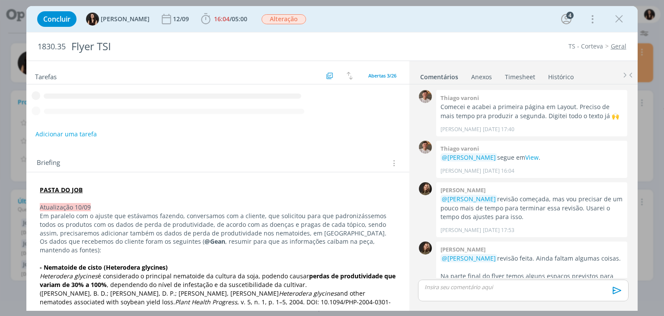
scroll to position [736, 0]
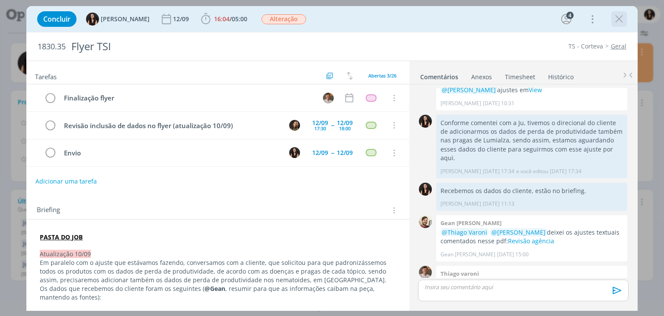
click at [615, 22] on icon "dialog" at bounding box center [619, 19] width 13 height 13
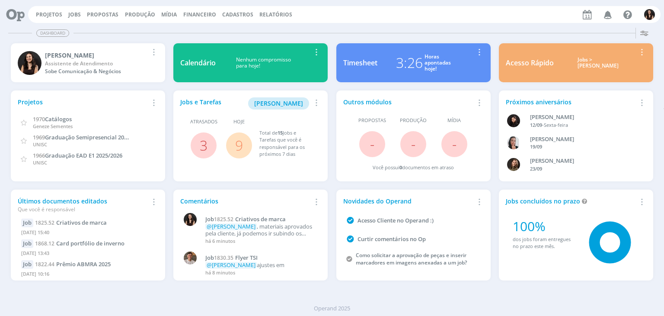
click at [234, 145] on span "9" at bounding box center [239, 145] width 26 height 26
click at [204, 149] on link "3" at bounding box center [204, 145] width 8 height 19
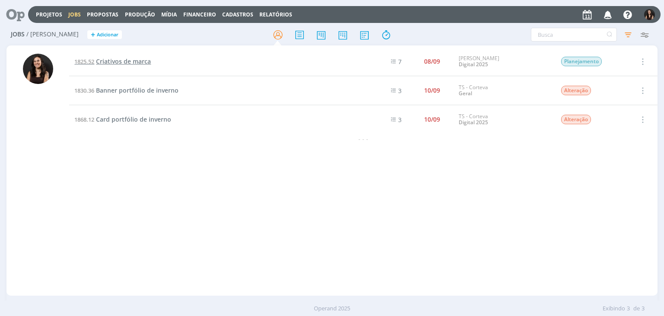
click at [132, 61] on span "Criativos de marca" at bounding box center [123, 61] width 55 height 8
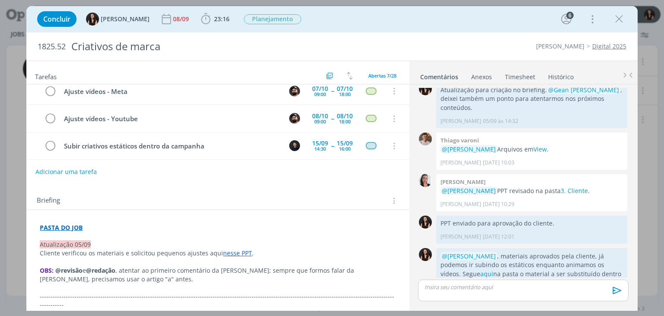
scroll to position [43, 0]
click at [173, 23] on div "08/09" at bounding box center [182, 19] width 18 height 16
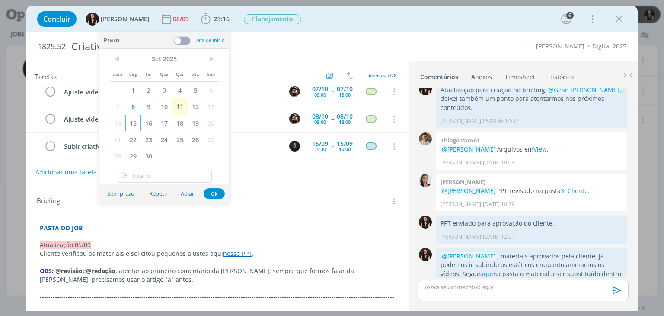
click at [137, 123] on span "15" at bounding box center [133, 123] width 16 height 16
click at [213, 191] on button "Ok" at bounding box center [214, 193] width 21 height 11
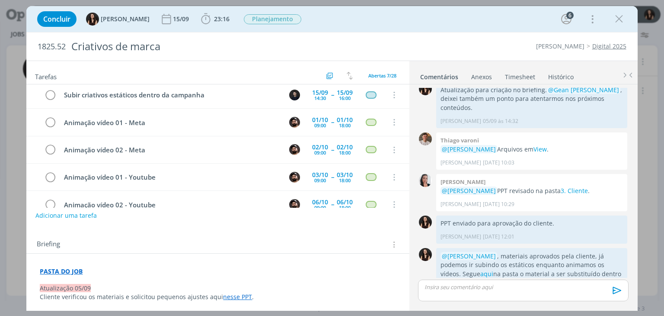
scroll to position [0, 0]
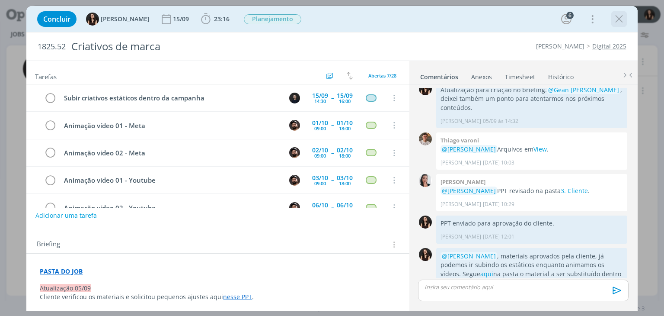
click at [619, 17] on icon "dialog" at bounding box center [619, 19] width 13 height 13
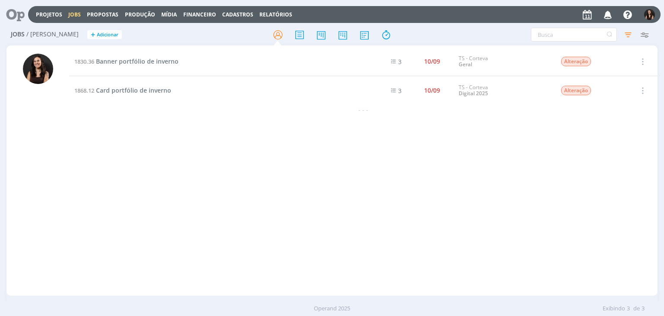
click at [16, 22] on icon at bounding box center [12, 14] width 18 height 17
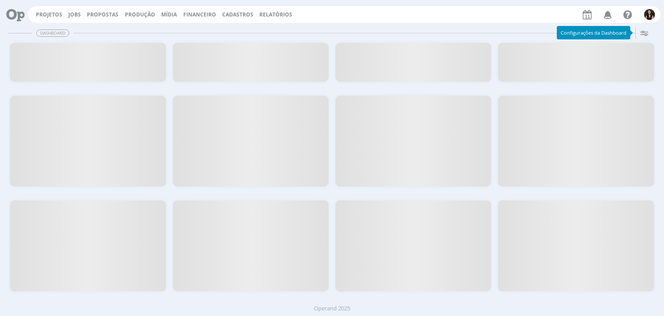
click at [16, 16] on icon at bounding box center [12, 14] width 18 height 17
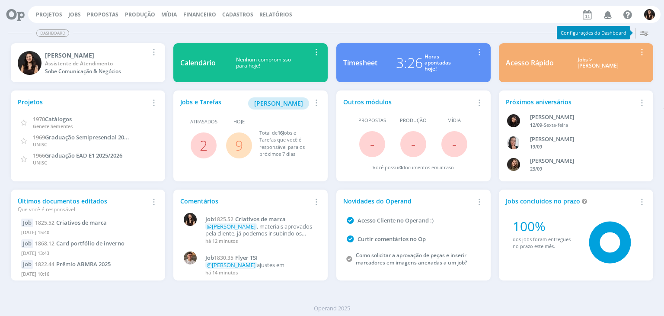
click at [237, 146] on link "9" at bounding box center [239, 145] width 8 height 19
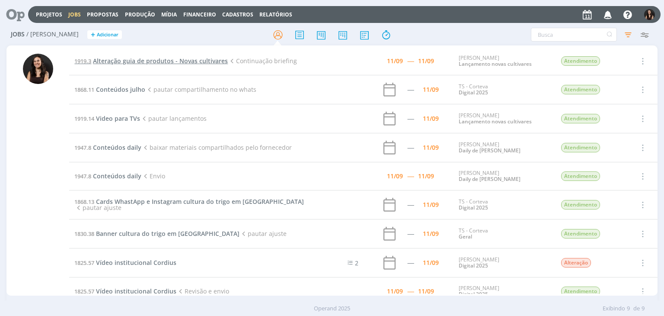
click at [130, 59] on span "Alteração guia de produtos - Novas cultivares" at bounding box center [160, 61] width 135 height 8
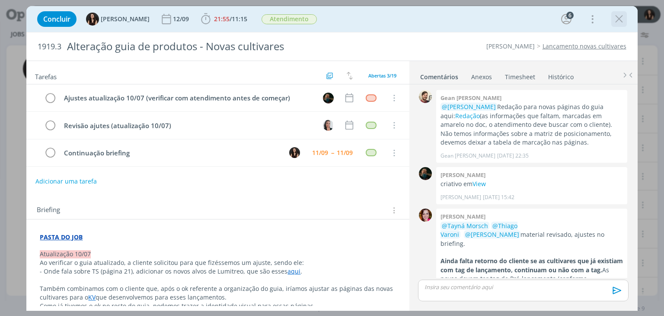
click at [619, 22] on icon "dialog" at bounding box center [619, 19] width 13 height 13
